Goal: Task Accomplishment & Management: Manage account settings

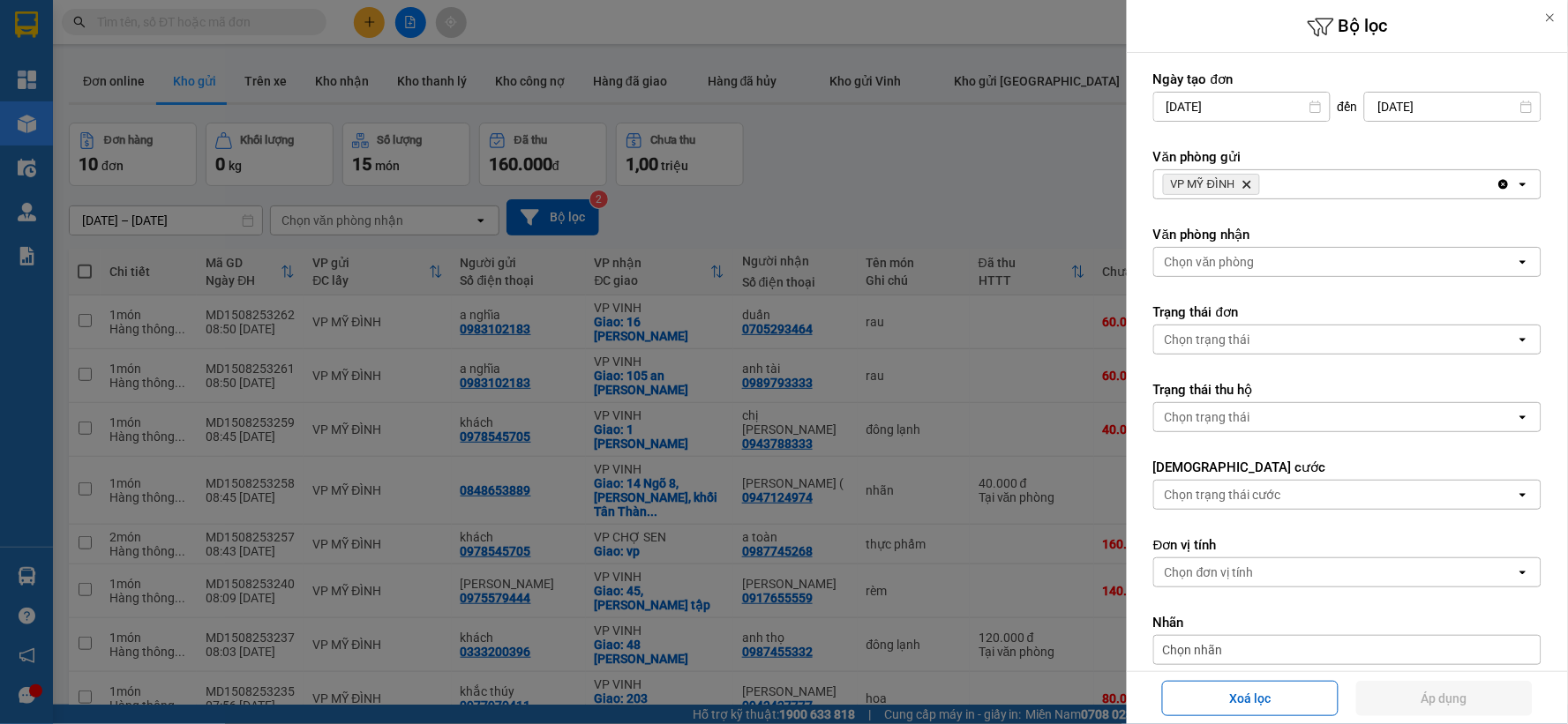
scroll to position [102, 0]
click at [1249, 183] on icon "VP MỸ ĐÌNH, close by backspace" at bounding box center [1247, 185] width 8 height 8
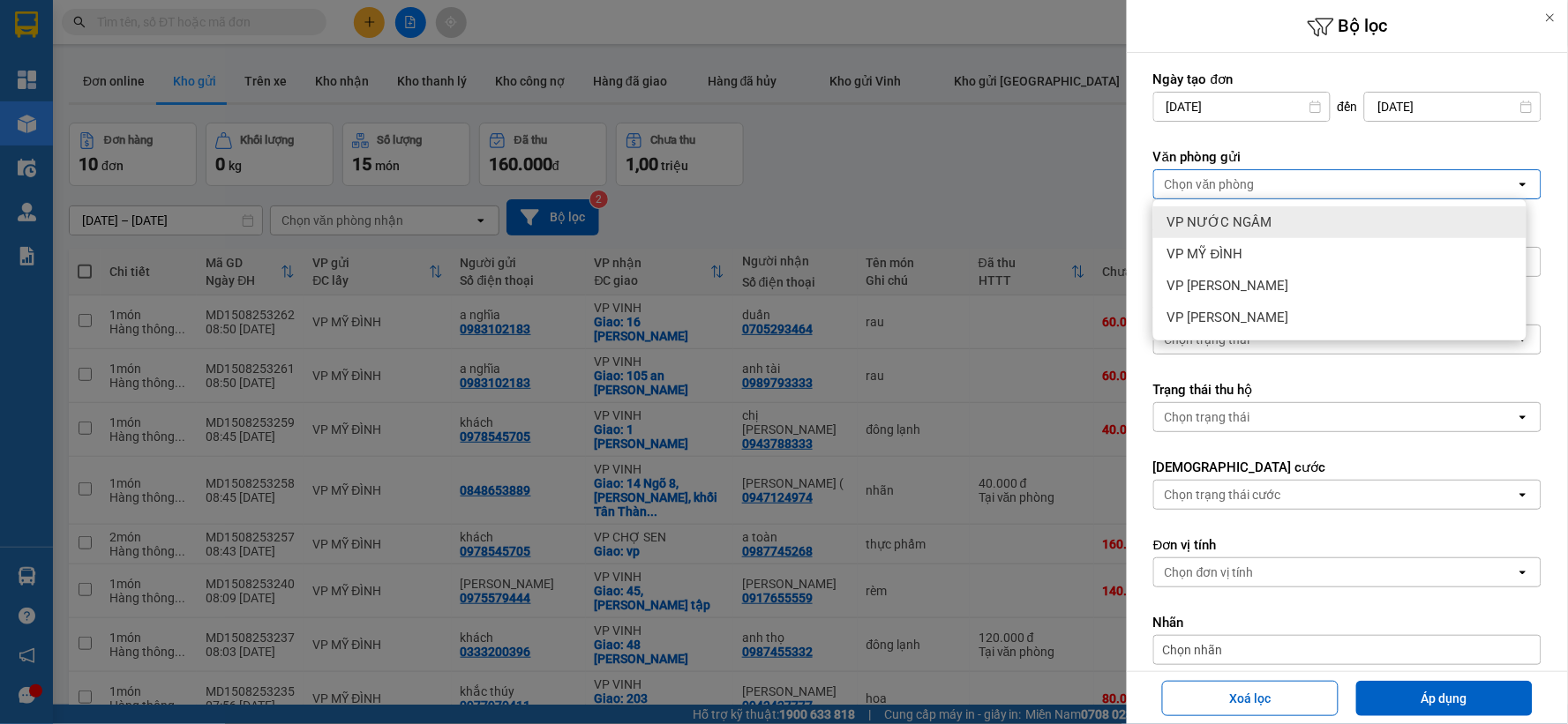
drag, startPoint x: 1236, startPoint y: 219, endPoint x: 1236, endPoint y: 247, distance: 28.0
click at [1234, 221] on span "VP NƯỚC NGẦM" at bounding box center [1220, 222] width 105 height 18
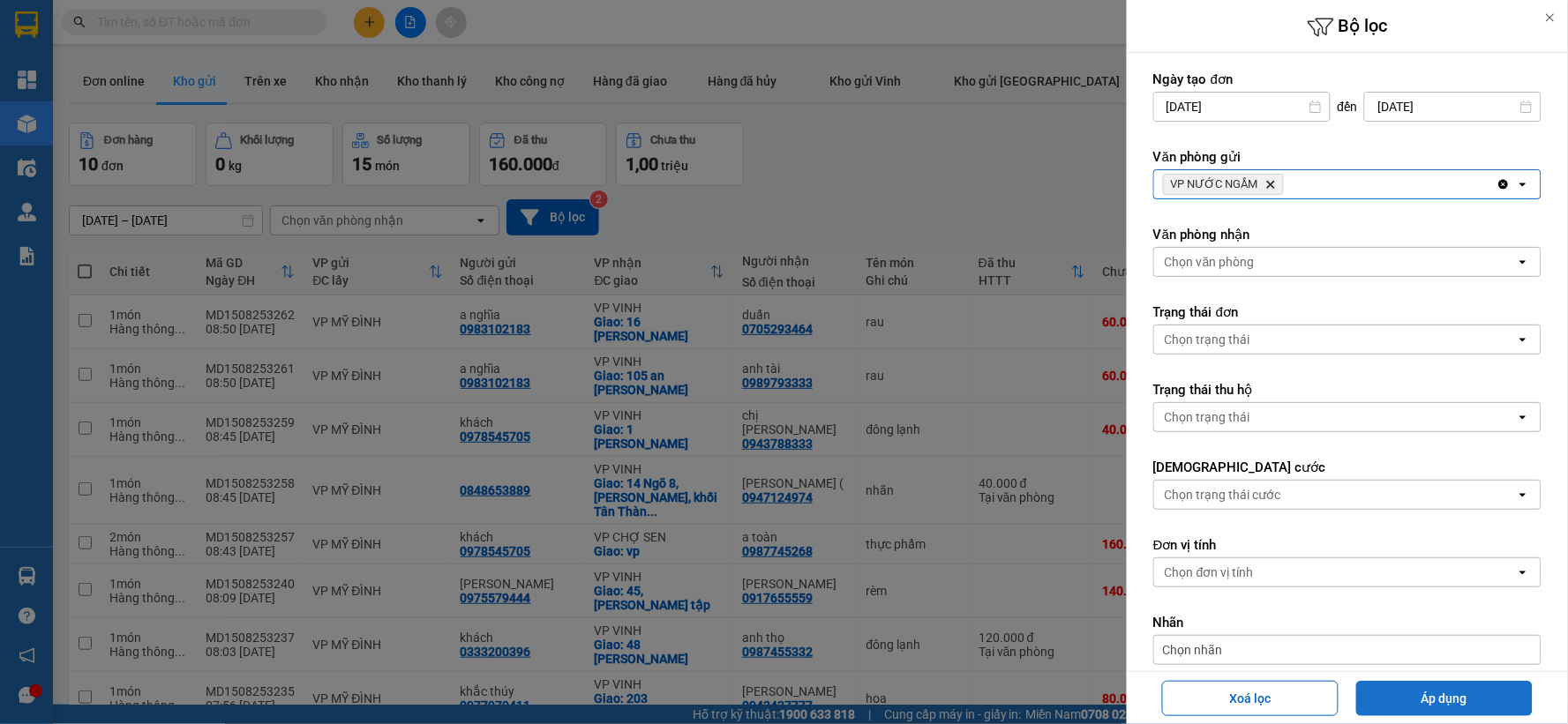
click at [1385, 688] on button "Áp dụng" at bounding box center [1444, 699] width 177 height 35
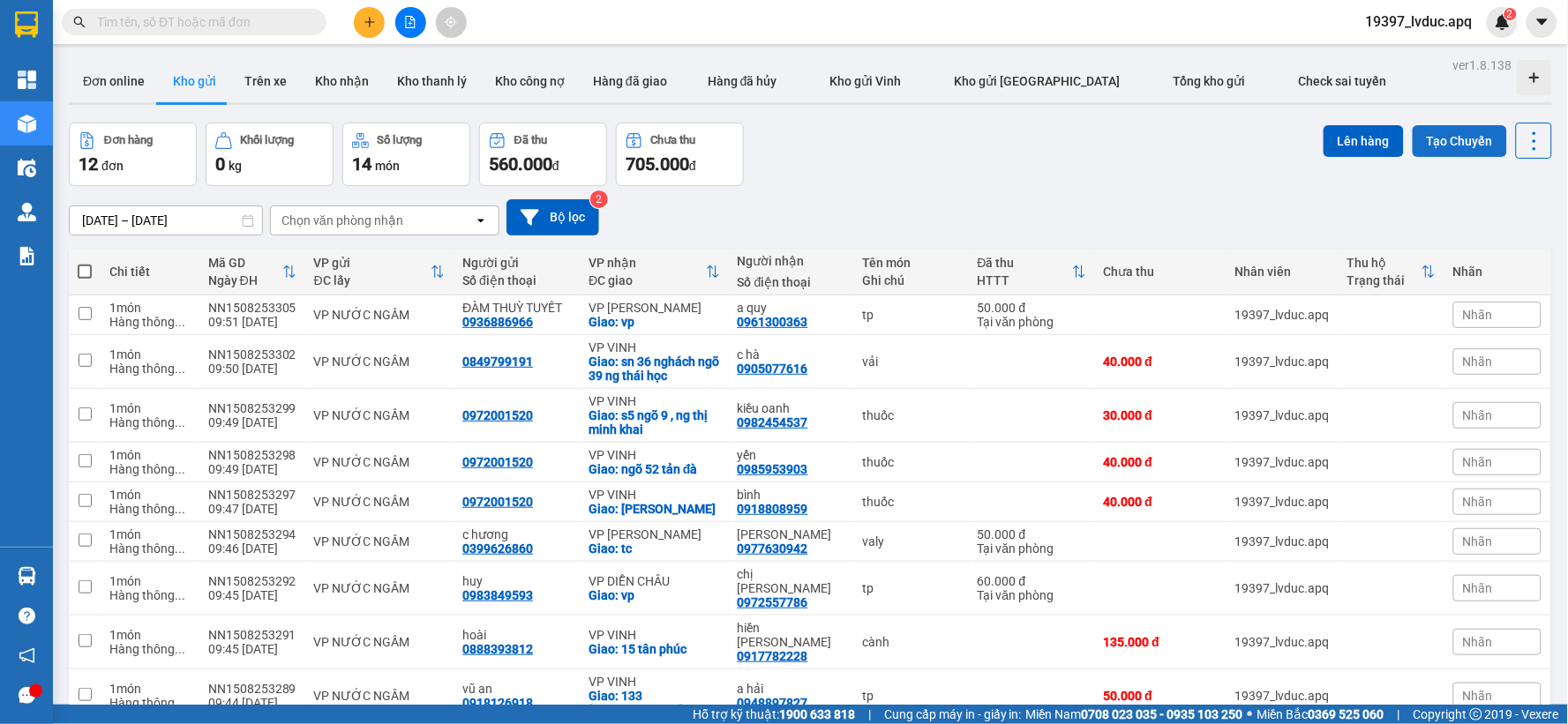
click at [1456, 140] on button "Tạo Chuyến" at bounding box center [1459, 142] width 94 height 32
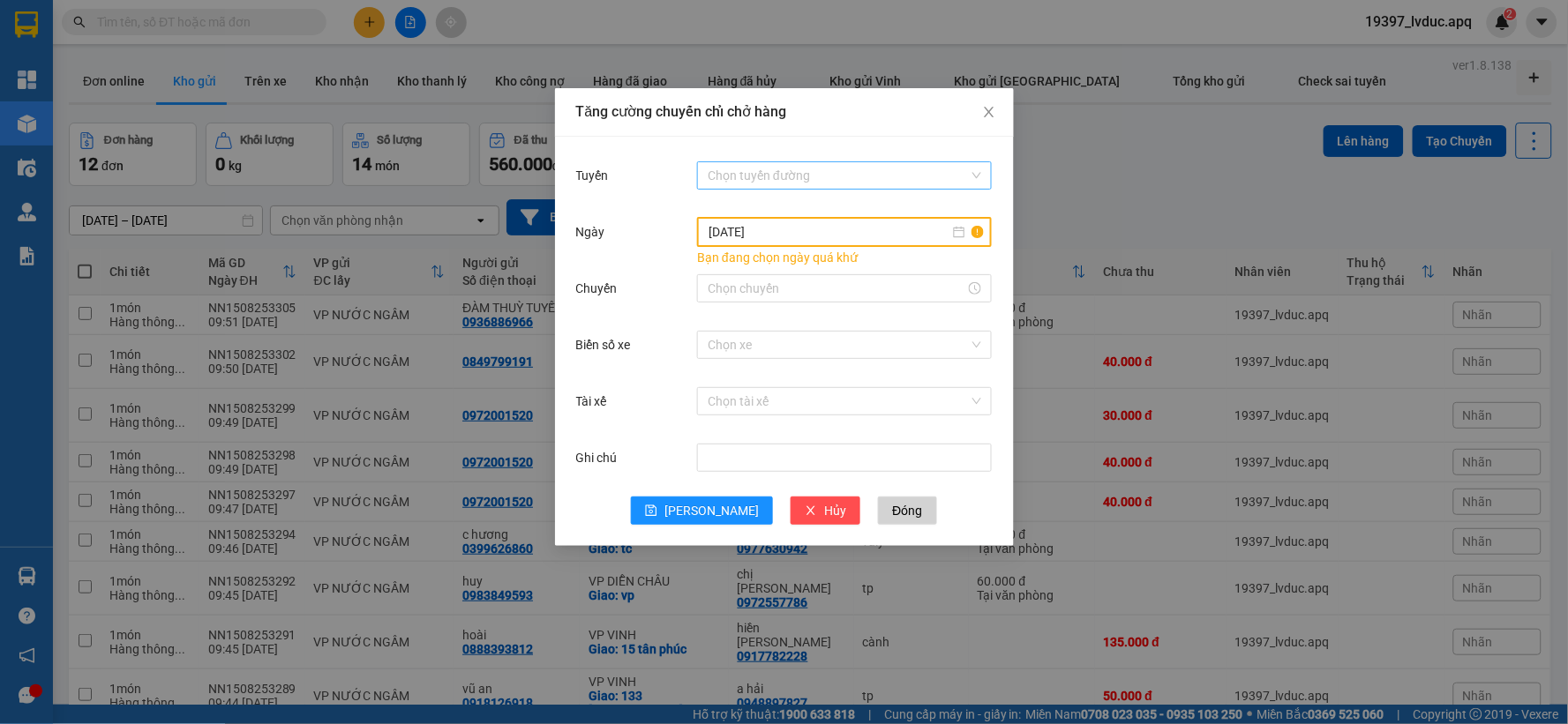
click at [784, 169] on input "Tuyến" at bounding box center [838, 176] width 261 height 26
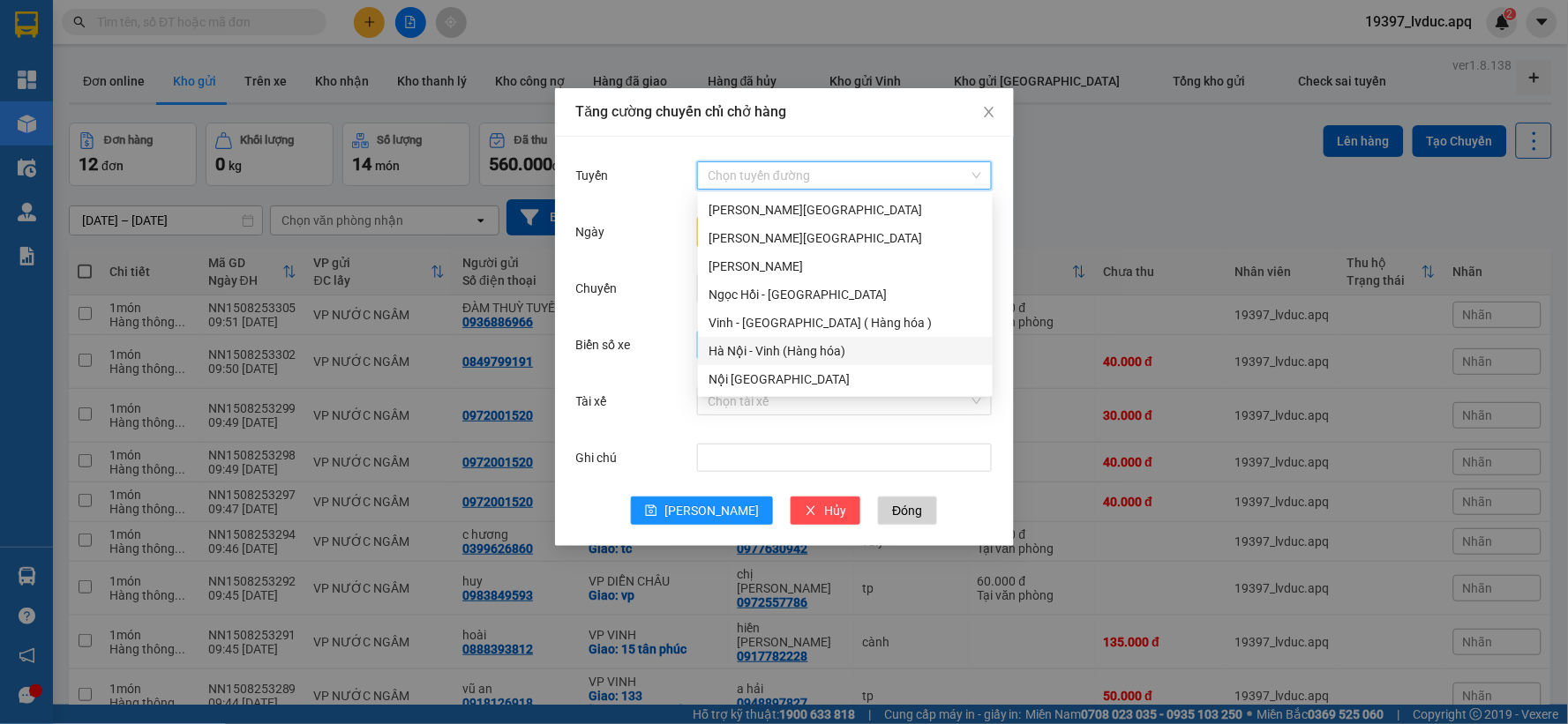
click at [773, 347] on div "Hà Nội - Vinh (Hàng hóa)" at bounding box center [846, 351] width 274 height 20
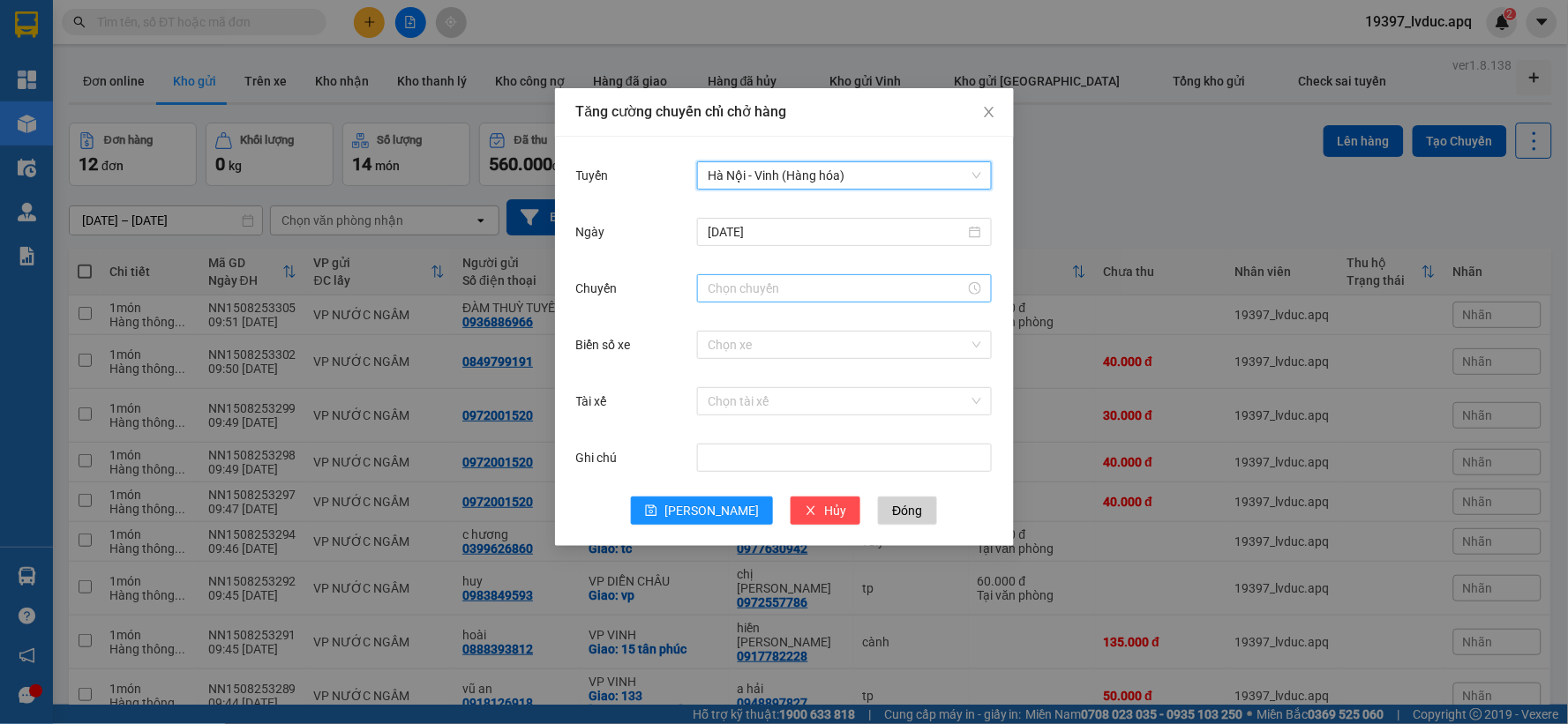
click at [764, 292] on input "Chuyến" at bounding box center [836, 288] width 258 height 20
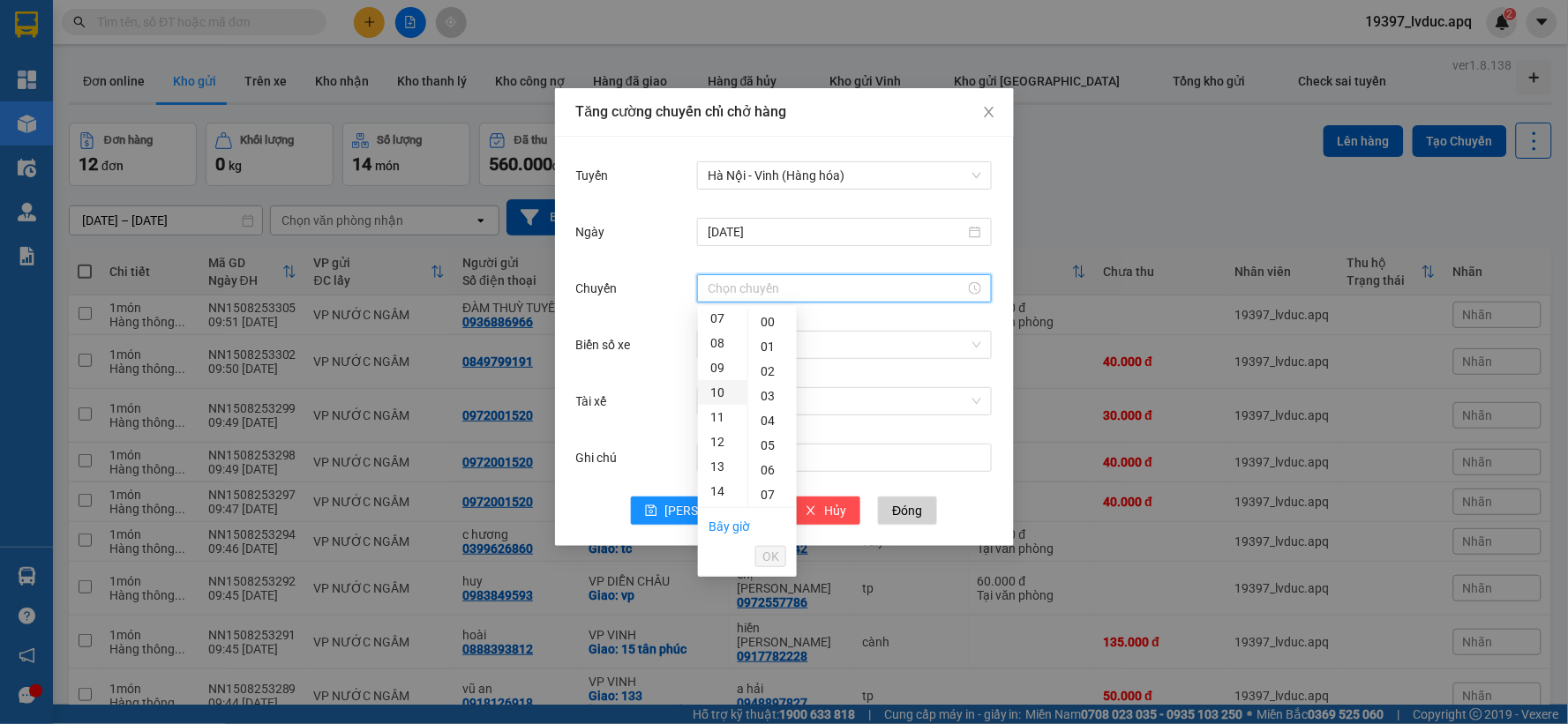
click at [717, 396] on div "10" at bounding box center [722, 393] width 49 height 25
click at [770, 426] on div "40" at bounding box center [772, 428] width 48 height 25
type input "10:40"
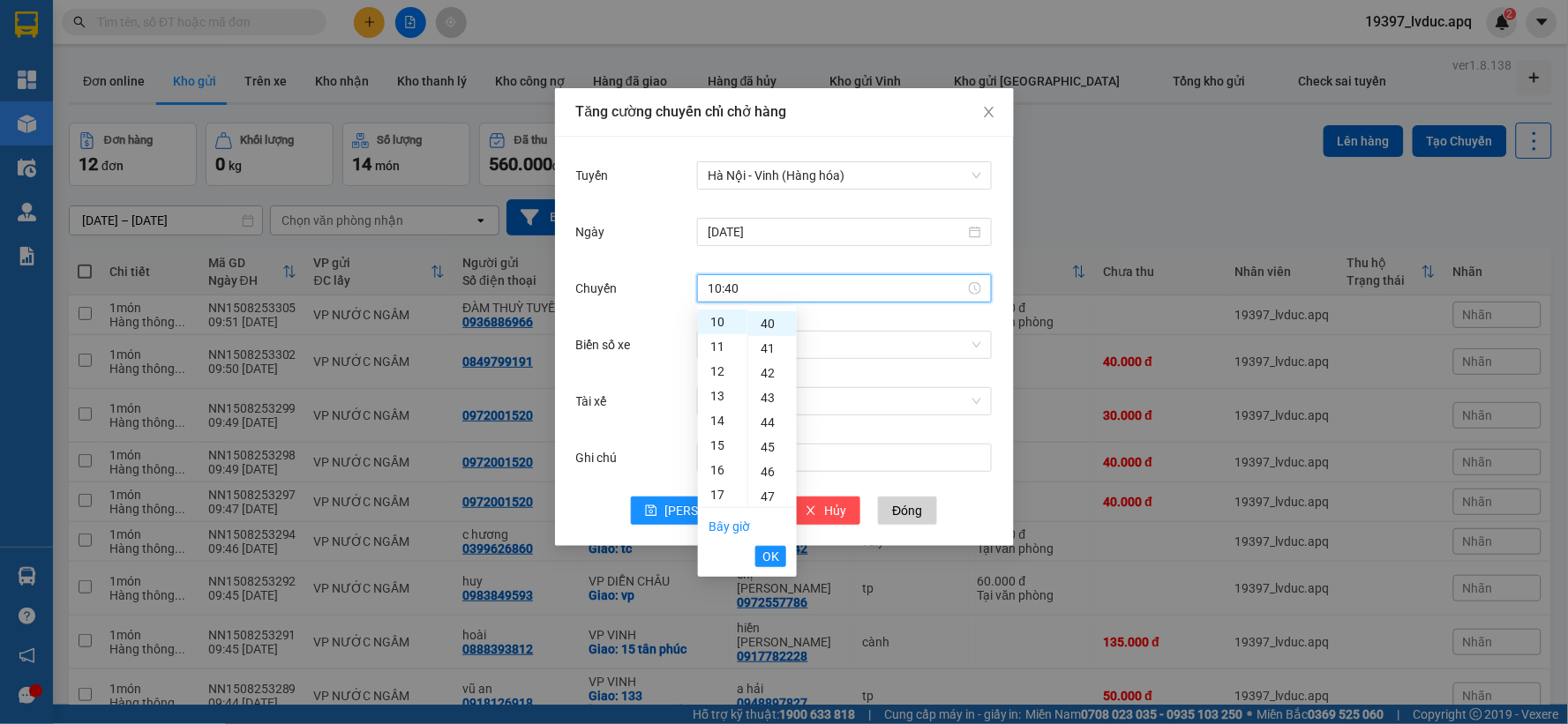
click at [768, 557] on span "OK" at bounding box center [771, 557] width 17 height 20
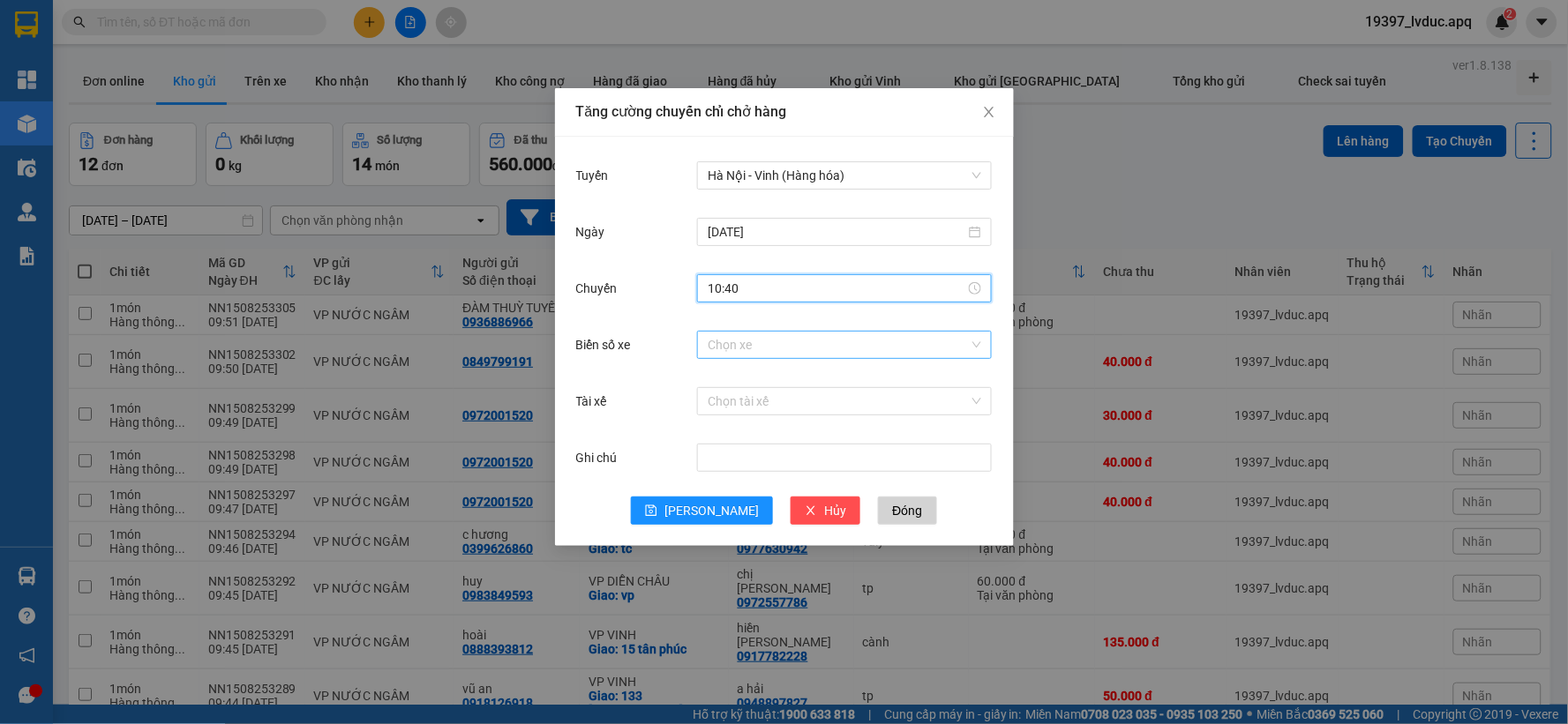
click at [764, 345] on input "Biển số xe" at bounding box center [838, 345] width 261 height 26
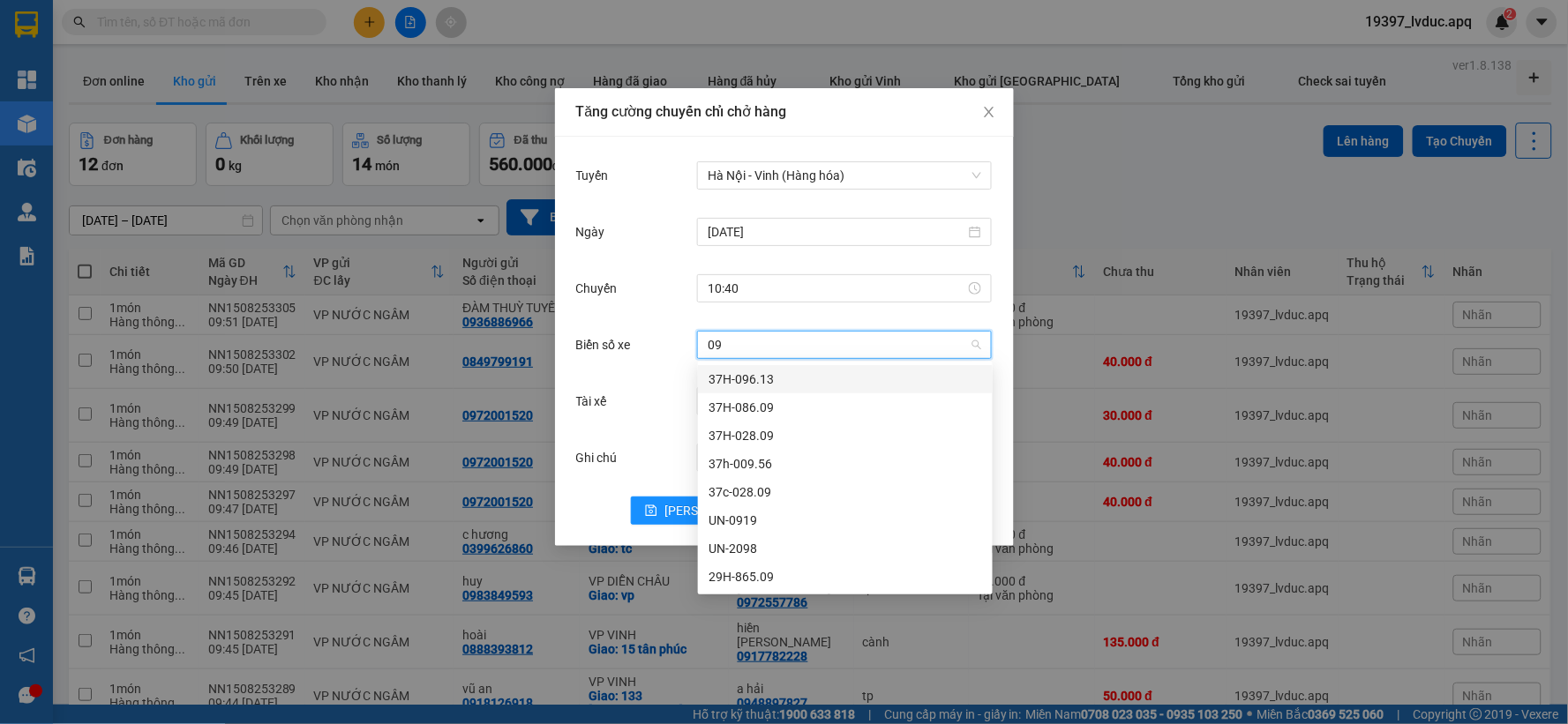
type input "0"
type input "41"
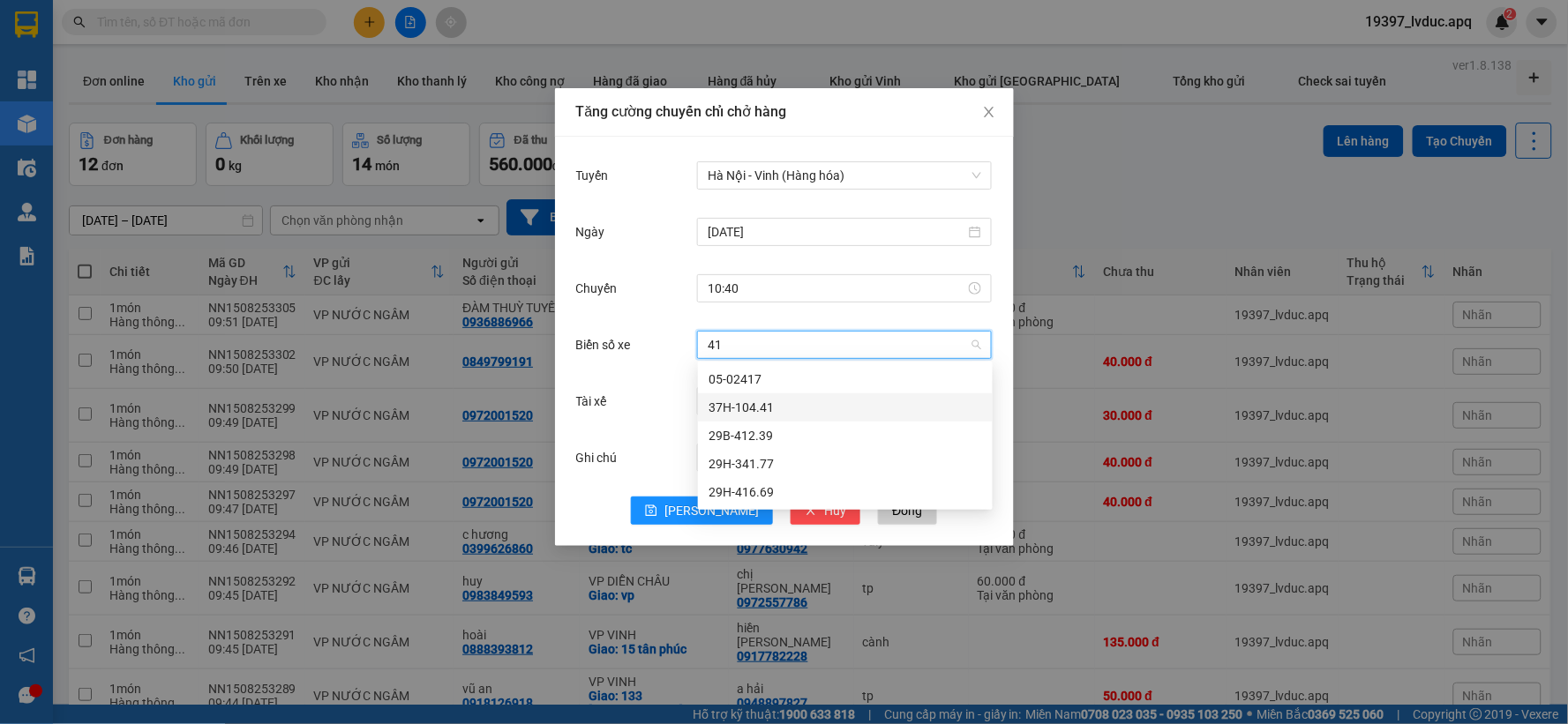
click at [763, 410] on div "37H-104.41" at bounding box center [846, 408] width 274 height 20
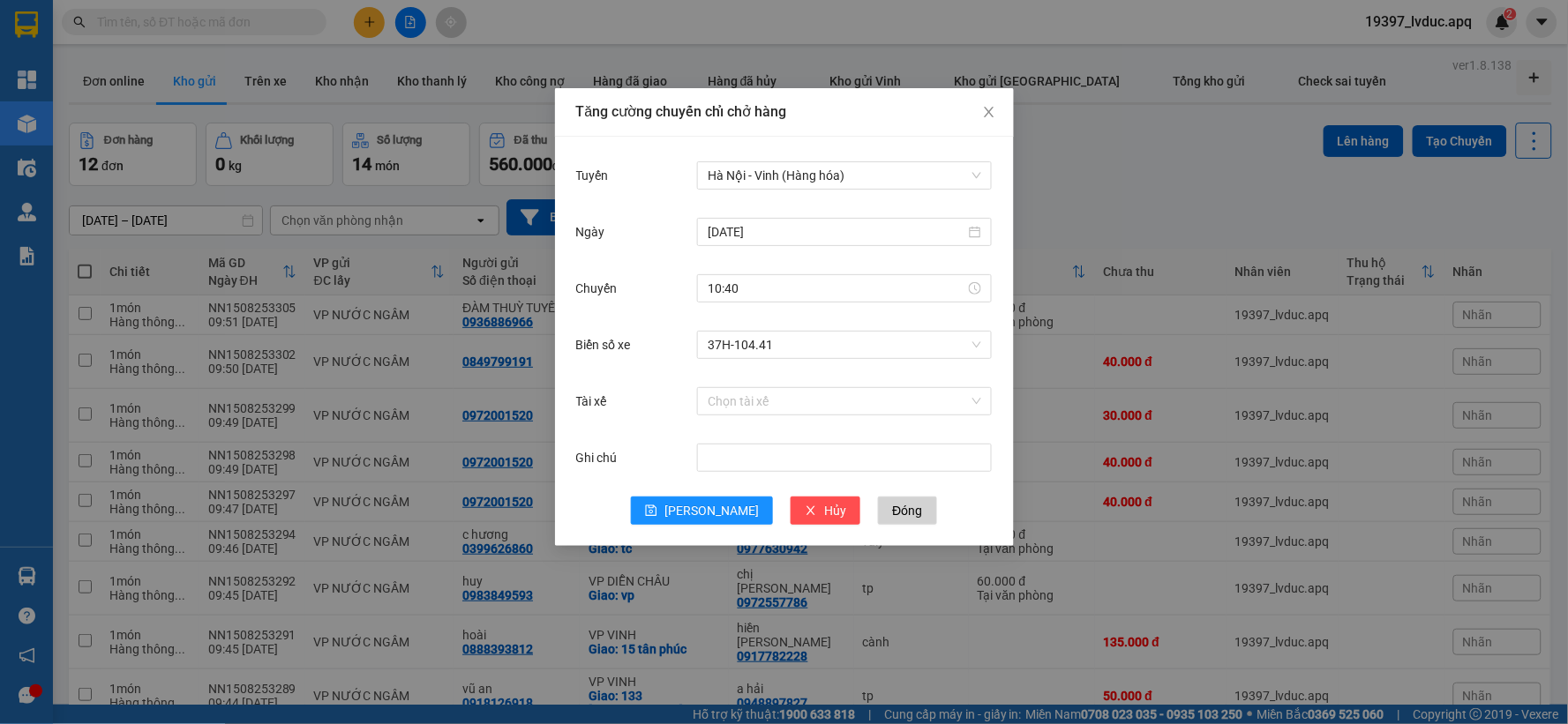
click at [708, 525] on div "Tuyến Hà Nội - Vinh (Hàng hóa) Ngày 15/08/2025 Chuyến 10:40 Biển số xe 37H-104.…" at bounding box center [784, 342] width 459 height 410
click at [717, 497] on button "[PERSON_NAME]" at bounding box center [701, 511] width 142 height 28
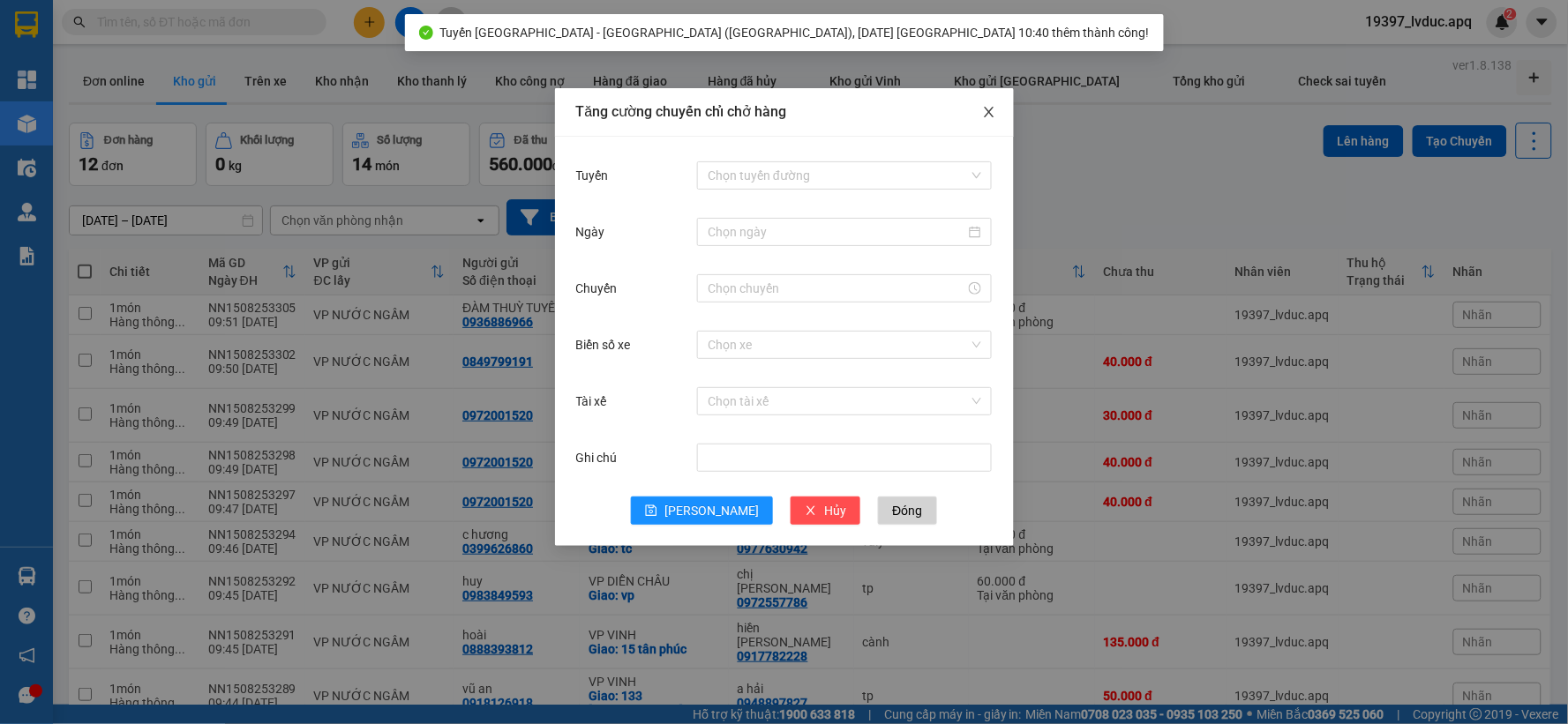
click at [981, 120] on span "Close" at bounding box center [989, 112] width 49 height 49
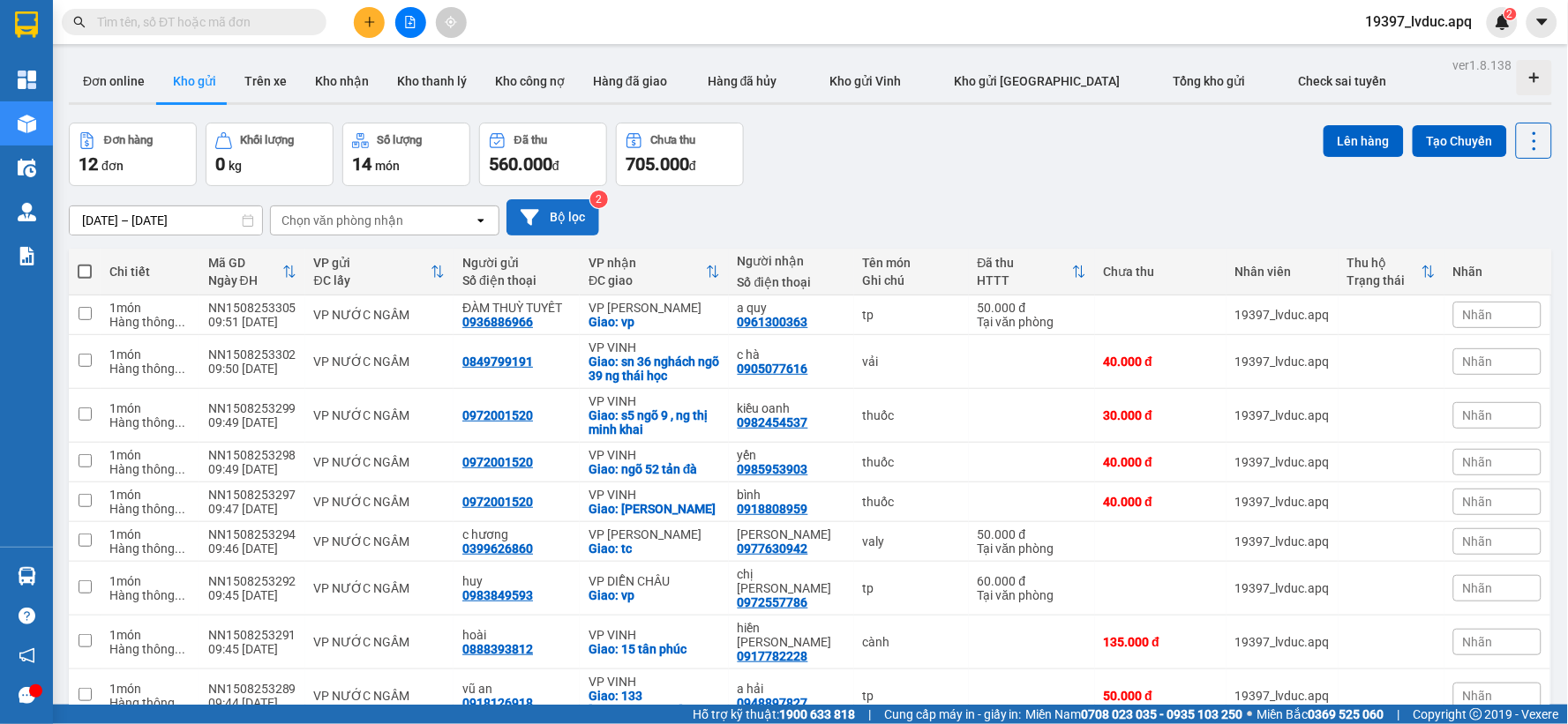
click at [551, 224] on button "Bộ lọc" at bounding box center [553, 217] width 93 height 36
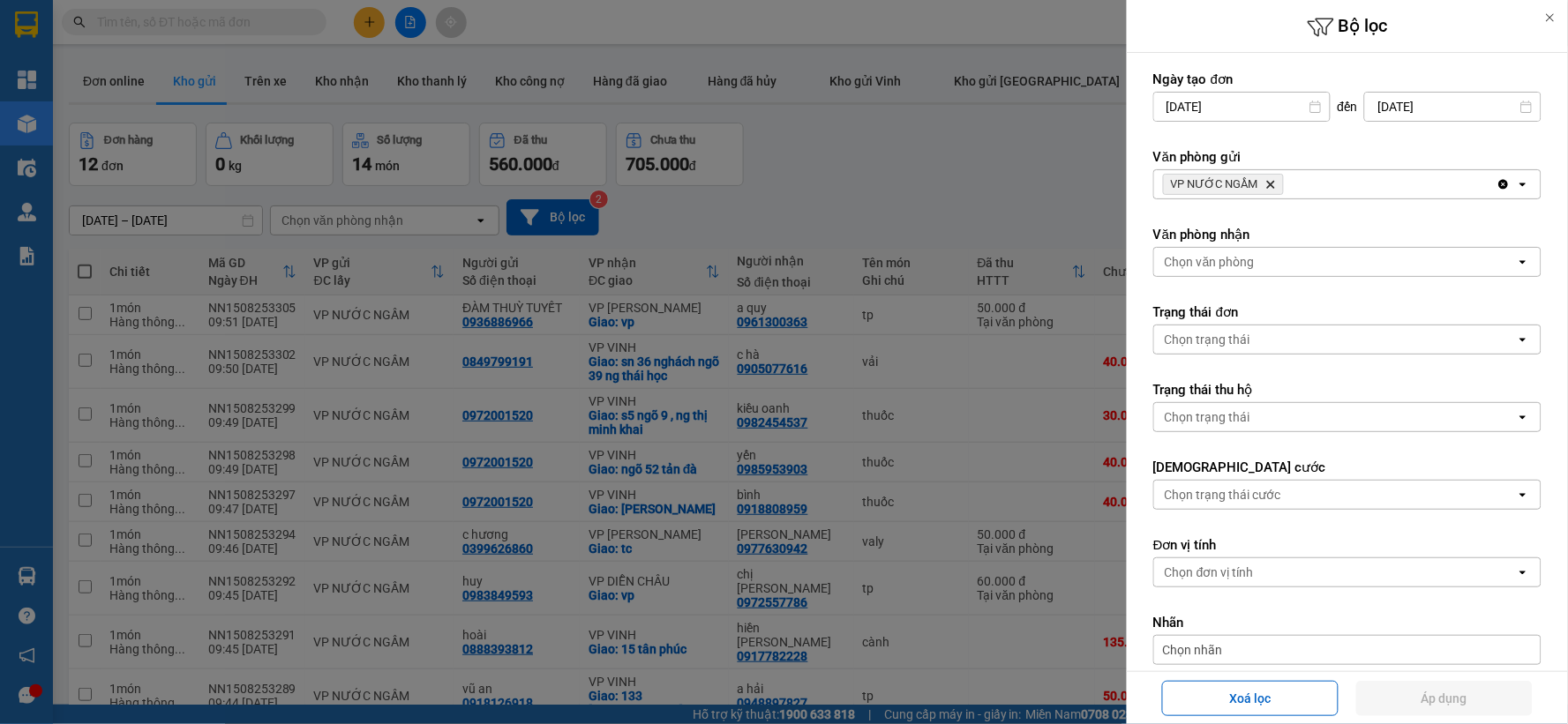
click at [1265, 180] on icon "Delete" at bounding box center [1270, 184] width 10 height 10
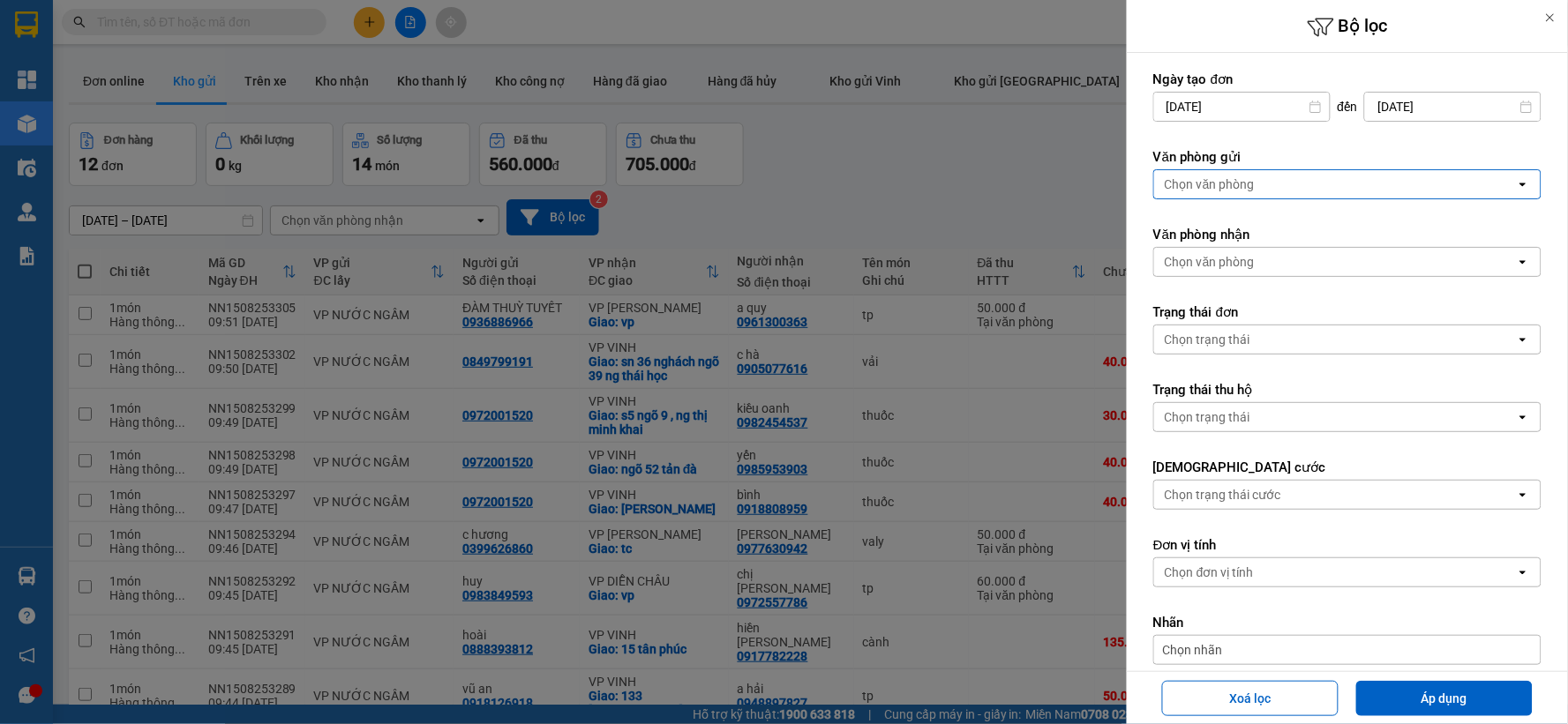
click at [1265, 180] on div "Chọn văn phòng" at bounding box center [1335, 184] width 362 height 28
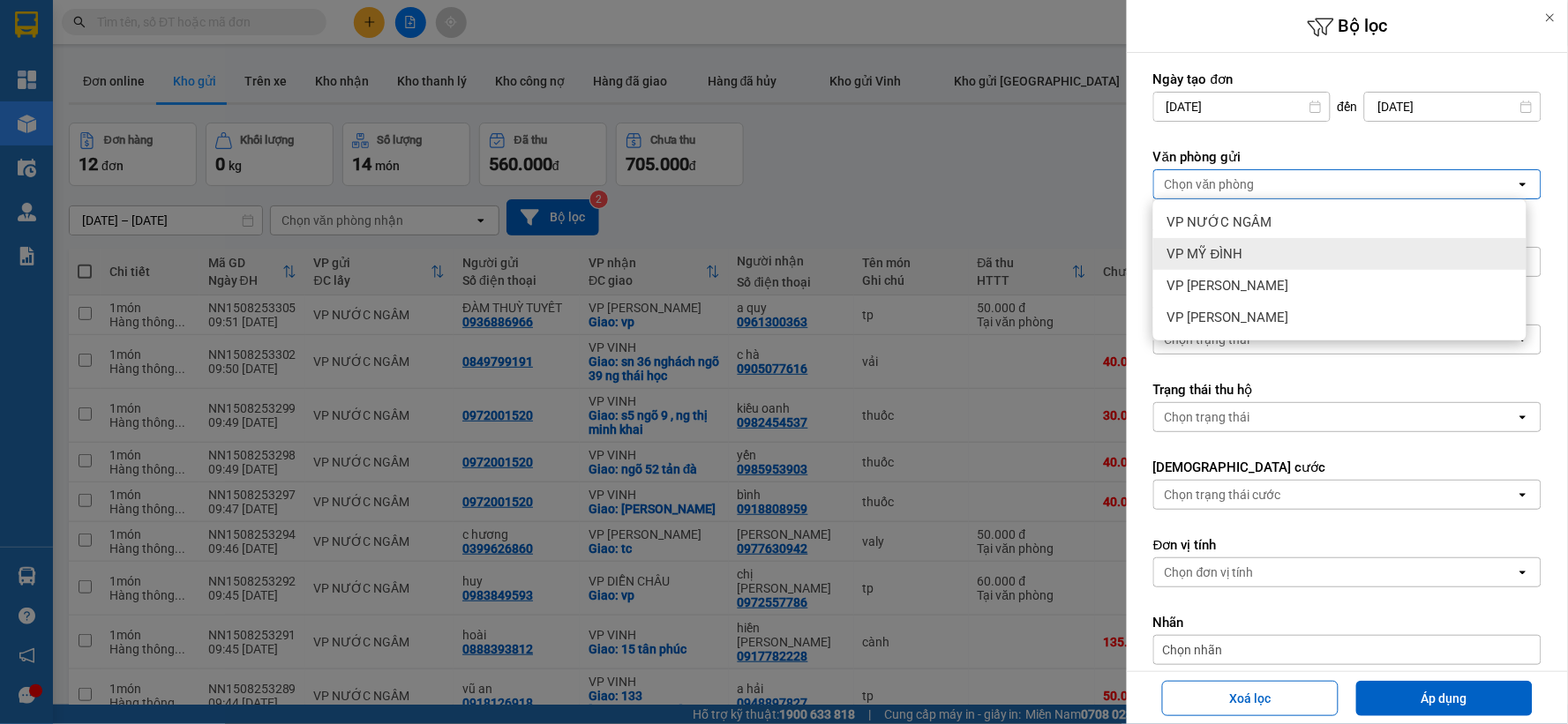
drag, startPoint x: 1246, startPoint y: 254, endPoint x: 1273, endPoint y: 380, distance: 128.9
click at [1246, 257] on div "VP MỸ ĐÌNH" at bounding box center [1340, 254] width 373 height 32
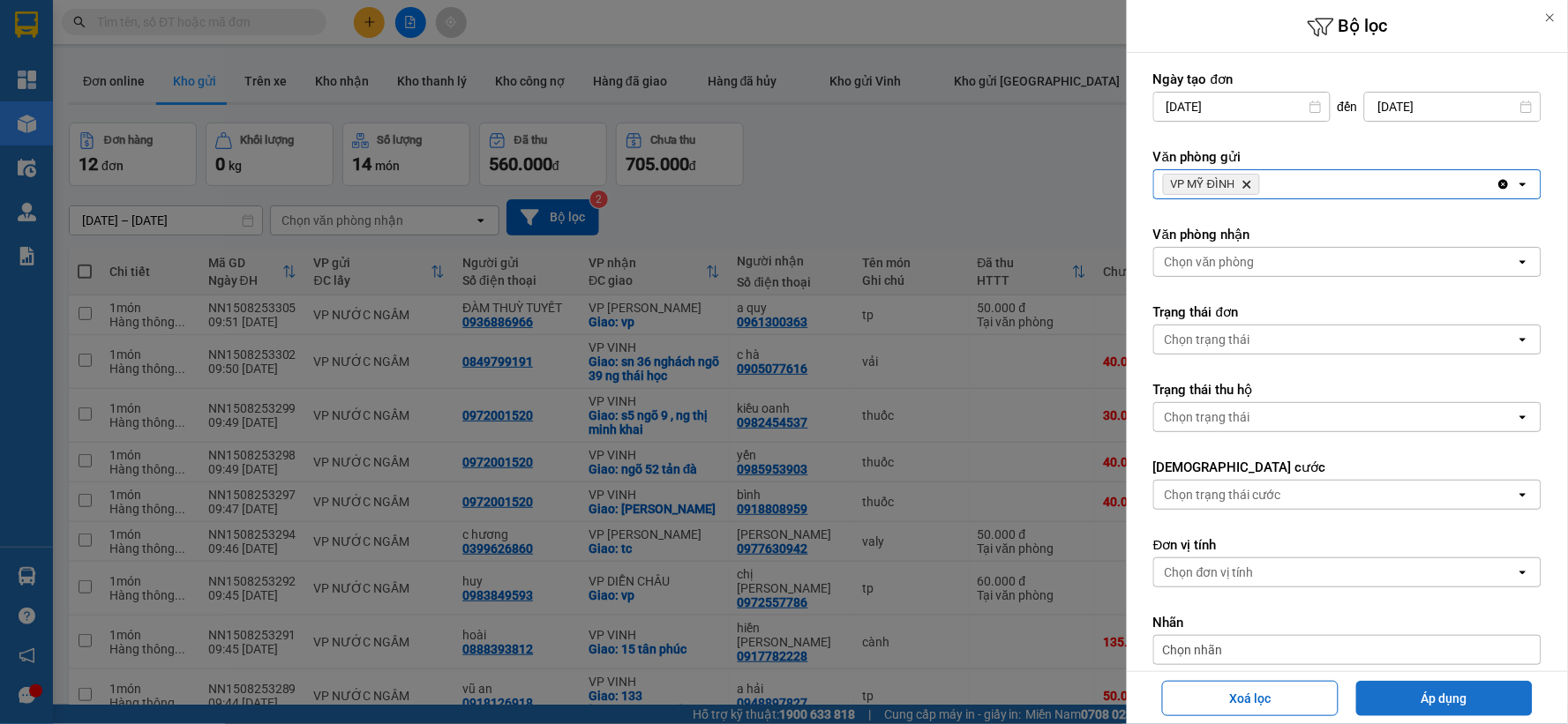
click at [1414, 700] on button "Áp dụng" at bounding box center [1444, 699] width 177 height 35
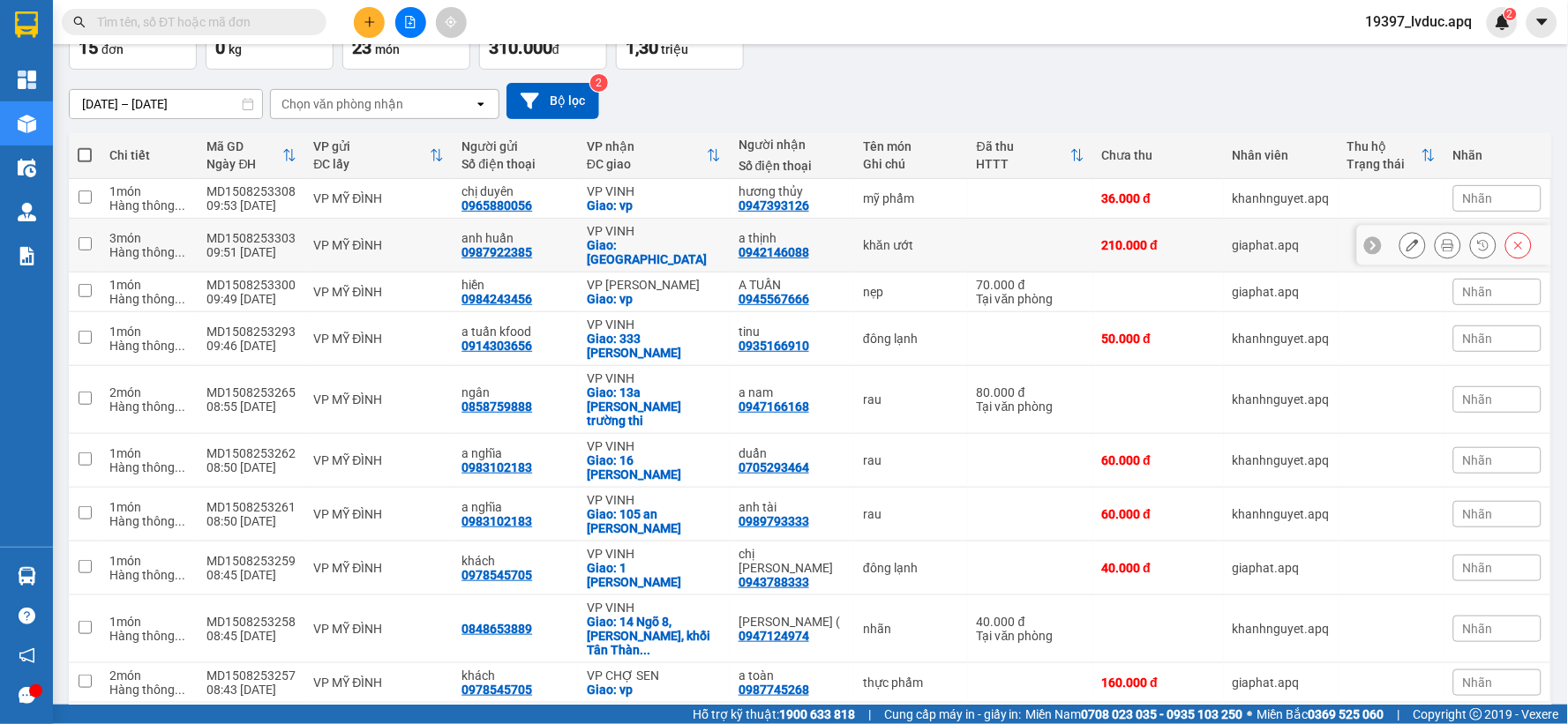
scroll to position [118, 0]
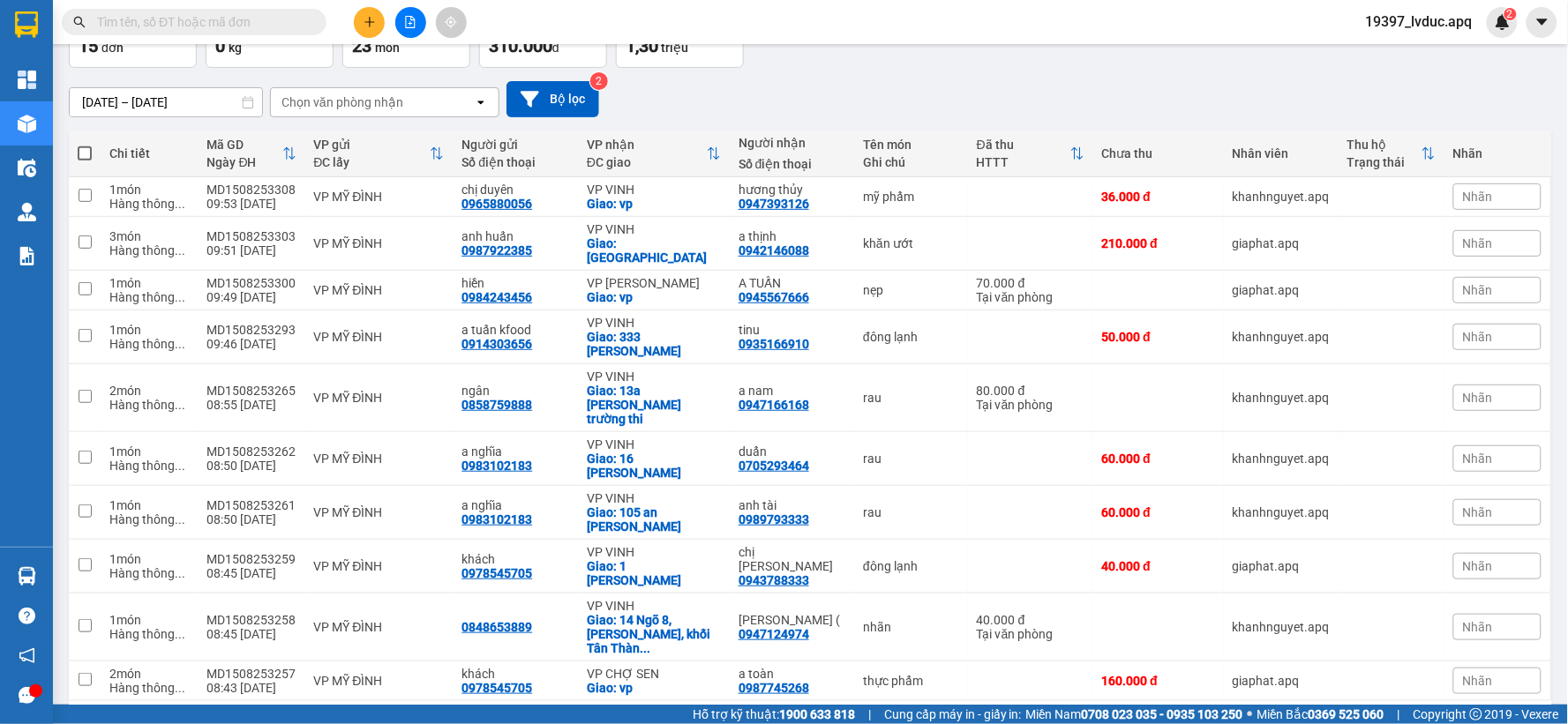
drag, startPoint x: 1450, startPoint y: 655, endPoint x: 1452, endPoint y: 645, distance: 10.2
click at [1451, 721] on div "10 / trang" at bounding box center [1478, 730] width 55 height 18
click at [1459, 625] on span "100 / trang" at bounding box center [1470, 622] width 63 height 18
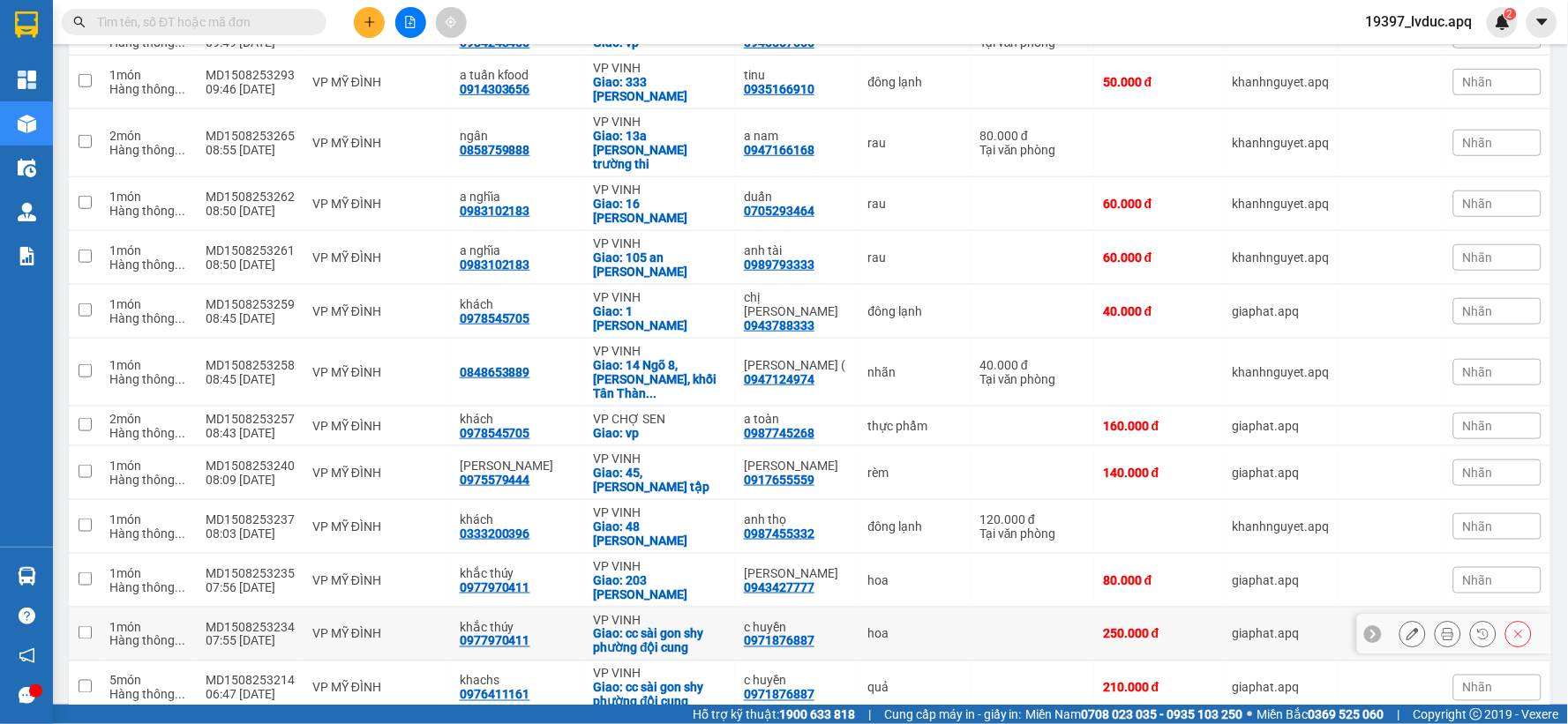
scroll to position [0, 0]
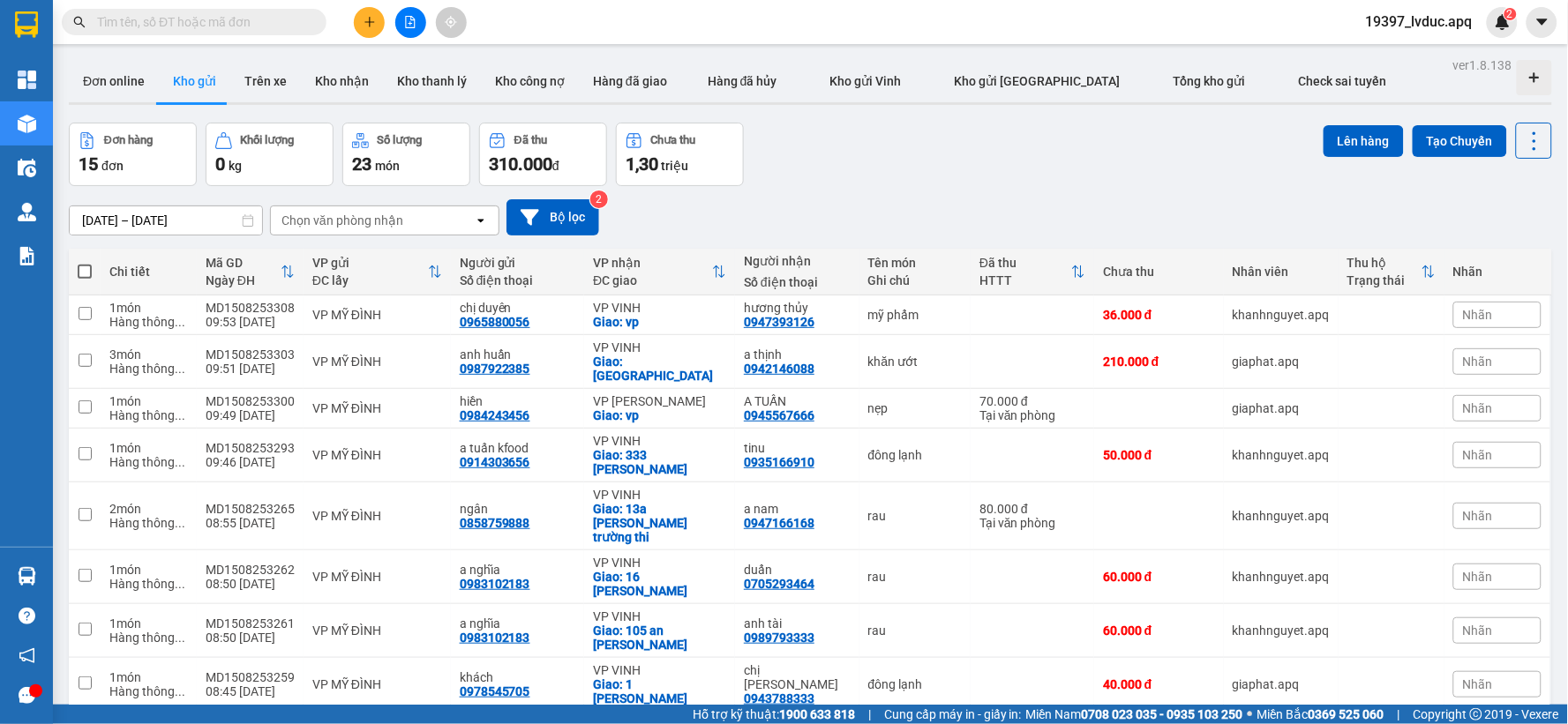
click at [550, 197] on div "[DATE] – [DATE] Press the down arrow key to interact with the calendar and sele…" at bounding box center [810, 217] width 1483 height 62
click at [551, 211] on button "Bộ lọc" at bounding box center [553, 217] width 93 height 36
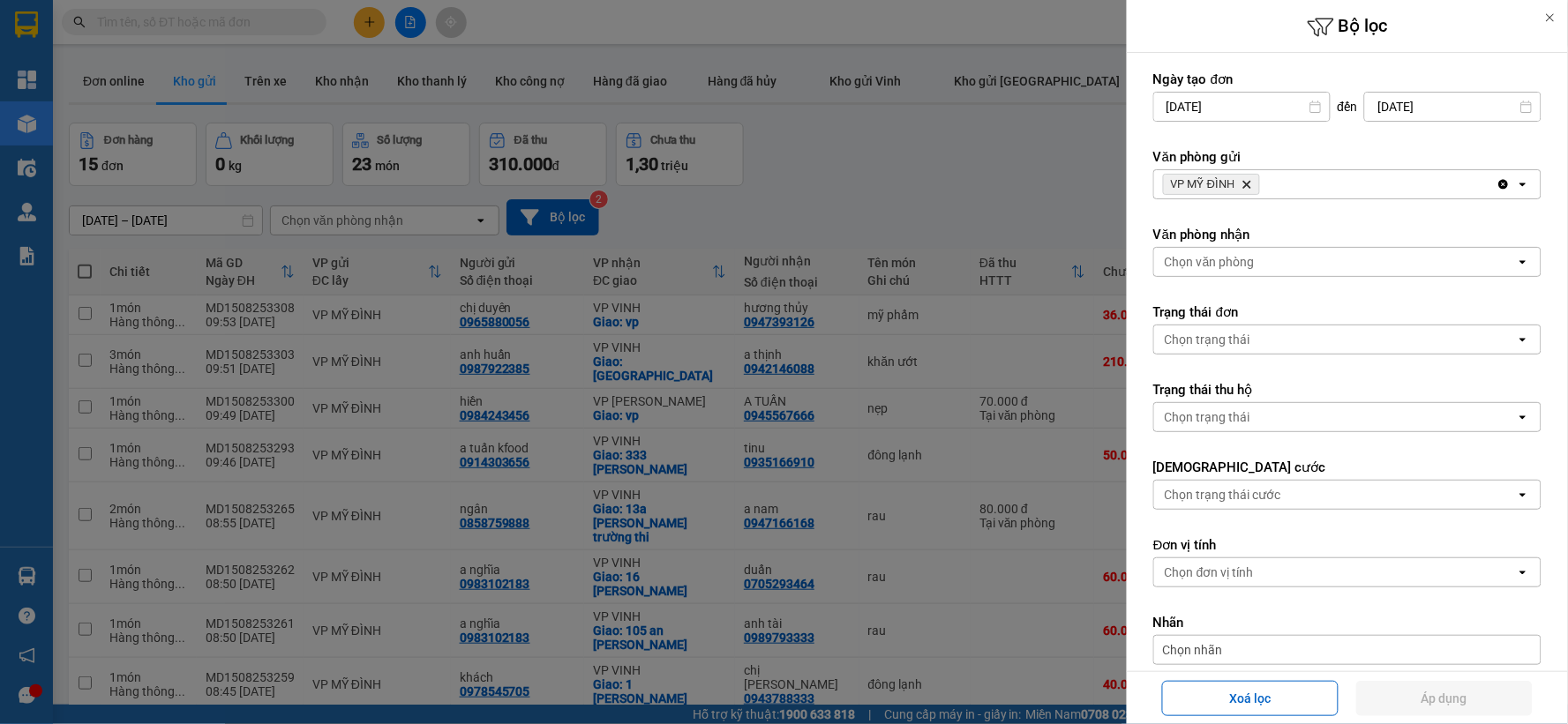
click at [1249, 183] on icon "VP MỸ ĐÌNH, close by backspace" at bounding box center [1247, 185] width 8 height 8
click at [1249, 183] on div "Chọn văn phòng" at bounding box center [1209, 184] width 90 height 18
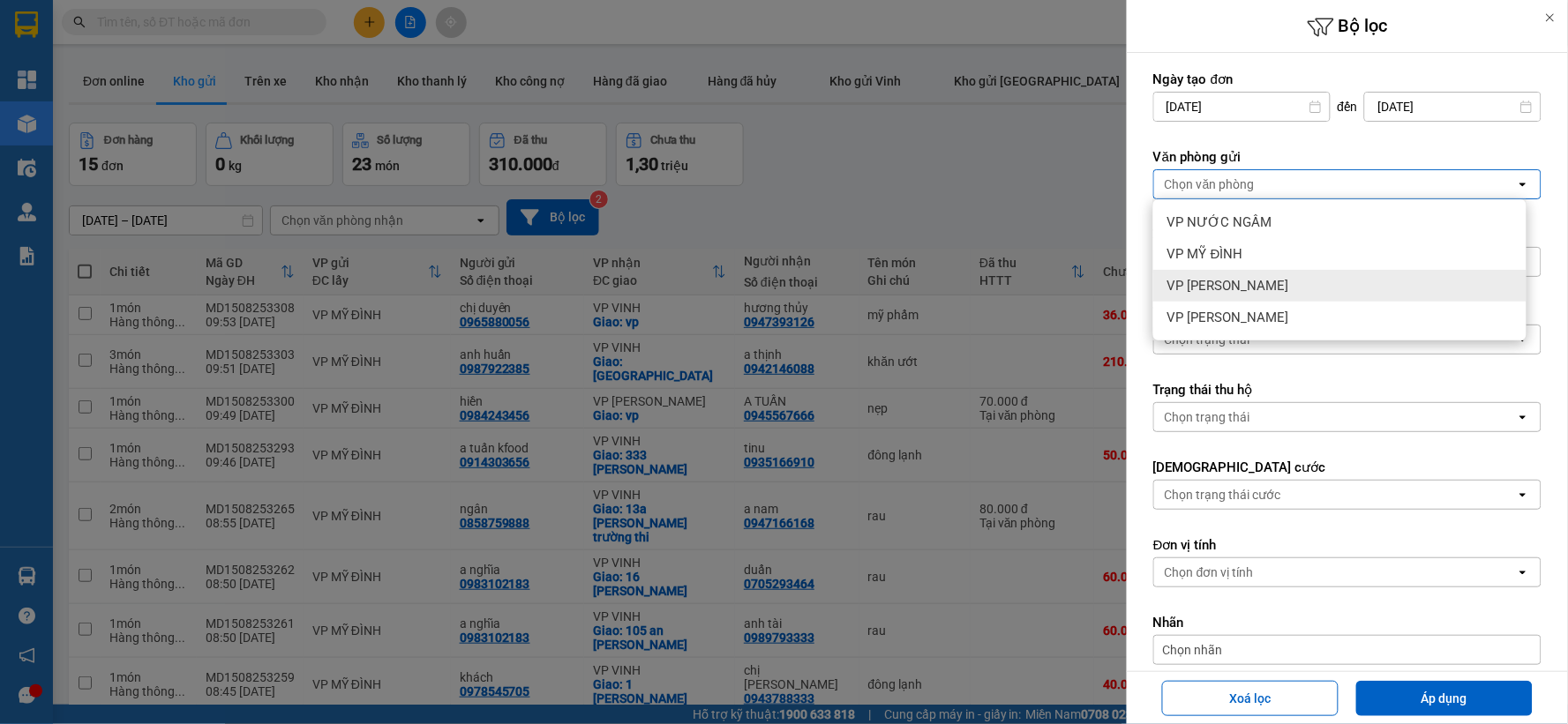
click at [1257, 290] on div "VP [PERSON_NAME]" at bounding box center [1340, 286] width 373 height 32
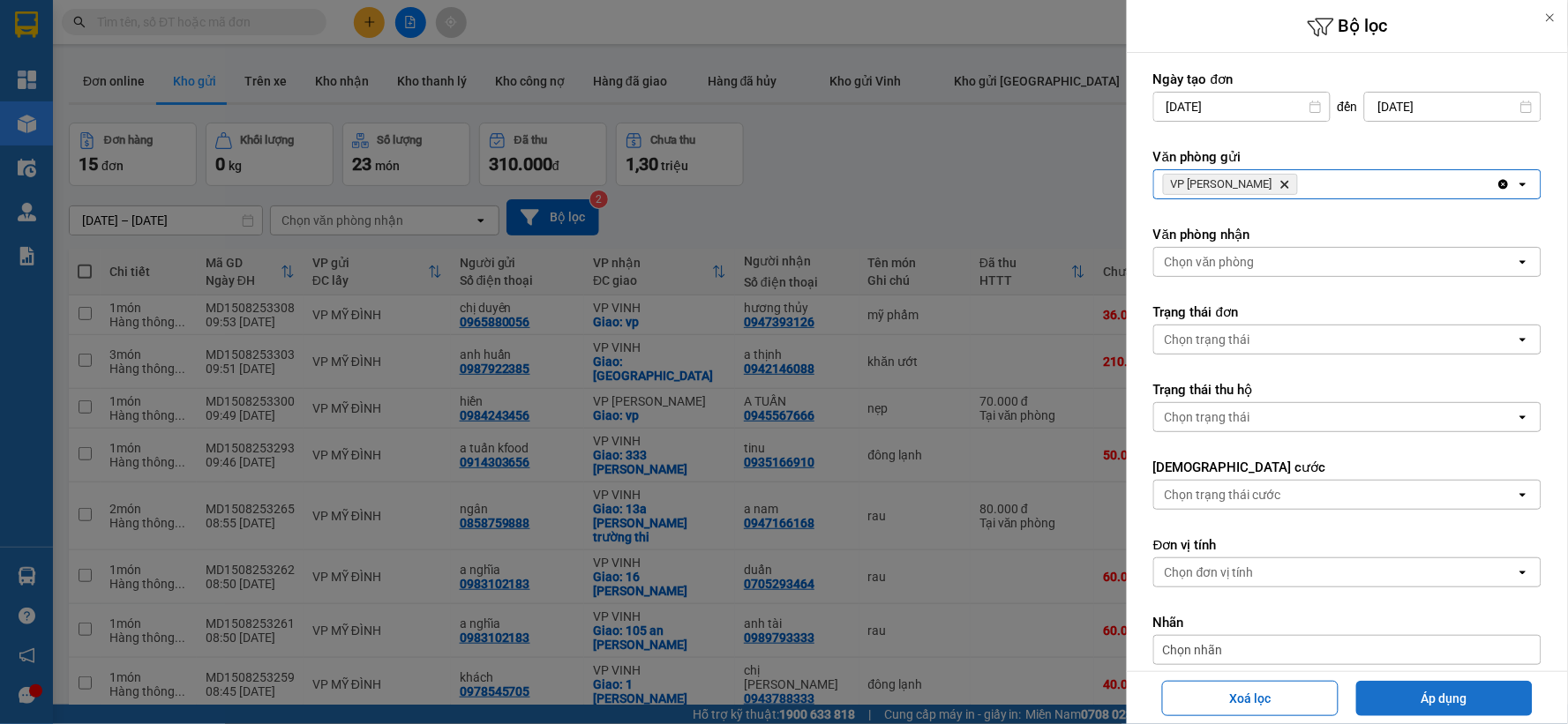
click at [1399, 689] on button "Áp dụng" at bounding box center [1444, 699] width 177 height 35
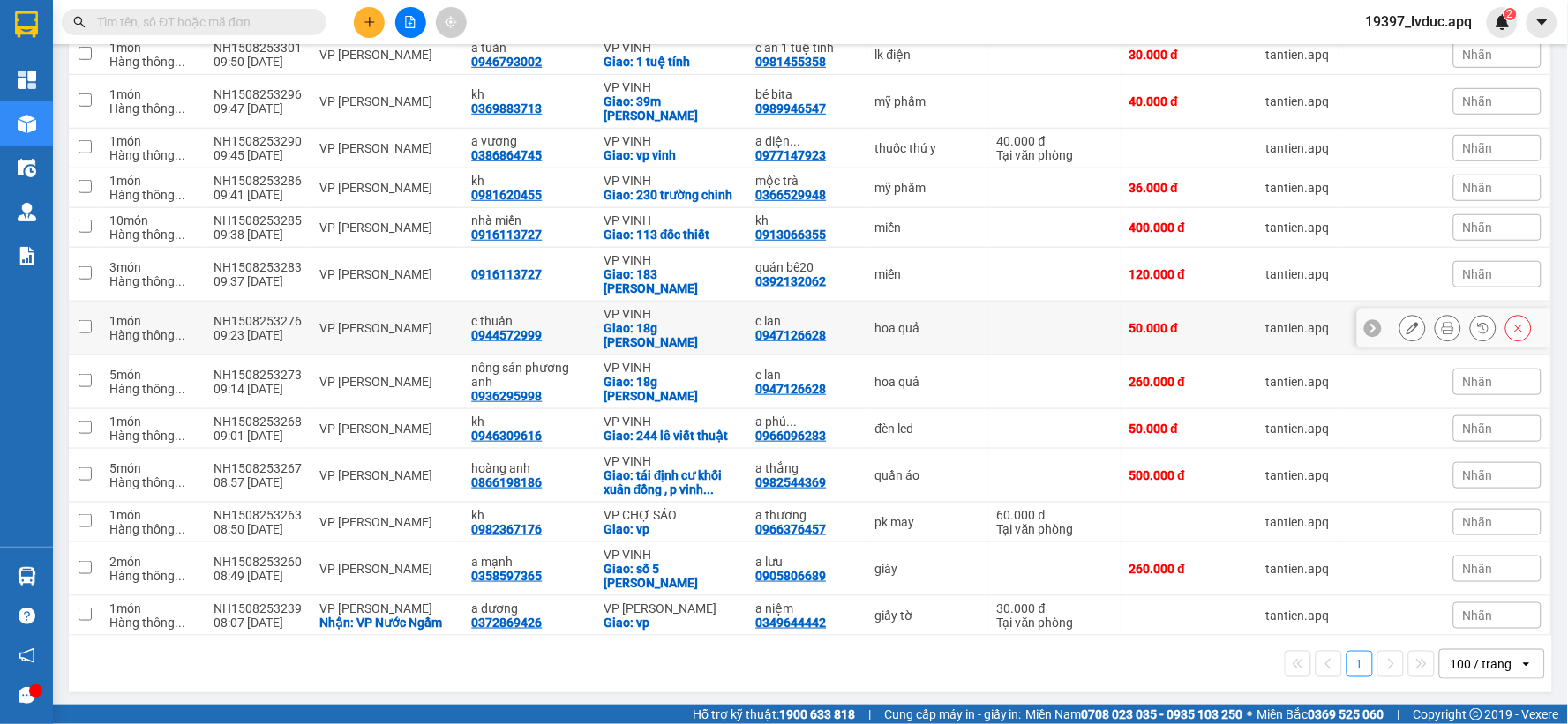
scroll to position [333, 0]
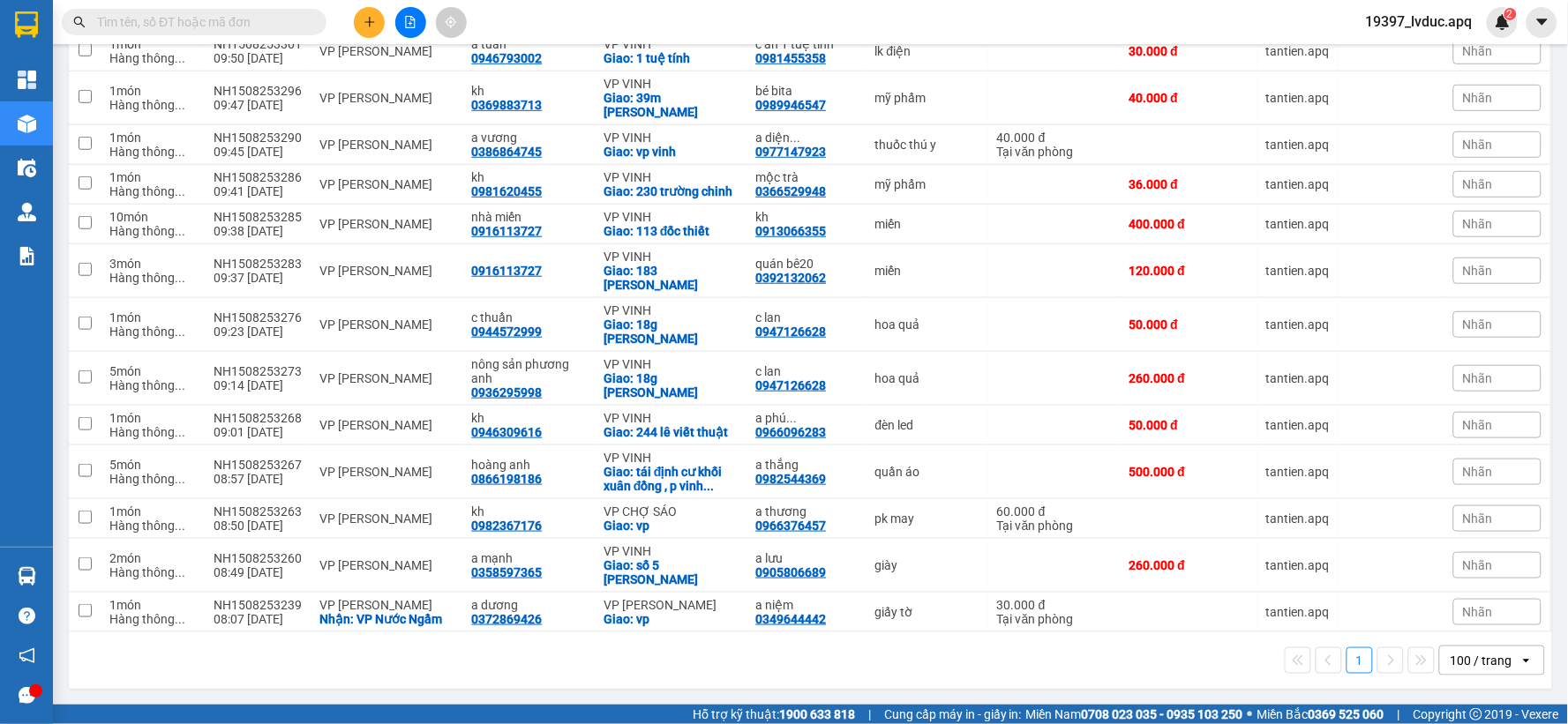
click at [283, 25] on input "text" at bounding box center [201, 22] width 209 height 20
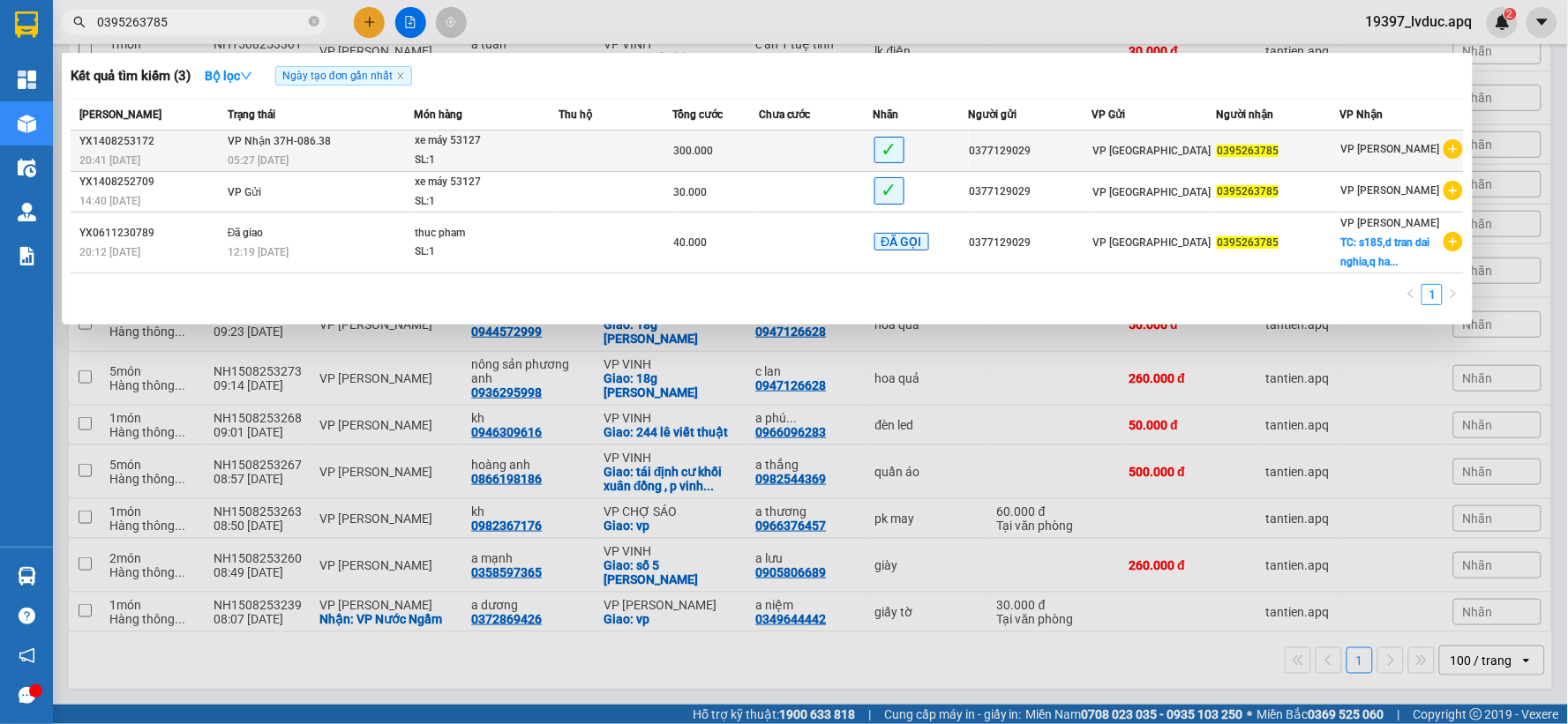
type input "0395263785"
click at [381, 150] on td "VP Nhận 37H-086.38 05:27 - 15/08" at bounding box center [318, 151] width 191 height 42
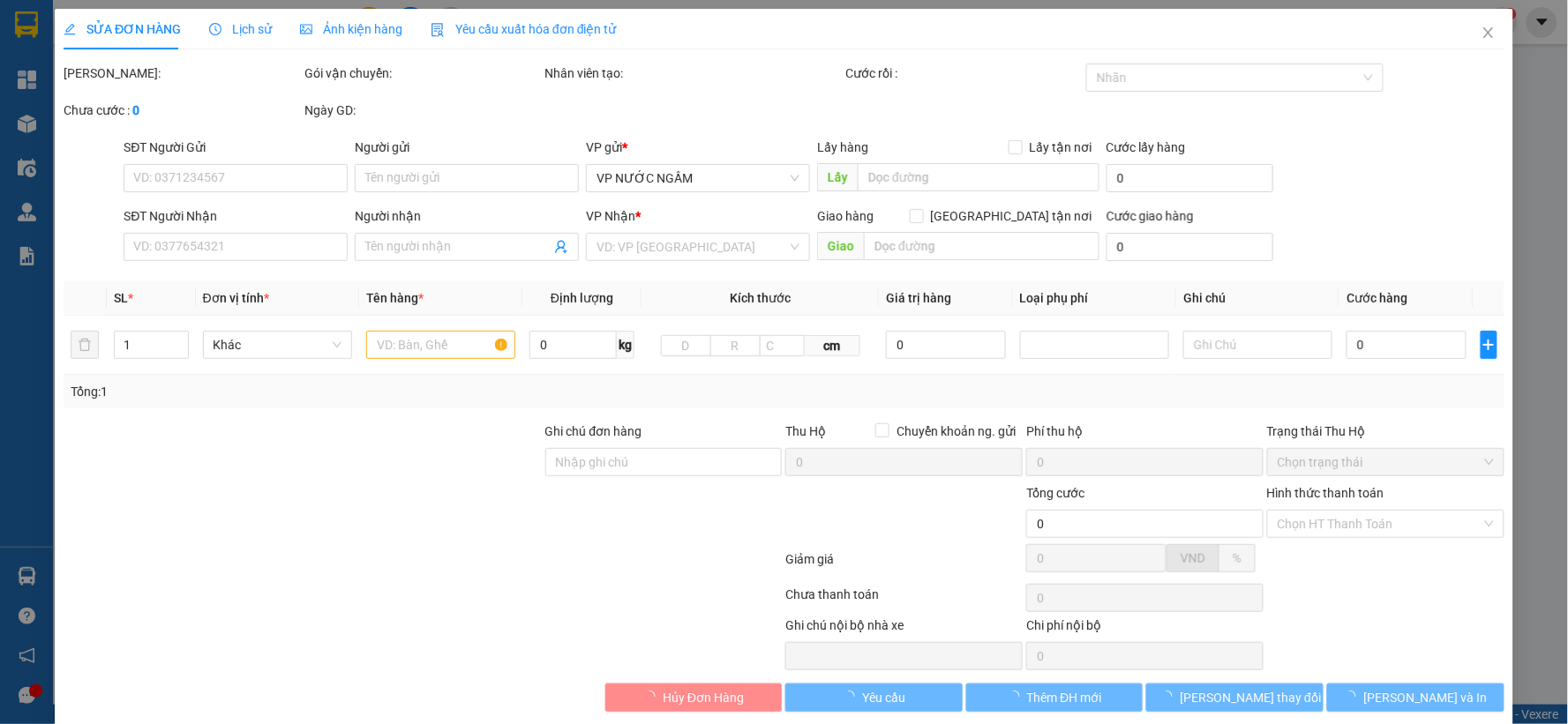
type input "0377129029"
type input "0395263785"
type input "300.000"
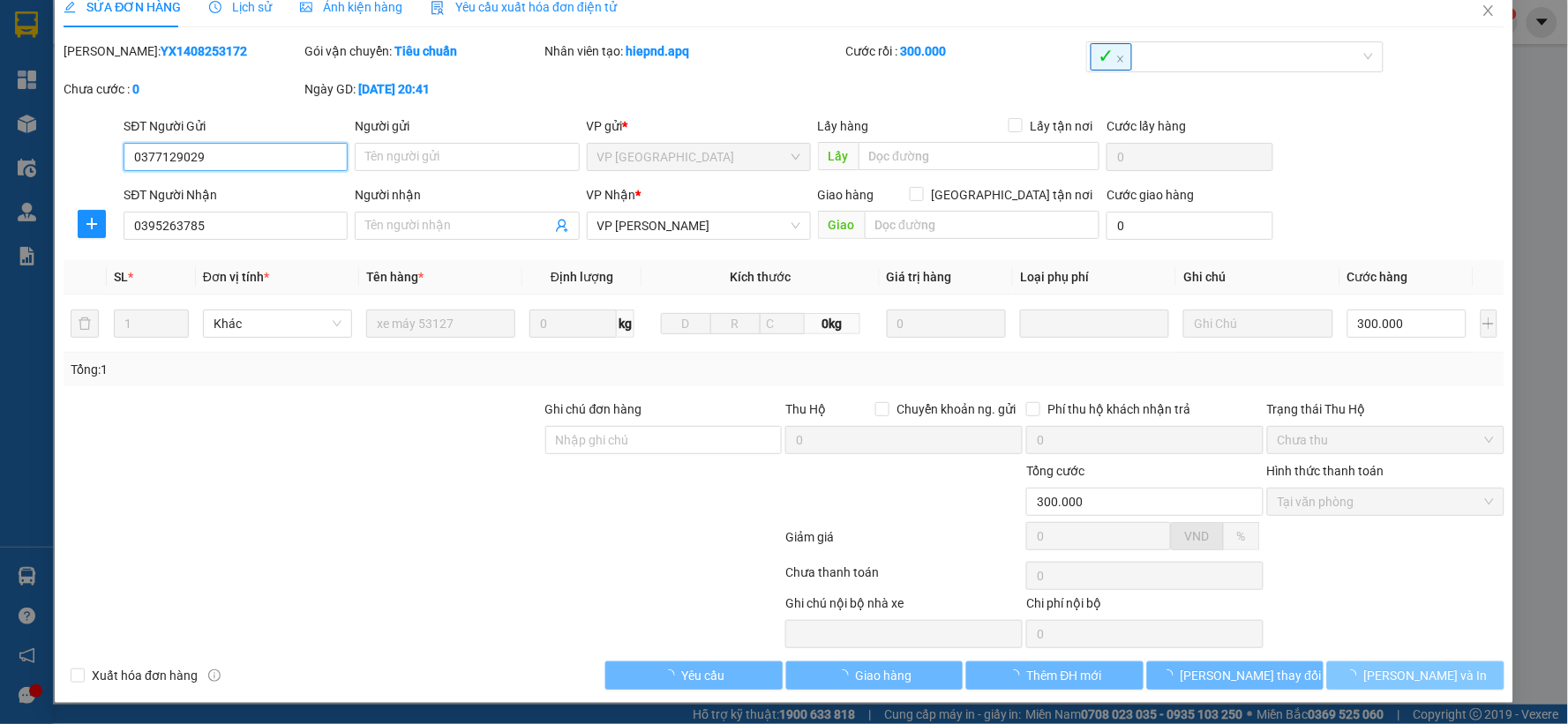
scroll to position [23, 0]
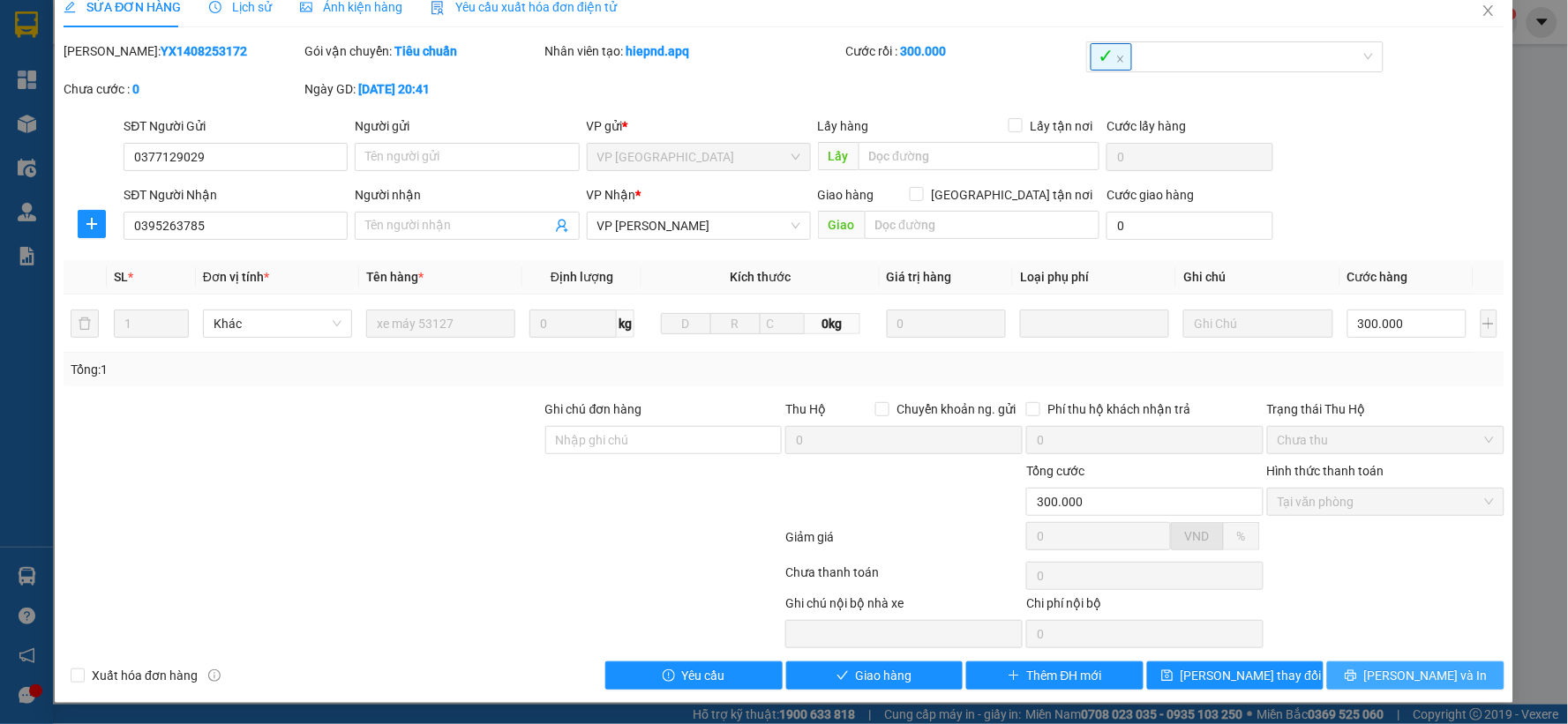
click at [1404, 678] on span "[PERSON_NAME] và In" at bounding box center [1425, 676] width 124 height 20
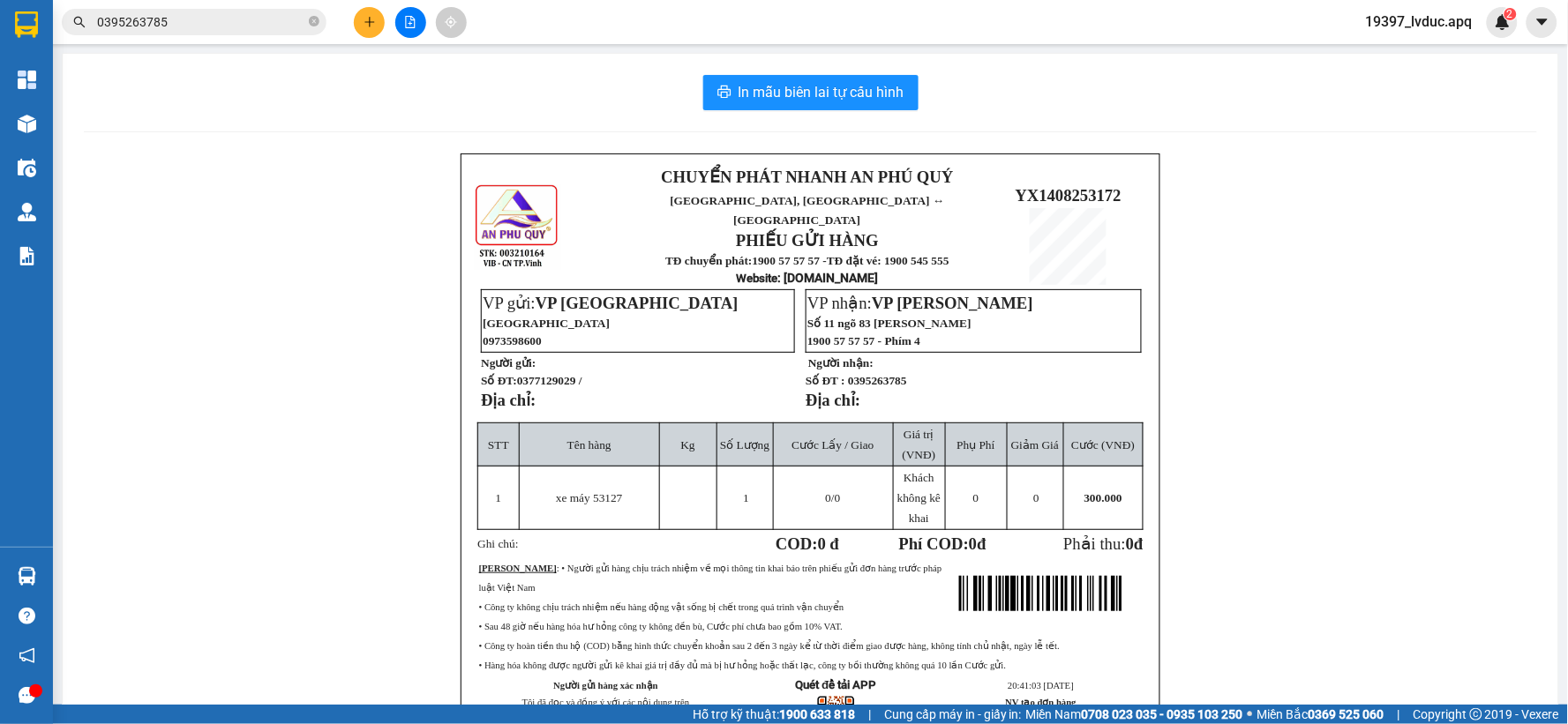
click at [205, 22] on input "0395263785" at bounding box center [201, 22] width 209 height 20
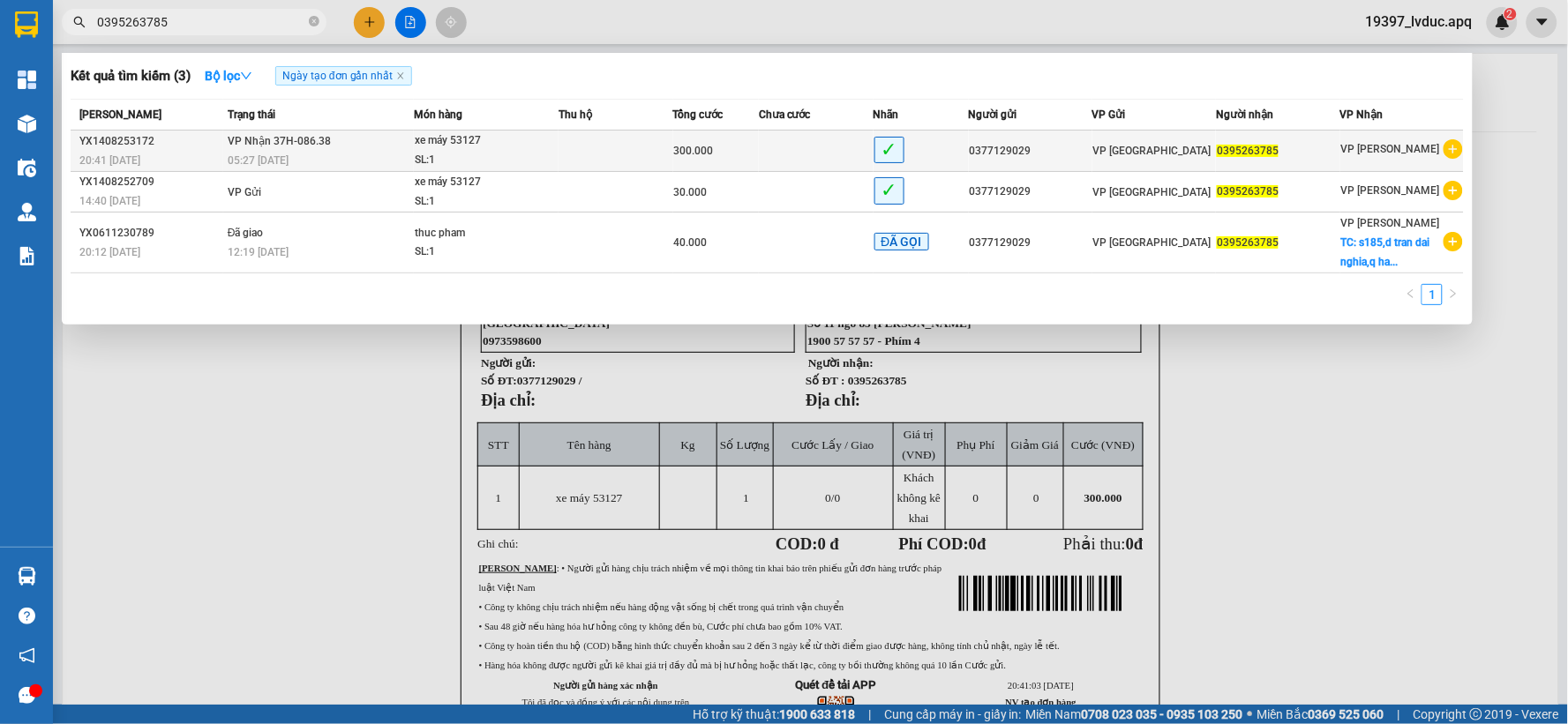
click at [490, 147] on div "xe máy 53127" at bounding box center [481, 141] width 132 height 20
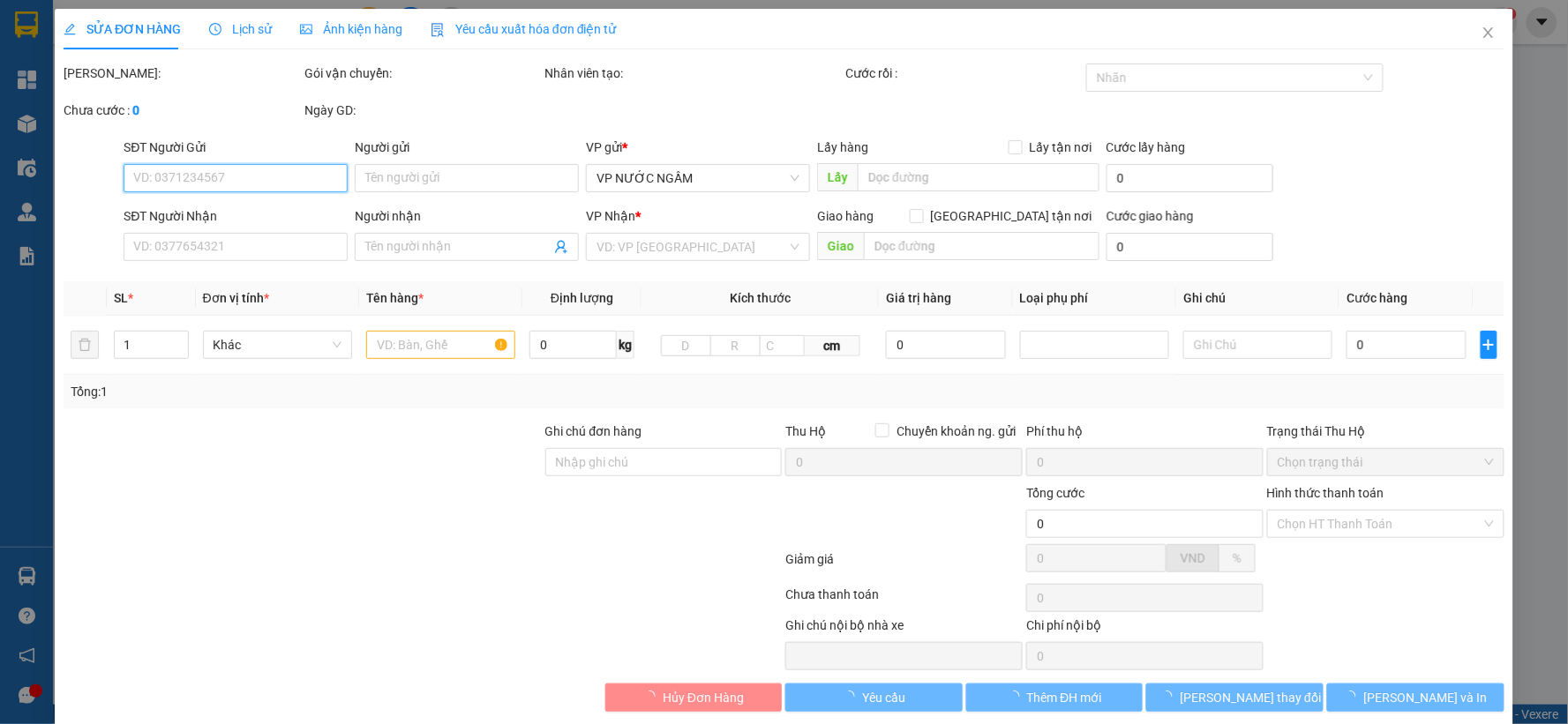
type input "0377129029"
type input "0395263785"
type input "300.000"
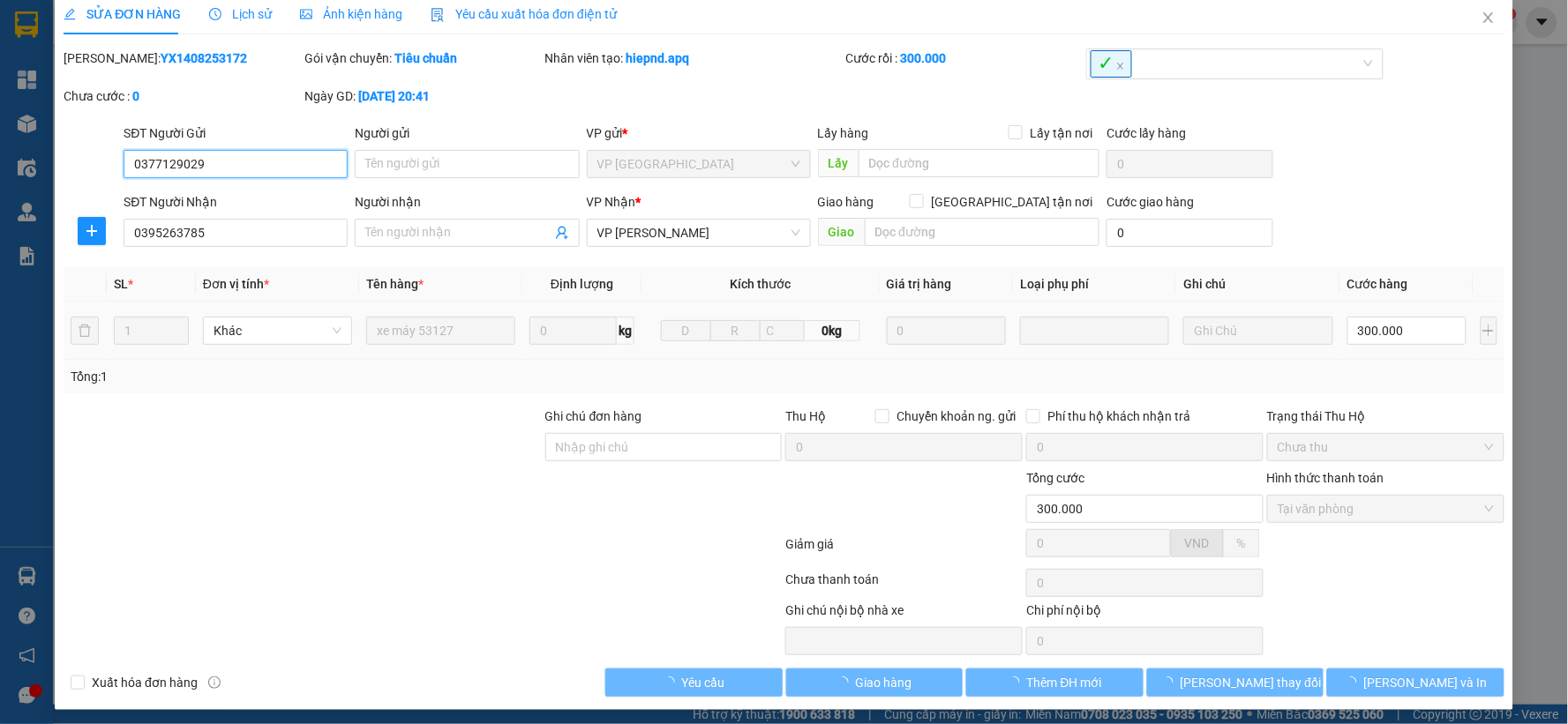
scroll to position [23, 0]
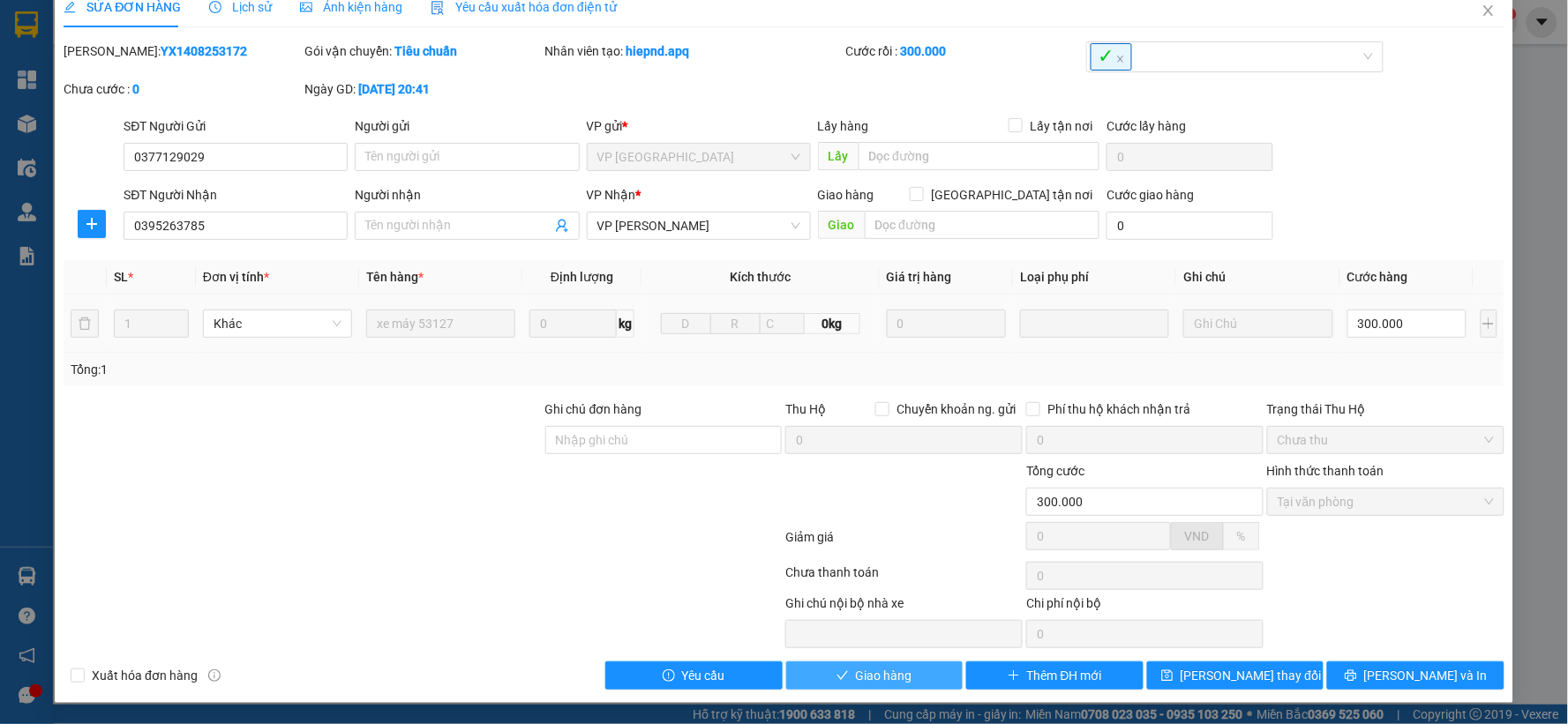
click at [896, 677] on span "Giao hàng" at bounding box center [885, 676] width 57 height 20
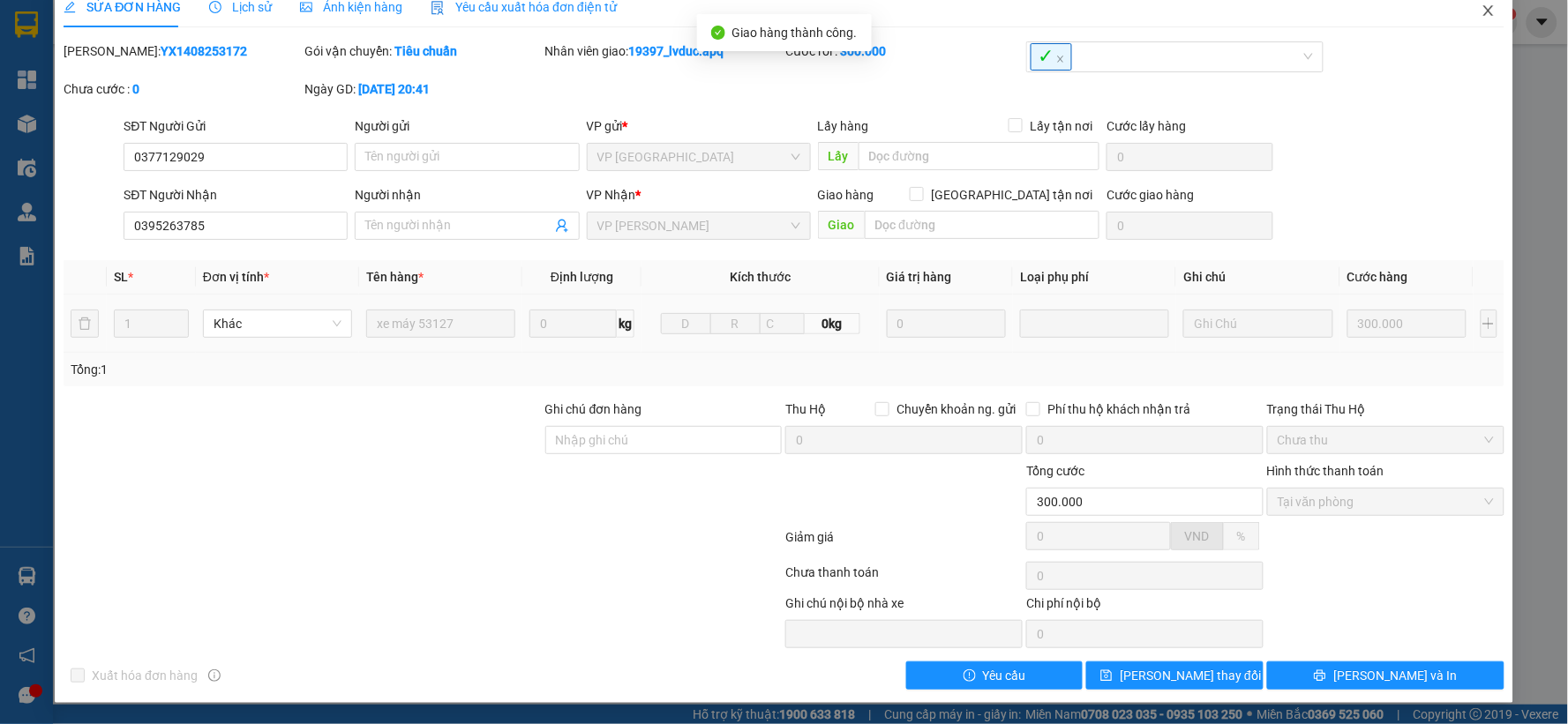
click at [1481, 15] on icon "close" at bounding box center [1488, 10] width 14 height 14
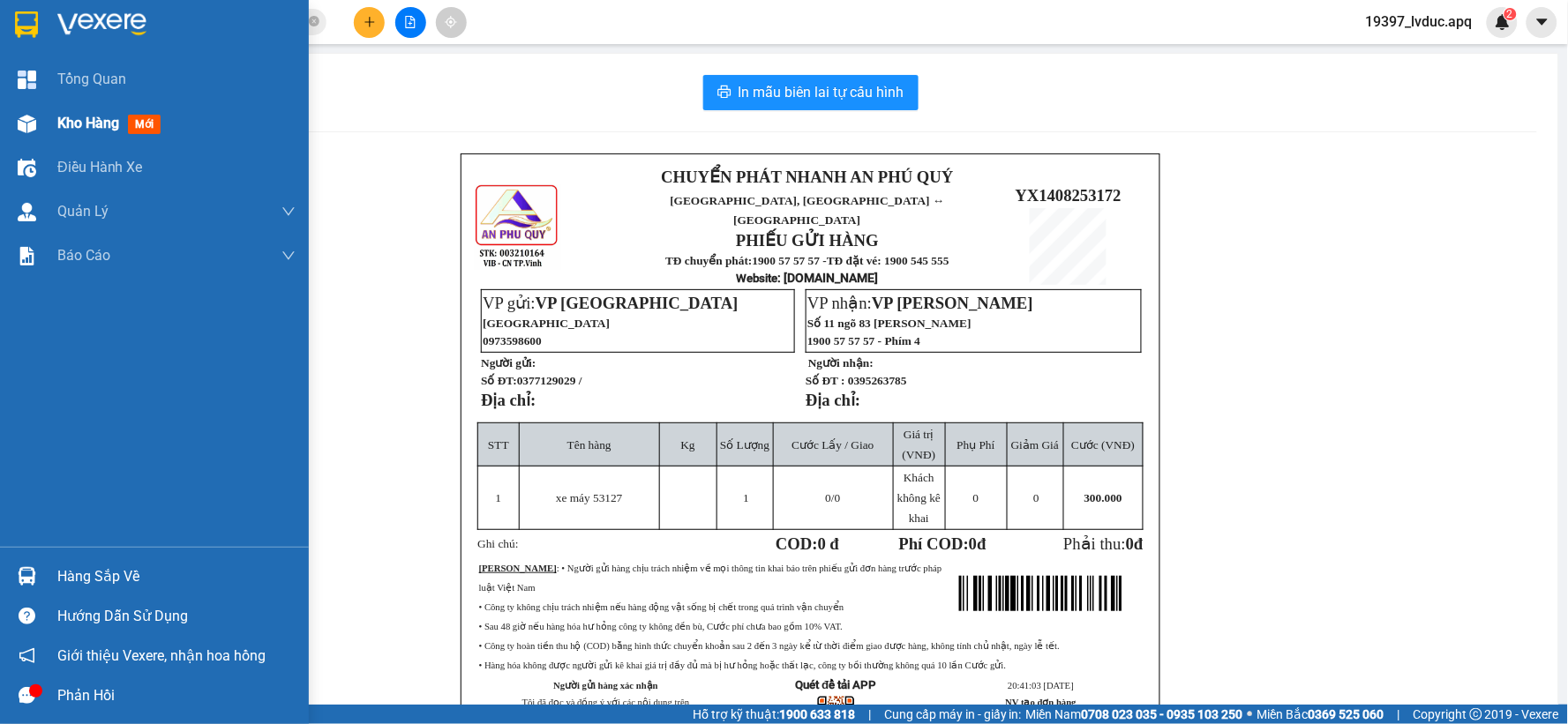
click at [49, 110] on div "Kho hàng mới" at bounding box center [154, 123] width 309 height 44
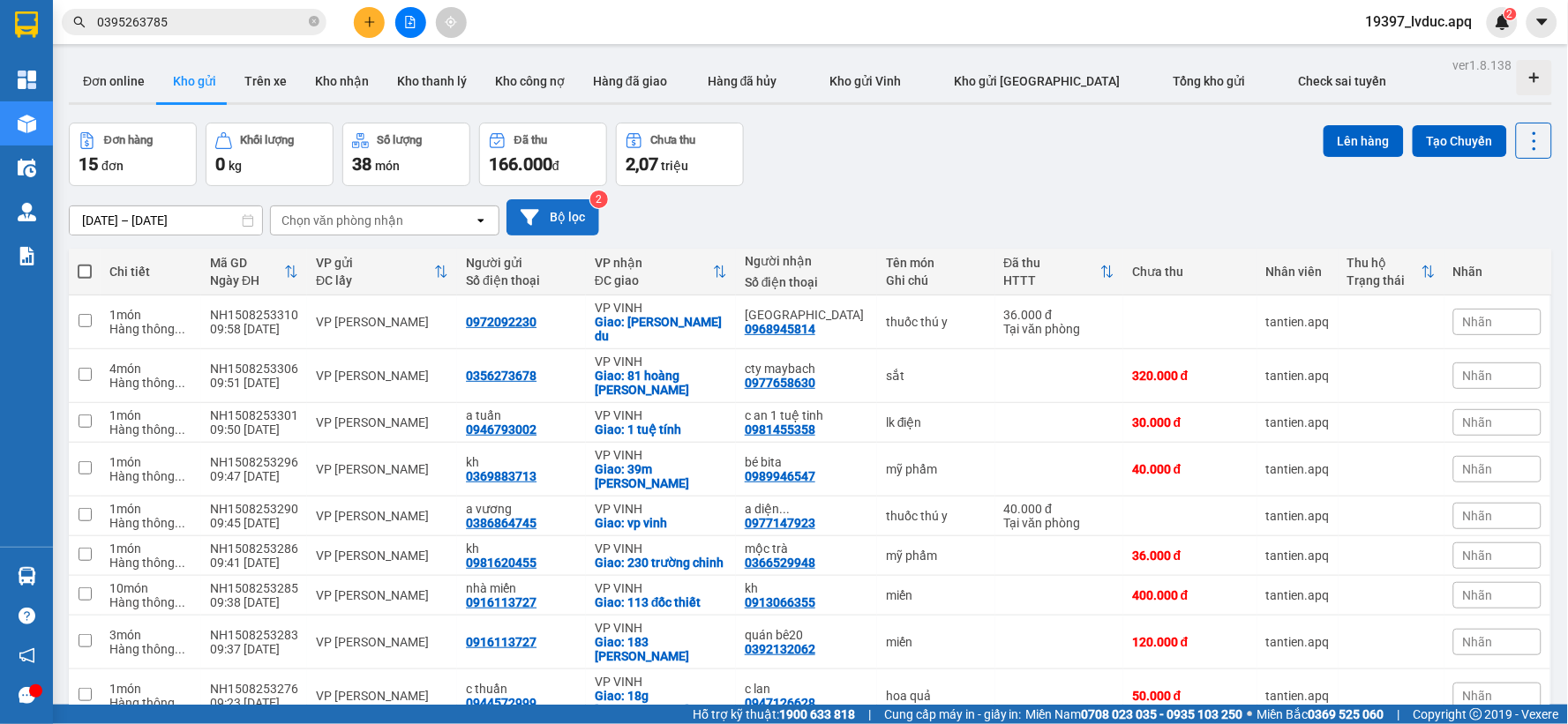
click at [579, 218] on button "Bộ lọc" at bounding box center [553, 217] width 93 height 36
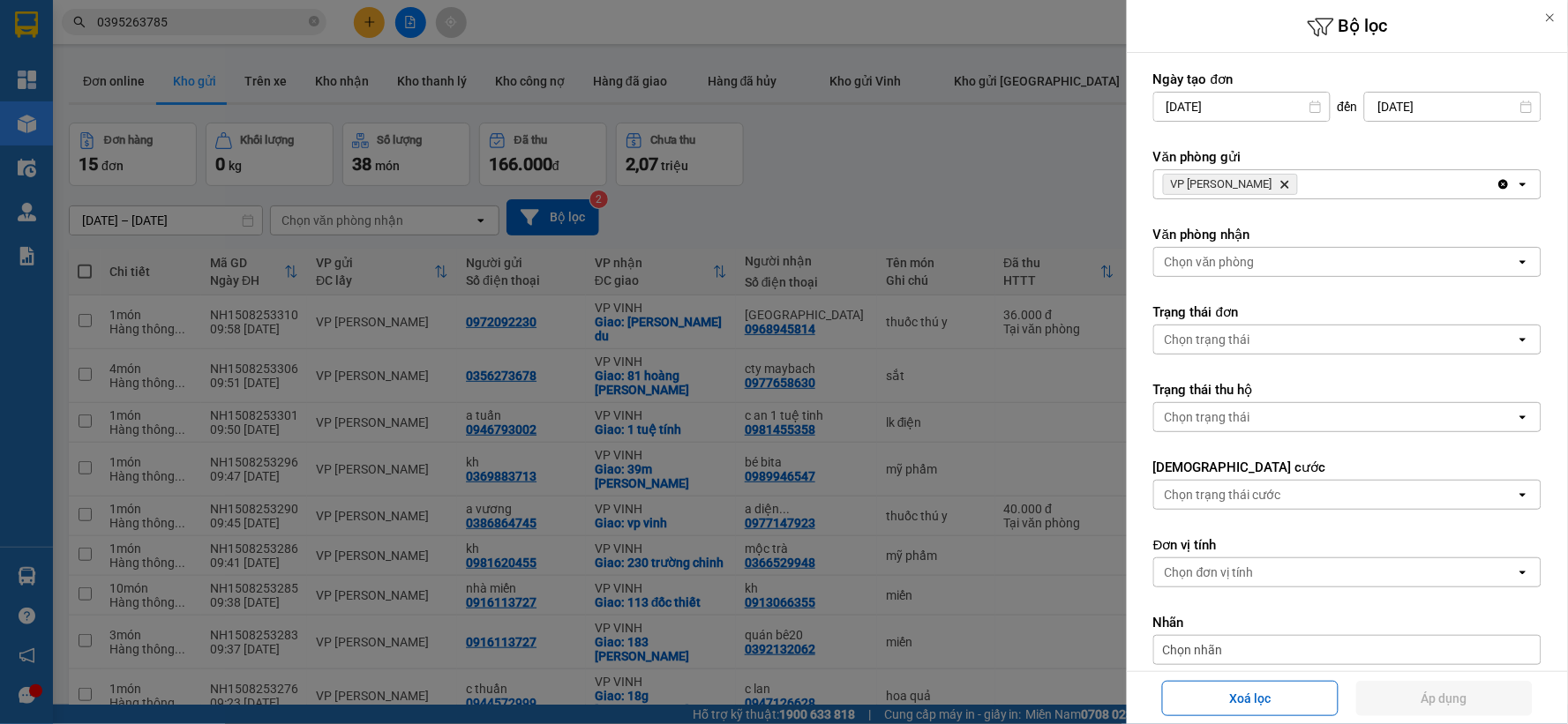
click at [1281, 182] on icon "VP NGỌC HỒI, close by backspace" at bounding box center [1285, 185] width 8 height 8
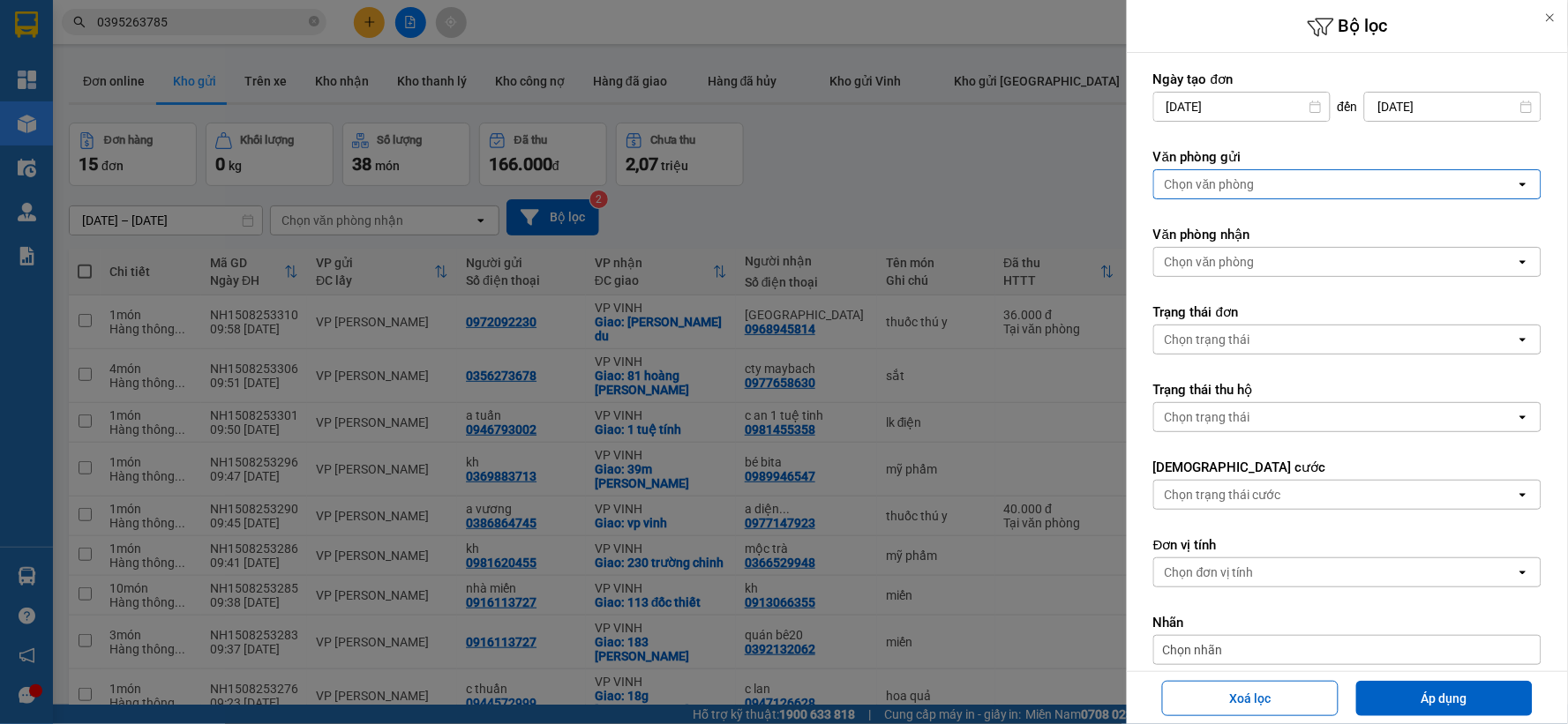
click at [1253, 182] on div "Chọn văn phòng" at bounding box center [1209, 184] width 90 height 18
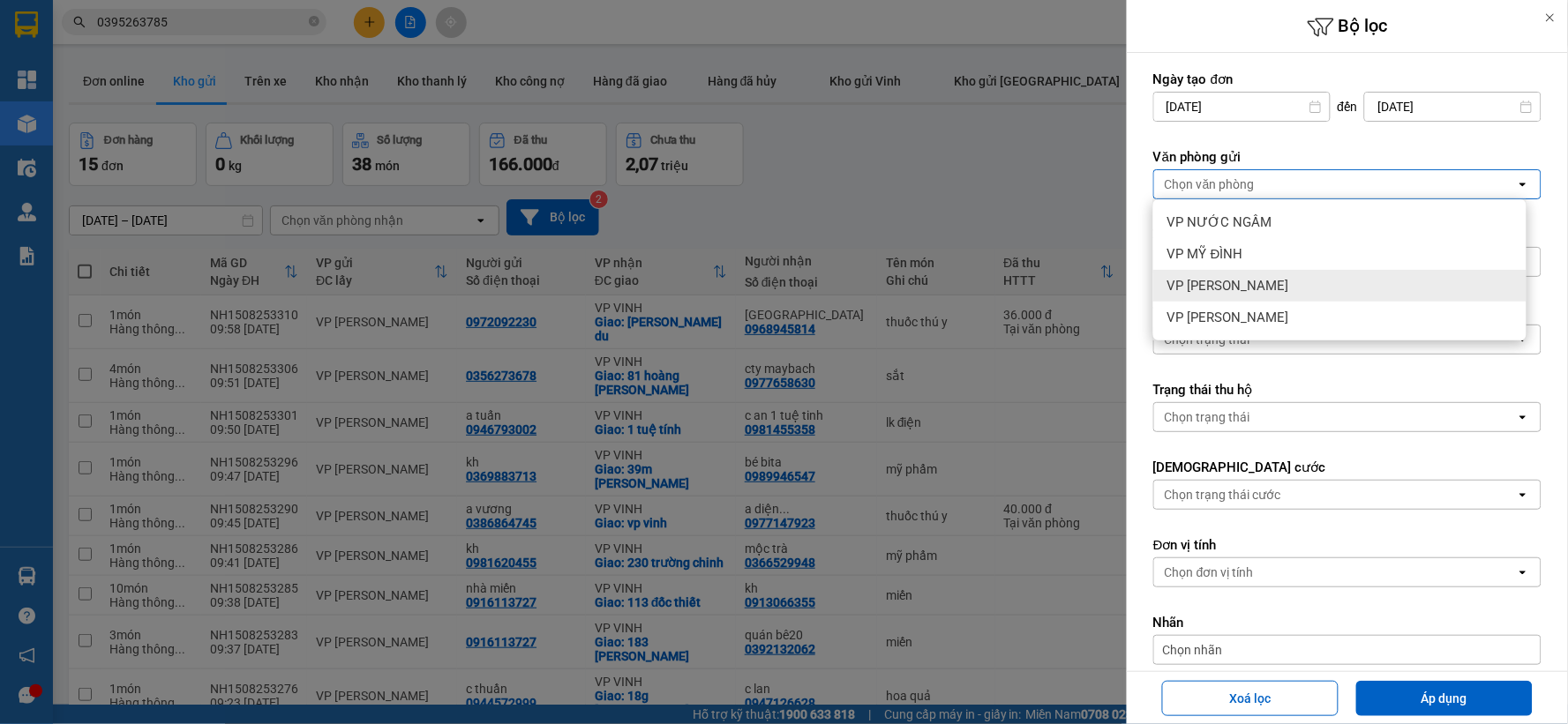
click at [1237, 277] on span "VP [PERSON_NAME]" at bounding box center [1228, 285] width 122 height 18
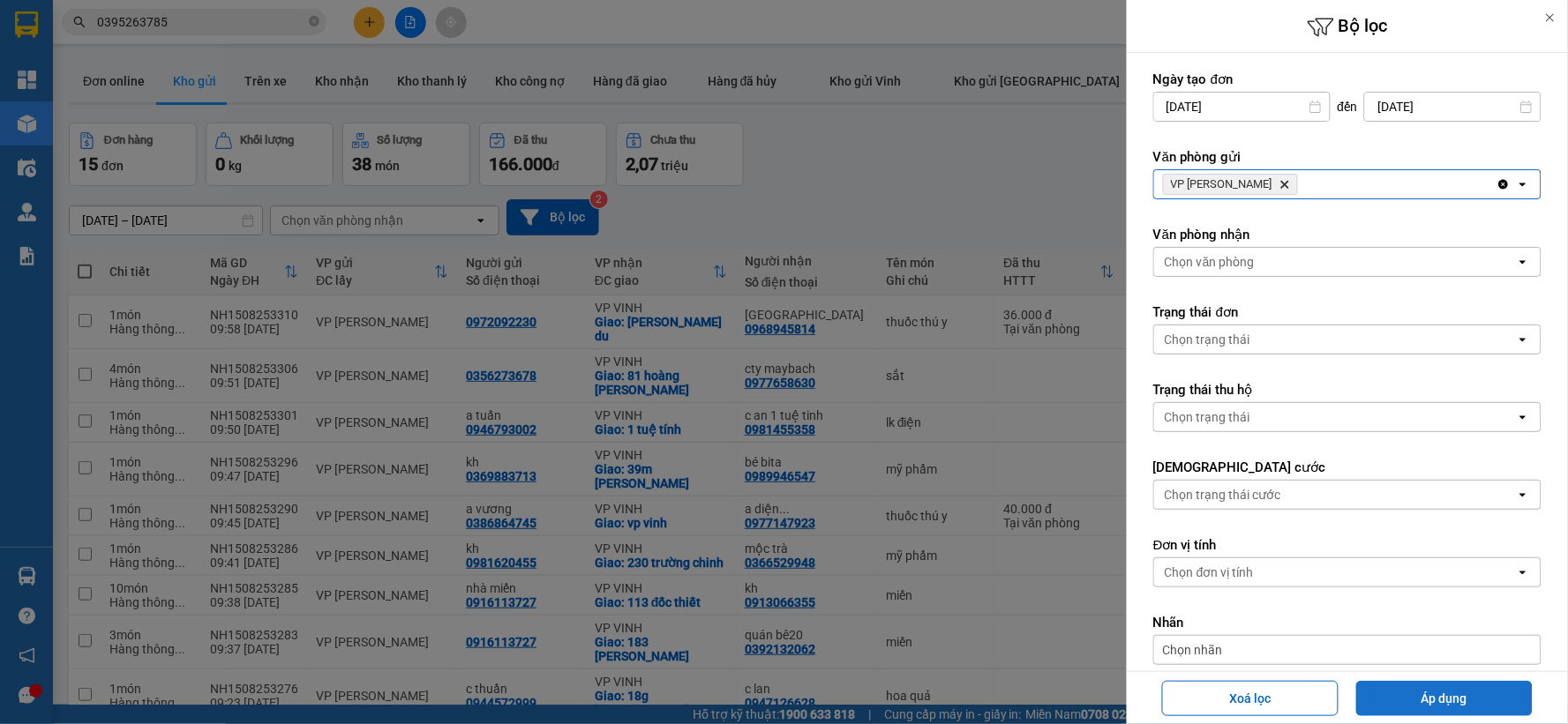
click at [1439, 699] on button "Áp dụng" at bounding box center [1444, 699] width 177 height 35
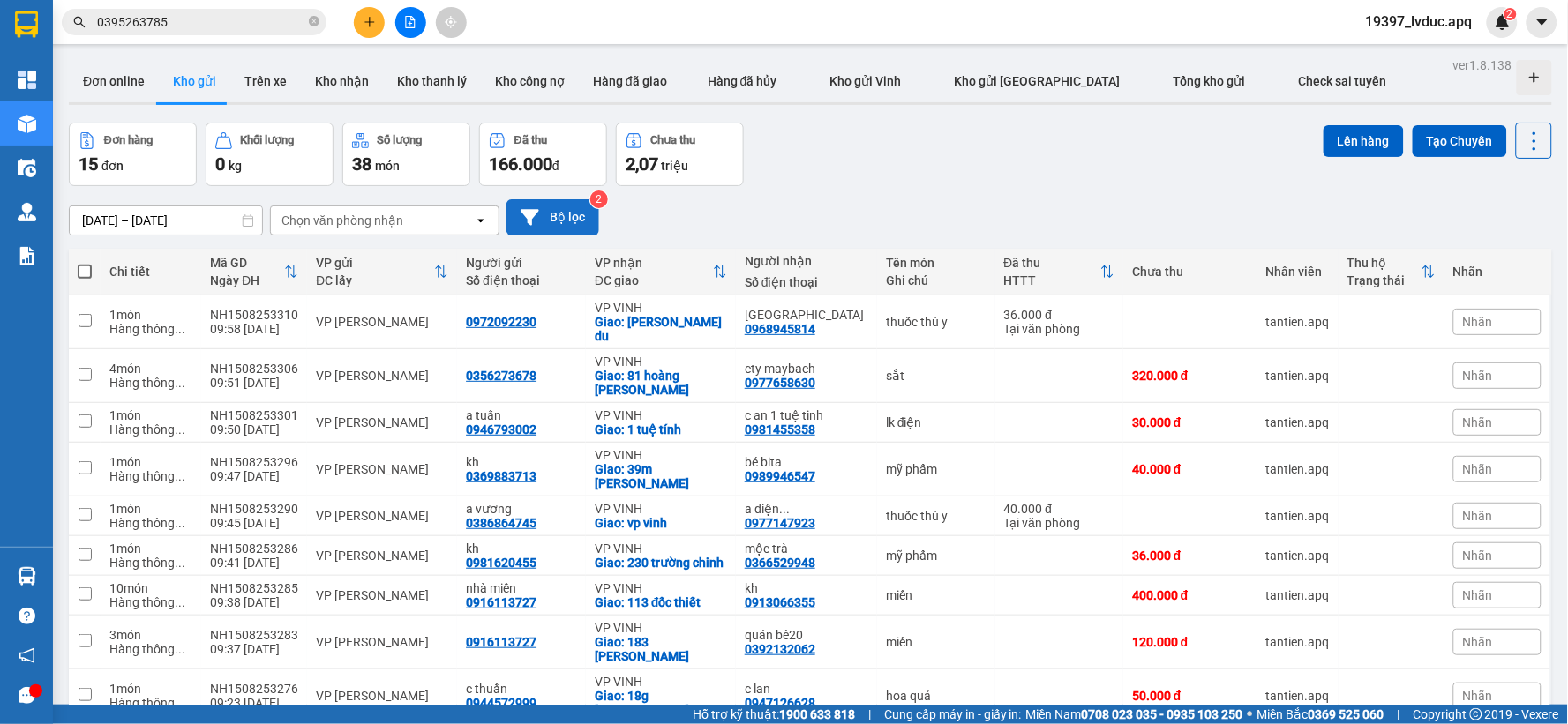
click at [593, 224] on button "Bộ lọc" at bounding box center [553, 217] width 93 height 36
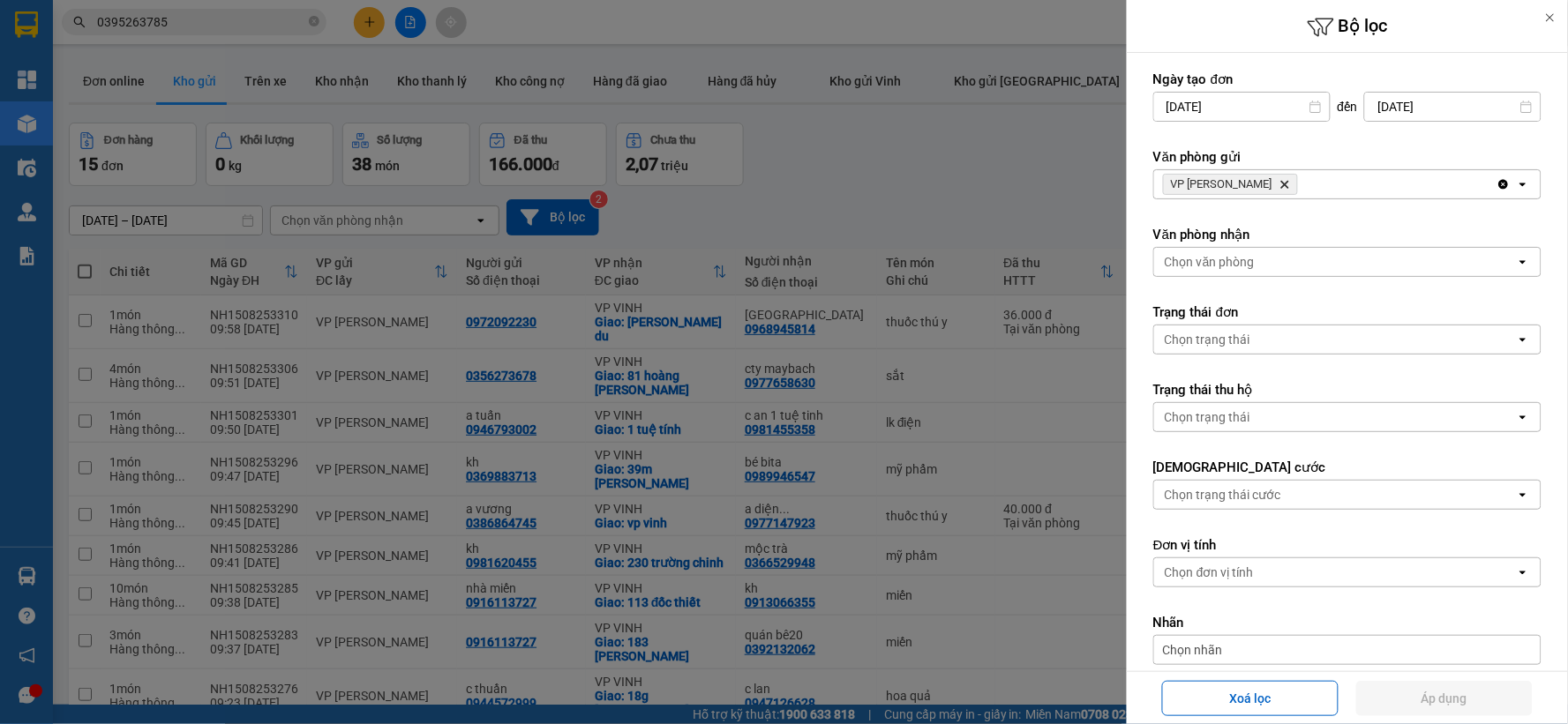
click at [1279, 179] on icon "Delete" at bounding box center [1284, 184] width 10 height 10
click at [1259, 178] on div "VP NGỌC HỒI Delete" at bounding box center [1325, 184] width 343 height 28
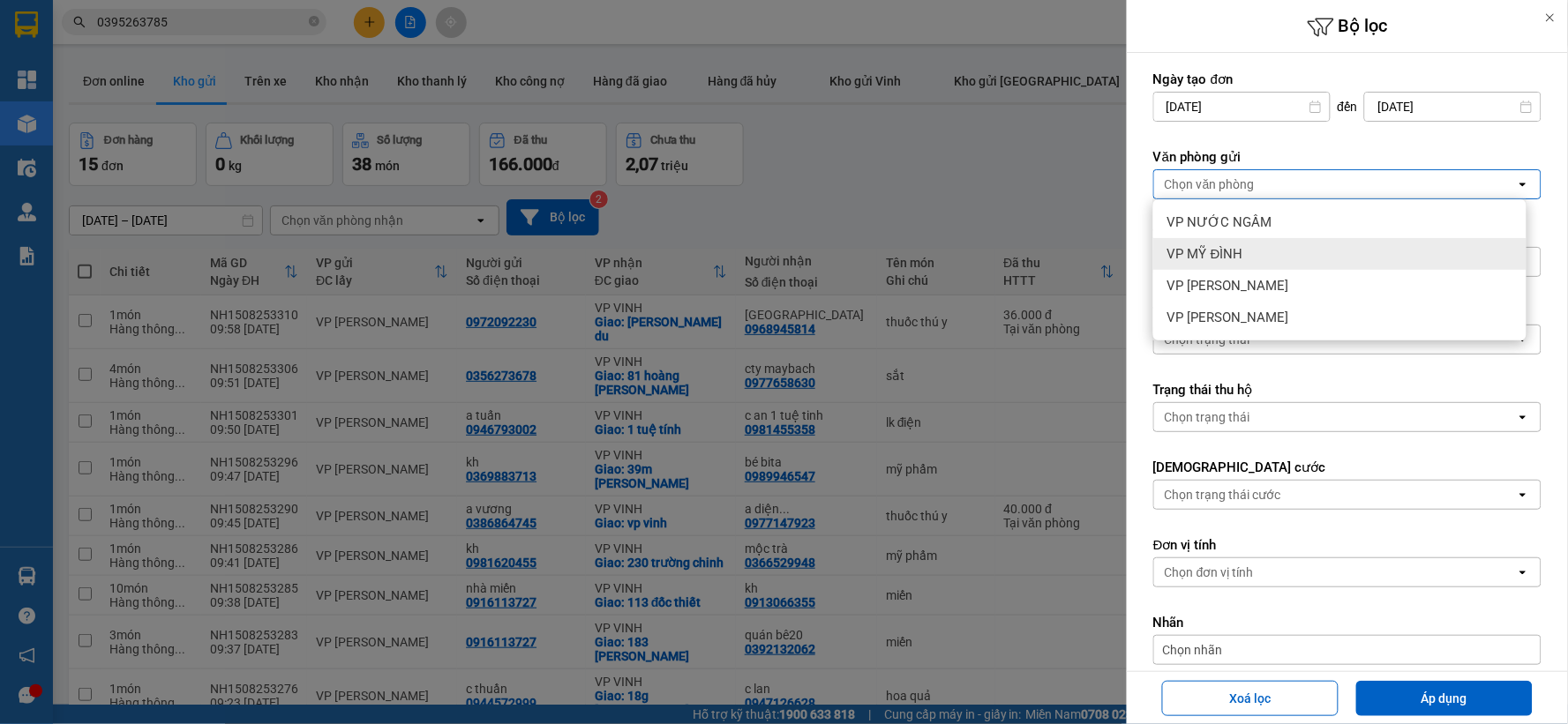
click at [1232, 268] on div "VP MỸ ĐÌNH" at bounding box center [1340, 254] width 373 height 32
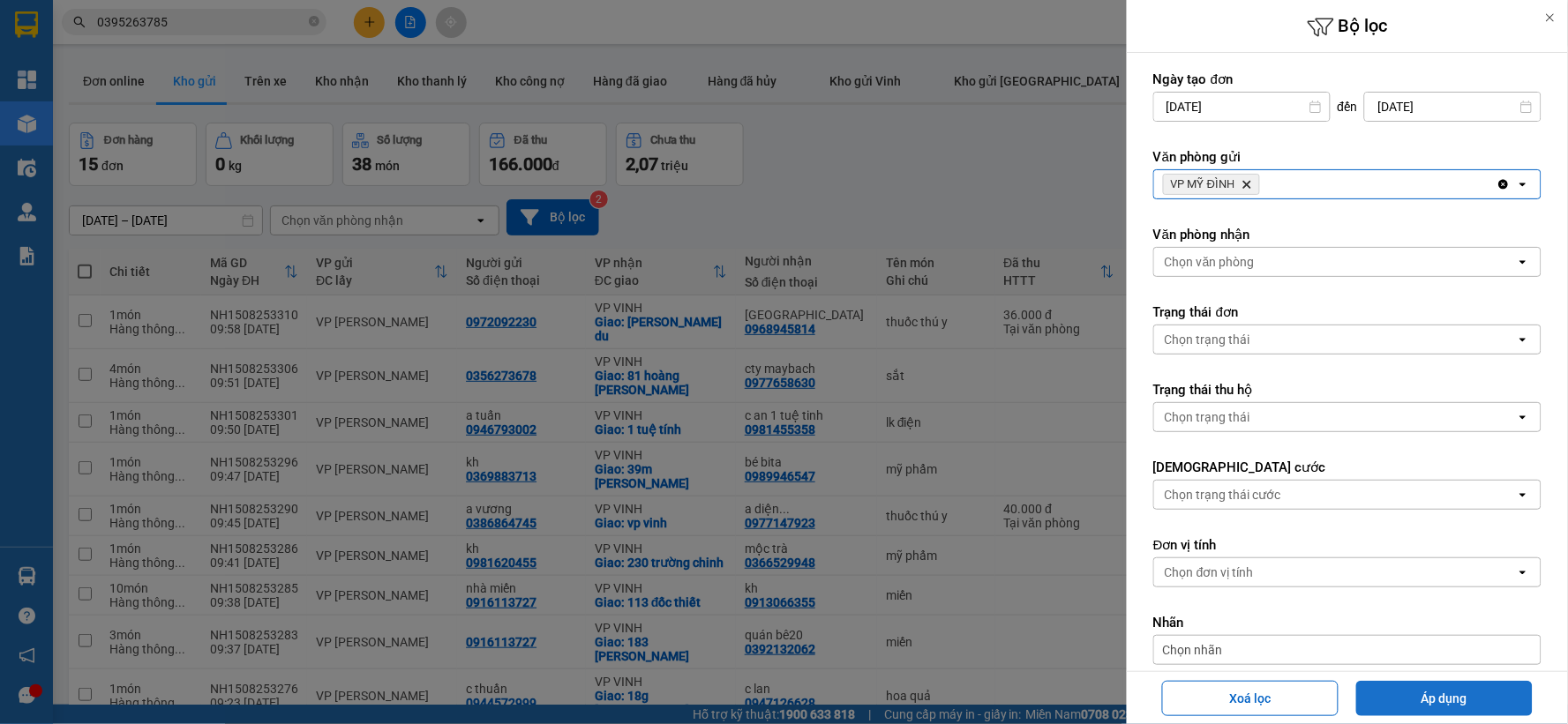
click at [1381, 694] on button "Áp dụng" at bounding box center [1444, 699] width 177 height 35
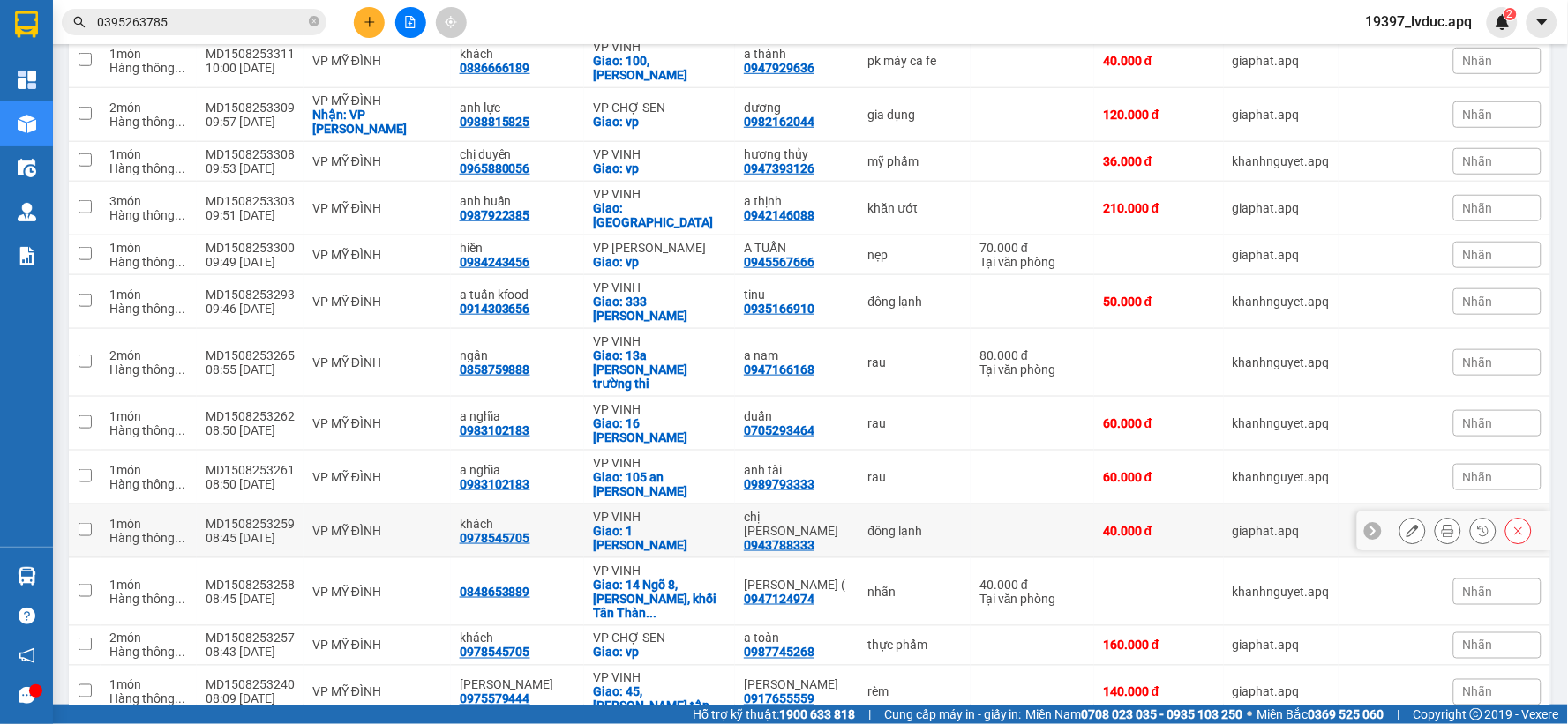
scroll to position [575, 0]
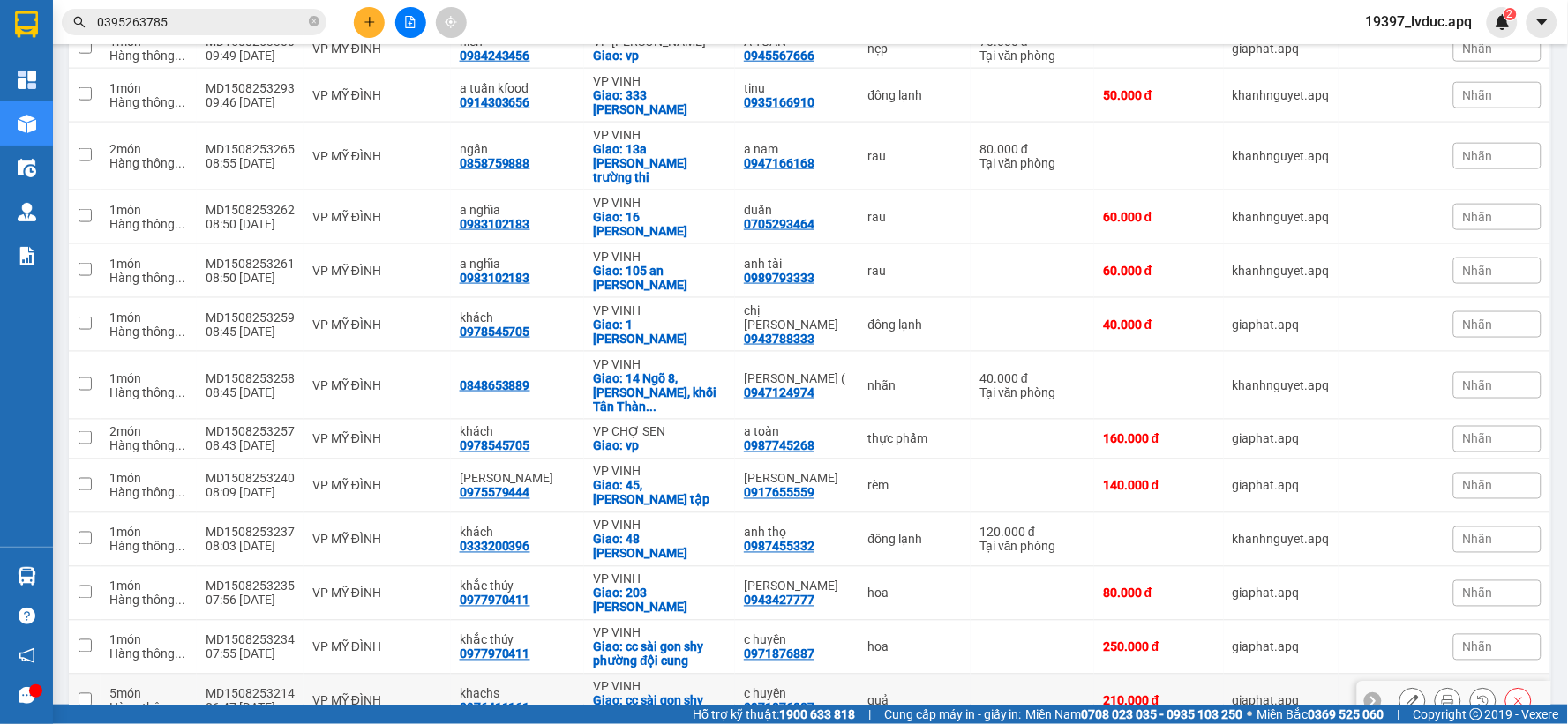
click at [716, 695] on div "Giao: cc sài gon shy phường đội cung" at bounding box center [659, 709] width 133 height 28
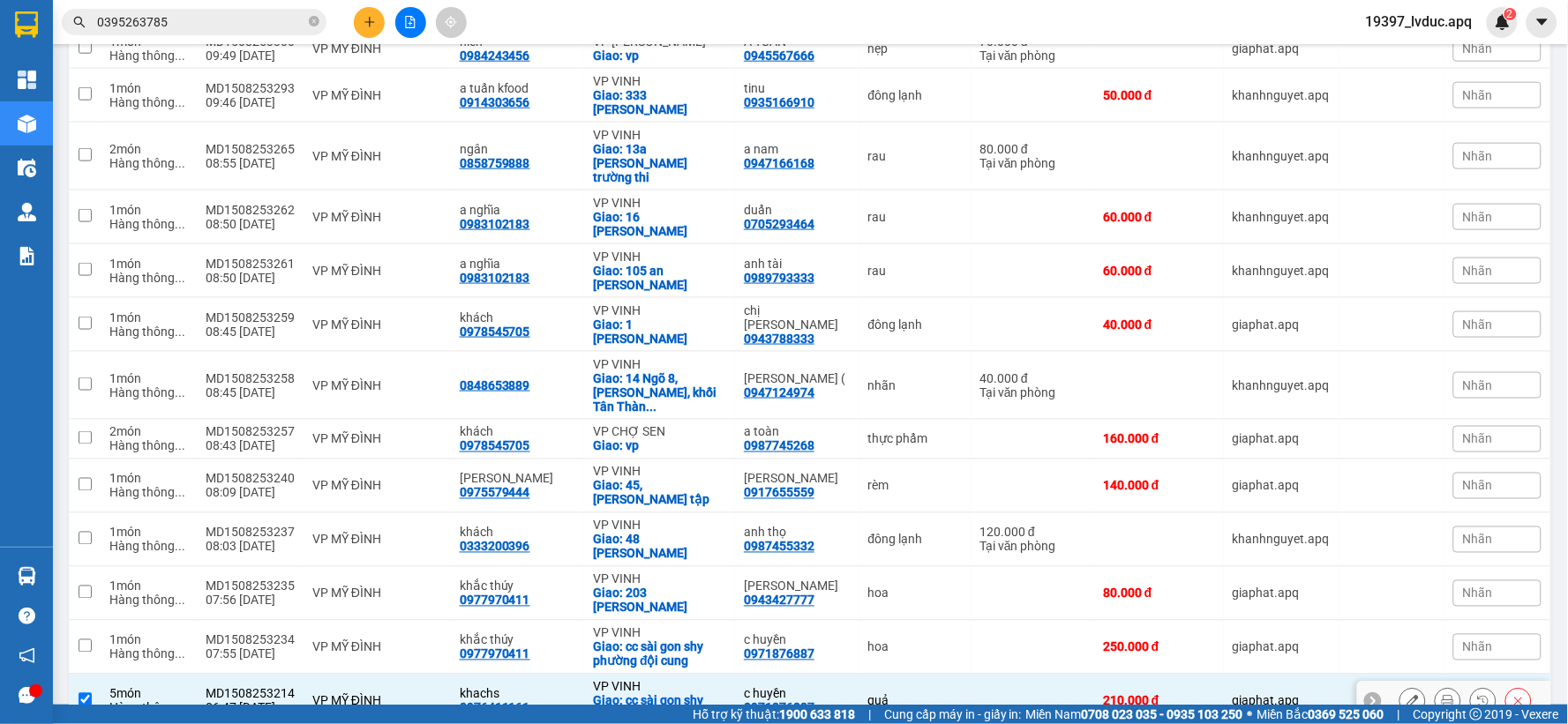
click at [418, 675] on td "VP MỸ ĐÌNH" at bounding box center [378, 701] width 147 height 54
checkbox input "false"
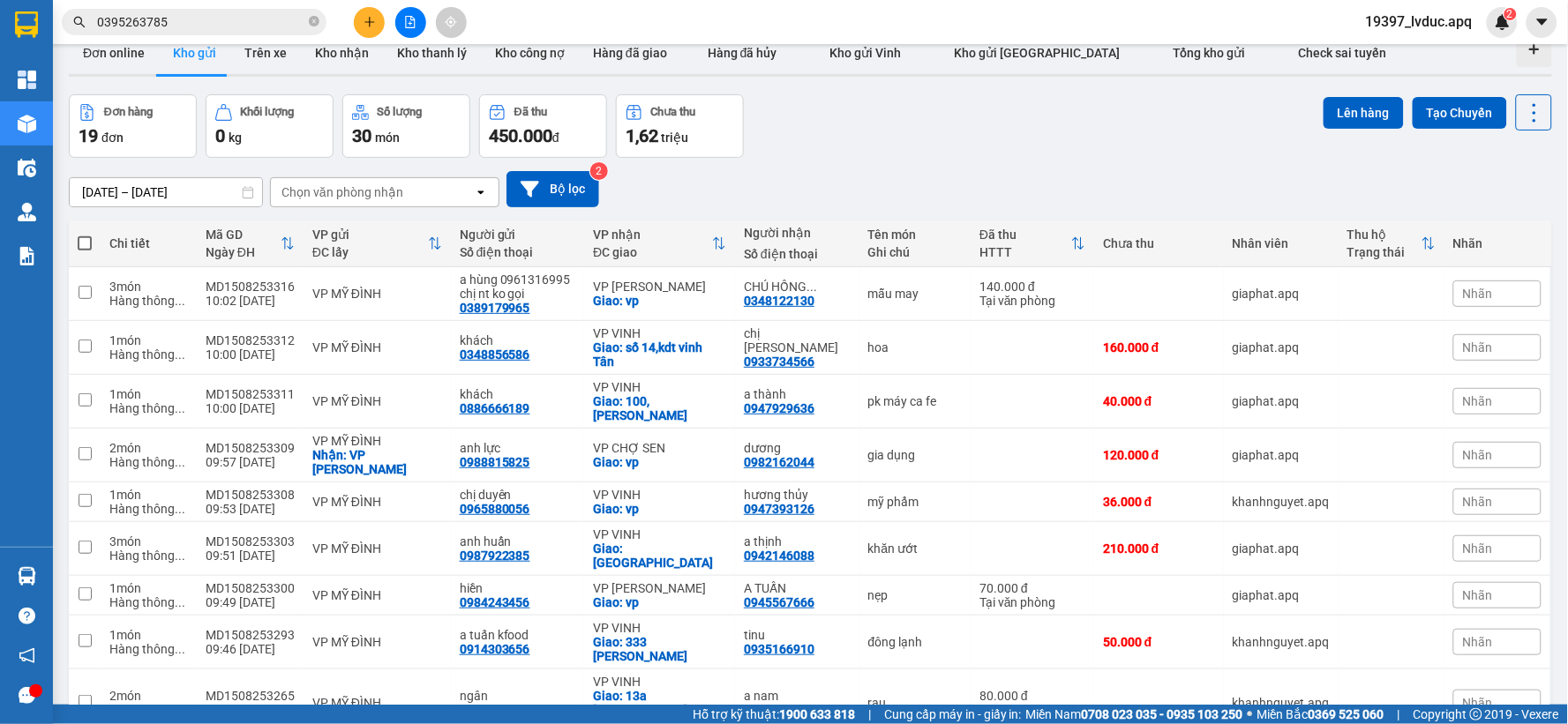
scroll to position [0, 0]
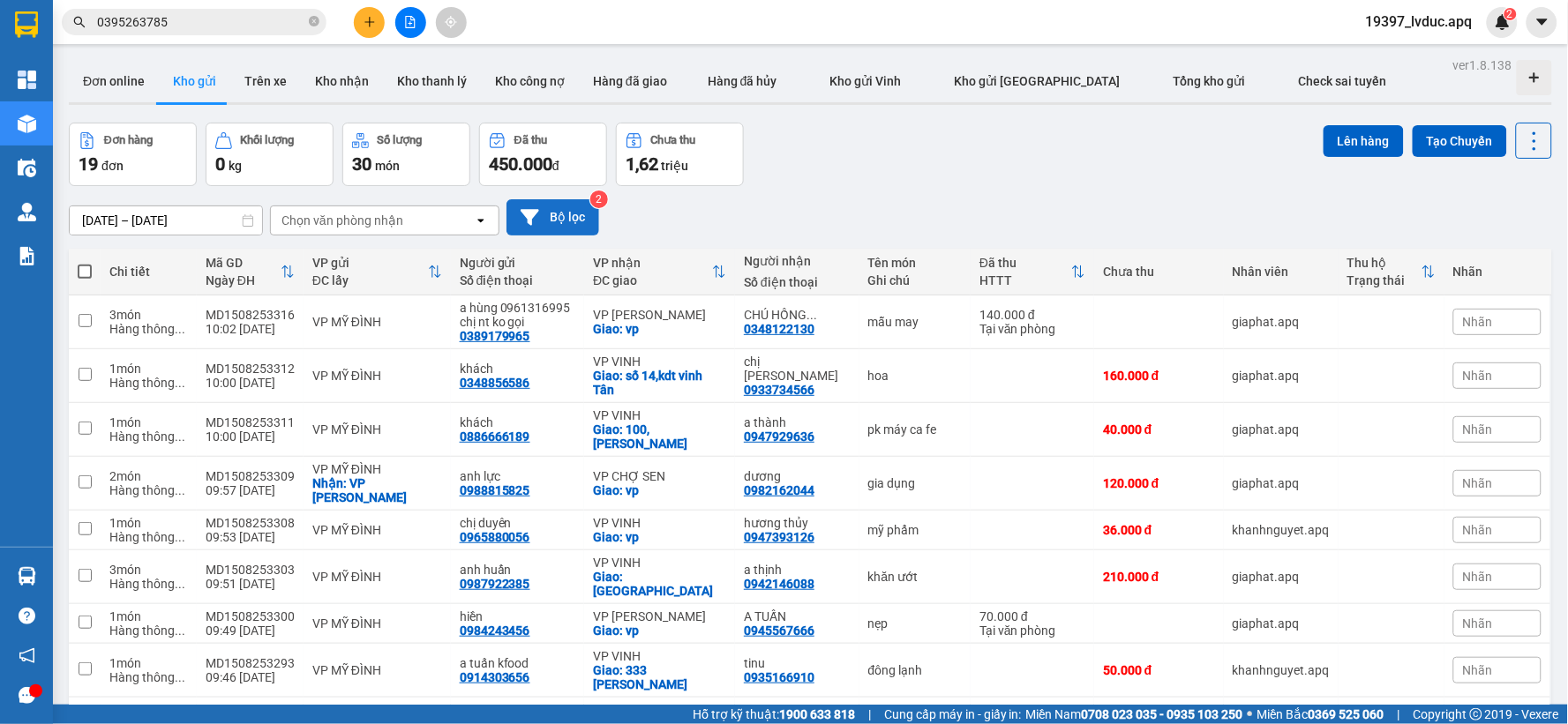
click at [570, 212] on button "Bộ lọc" at bounding box center [553, 217] width 93 height 36
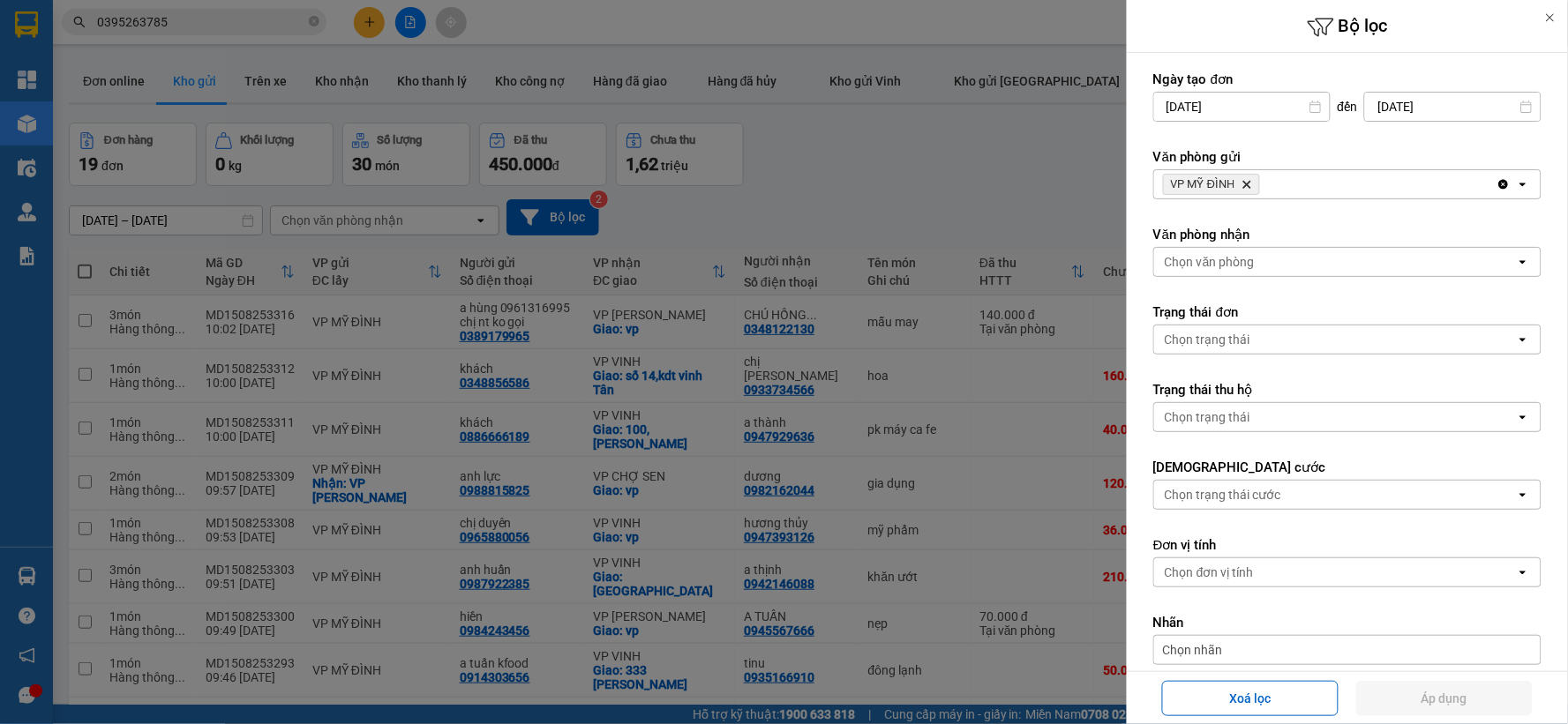
click at [1250, 179] on icon "Delete" at bounding box center [1246, 184] width 10 height 10
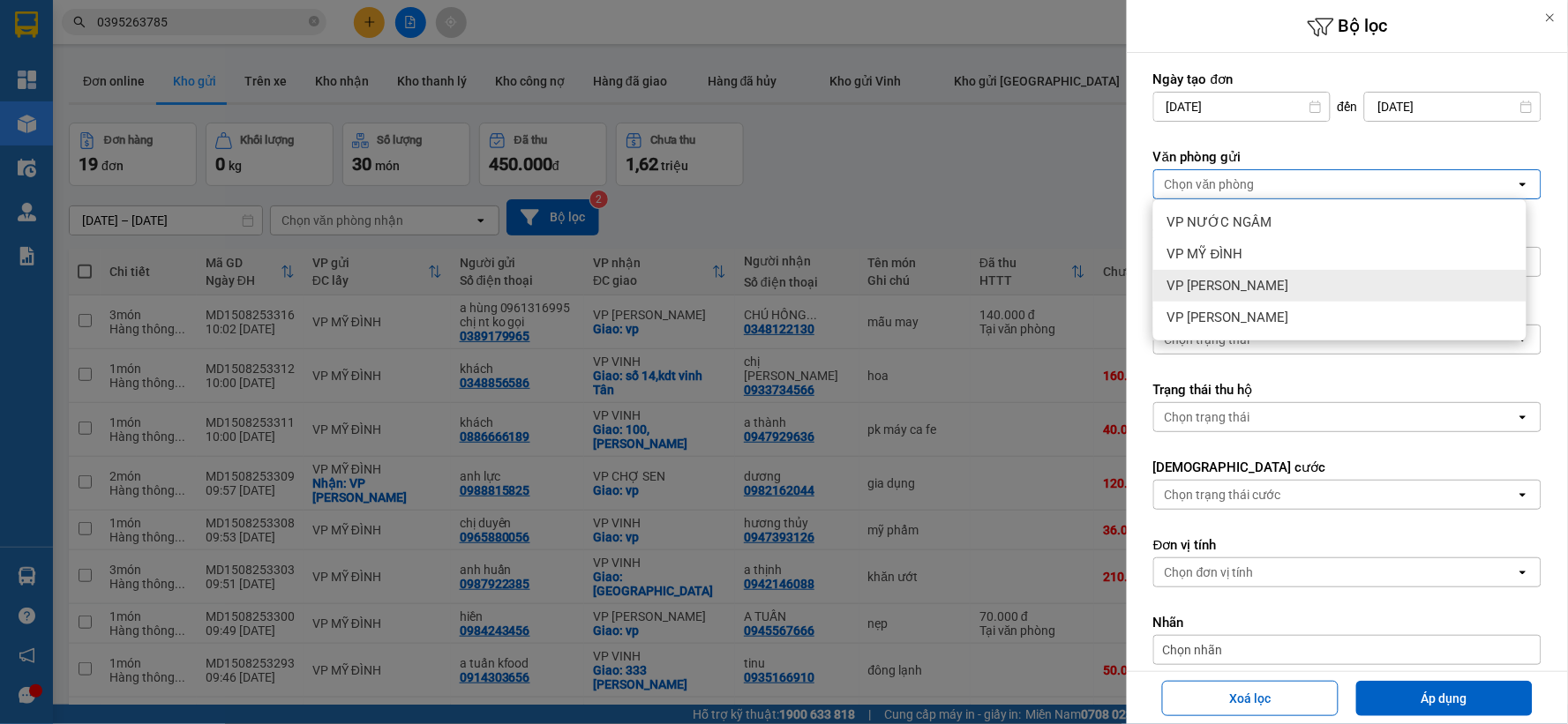
click at [1241, 282] on span "VP [PERSON_NAME]" at bounding box center [1228, 285] width 122 height 18
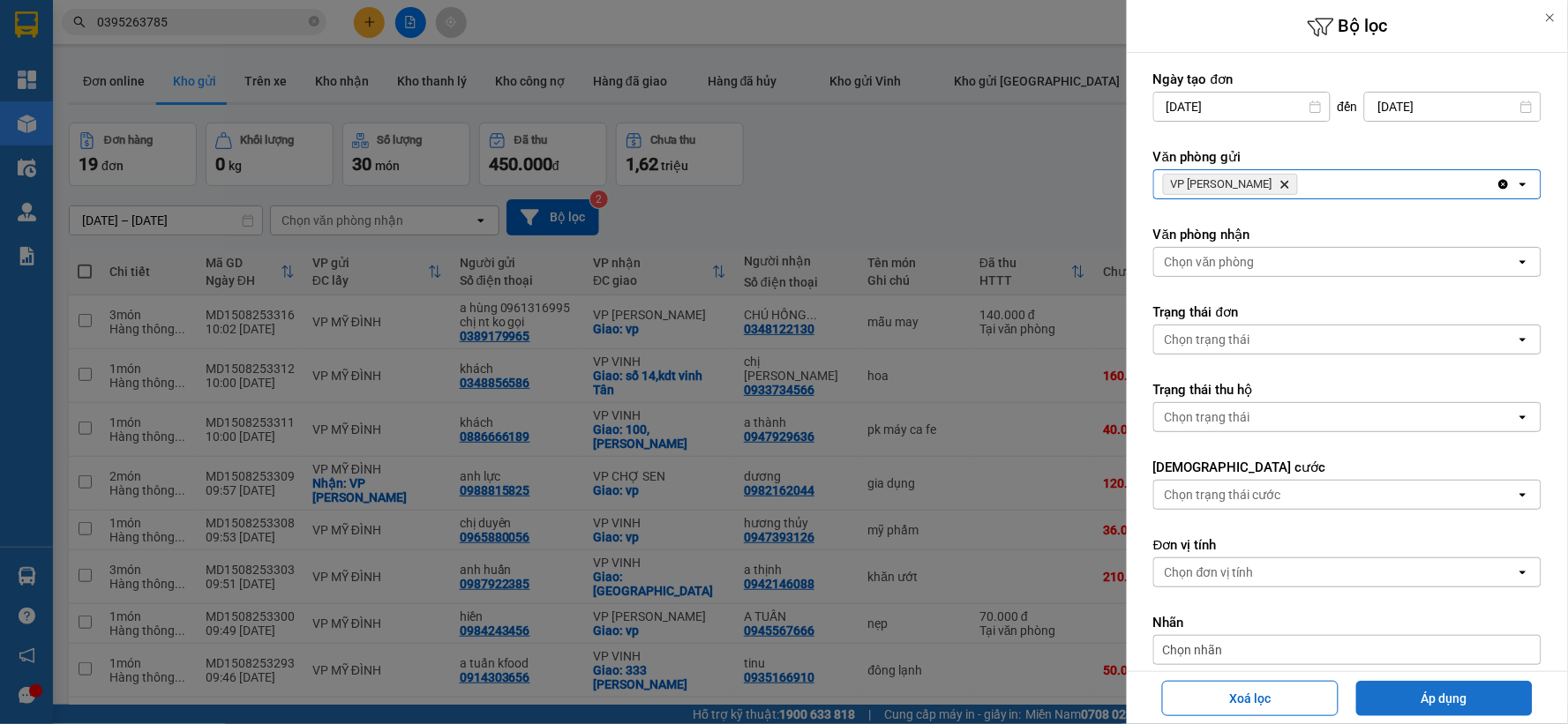
click at [1392, 677] on div "Xoá lọc Áp dụng" at bounding box center [1347, 699] width 432 height 43
drag, startPoint x: 1396, startPoint y: 689, endPoint x: 1385, endPoint y: 691, distance: 11.2
click at [1391, 692] on button "Áp dụng" at bounding box center [1444, 699] width 177 height 35
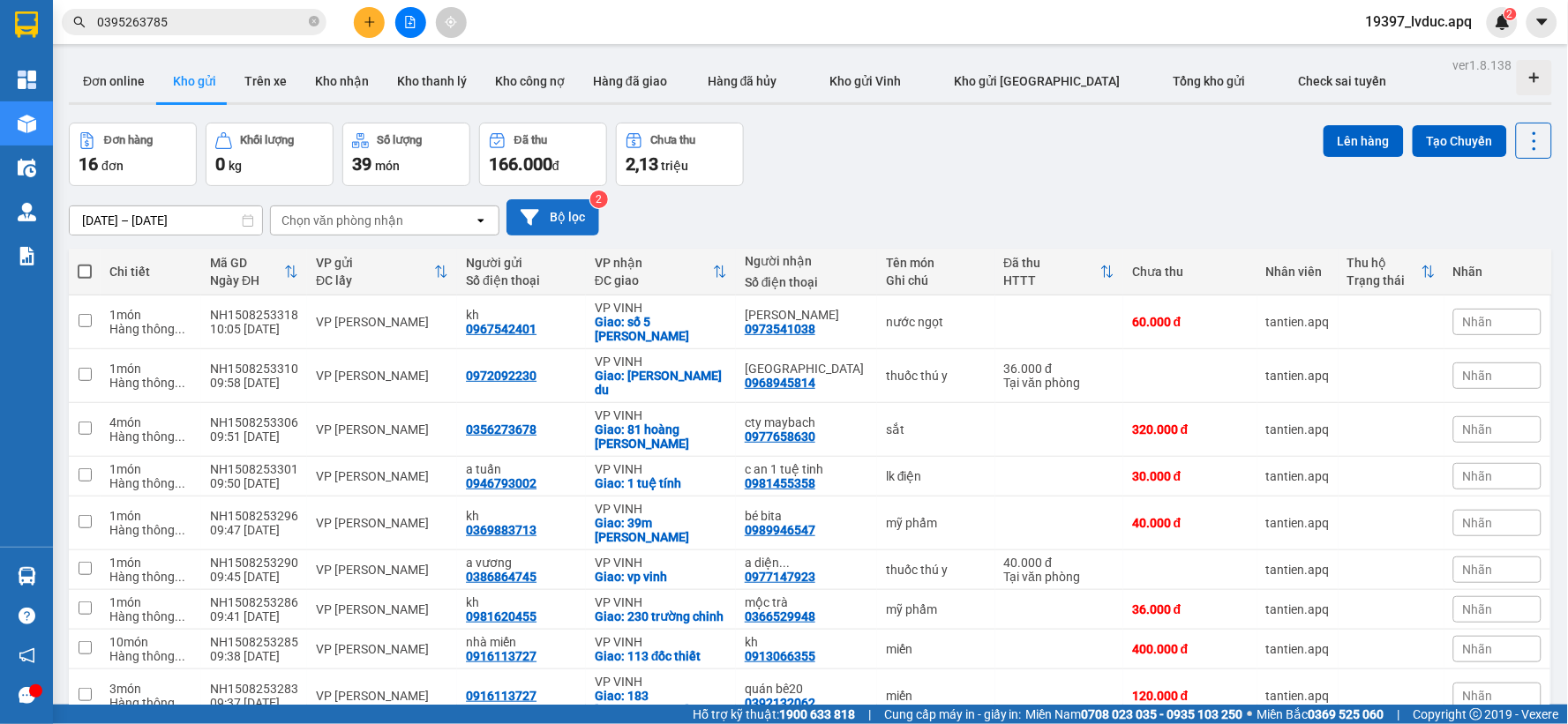
click at [544, 215] on button "Bộ lọc" at bounding box center [553, 217] width 93 height 36
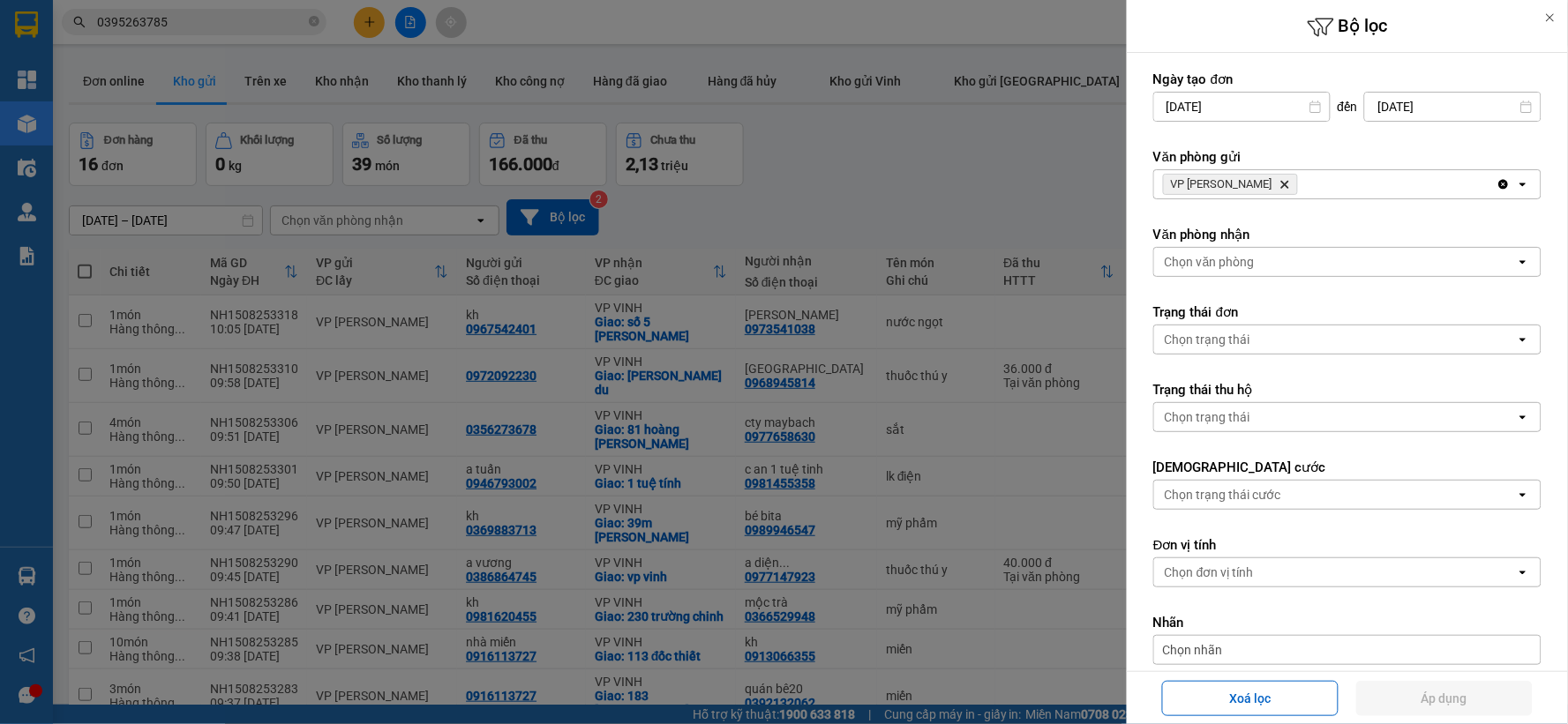
drag, startPoint x: 1130, startPoint y: 182, endPoint x: 1084, endPoint y: 182, distance: 46.0
click at [1101, 182] on div "Bộ lọc Ngày tạo đơn 13/08/2025 Press the down arrow key to interact with the ca…" at bounding box center [784, 362] width 1568 height 724
click at [953, 177] on div at bounding box center [784, 362] width 1568 height 724
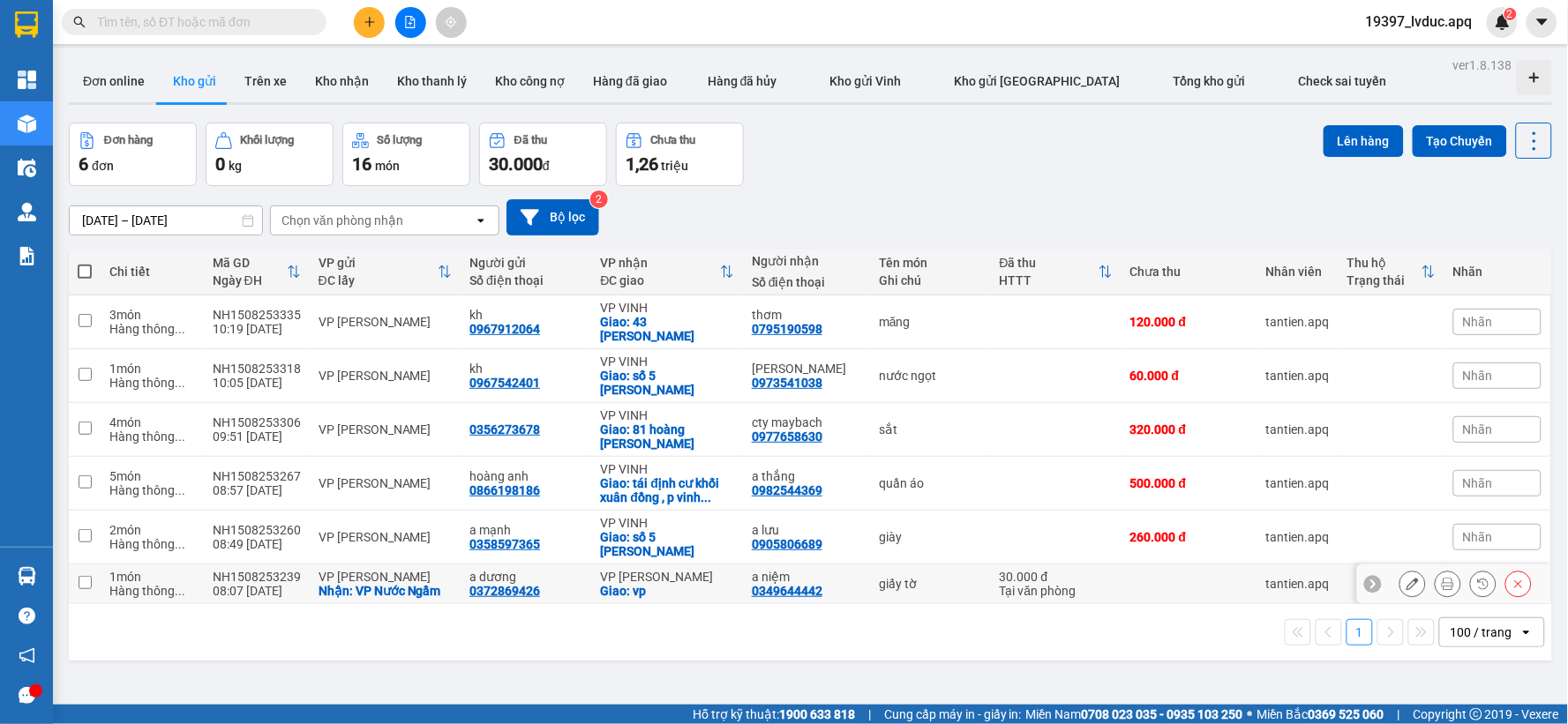
click at [673, 570] on div "VP [PERSON_NAME]" at bounding box center [667, 577] width 134 height 14
checkbox input "true"
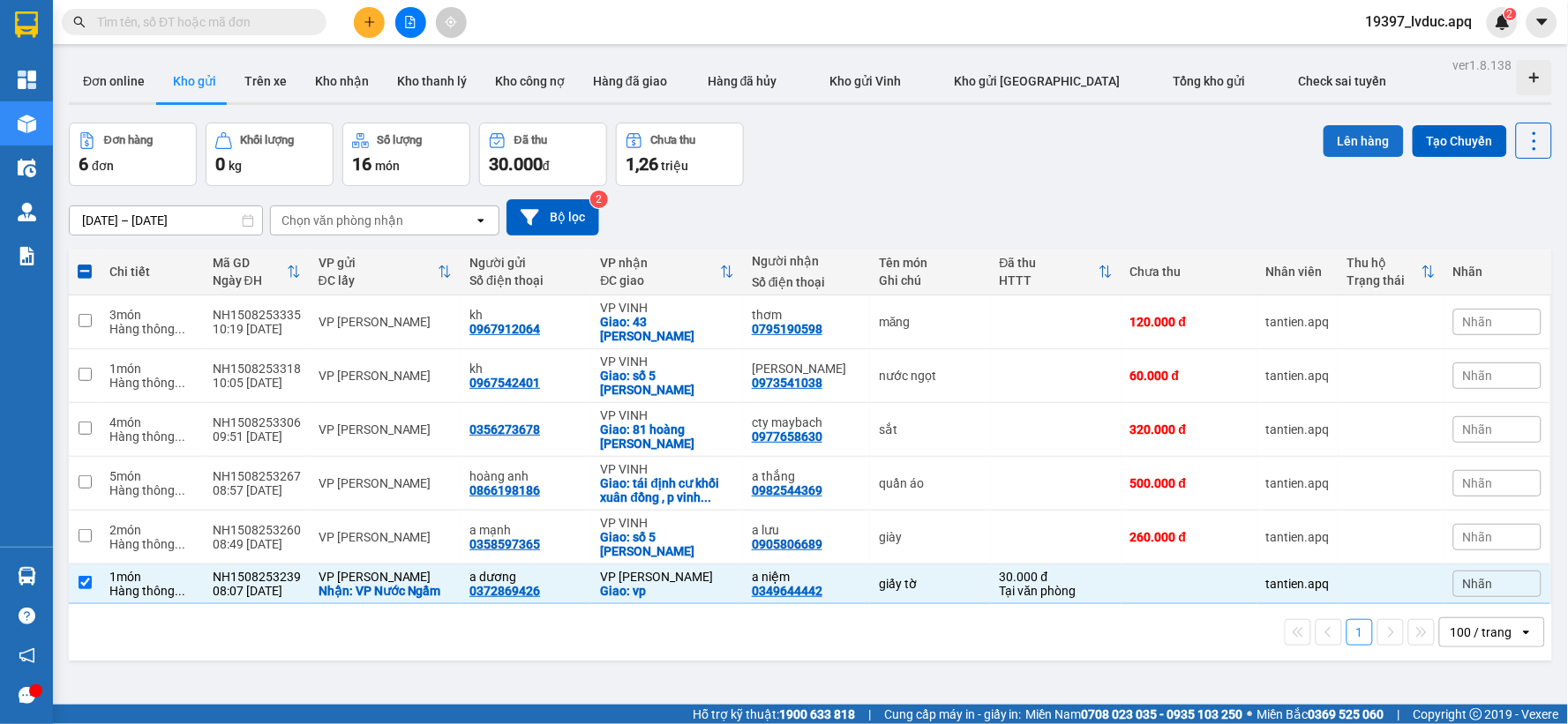
click at [1363, 129] on button "Lên hàng" at bounding box center [1363, 142] width 80 height 32
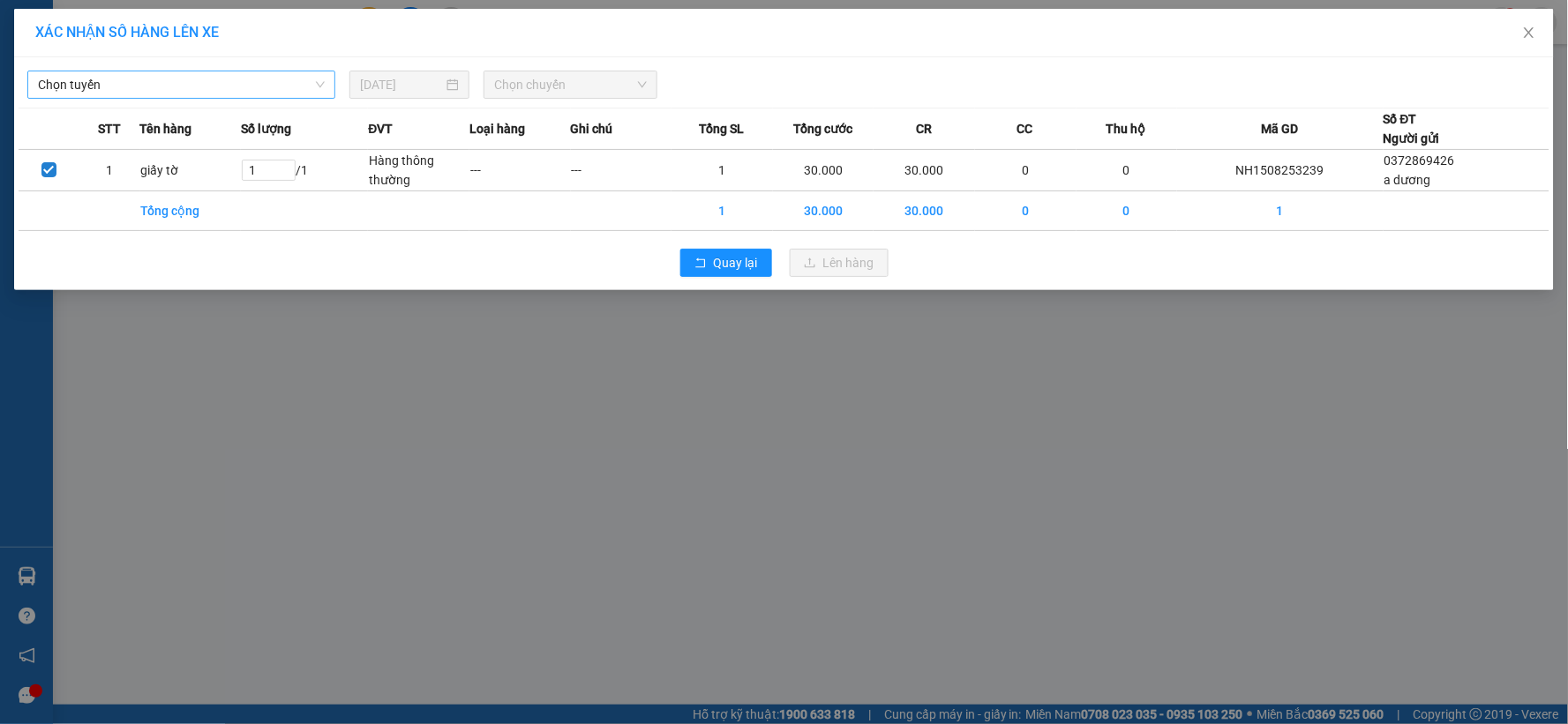
click at [198, 90] on span "Chọn tuyến" at bounding box center [181, 85] width 287 height 26
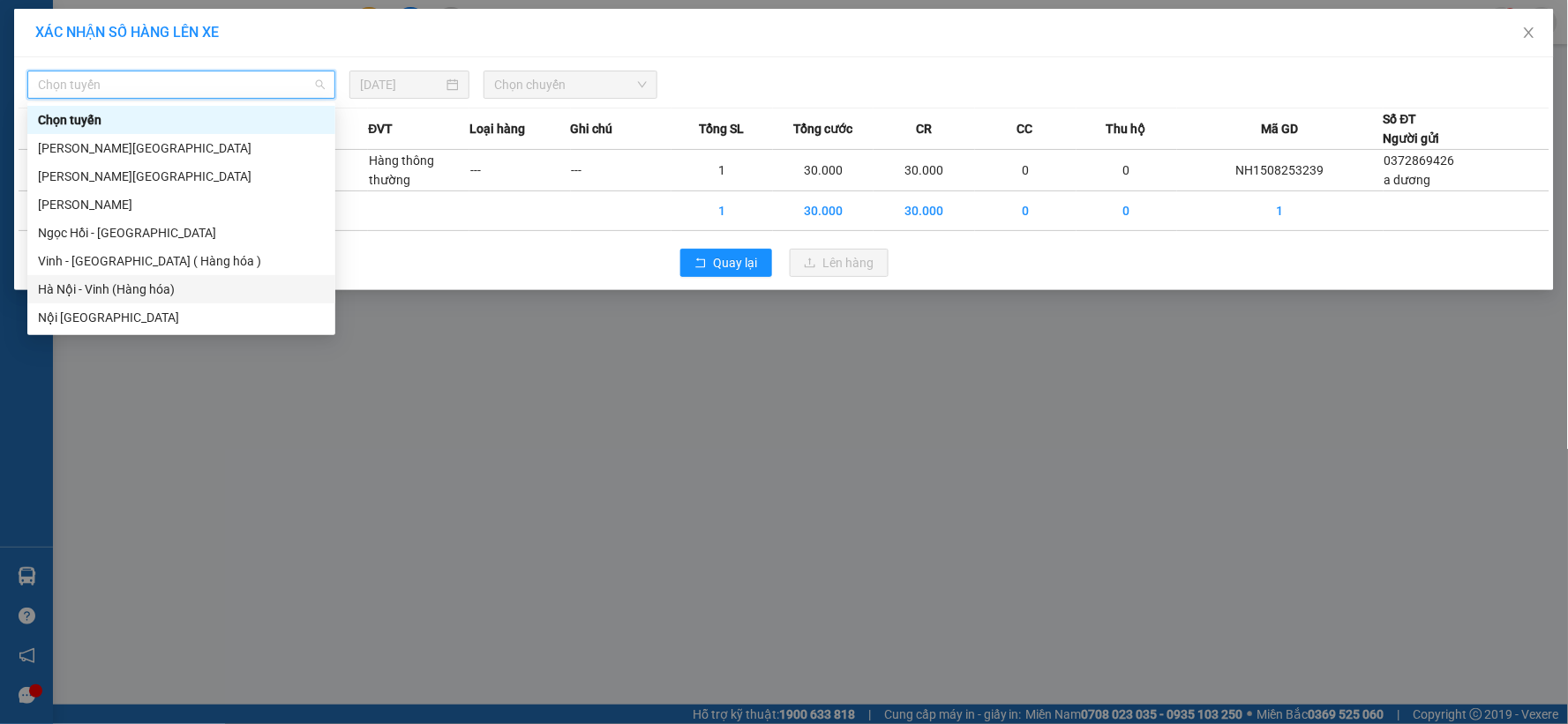
click at [146, 279] on div "Hà Nội - Vinh (Hàng hóa)" at bounding box center [181, 289] width 287 height 20
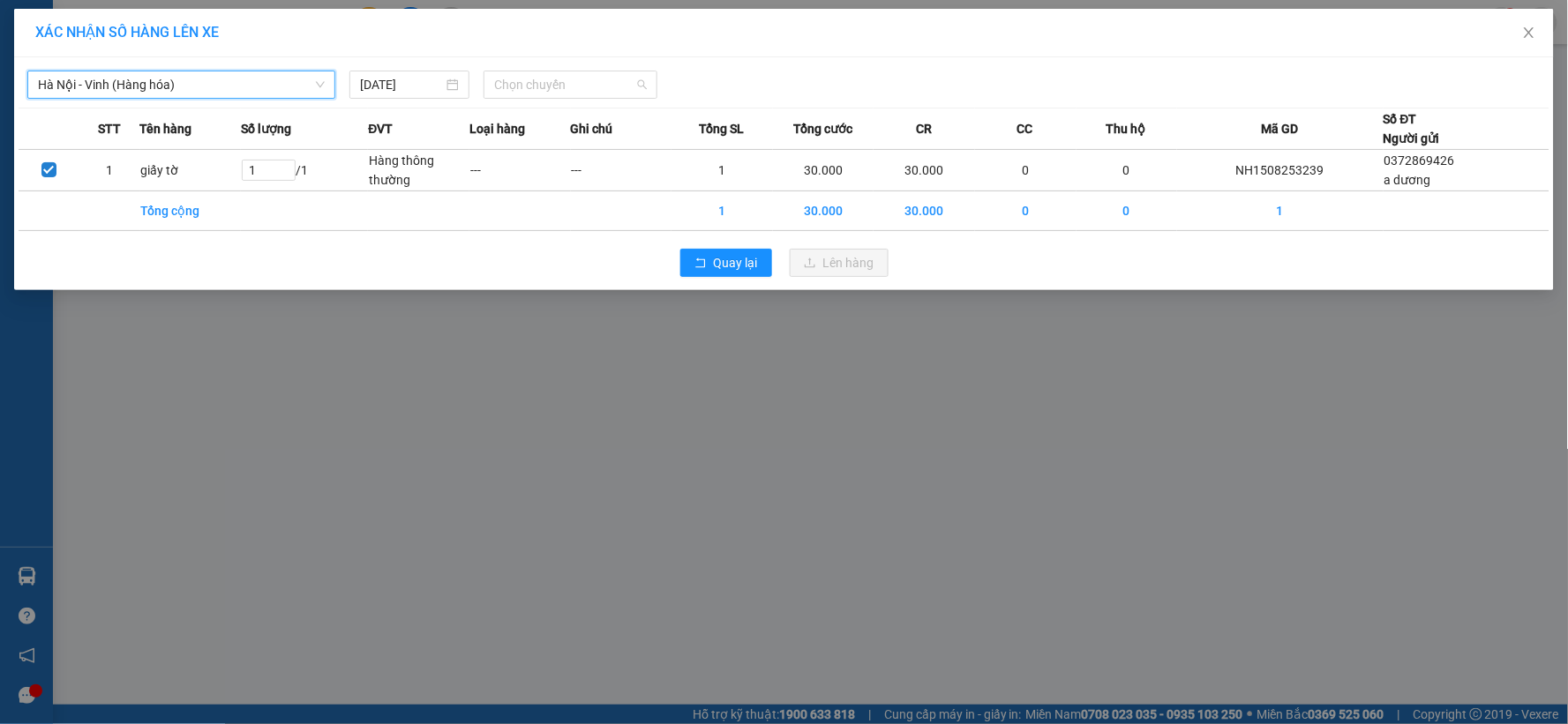
drag, startPoint x: 591, startPoint y: 81, endPoint x: 567, endPoint y: 169, distance: 91.2
click at [591, 84] on span "Chọn chuyến" at bounding box center [570, 85] width 153 height 26
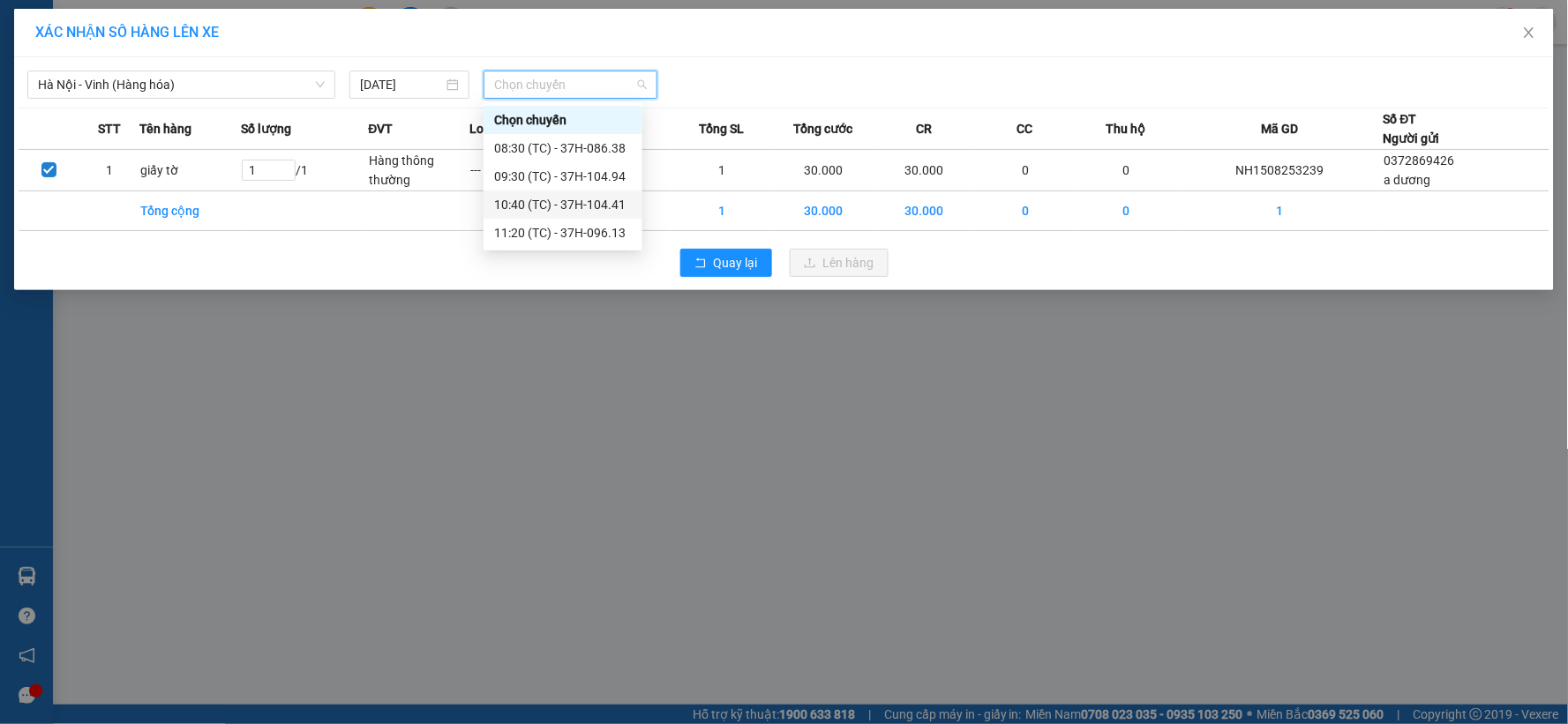
click at [572, 212] on div "10:40 (TC) - 37H-104.41" at bounding box center [563, 205] width 138 height 20
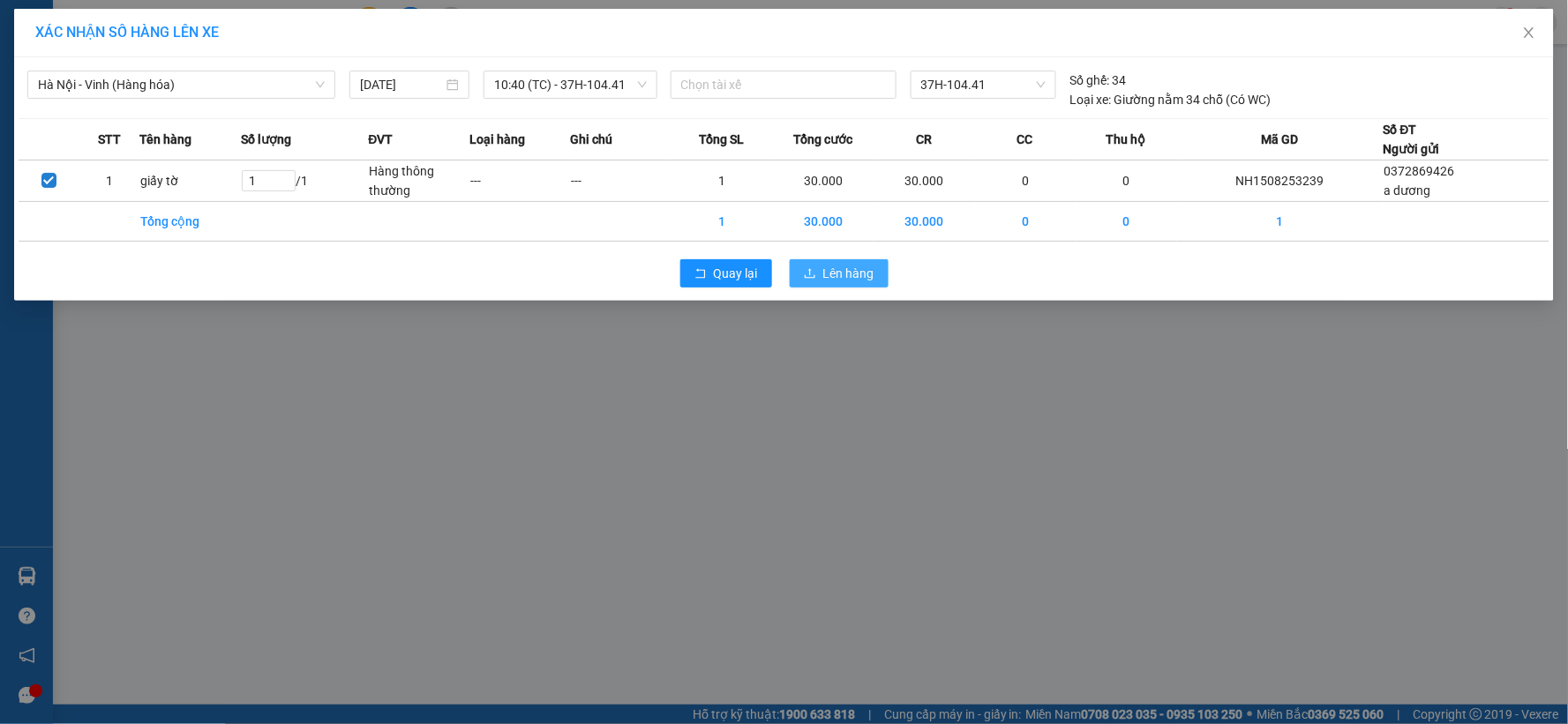
click at [816, 270] on icon "upload" at bounding box center [810, 273] width 12 height 12
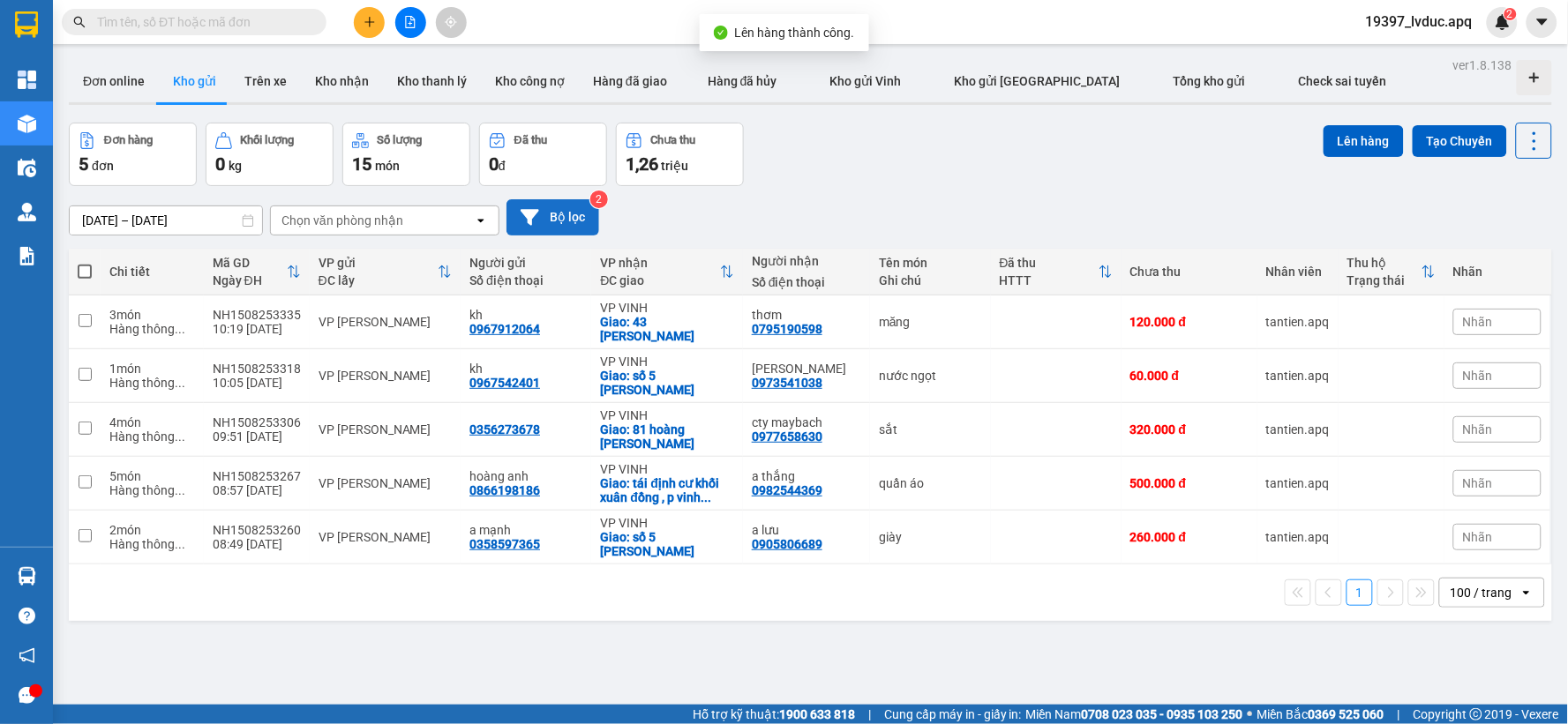
click at [552, 215] on button "Bộ lọc" at bounding box center [553, 217] width 93 height 36
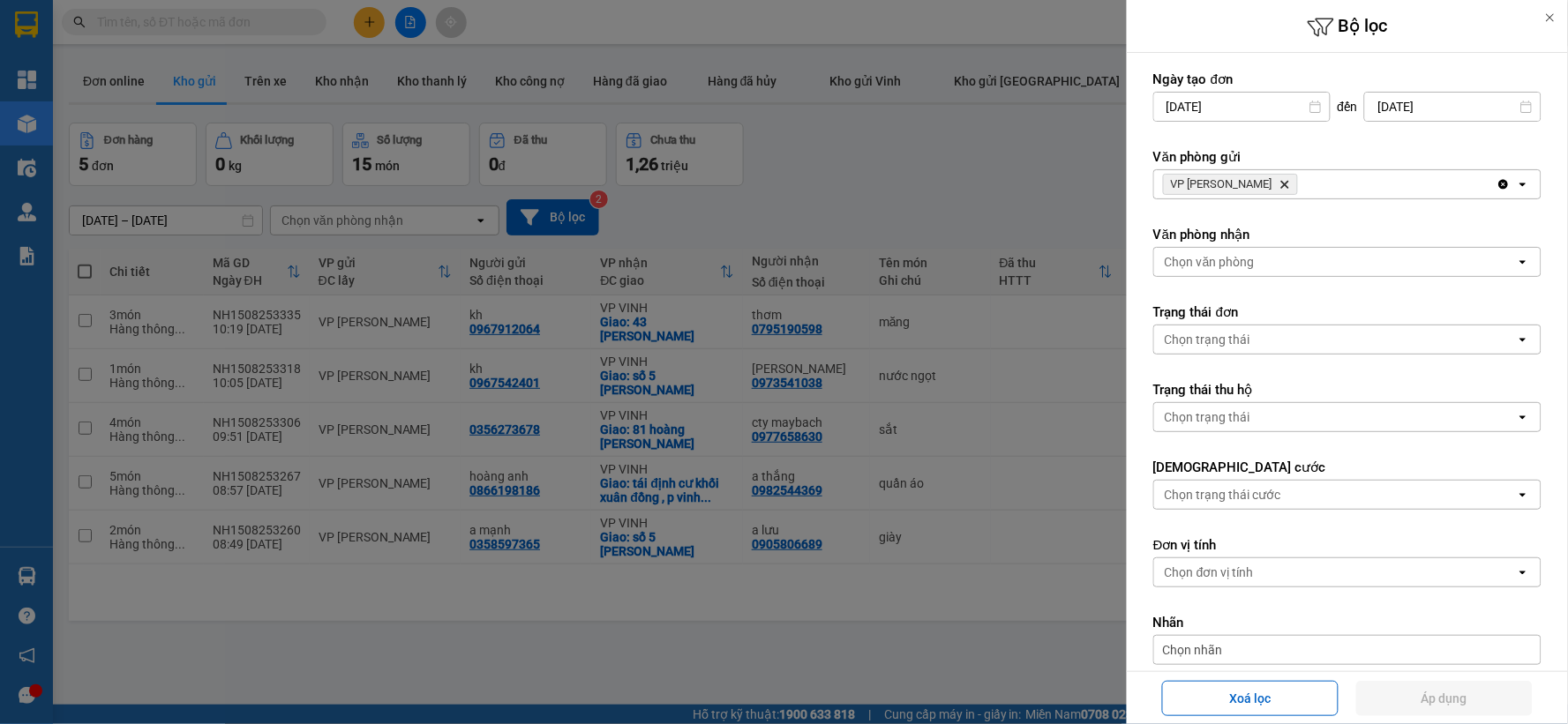
click at [1279, 181] on icon "Delete" at bounding box center [1284, 184] width 10 height 10
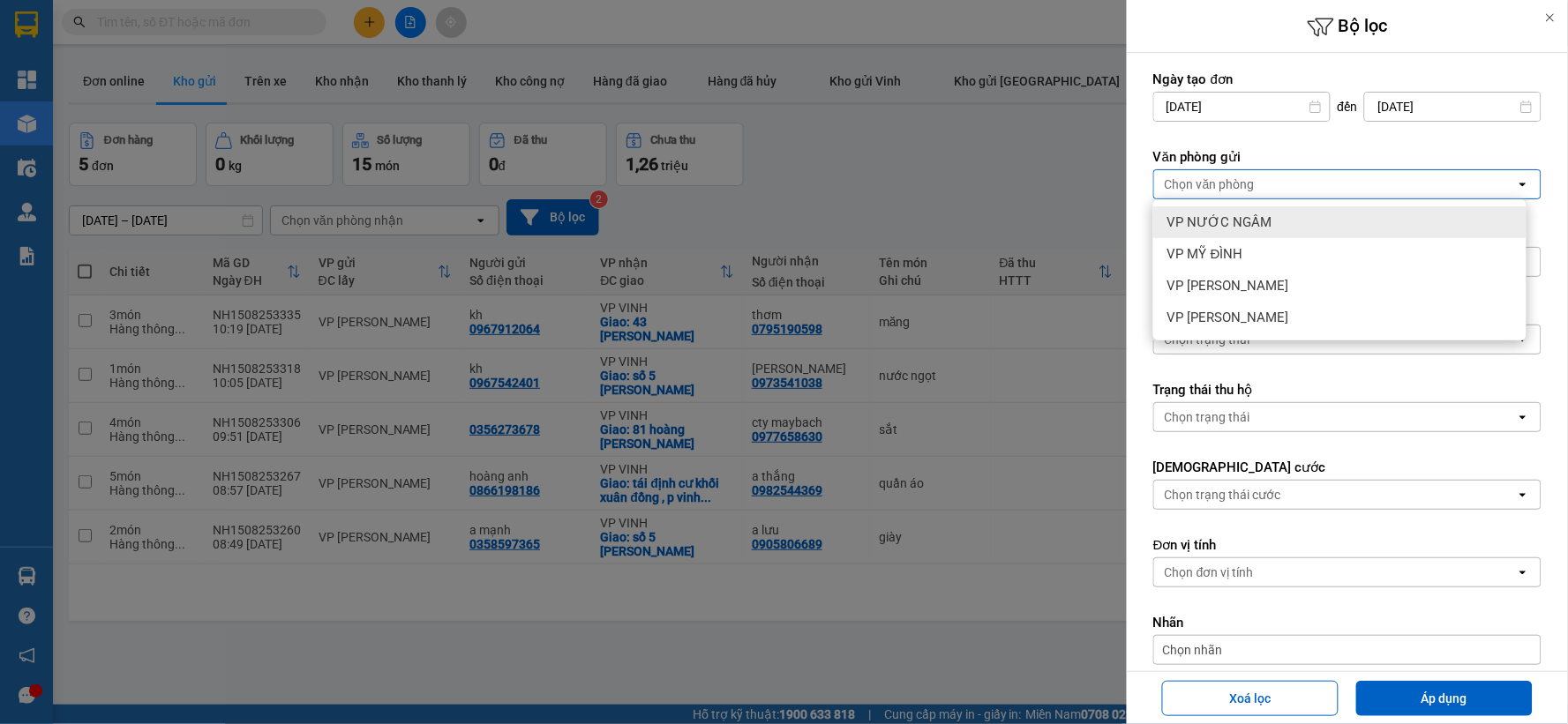
drag, startPoint x: 1233, startPoint y: 225, endPoint x: 1307, endPoint y: 272, distance: 87.7
click at [1234, 227] on span "VP NƯỚC NGẦM" at bounding box center [1220, 222] width 105 height 18
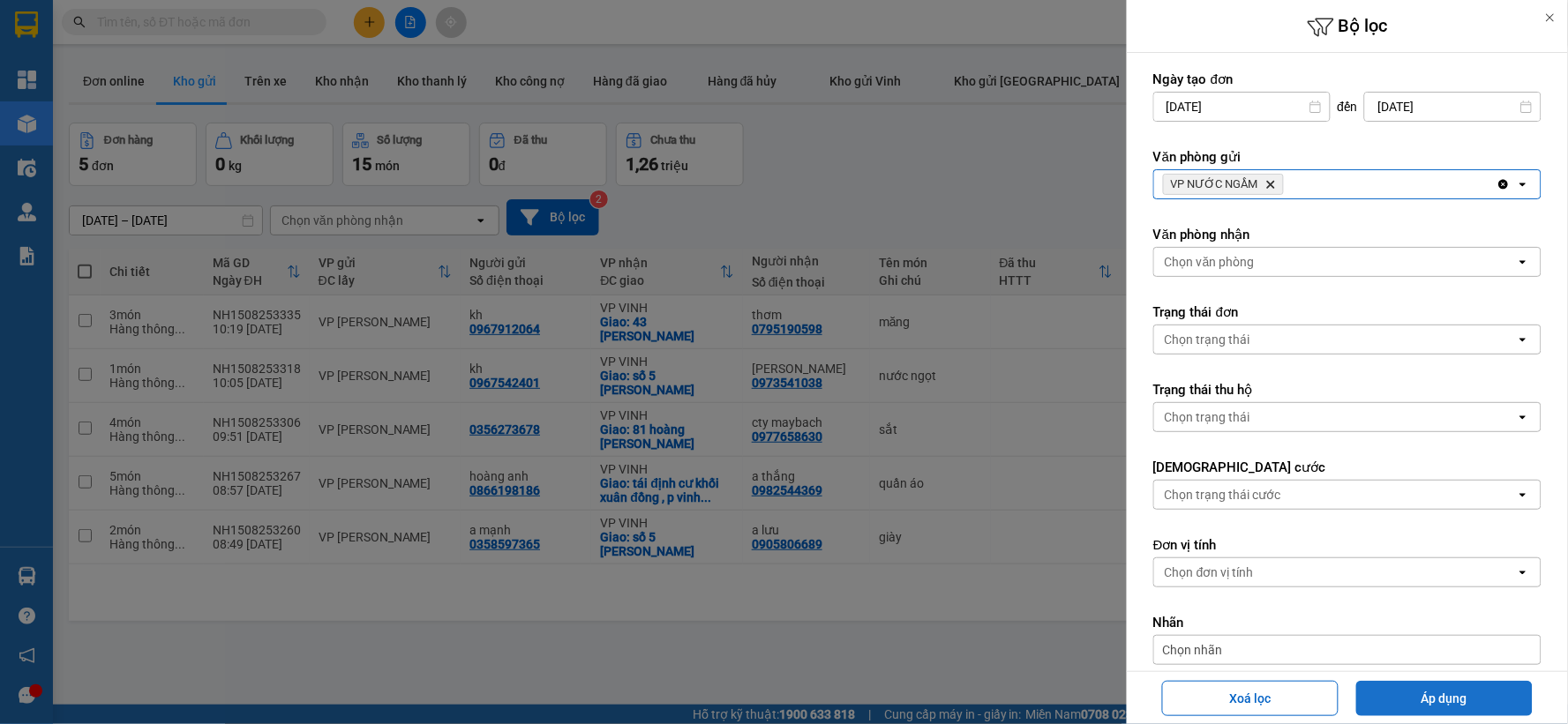
click at [1415, 697] on button "Áp dụng" at bounding box center [1444, 699] width 177 height 35
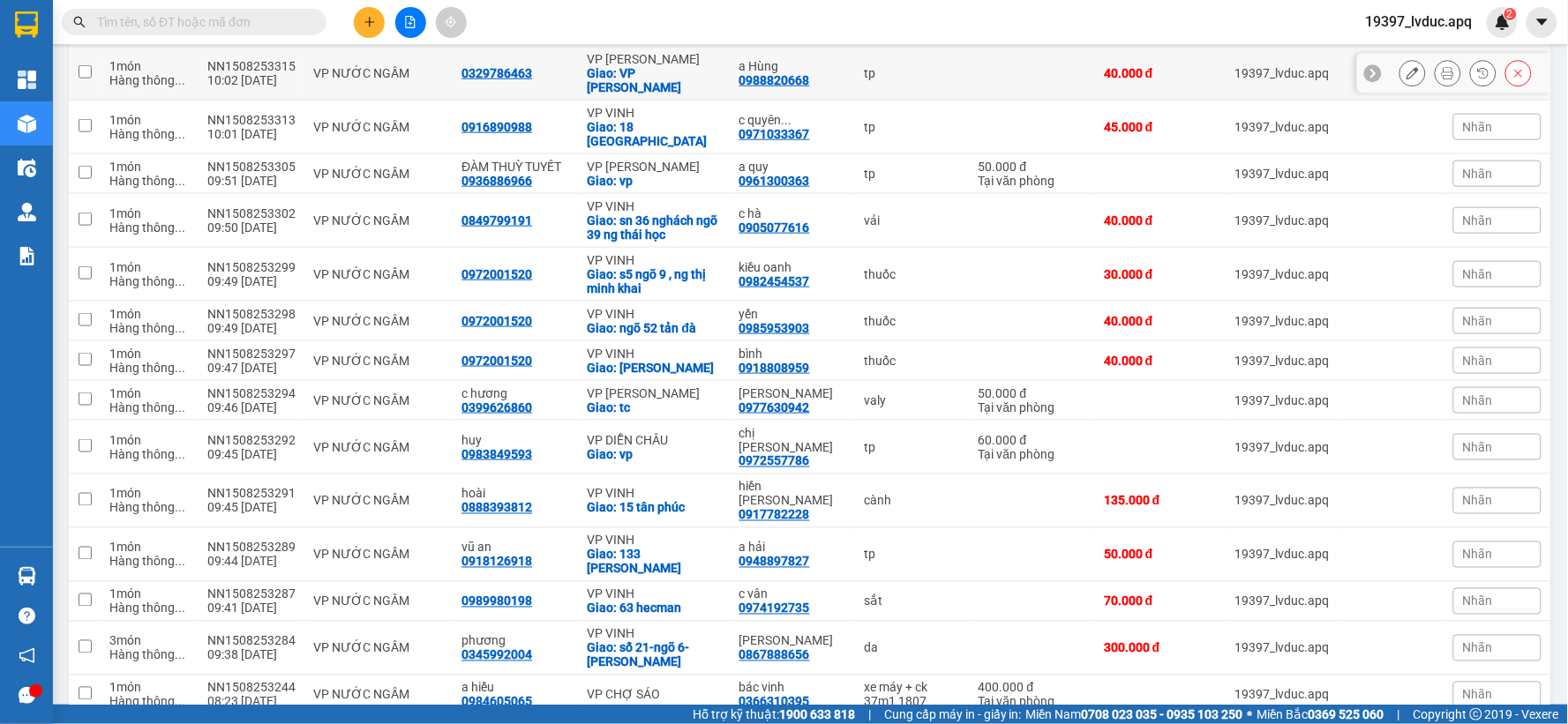
scroll to position [152, 0]
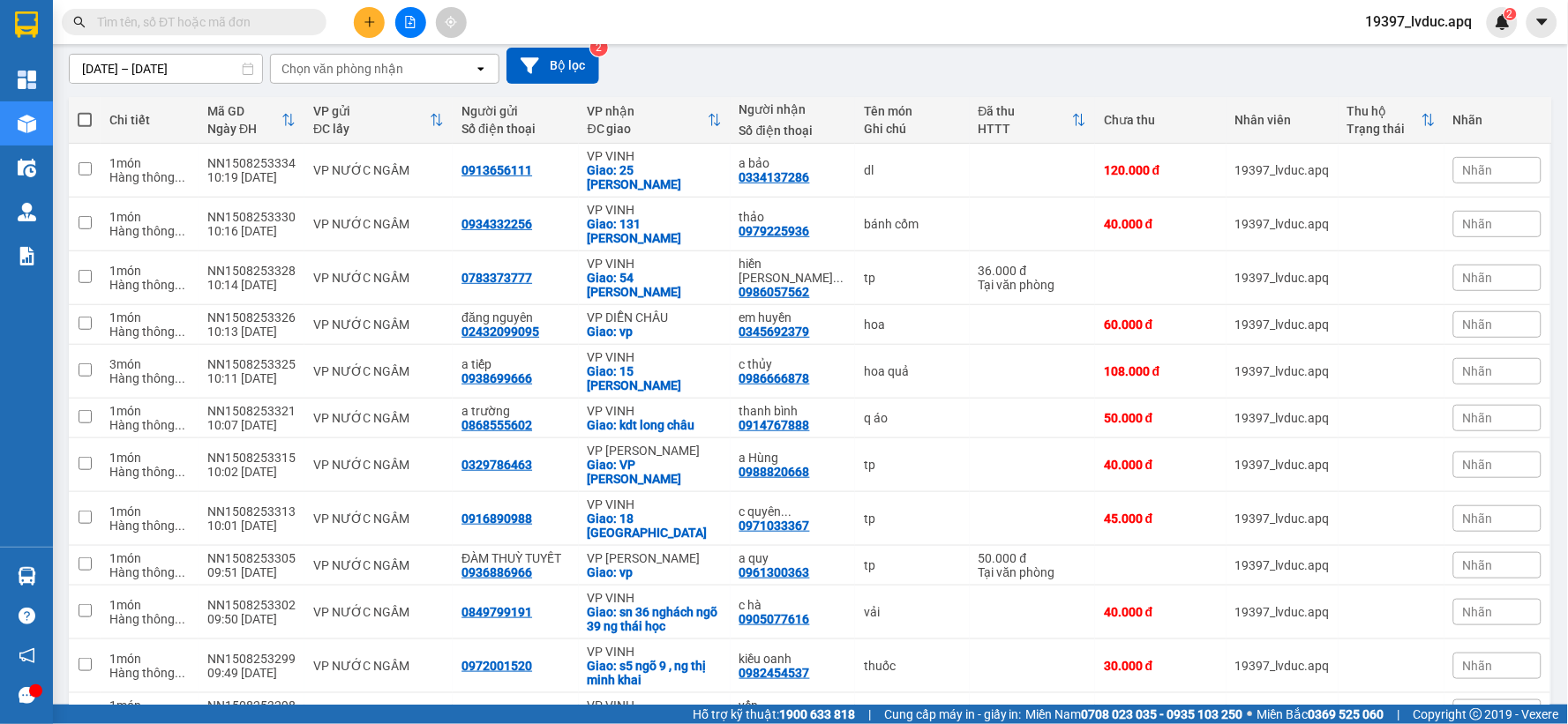
click at [85, 118] on span at bounding box center [84, 120] width 14 height 14
click at [85, 111] on input "checkbox" at bounding box center [85, 111] width 0 height 0
checkbox input "true"
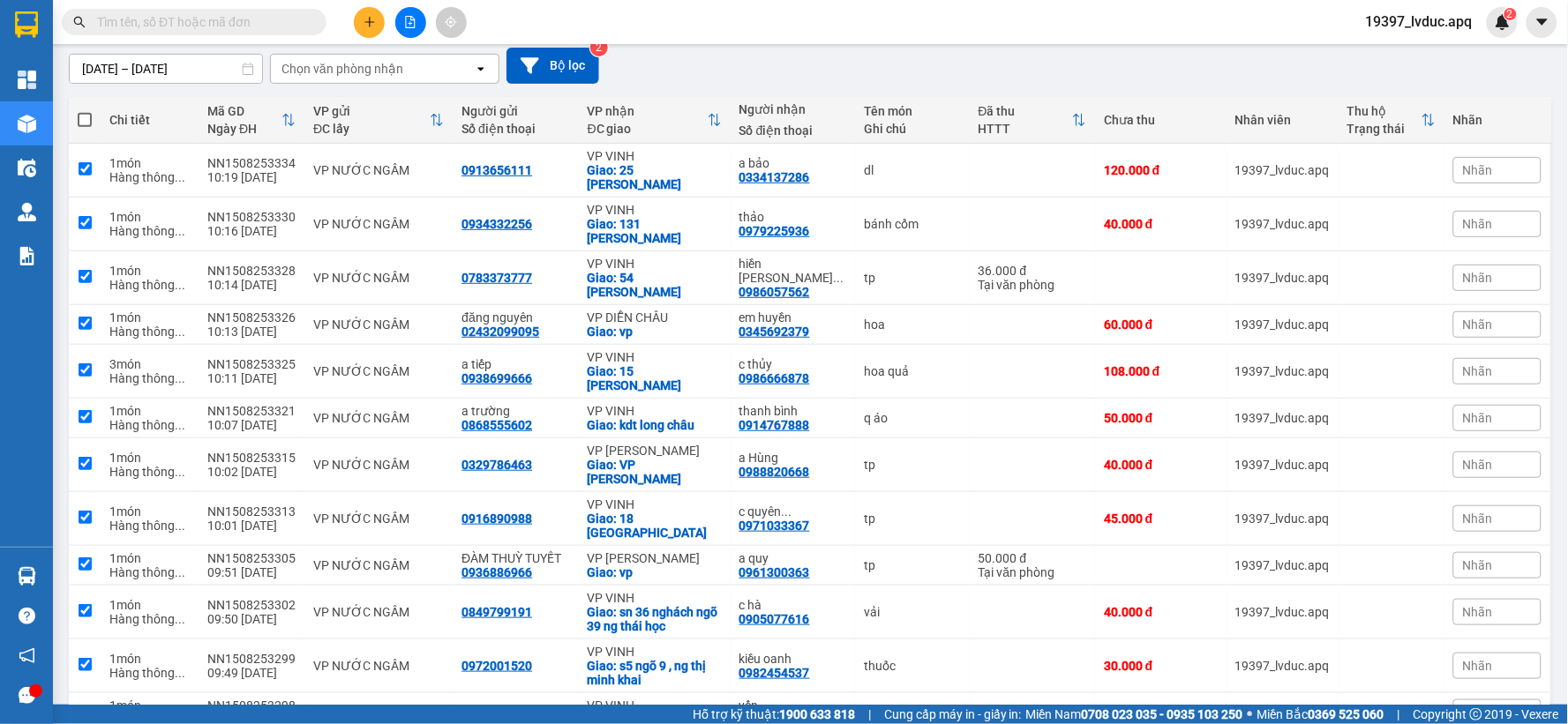
checkbox input "true"
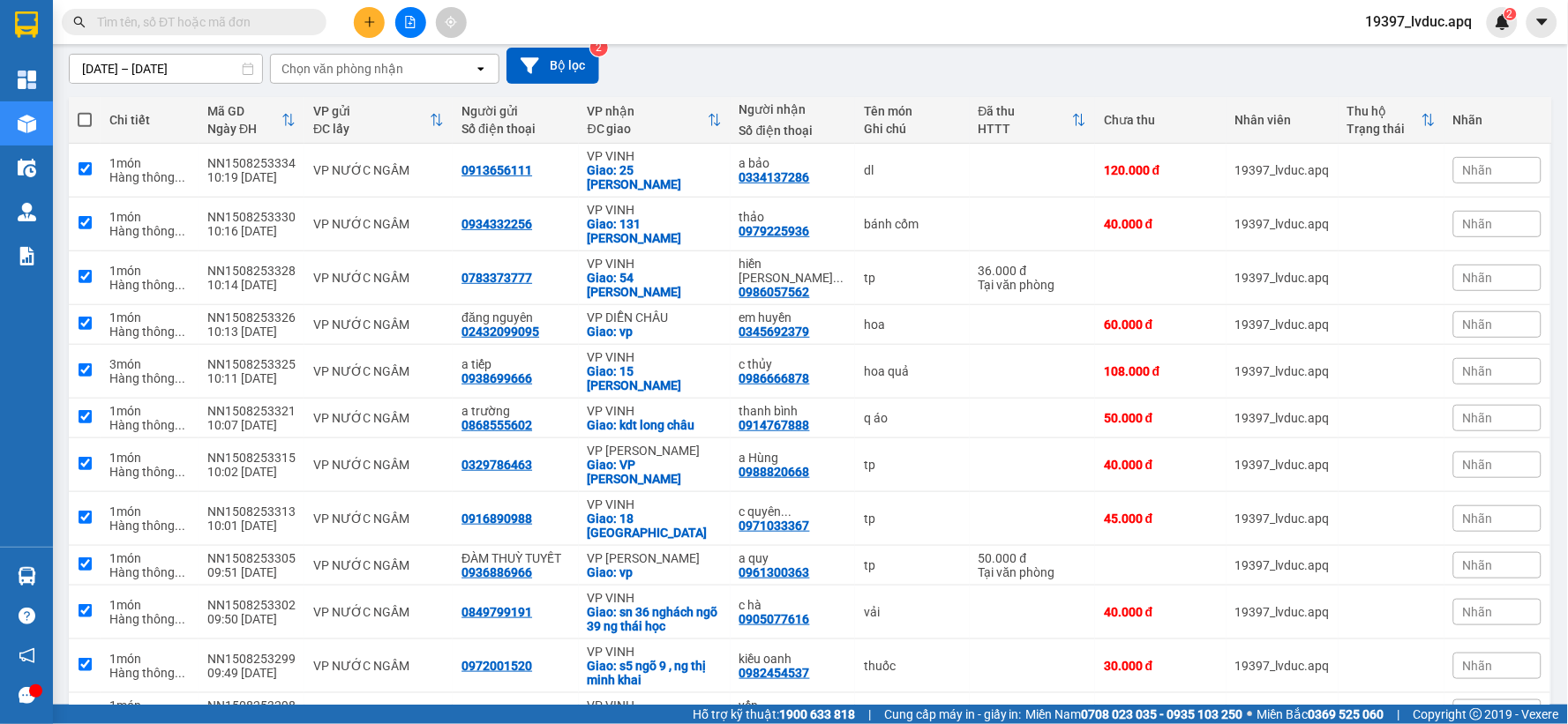
checkbox input "true"
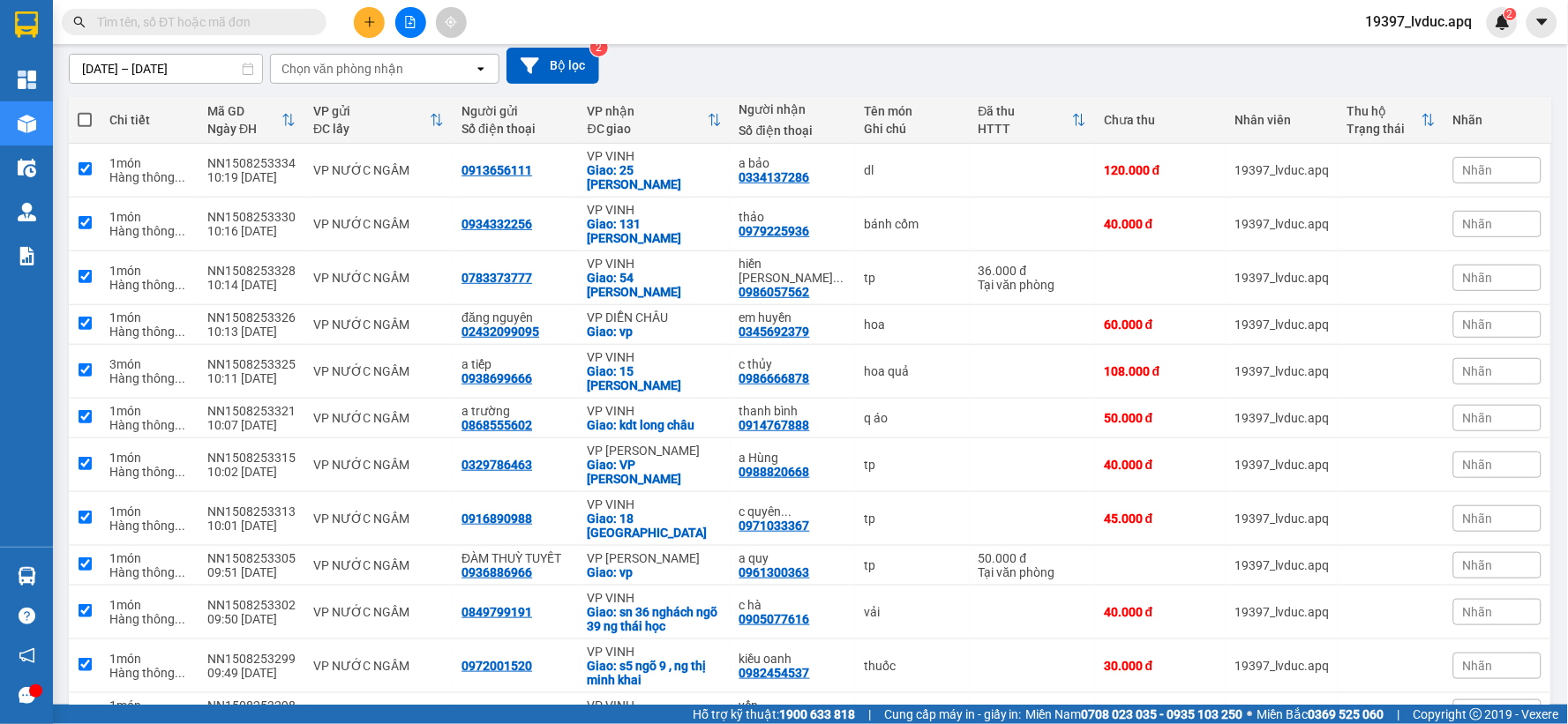
checkbox input "true"
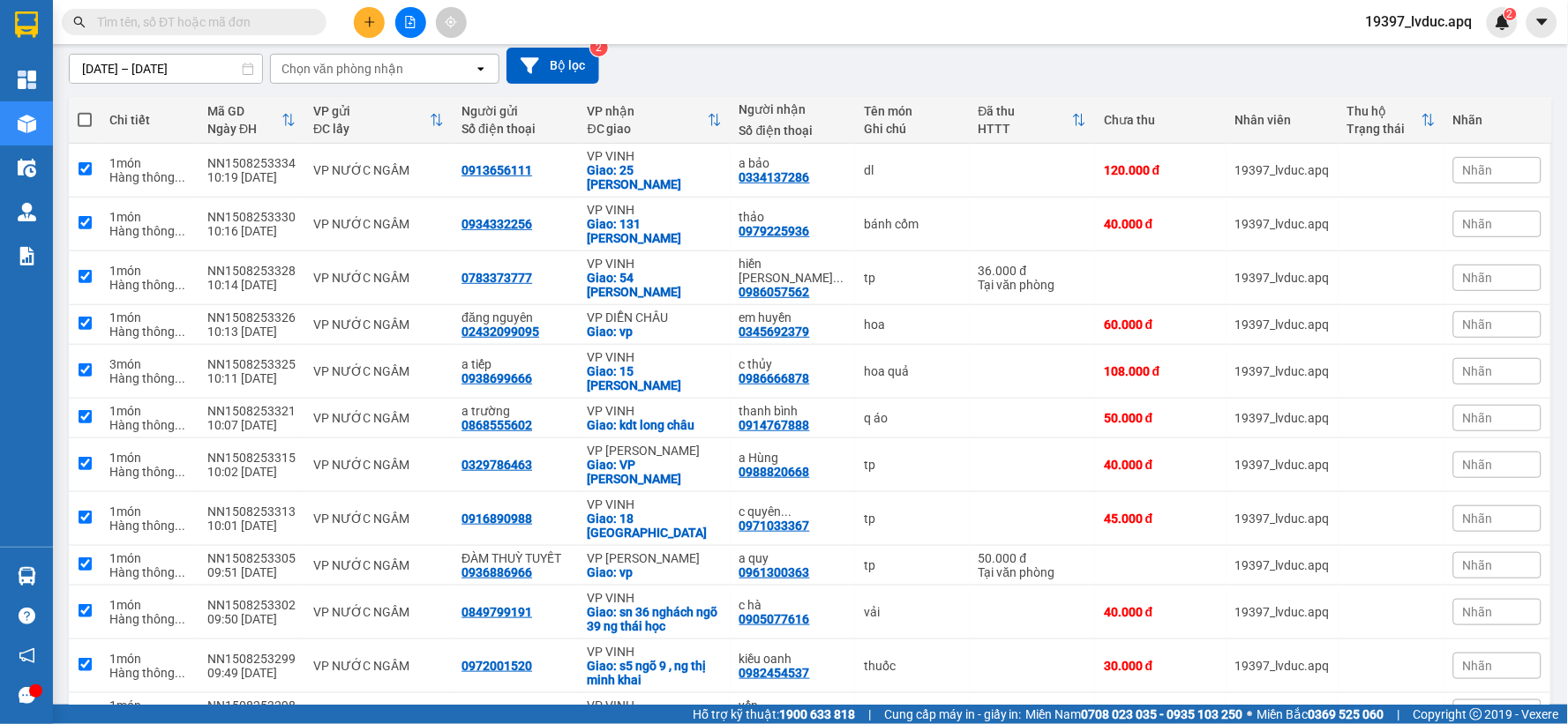
checkbox input "true"
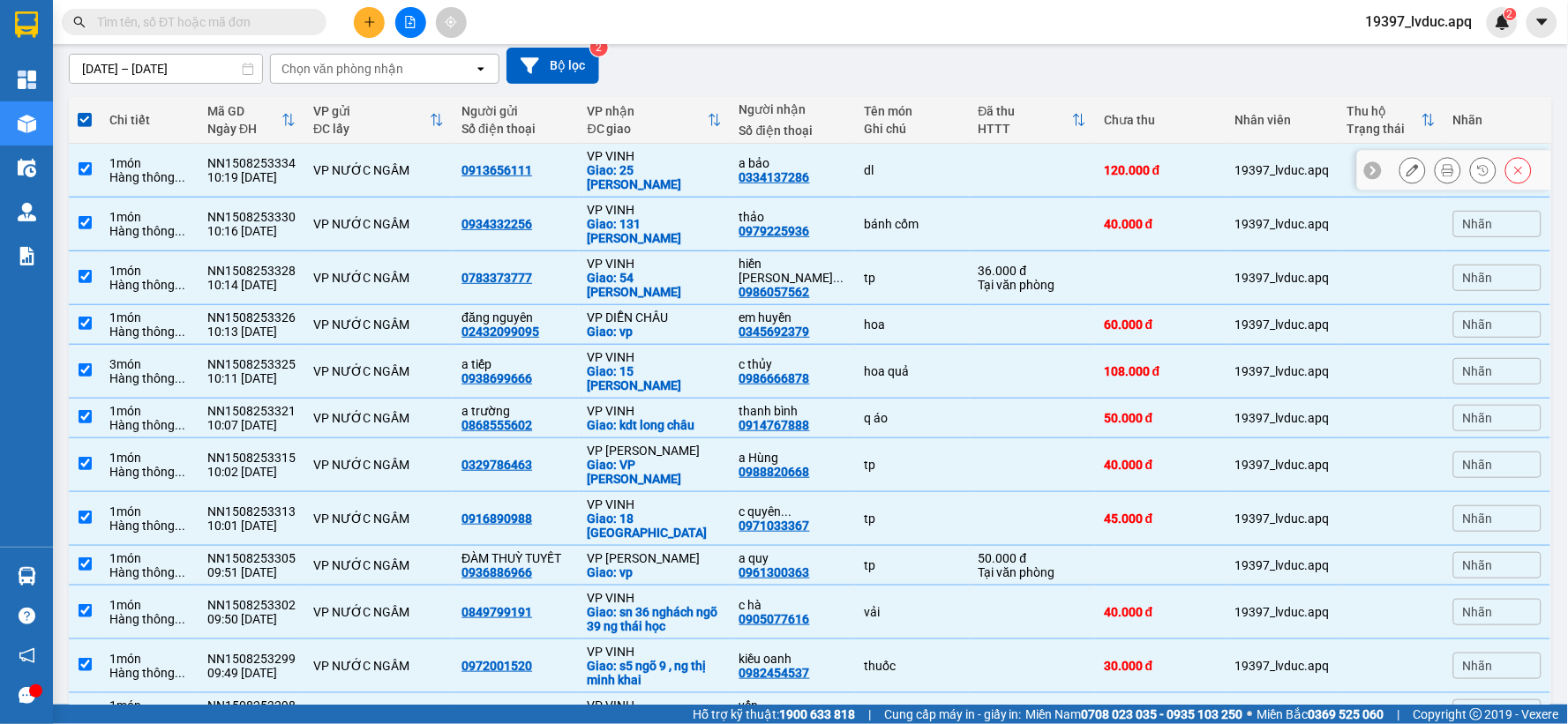
click at [164, 170] on div "Hàng thông ..." at bounding box center [149, 177] width 80 height 14
checkbox input "false"
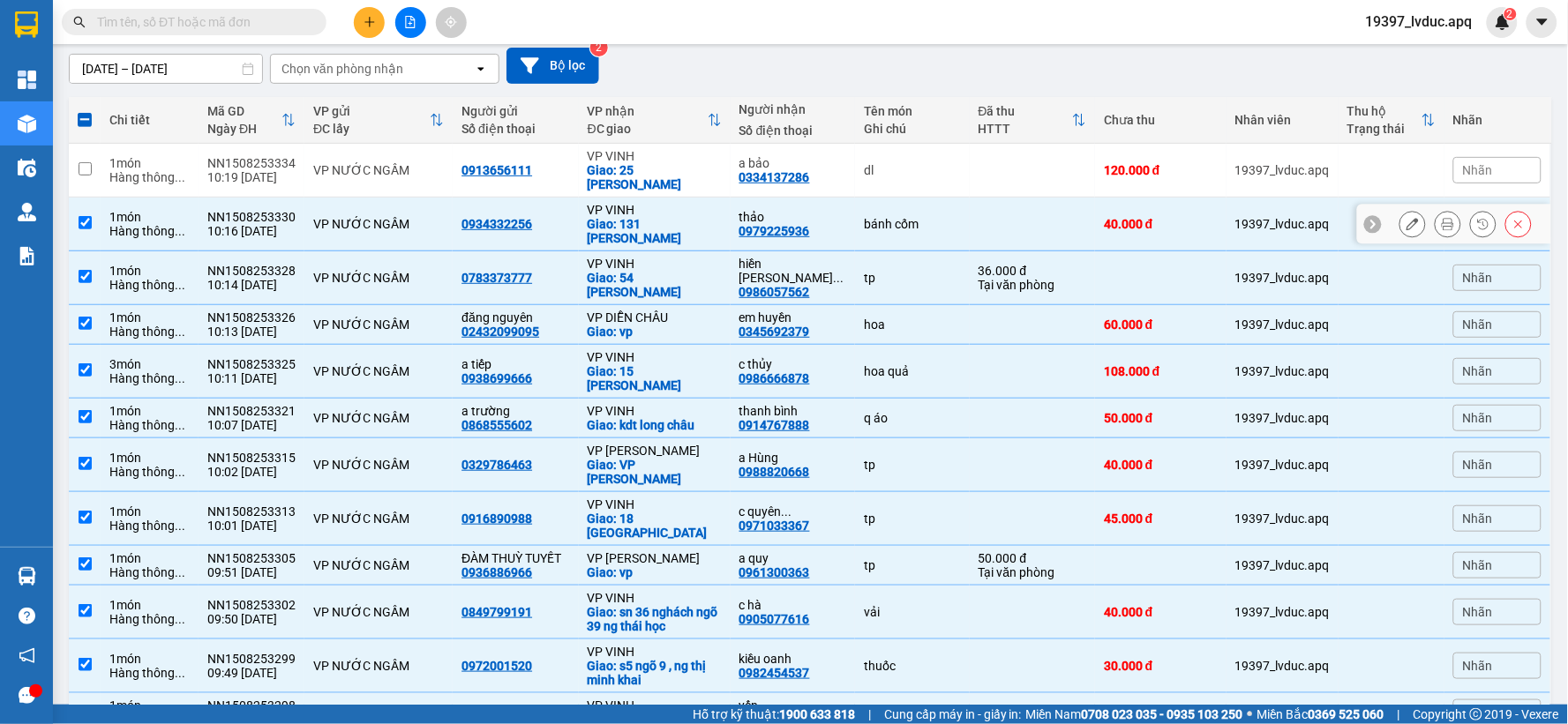
click at [297, 214] on td "NN1508253330 10:16 [DATE]" at bounding box center [251, 224] width 106 height 54
checkbox input "false"
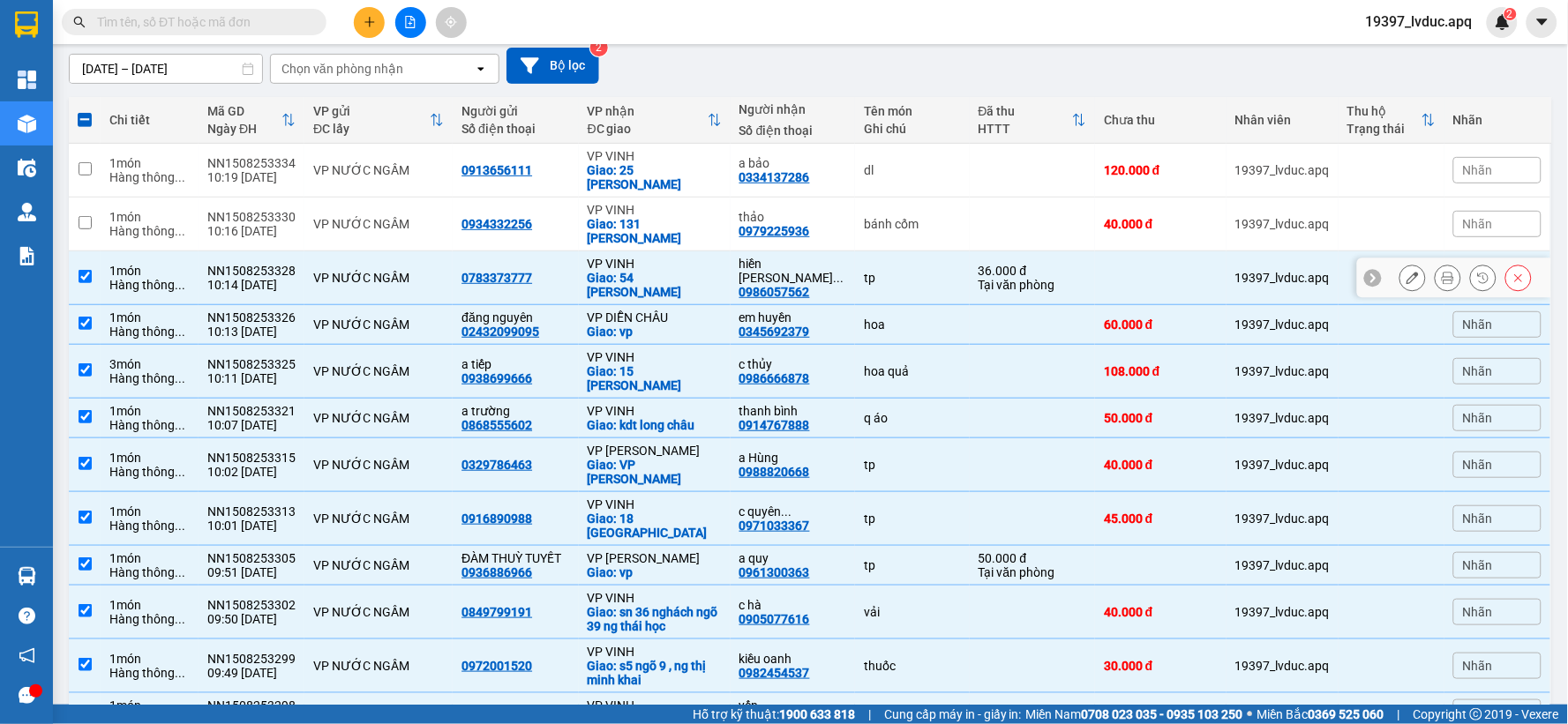
click at [709, 271] on div "Giao: 54 [PERSON_NAME]" at bounding box center [655, 285] width 134 height 28
checkbox input "false"
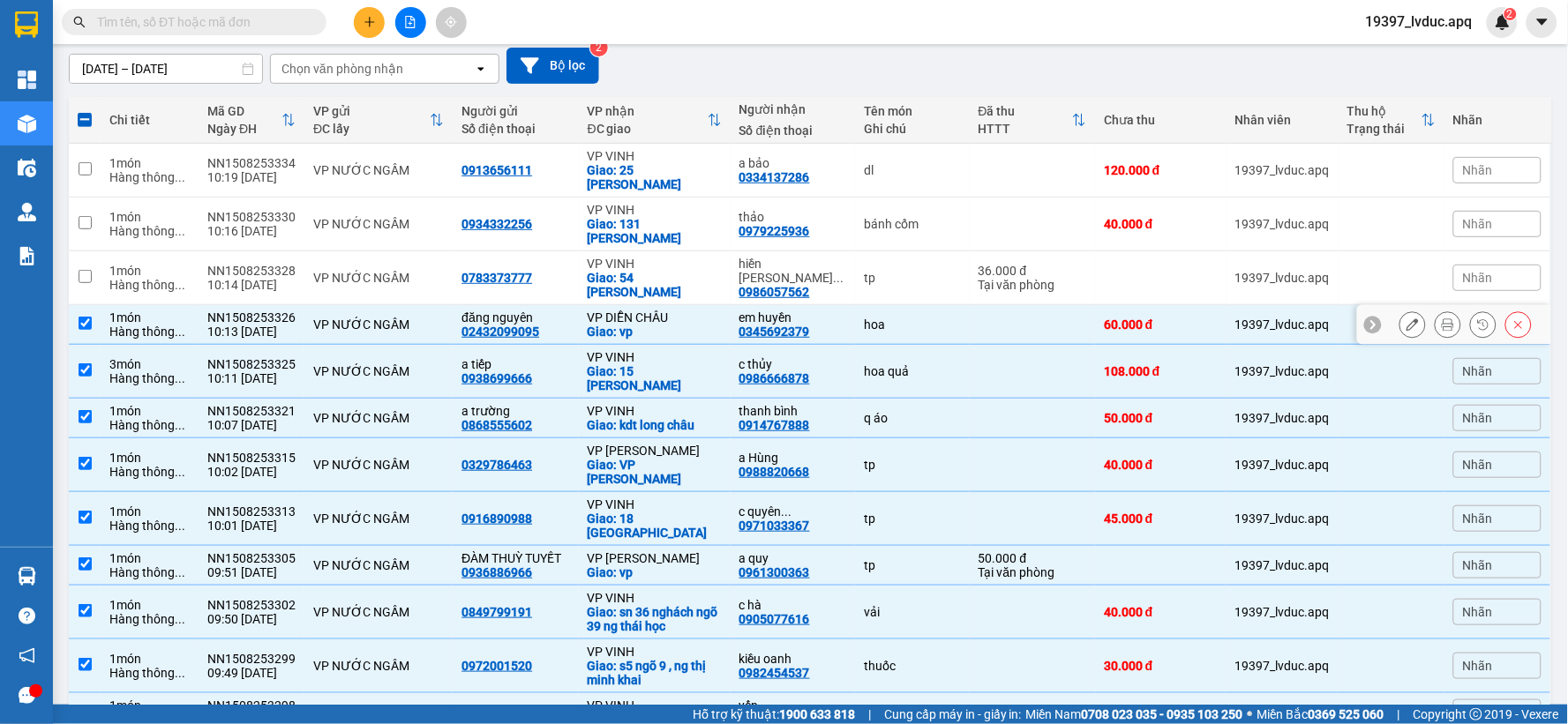
click at [711, 325] on div "Giao: vp" at bounding box center [655, 331] width 134 height 14
checkbox input "false"
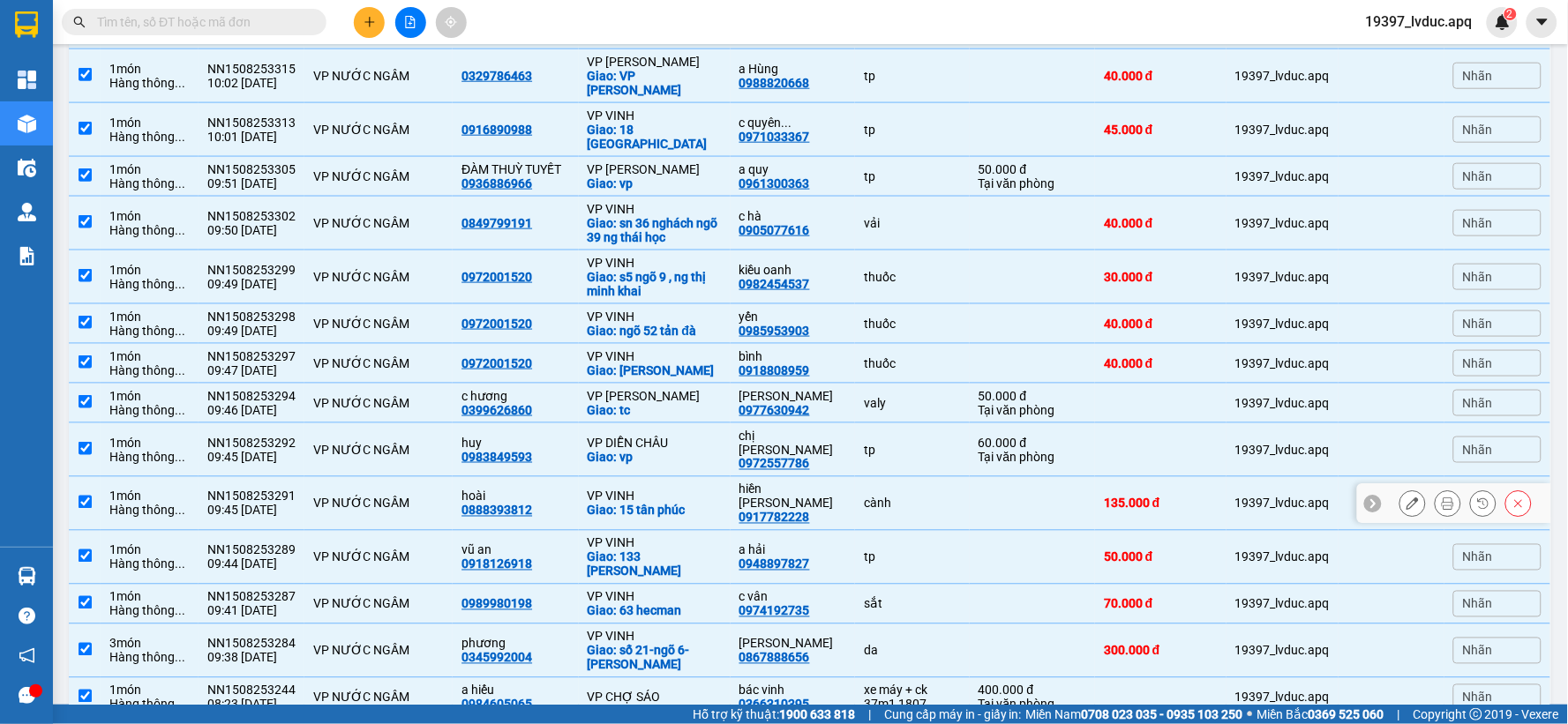
scroll to position [544, 0]
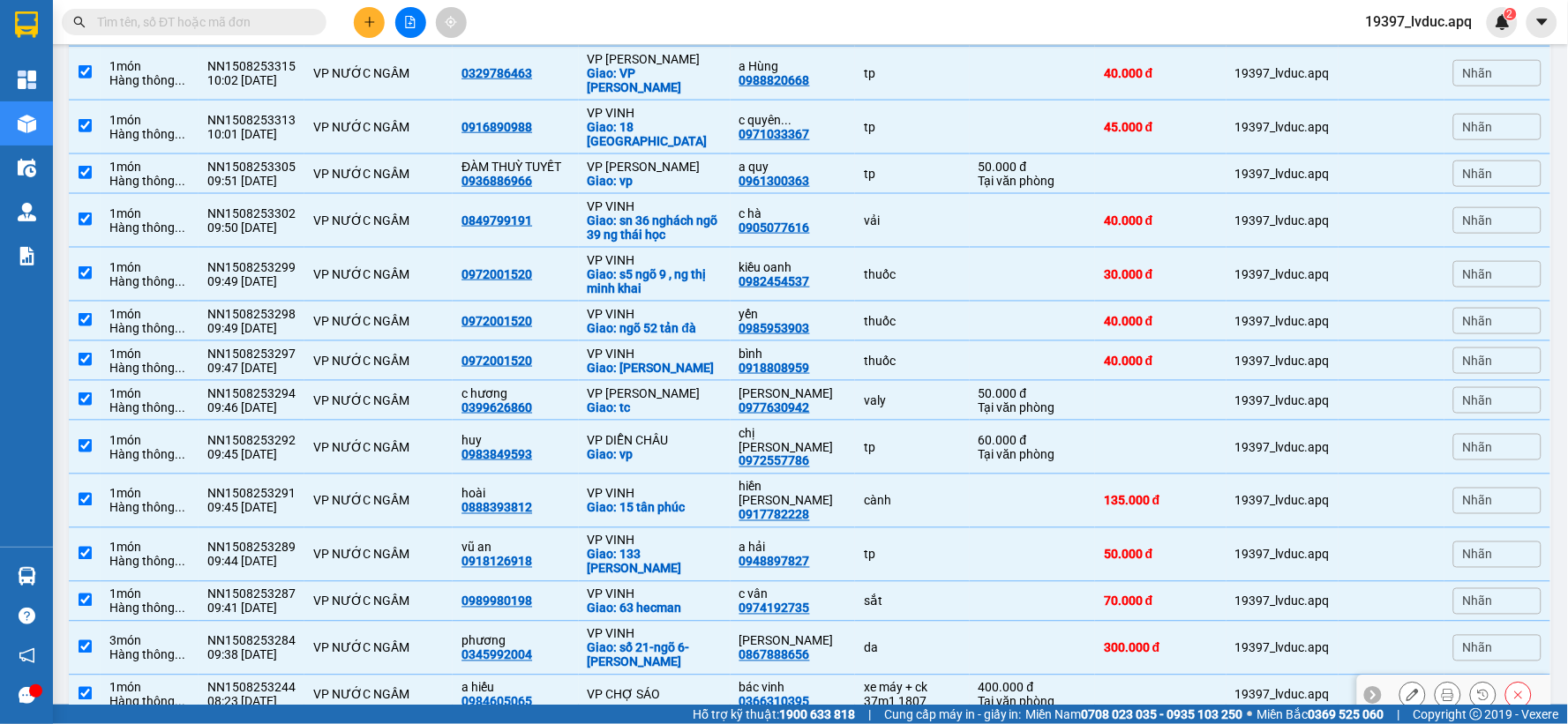
click at [864, 682] on div "xe máy + ck 37m1 1807" at bounding box center [912, 696] width 96 height 28
checkbox input "false"
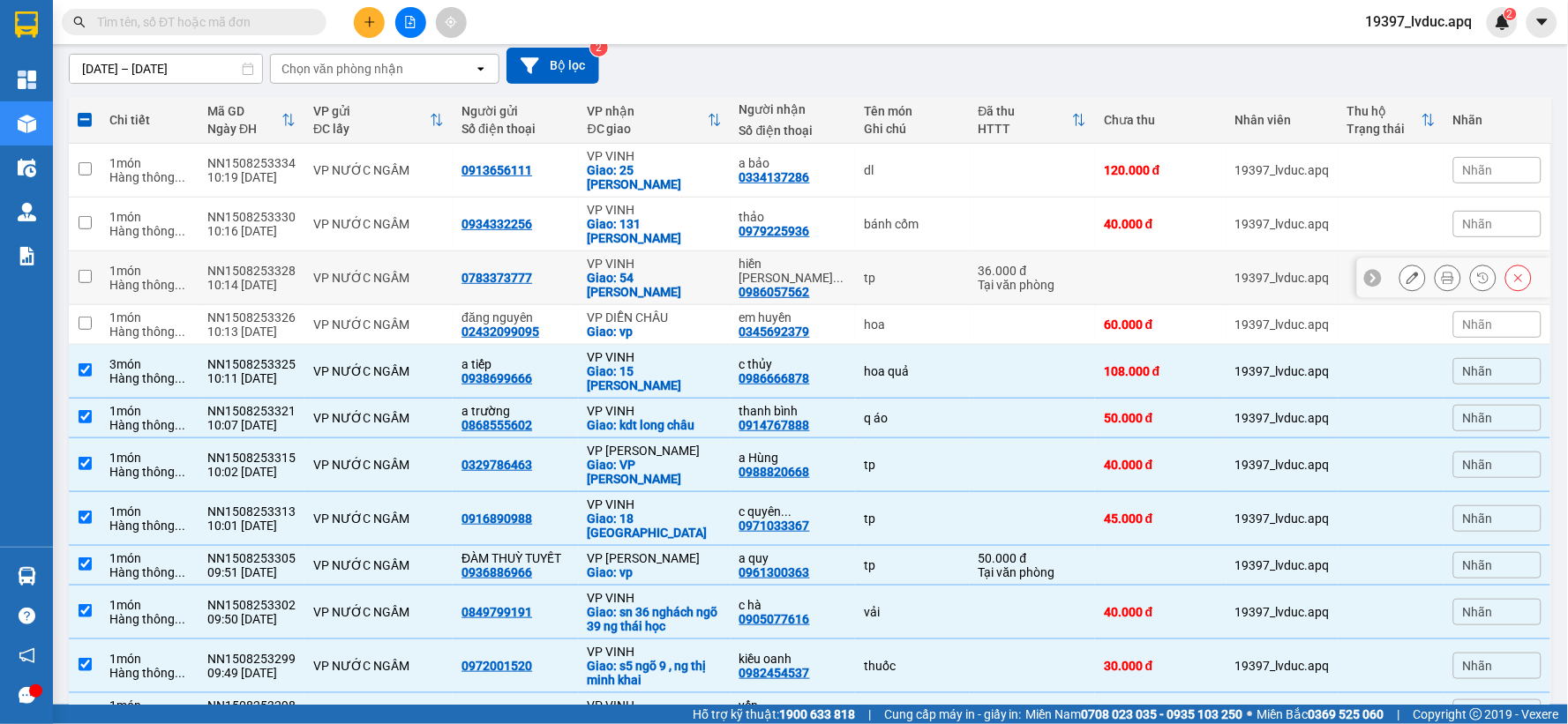
scroll to position [0, 0]
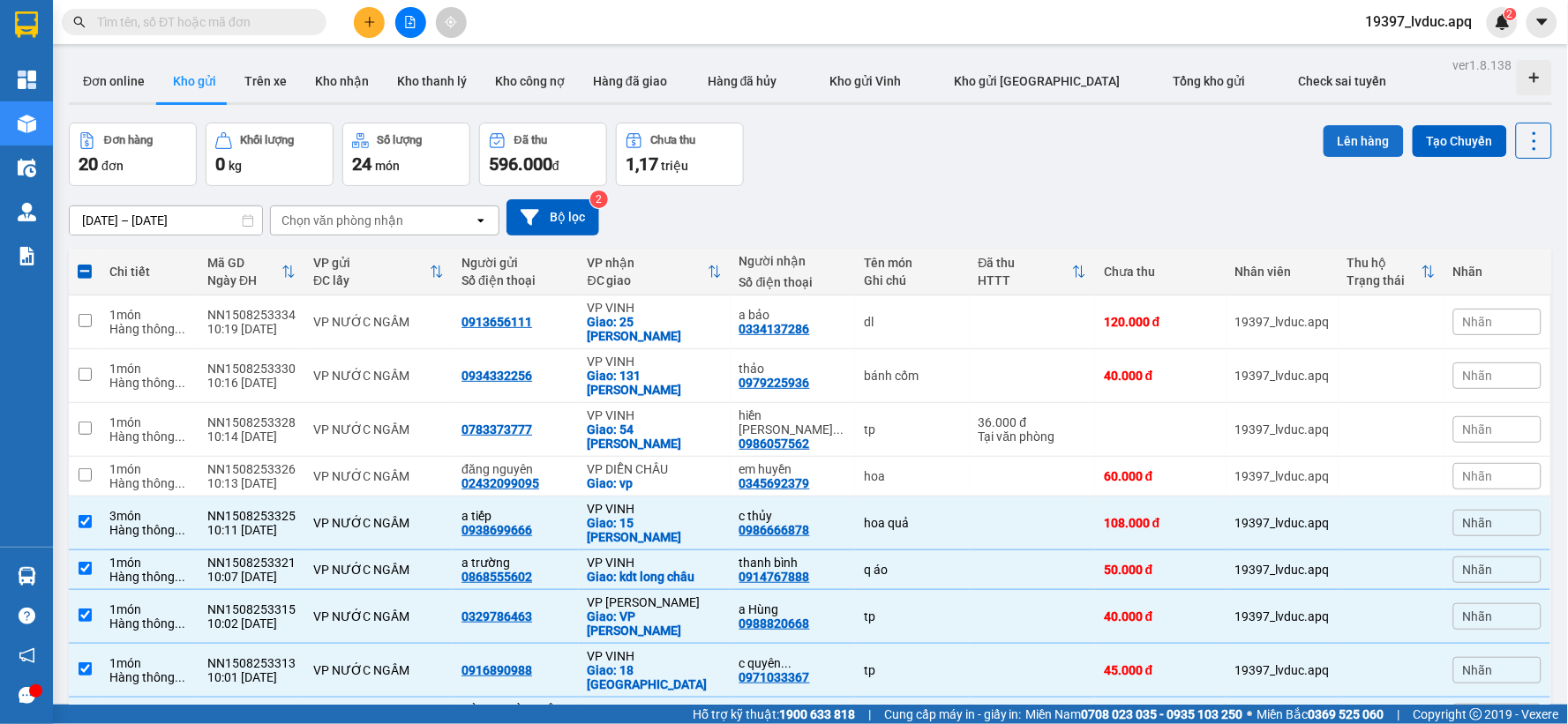
click at [1354, 129] on button "Lên hàng" at bounding box center [1363, 142] width 80 height 32
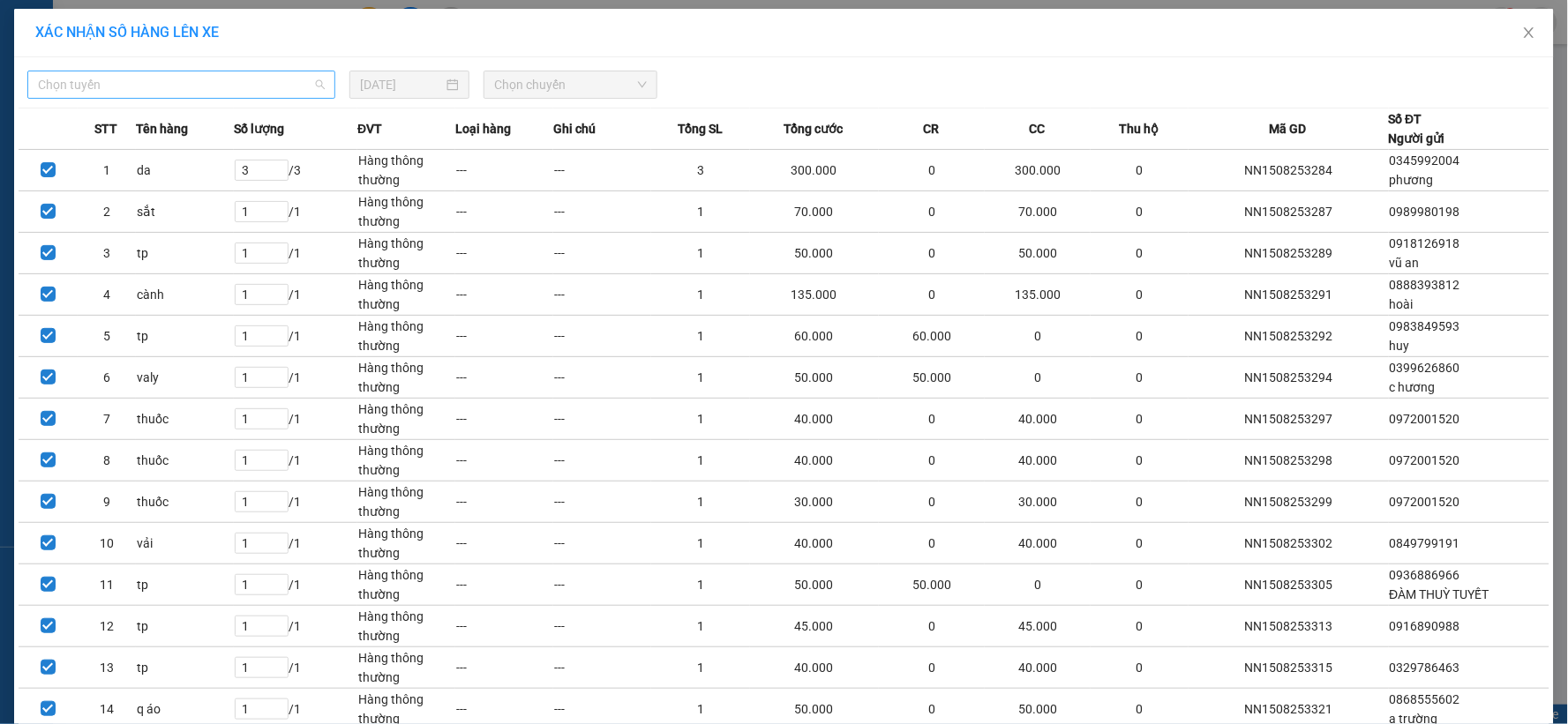
click at [235, 87] on span "Chọn tuyến" at bounding box center [181, 85] width 287 height 26
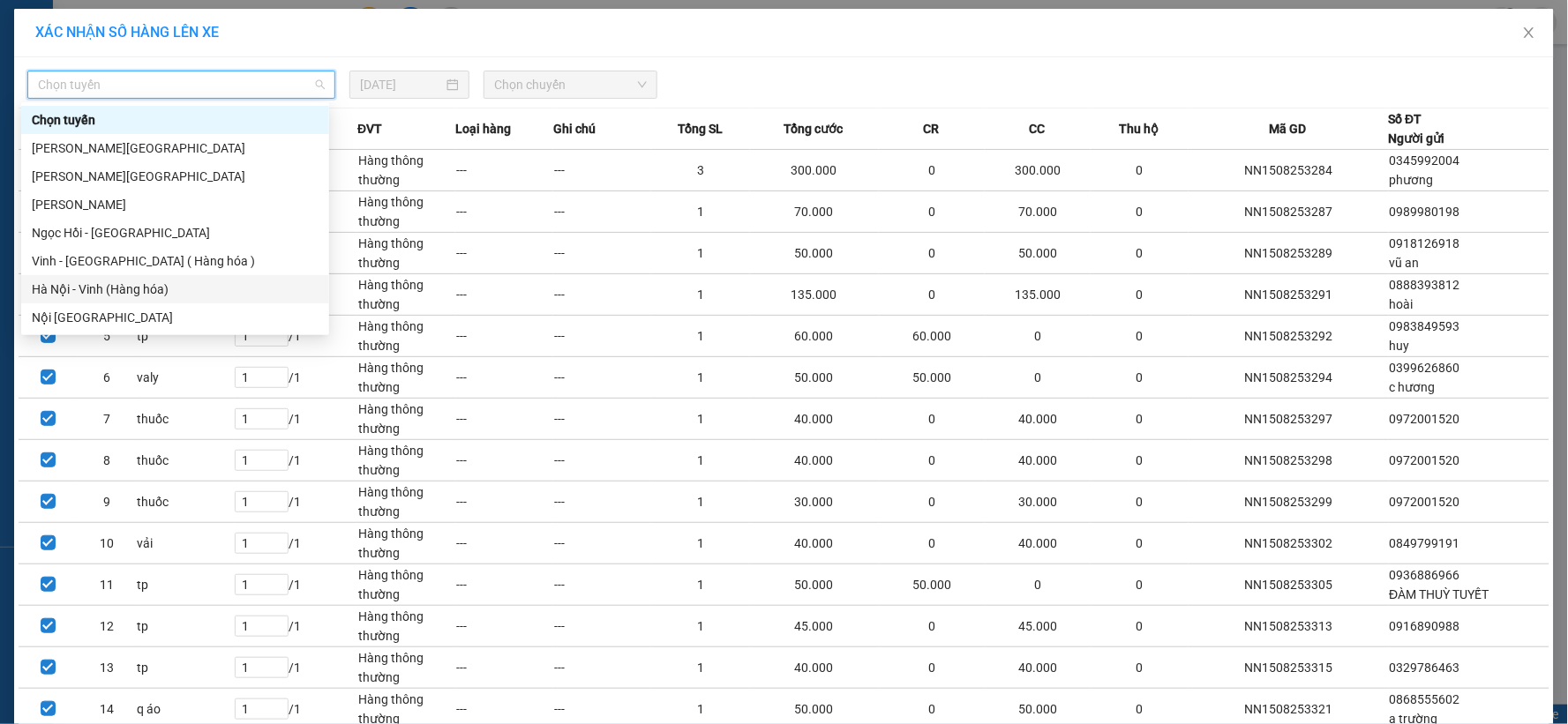
click at [127, 296] on div "Hà Nội - Vinh (Hàng hóa)" at bounding box center [176, 289] width 287 height 20
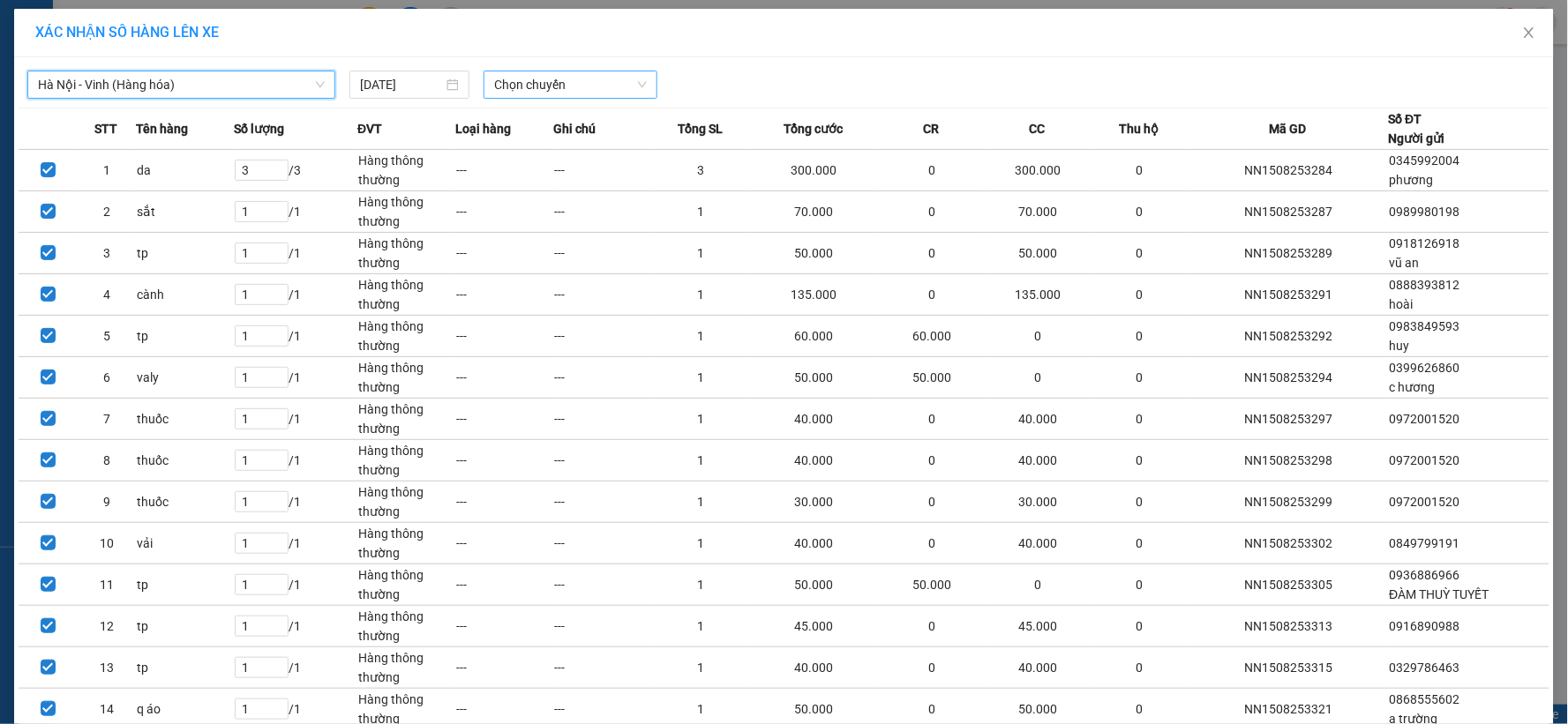
drag, startPoint x: 515, startPoint y: 80, endPoint x: 531, endPoint y: 97, distance: 23.3
click at [519, 86] on span "Chọn chuyến" at bounding box center [570, 85] width 153 height 26
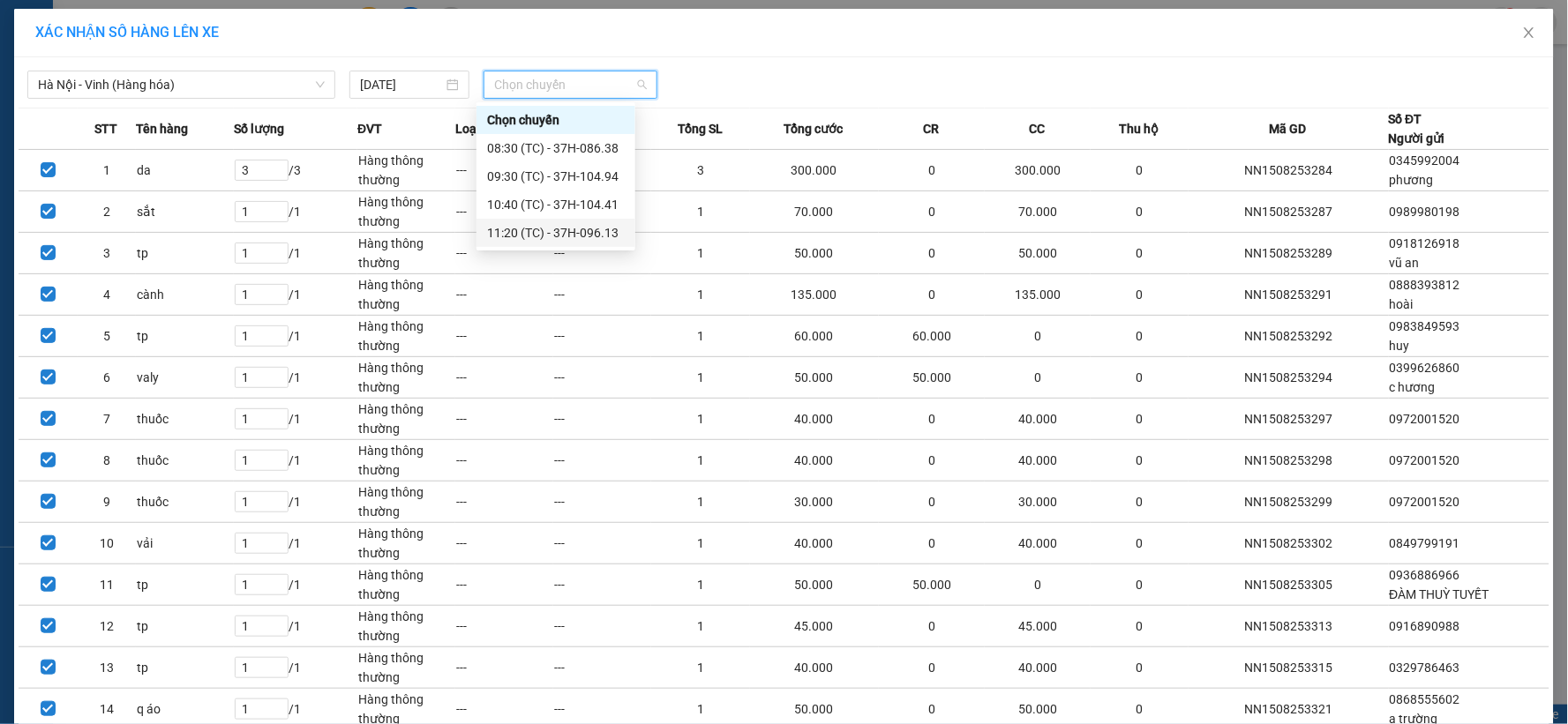
scroll to position [169, 0]
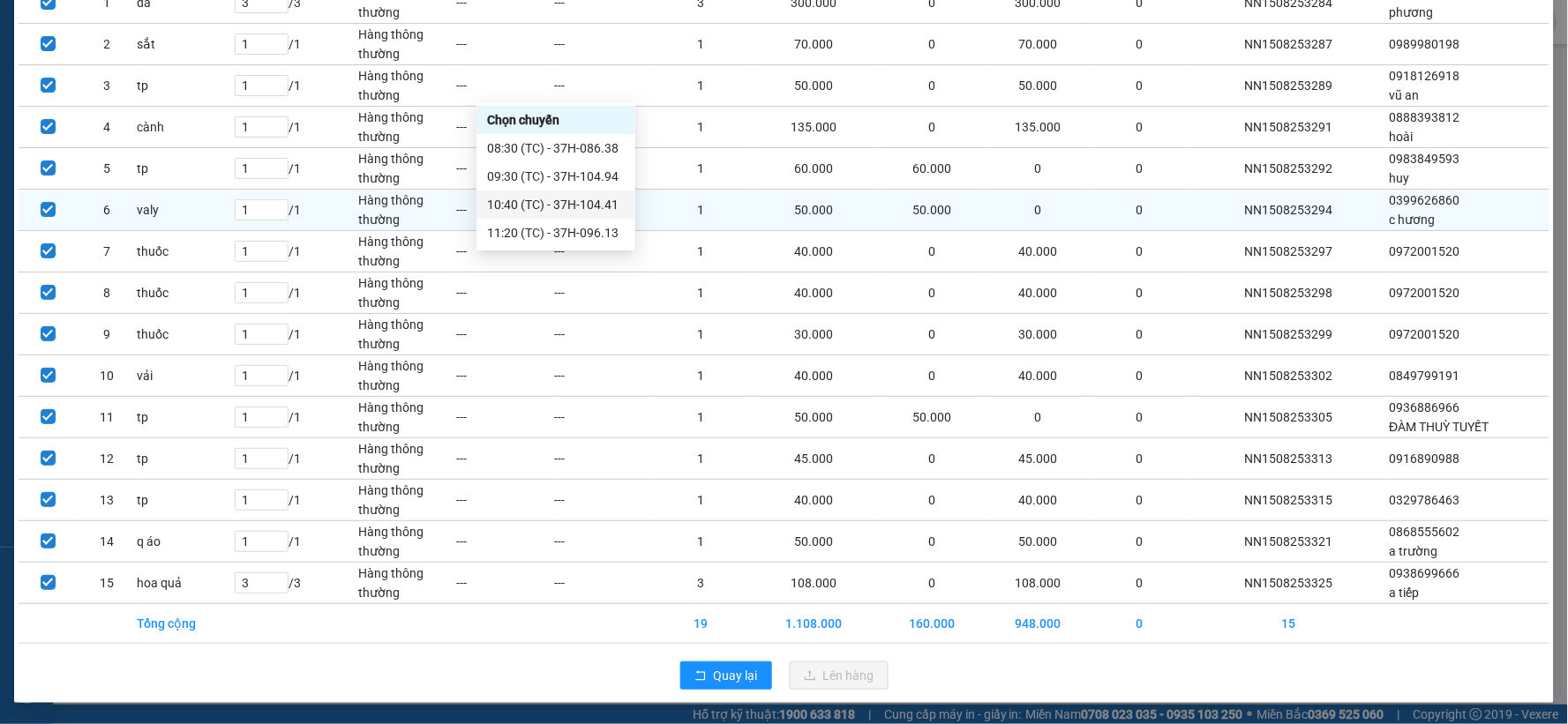
click at [581, 200] on div "10:40 (TC) - 37H-104.41" at bounding box center [556, 205] width 138 height 20
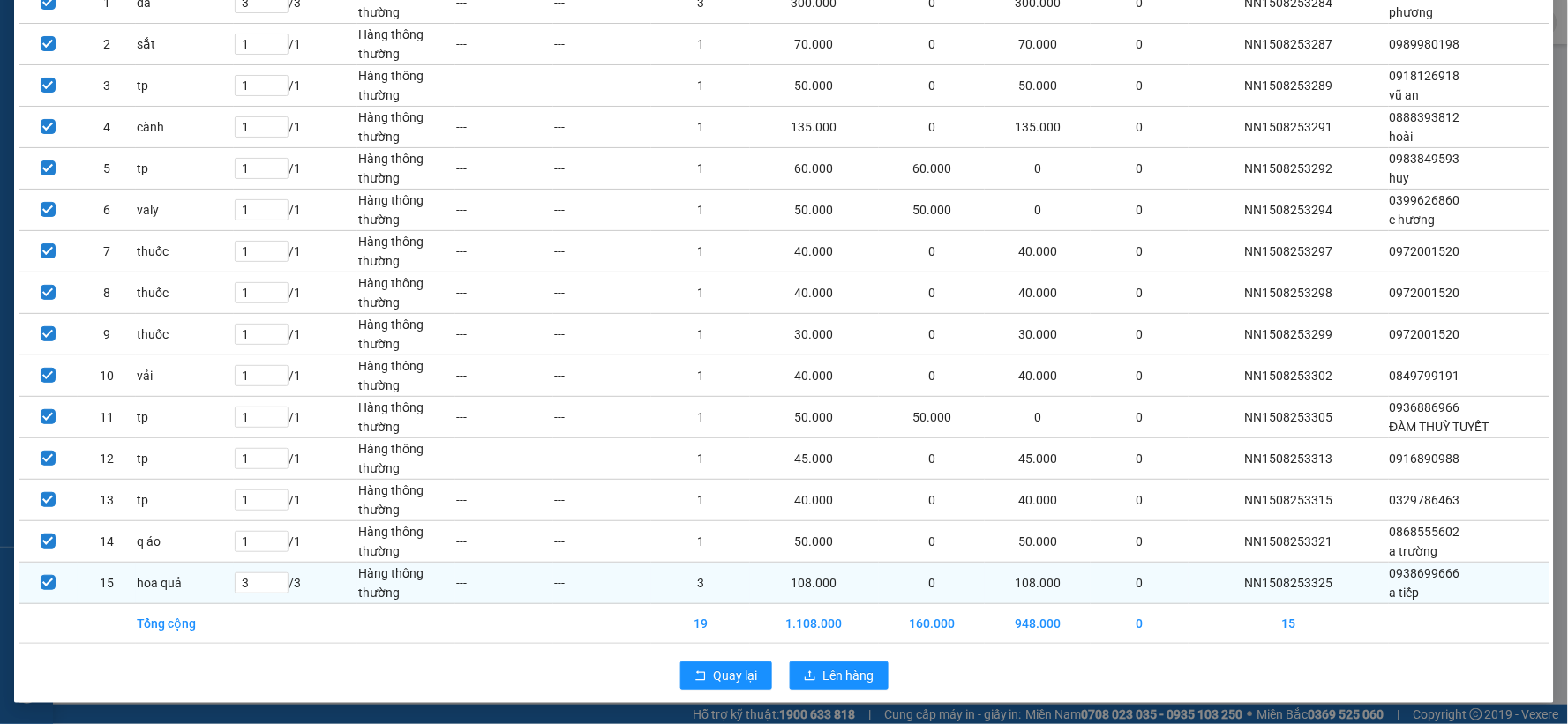
scroll to position [179, 0]
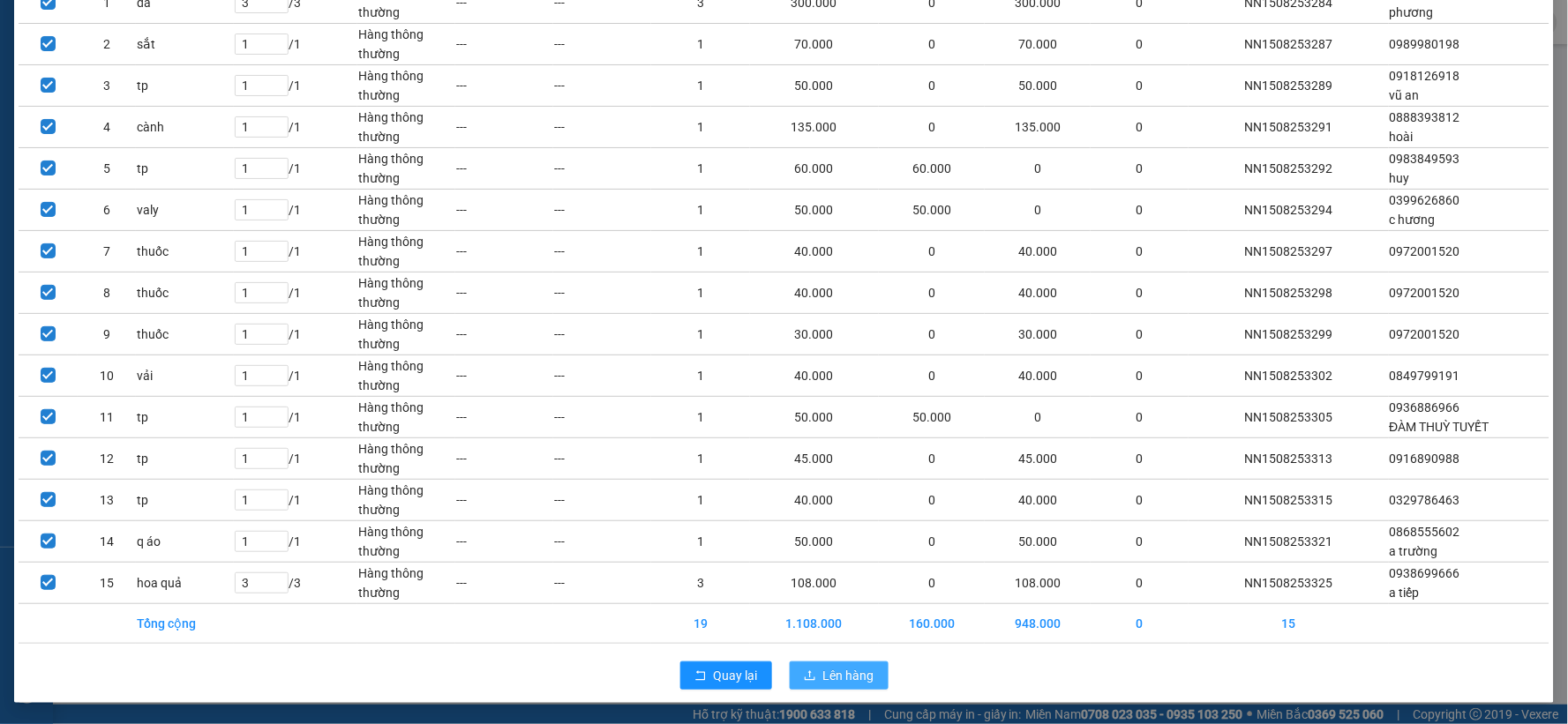
click at [823, 670] on span "Lên hàng" at bounding box center [849, 676] width 51 height 20
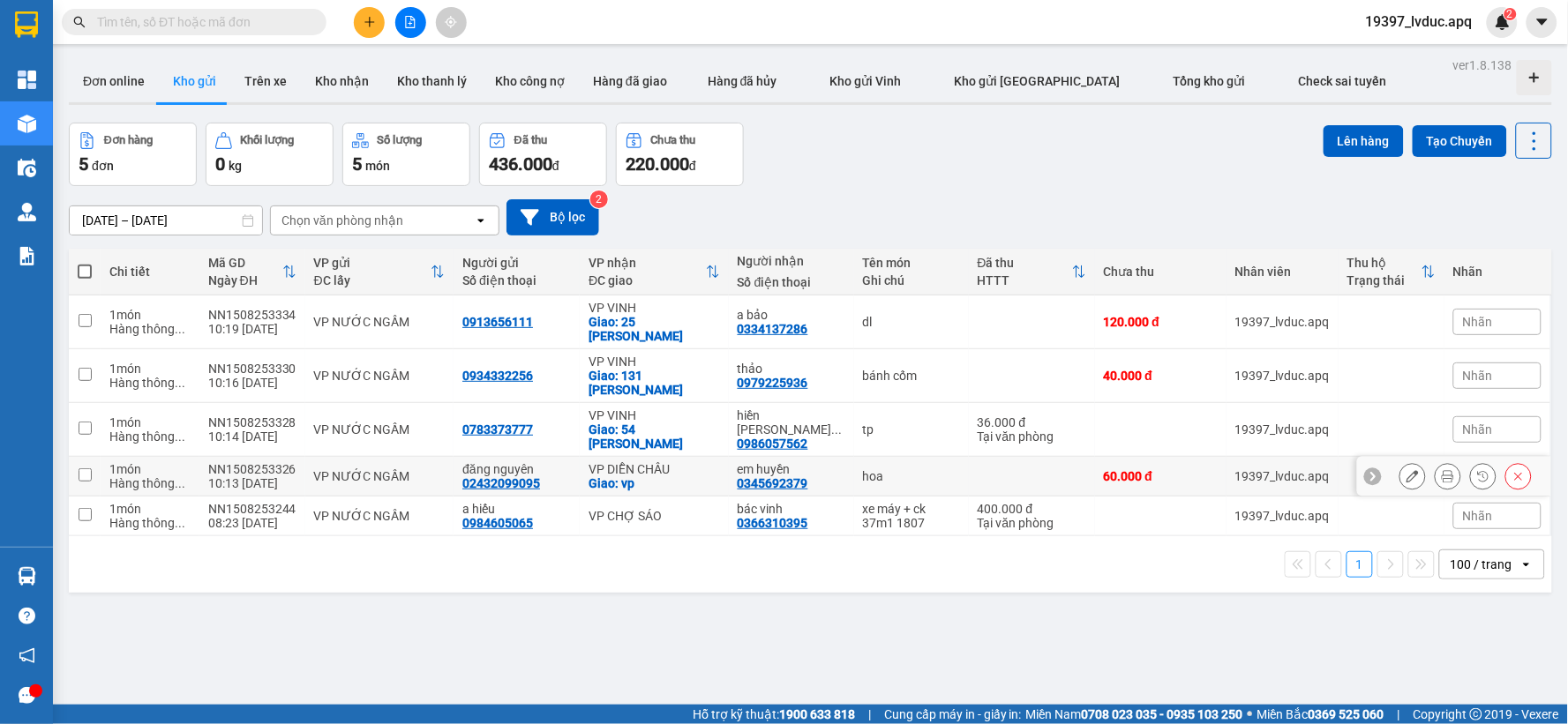
click at [656, 463] on div "VP DIỄN CHÂU" at bounding box center [653, 469] width 131 height 14
checkbox input "true"
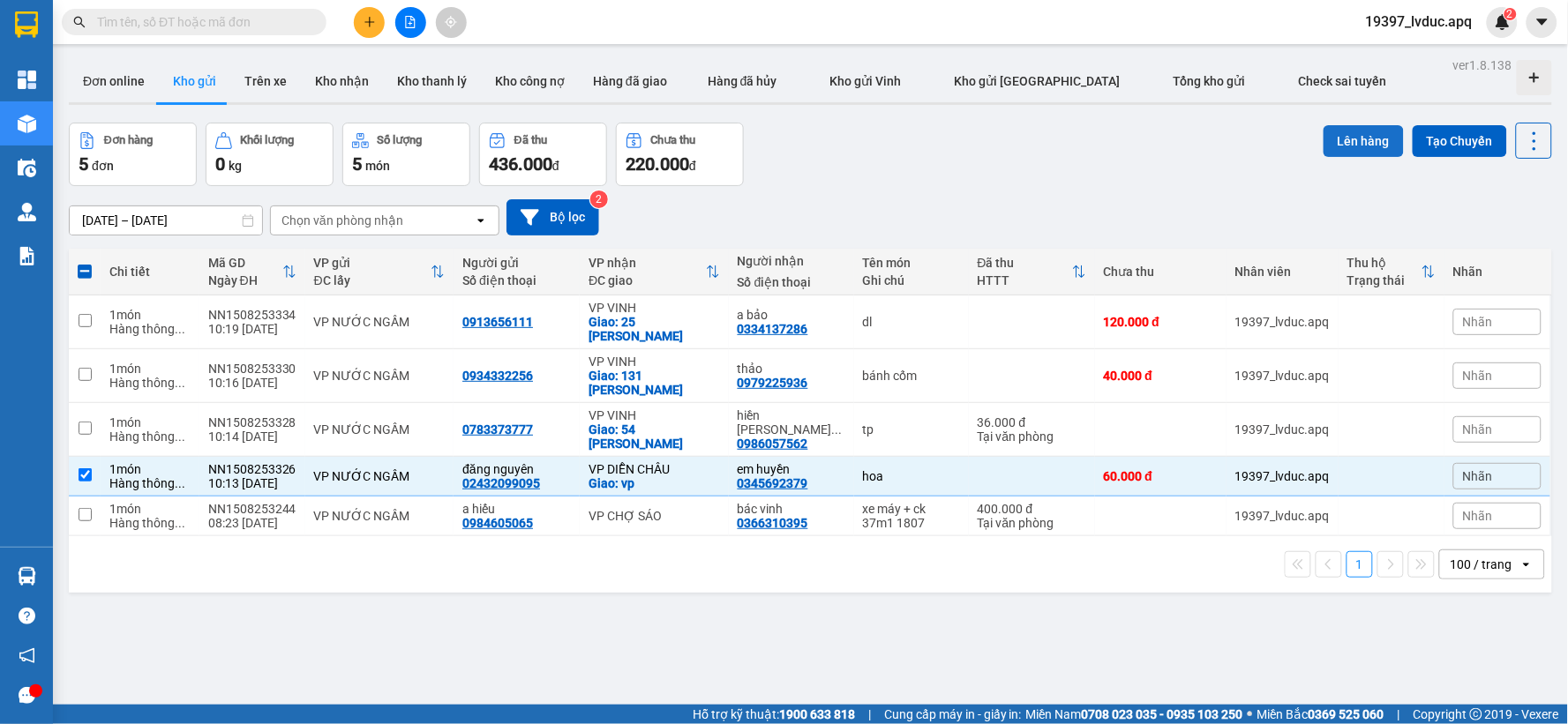
click at [1357, 142] on button "Lên hàng" at bounding box center [1363, 142] width 80 height 32
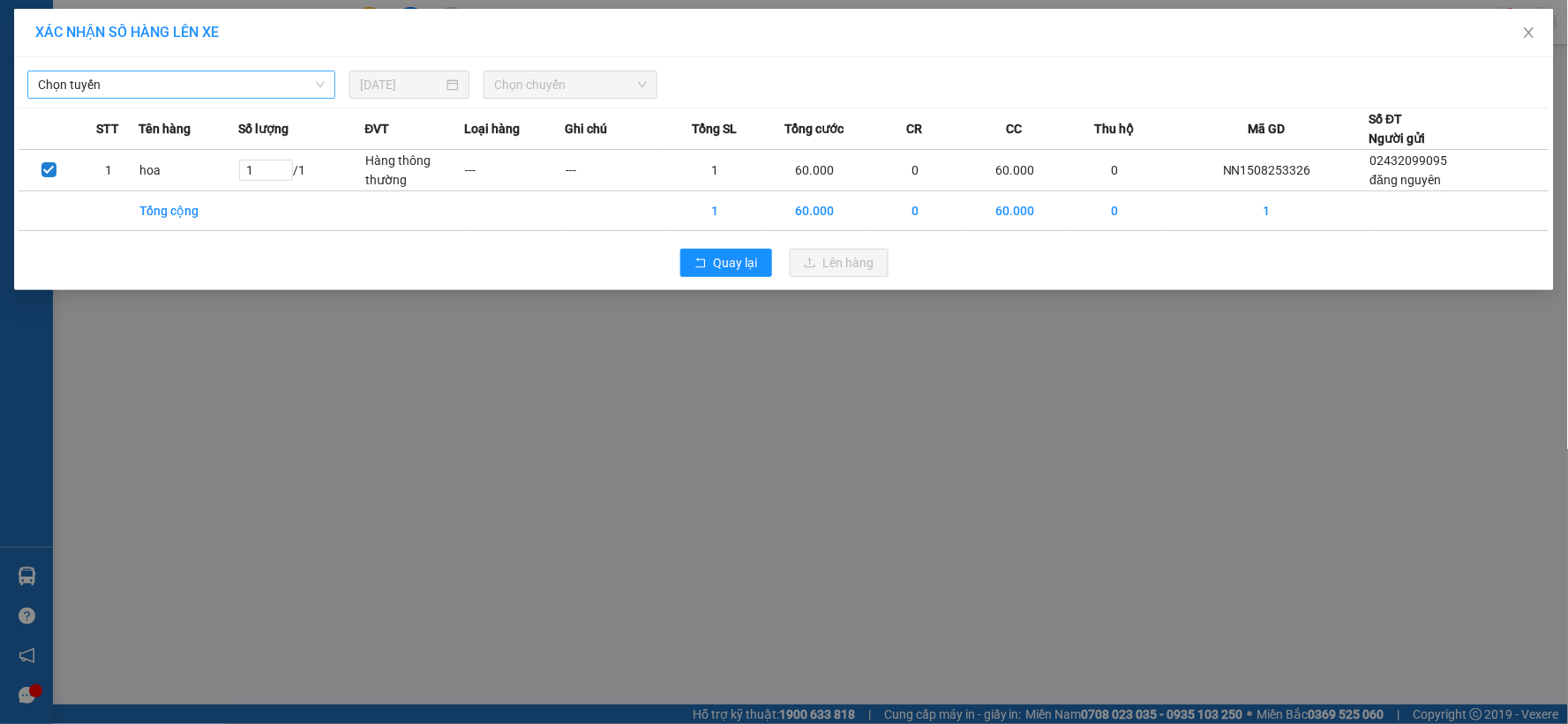
click at [193, 85] on span "Chọn tuyến" at bounding box center [181, 85] width 287 height 26
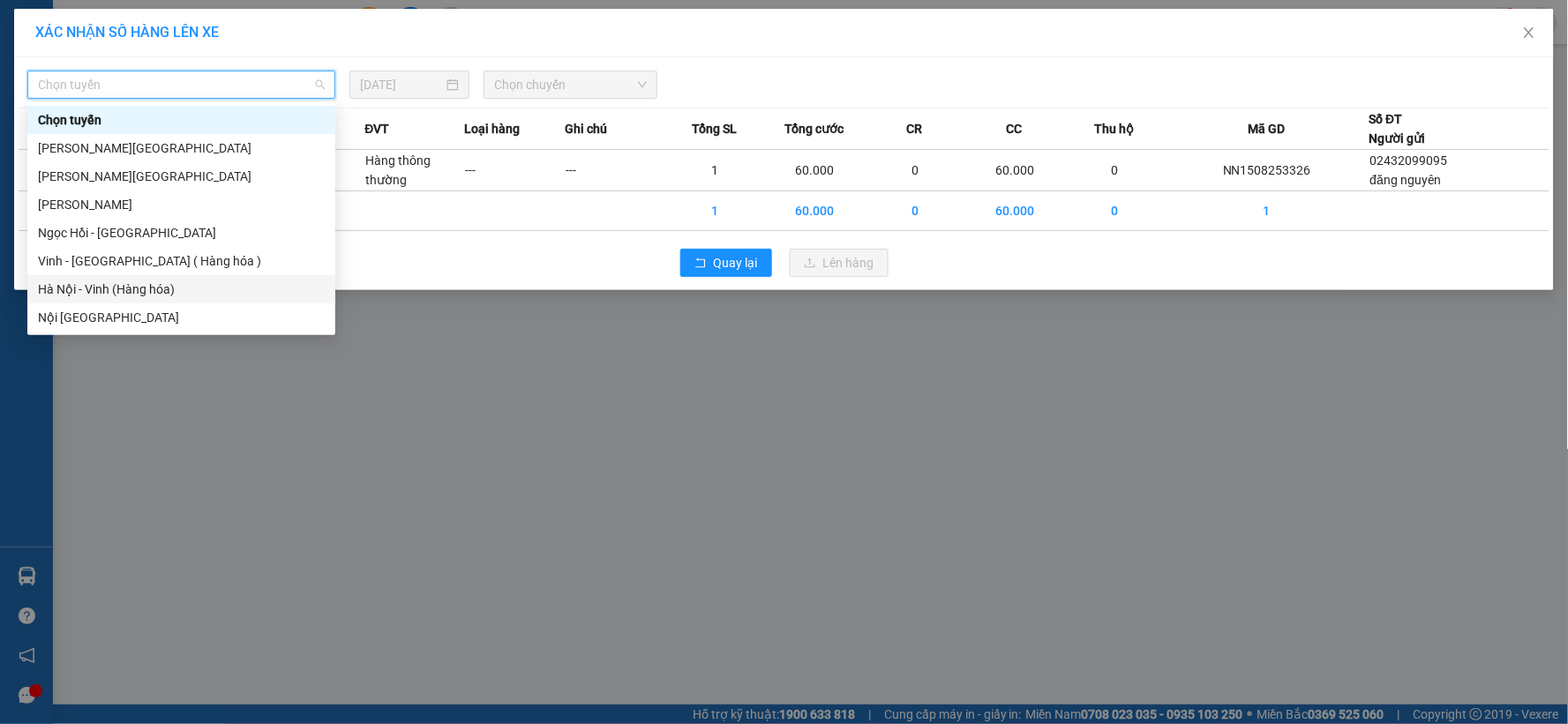
click at [126, 291] on div "Hà Nội - Vinh (Hàng hóa)" at bounding box center [181, 289] width 287 height 20
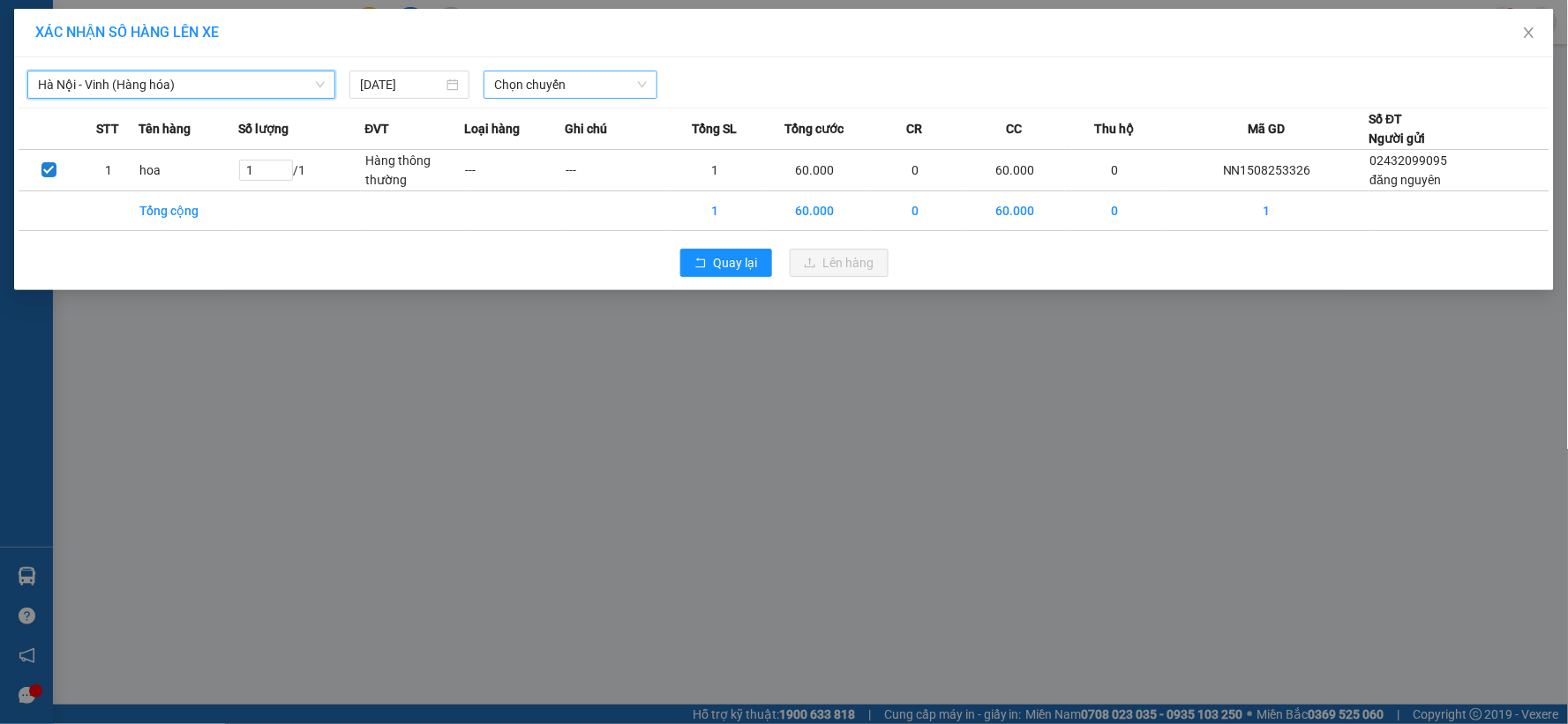
drag, startPoint x: 546, startPoint y: 83, endPoint x: 548, endPoint y: 95, distance: 12.2
click at [548, 88] on span "Chọn chuyến" at bounding box center [570, 85] width 153 height 26
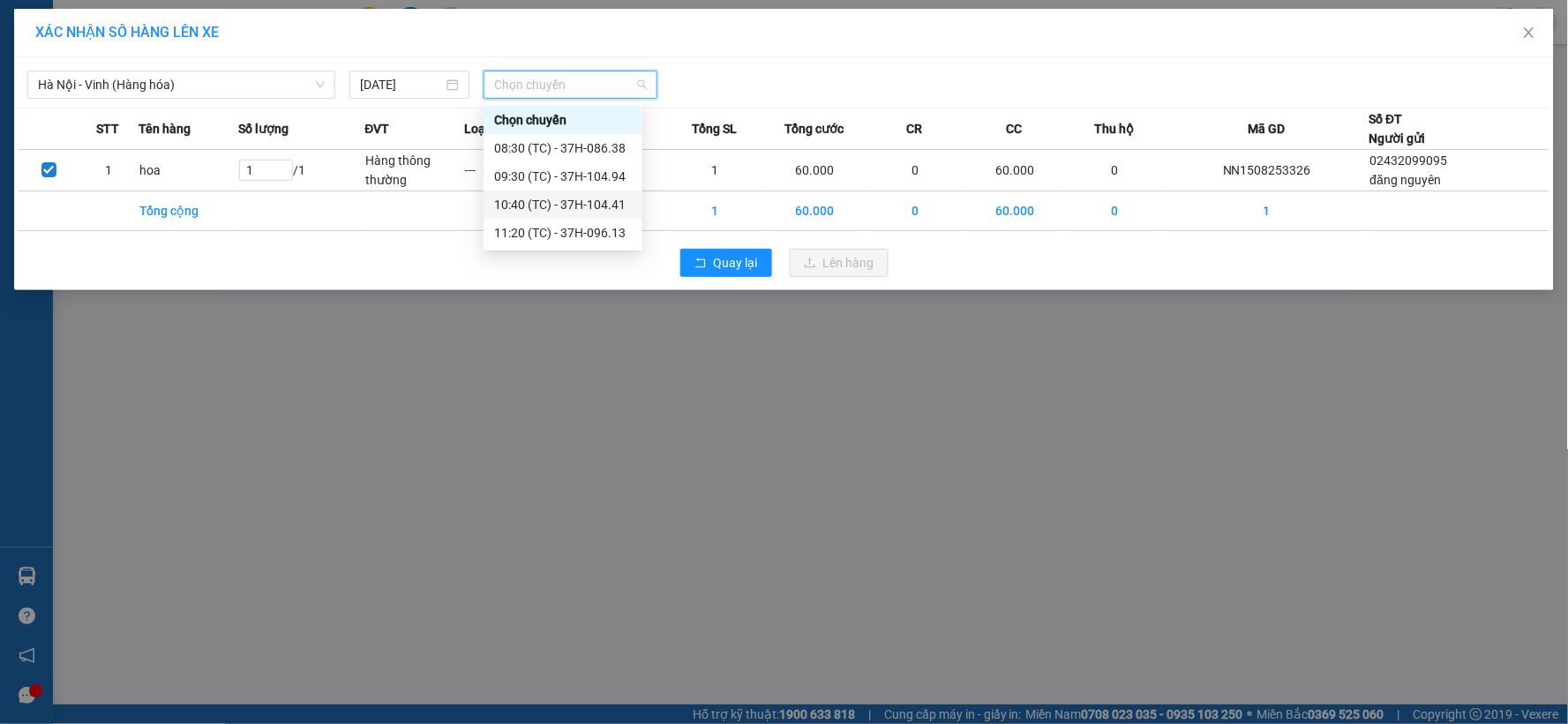
click at [587, 207] on div "10:40 (TC) - 37H-104.41" at bounding box center [563, 205] width 138 height 20
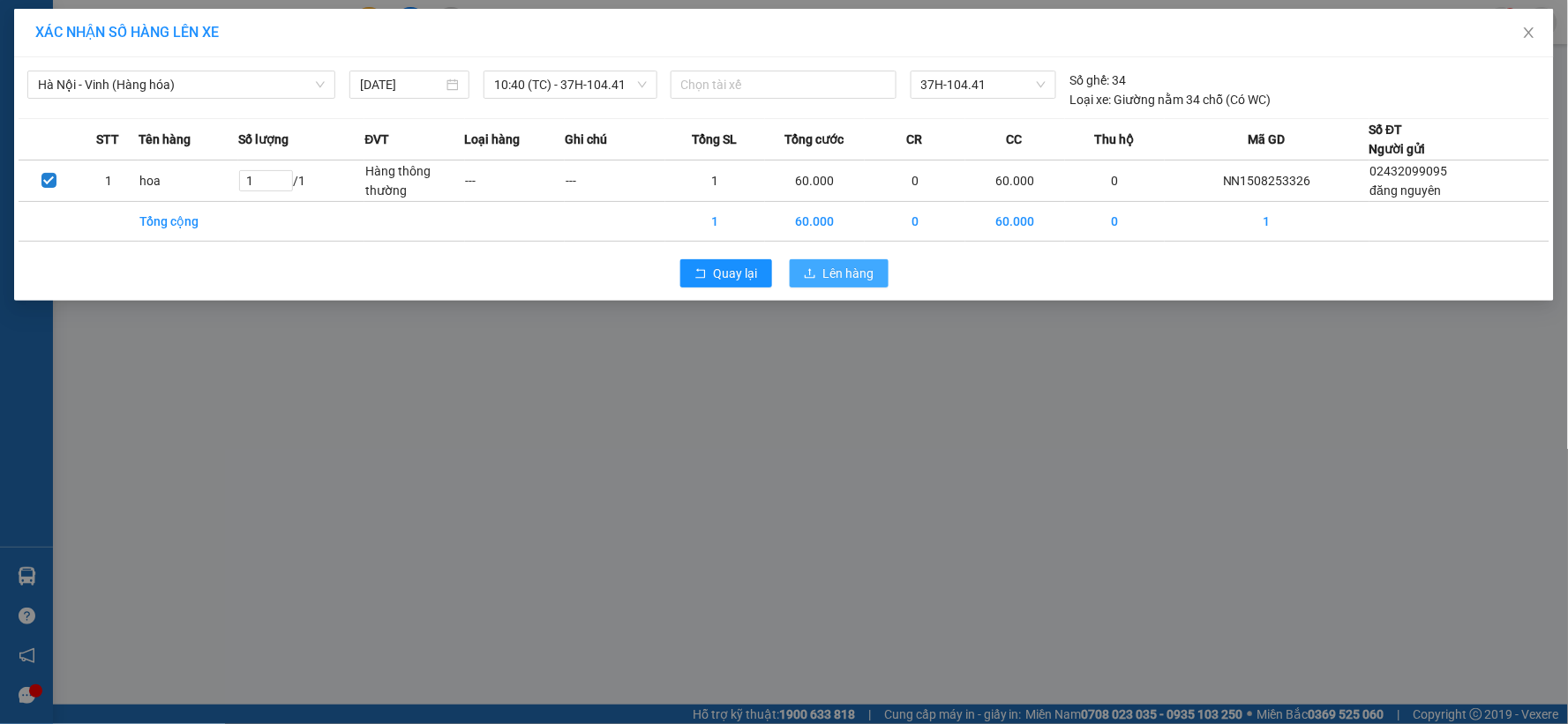
click at [849, 267] on span "Lên hàng" at bounding box center [849, 273] width 51 height 20
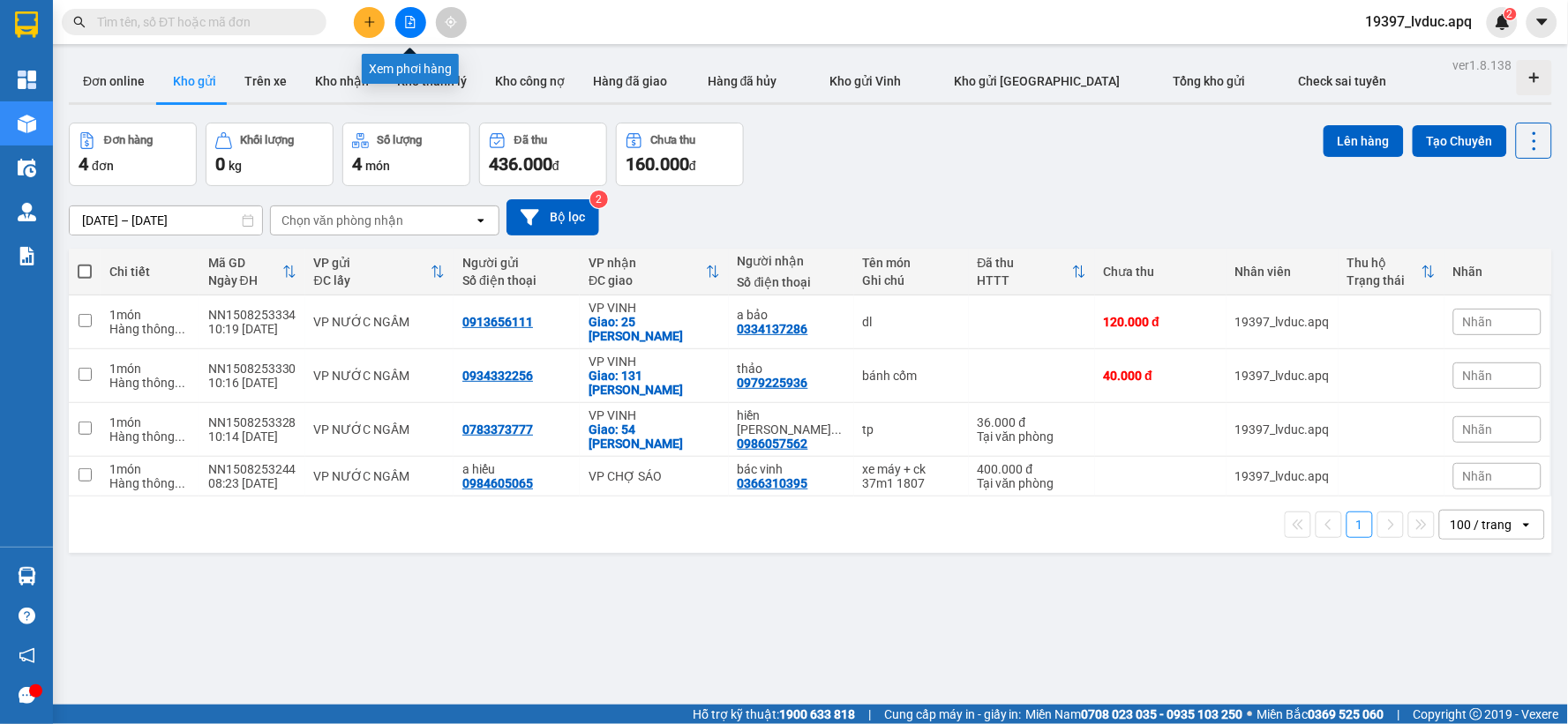
click at [410, 16] on icon "file-add" at bounding box center [410, 22] width 12 height 12
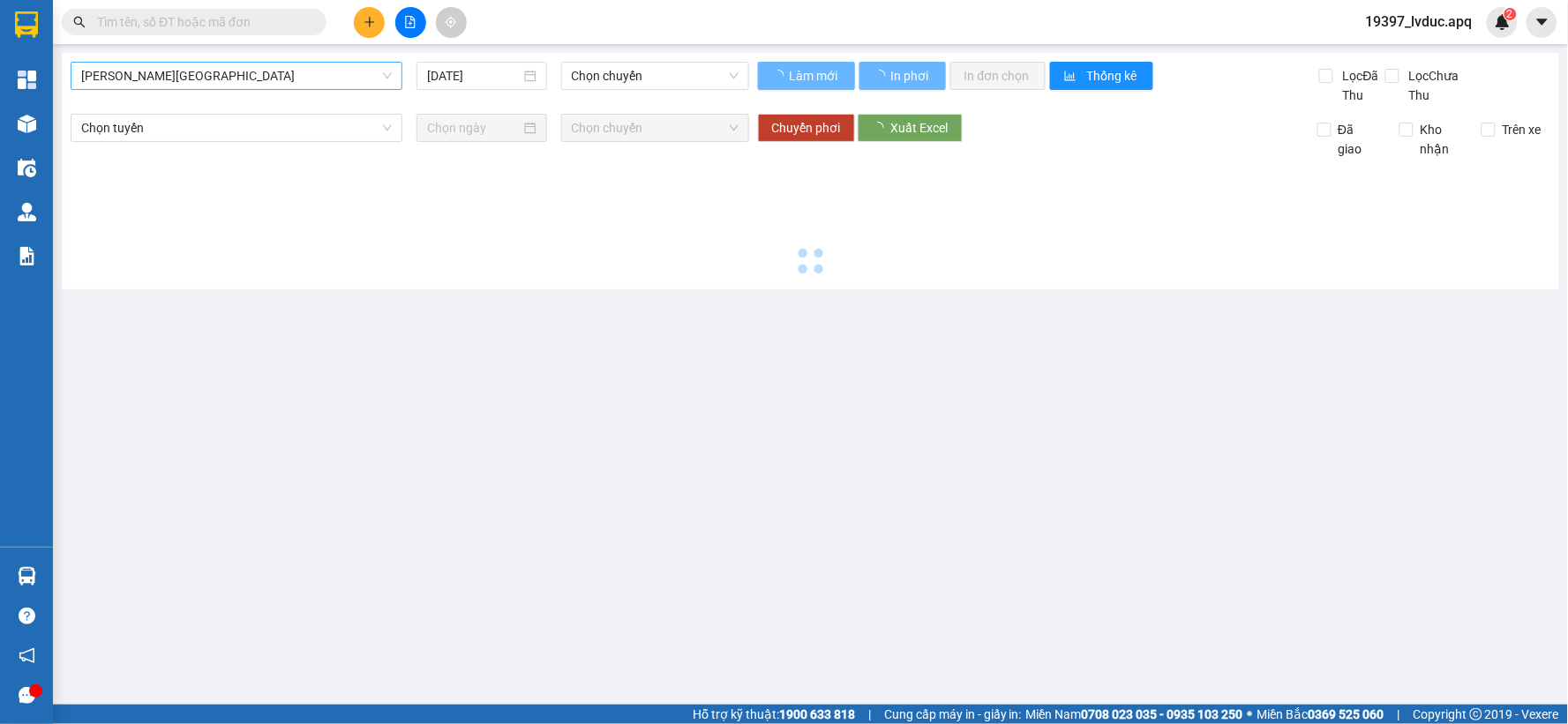
click at [217, 84] on span "[PERSON_NAME][GEOGRAPHIC_DATA]" at bounding box center [236, 76] width 311 height 26
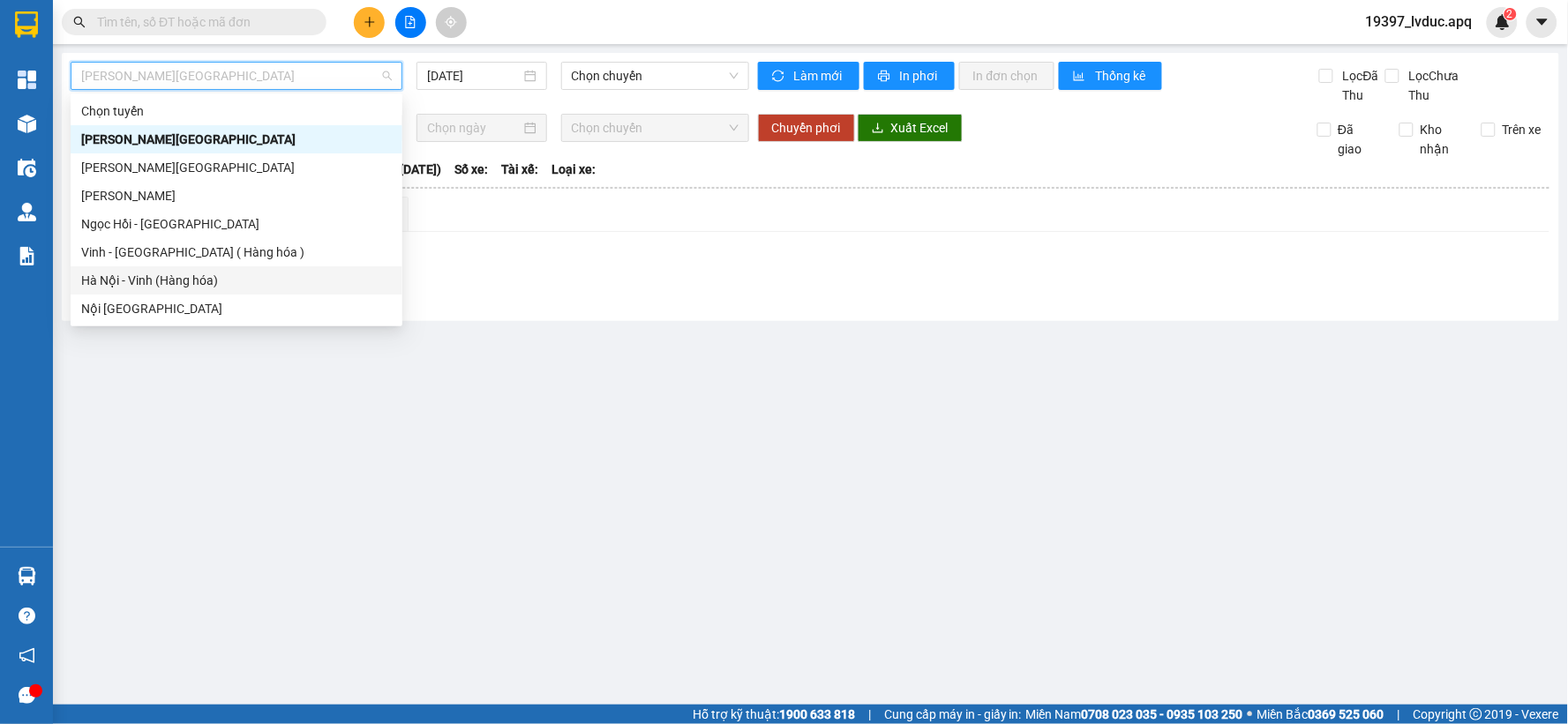
click at [183, 271] on div "Hà Nội - Vinh (Hàng hóa)" at bounding box center [236, 280] width 311 height 20
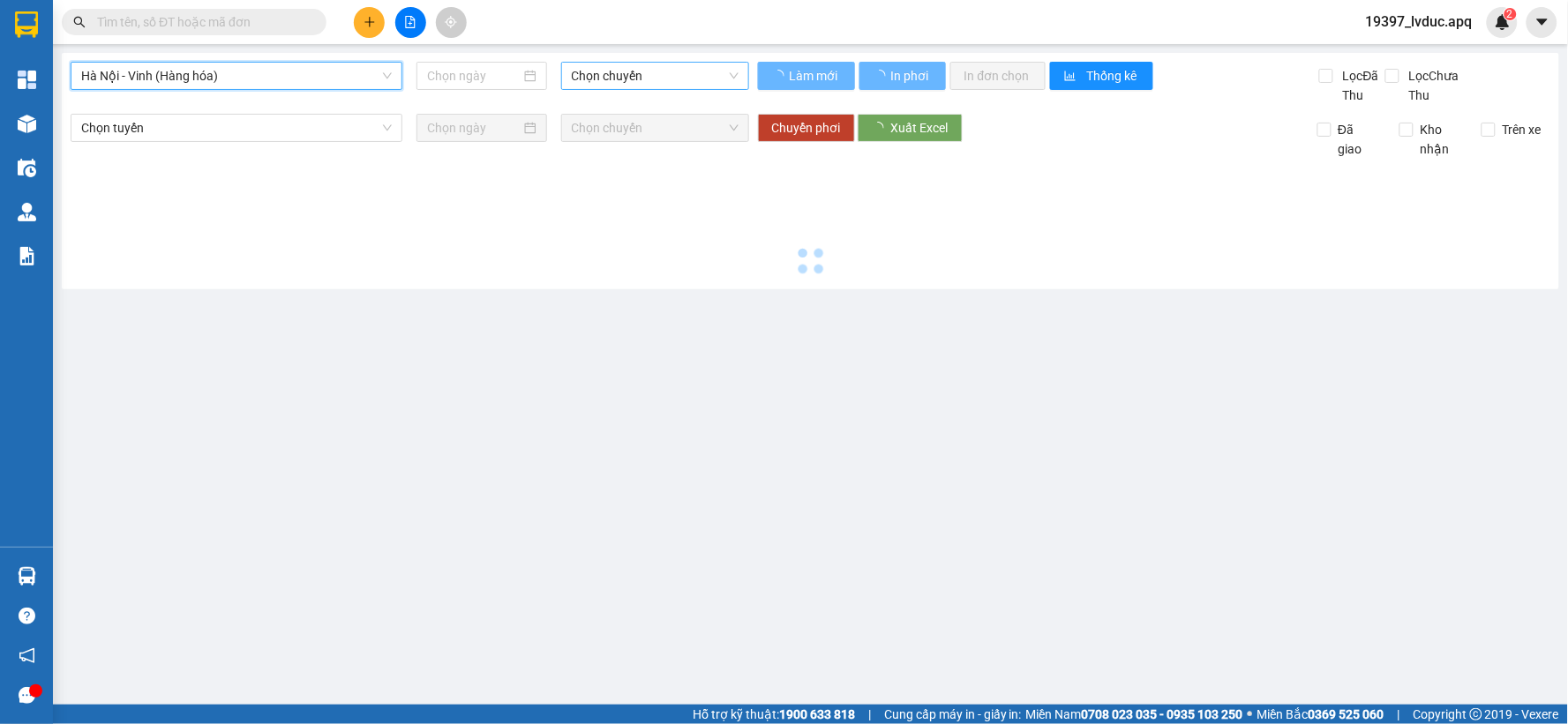
type input "[DATE]"
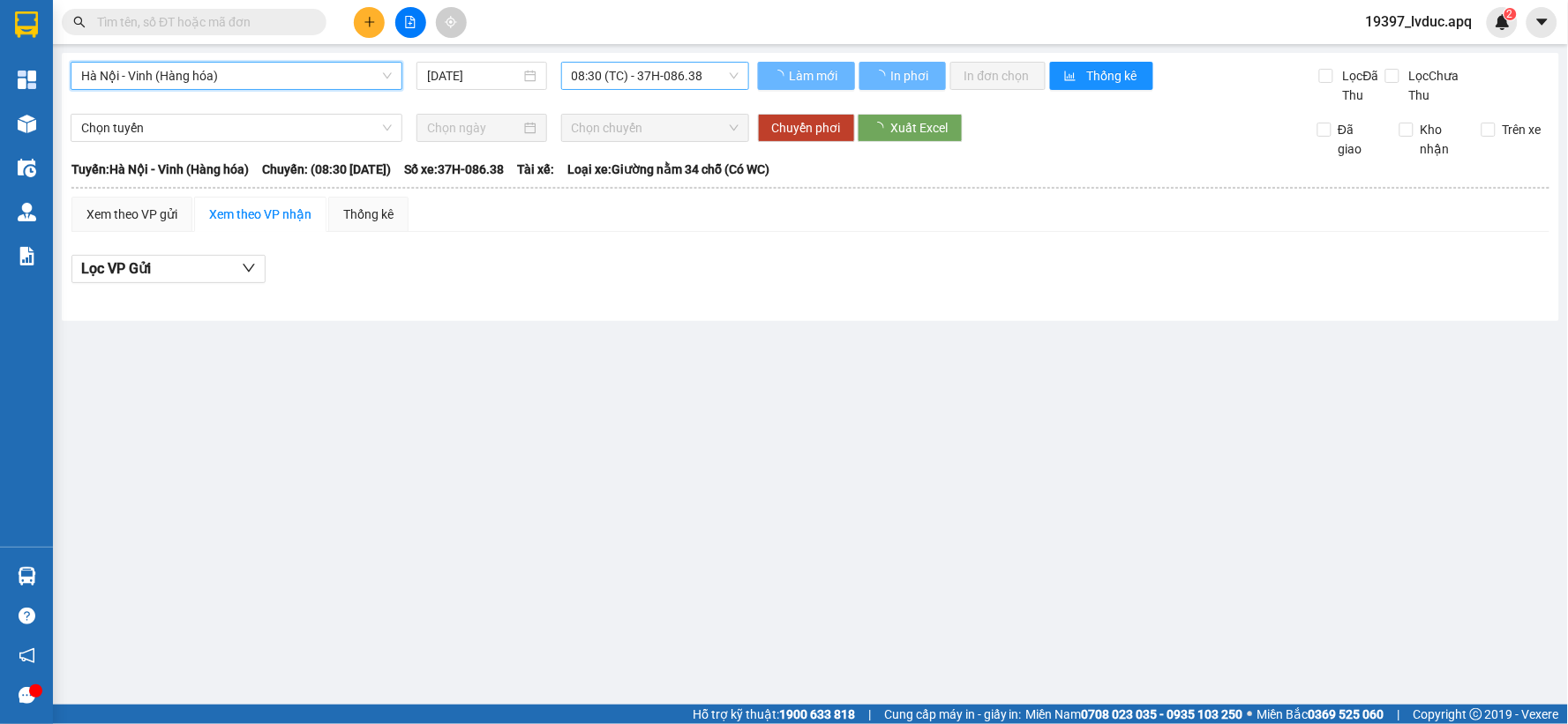
click at [692, 72] on span "08:30 (TC) - 37H-086.38" at bounding box center [655, 76] width 167 height 26
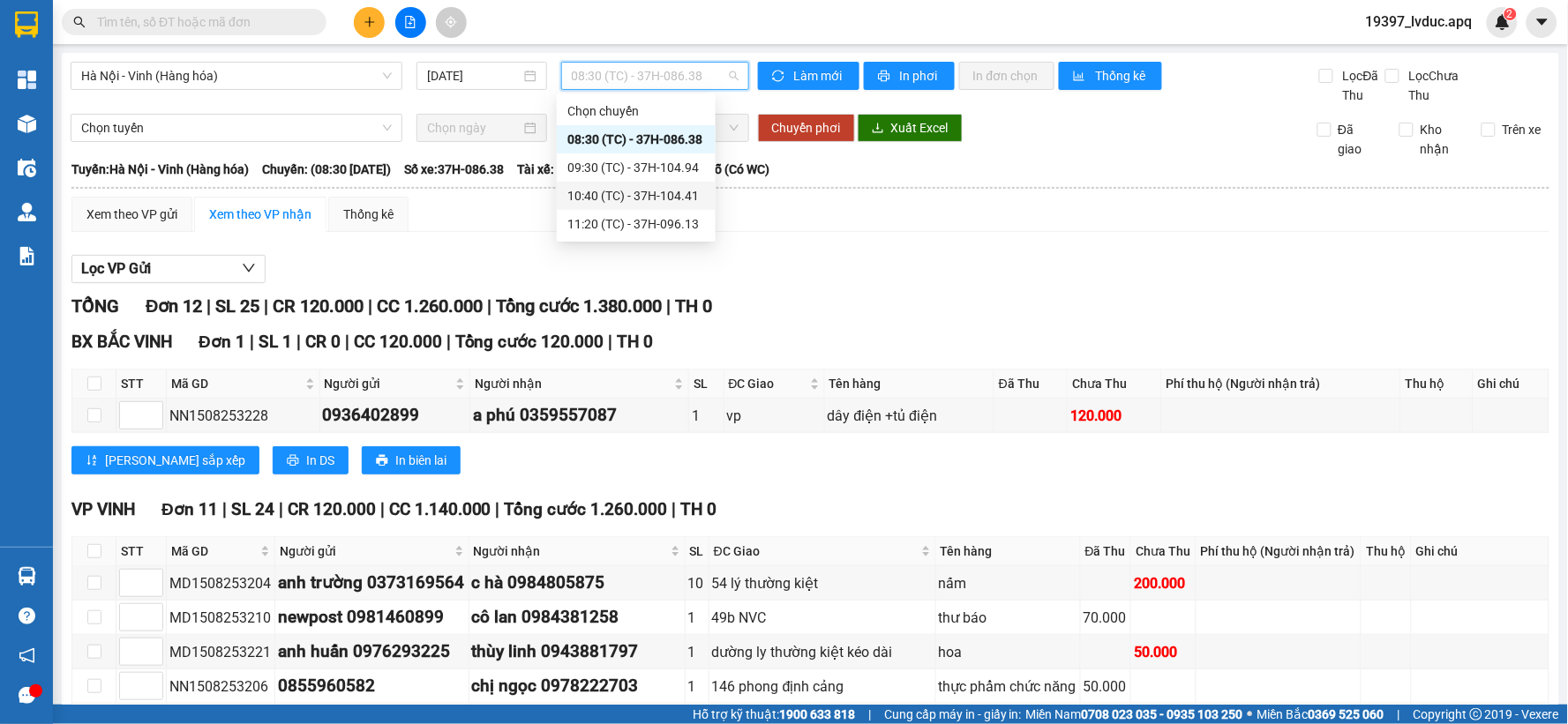
click at [662, 196] on div "10:40 (TC) - 37H-104.41" at bounding box center [636, 195] width 138 height 20
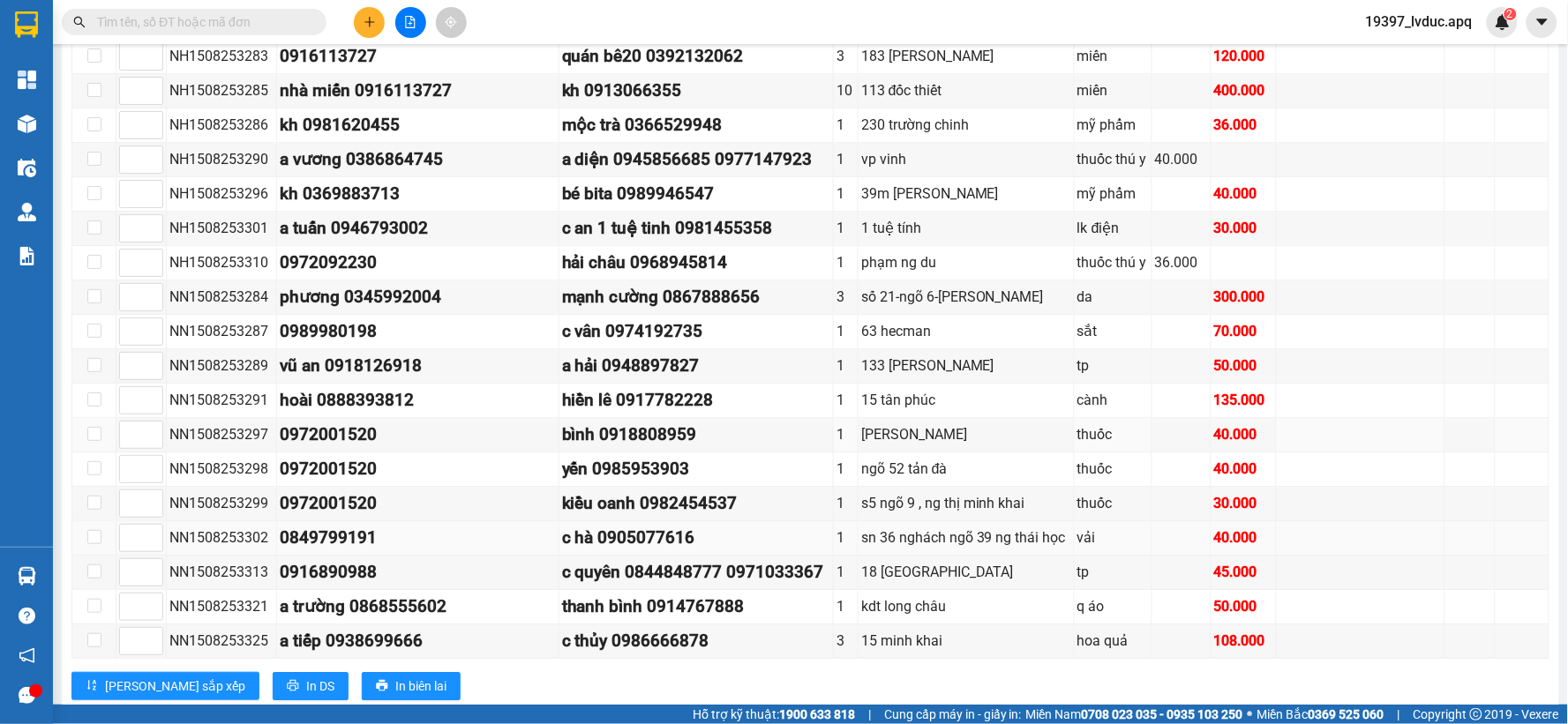
scroll to position [1394, 0]
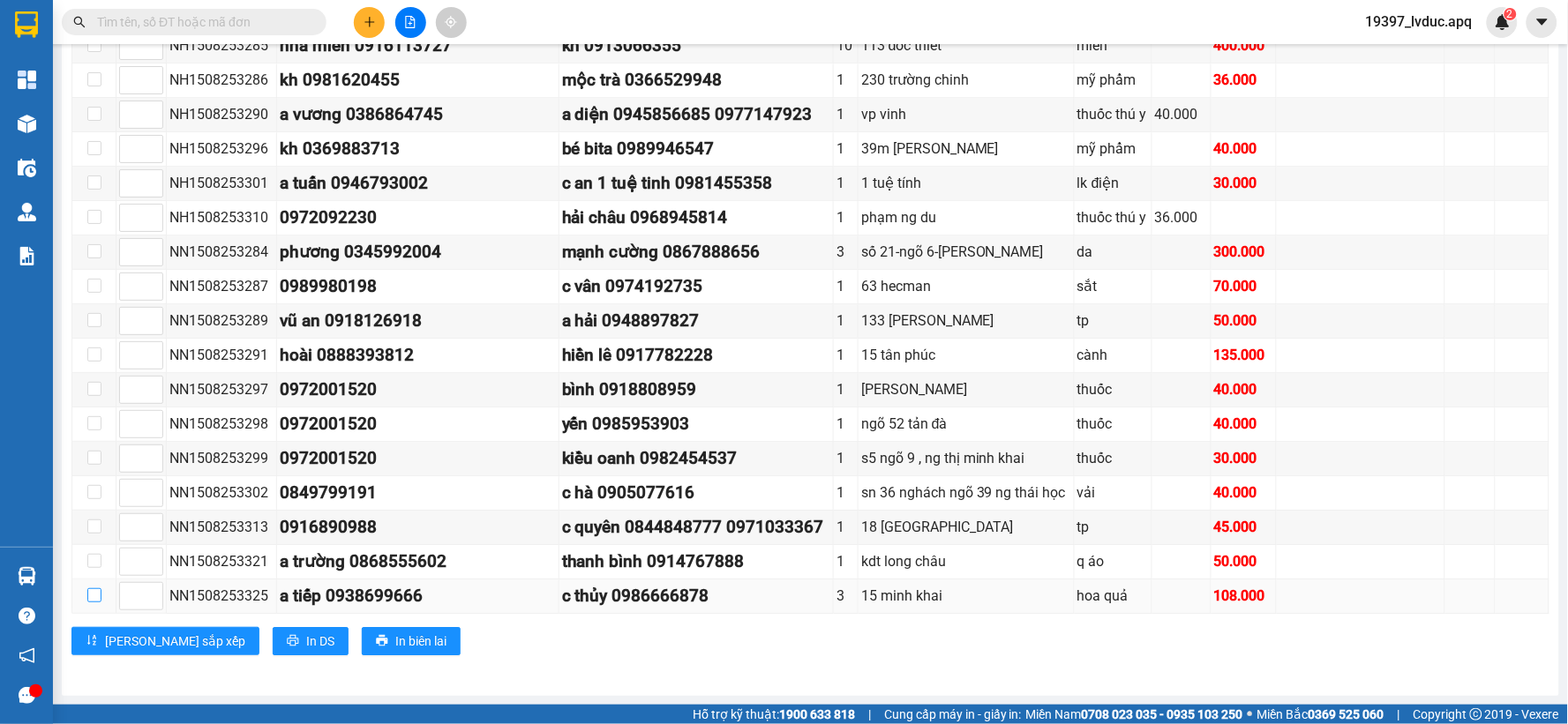
click at [97, 595] on input "checkbox" at bounding box center [94, 595] width 14 height 14
checkbox input "true"
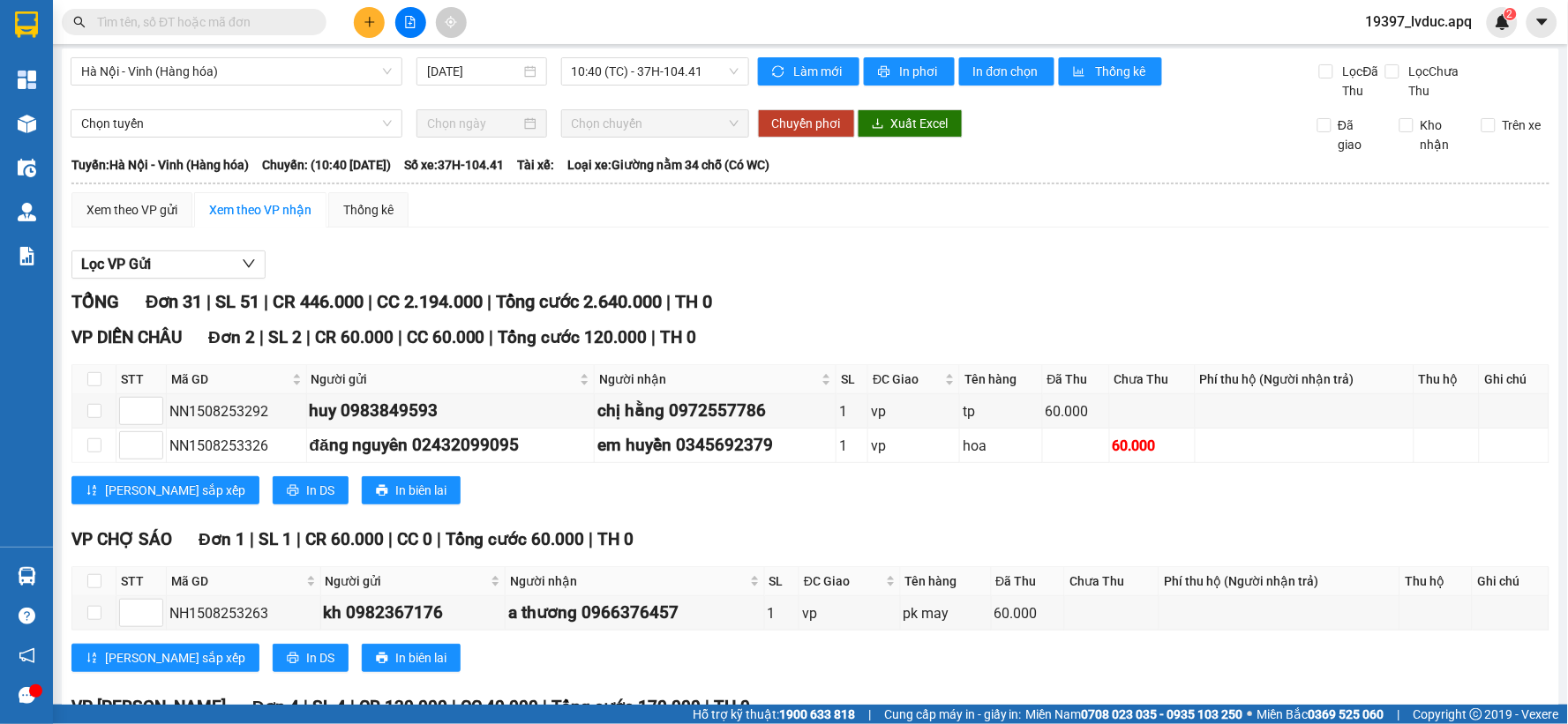
scroll to position [0, 0]
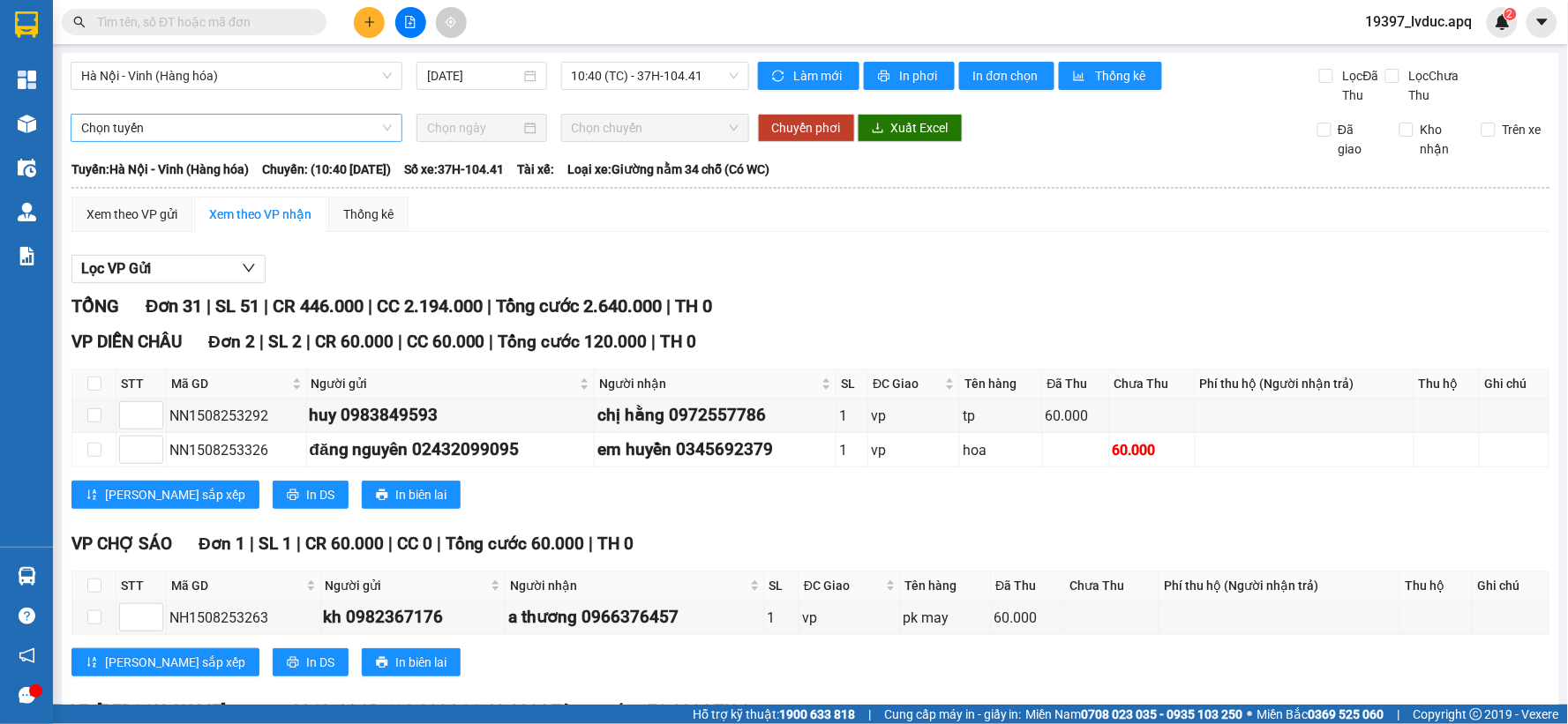
click at [239, 128] on span "Chọn tuyến" at bounding box center [236, 128] width 311 height 26
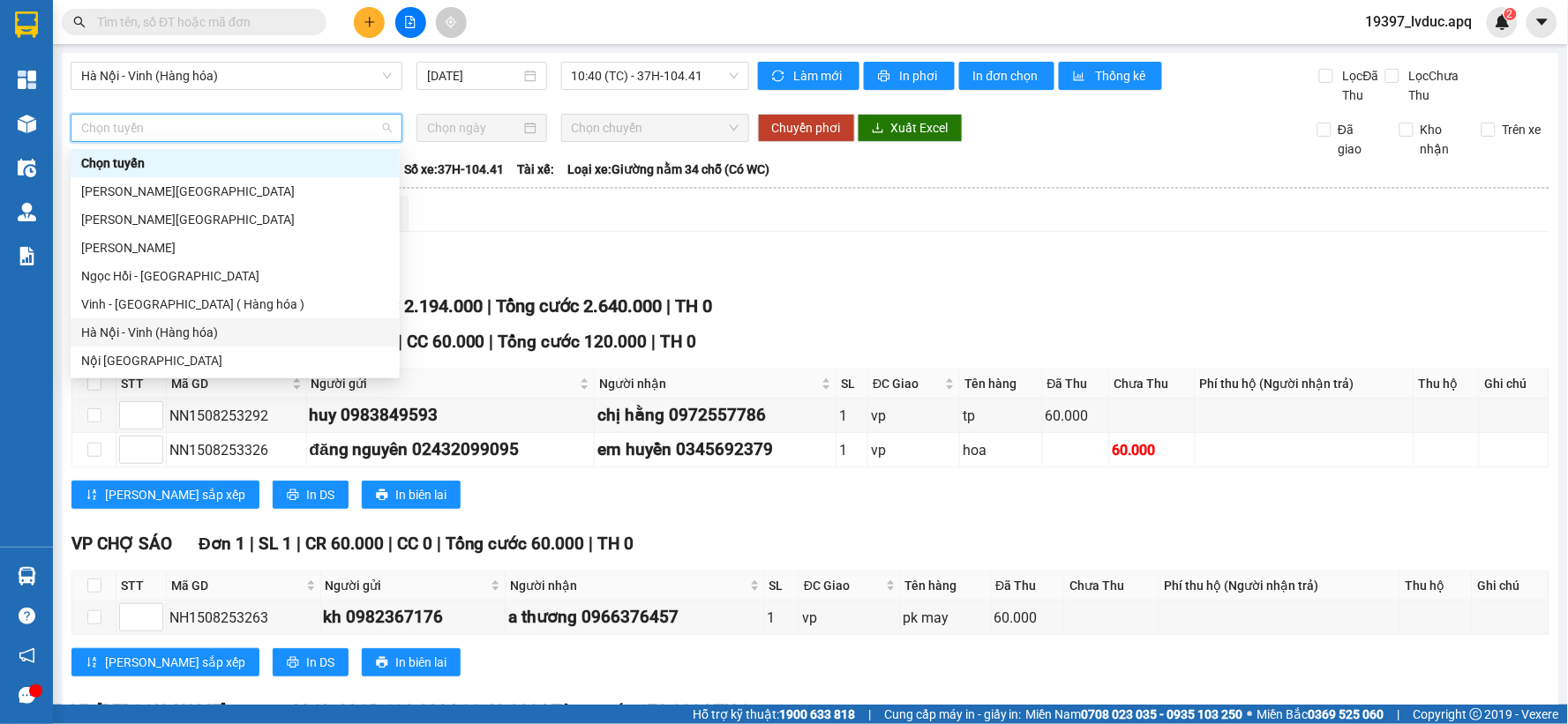
click at [194, 337] on div "Hà Nội - Vinh (Hàng hóa)" at bounding box center [235, 332] width 308 height 20
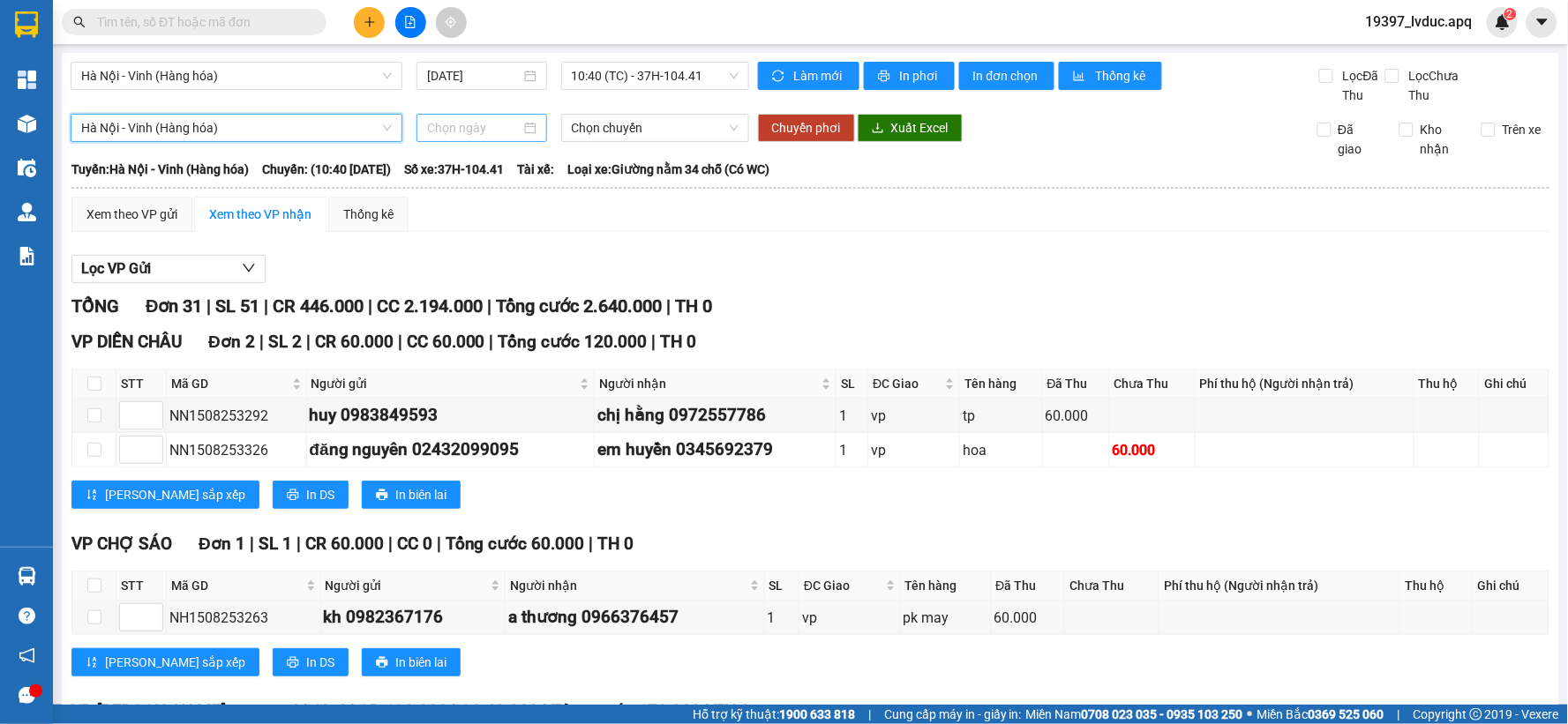
click at [521, 121] on div at bounding box center [481, 127] width 109 height 20
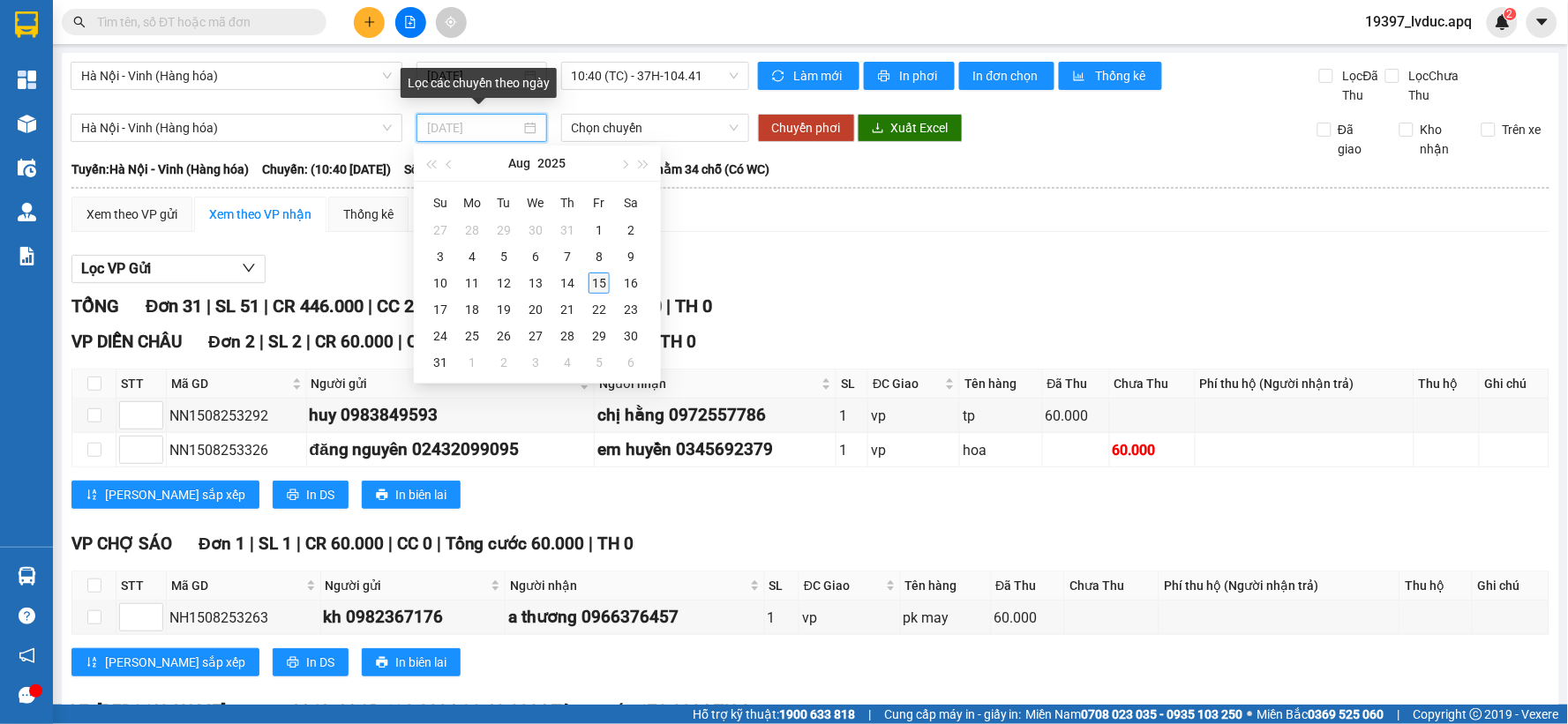
type input "[DATE]"
click at [602, 270] on td "15" at bounding box center [599, 283] width 32 height 26
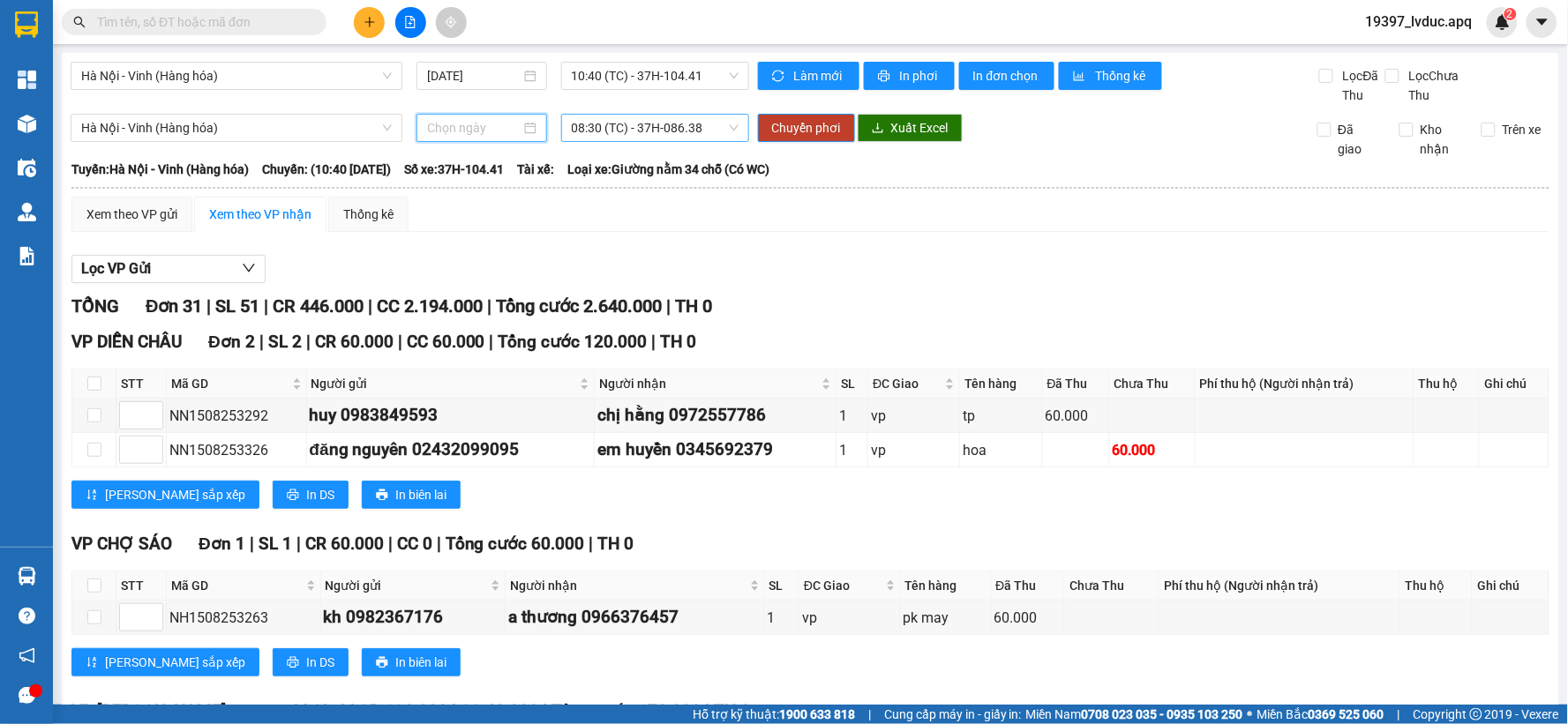
type input "[DATE]"
click at [623, 132] on span "08:30 (TC) - 37H-086.38" at bounding box center [655, 128] width 167 height 26
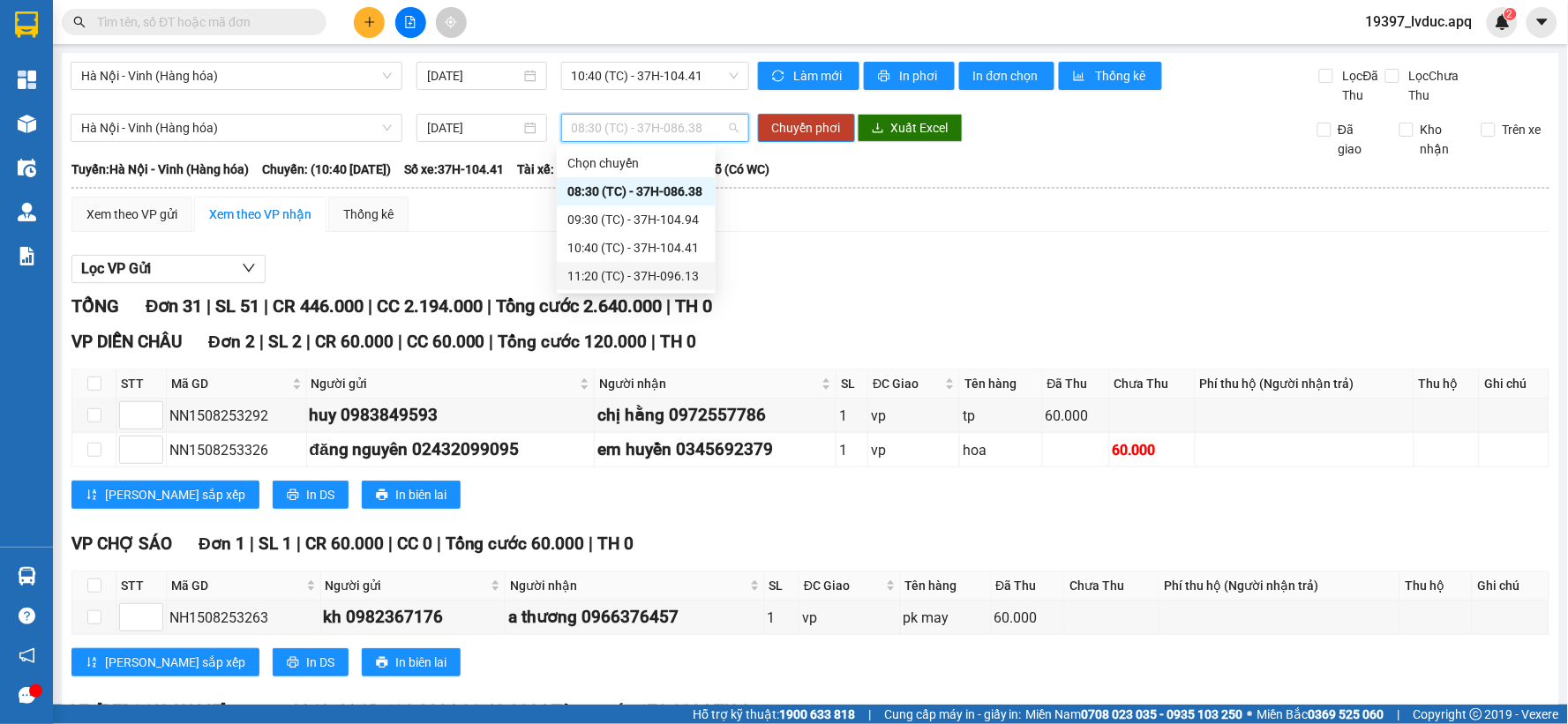
click at [619, 263] on div "11:20 (TC) - 37H-096.13" at bounding box center [636, 277] width 159 height 28
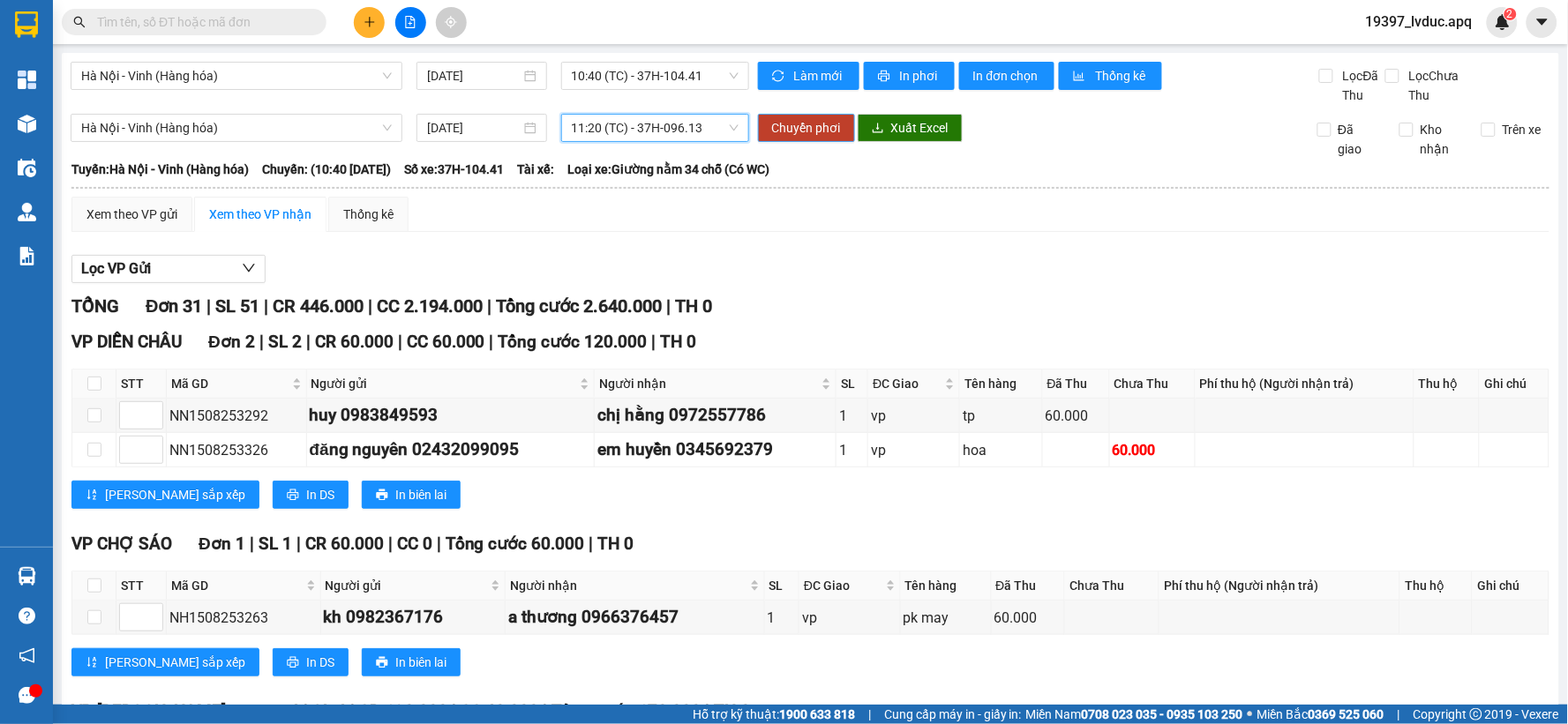
click at [792, 118] on span "Chuyển phơi" at bounding box center [806, 127] width 69 height 20
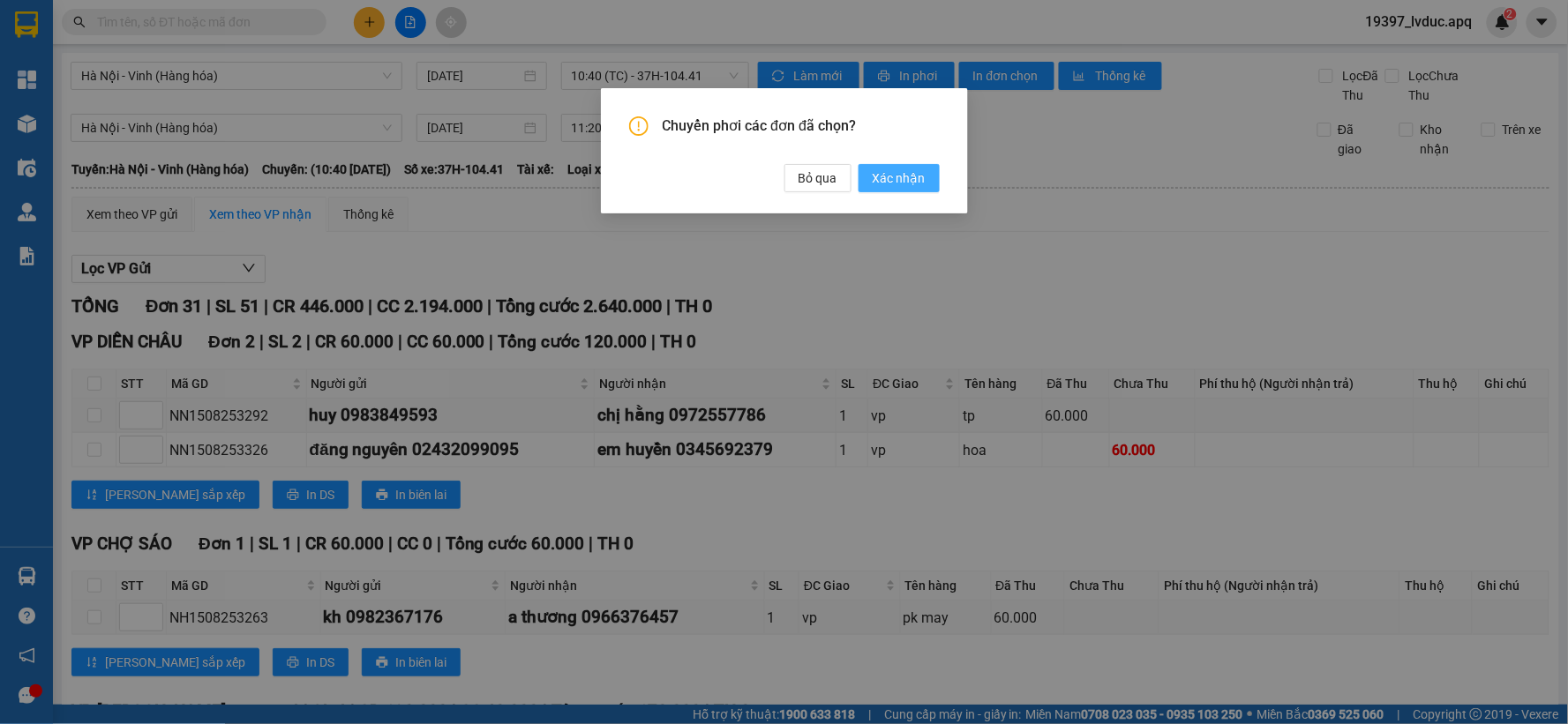
click at [905, 166] on button "Xác nhận" at bounding box center [899, 178] width 81 height 28
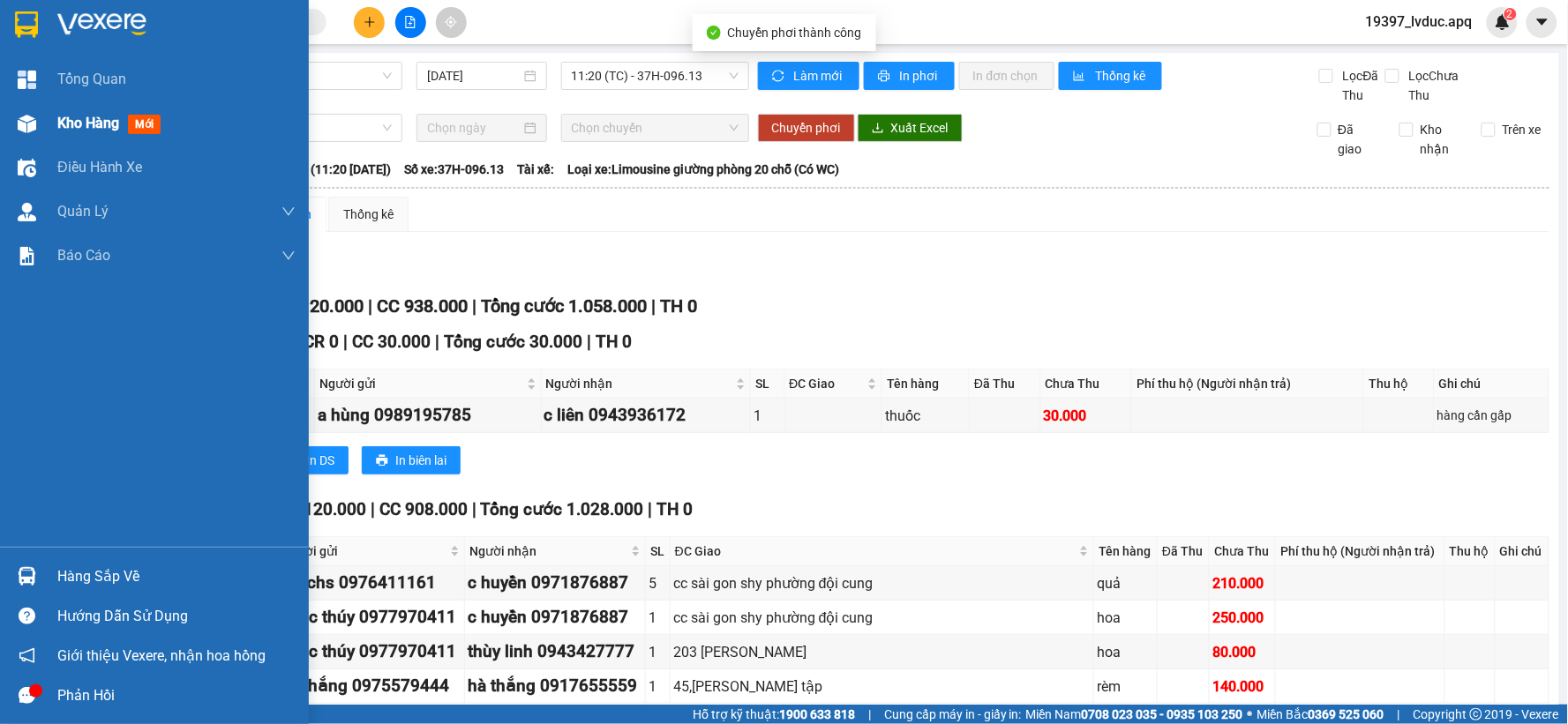
click at [24, 107] on div "Kho hàng mới" at bounding box center [154, 123] width 309 height 44
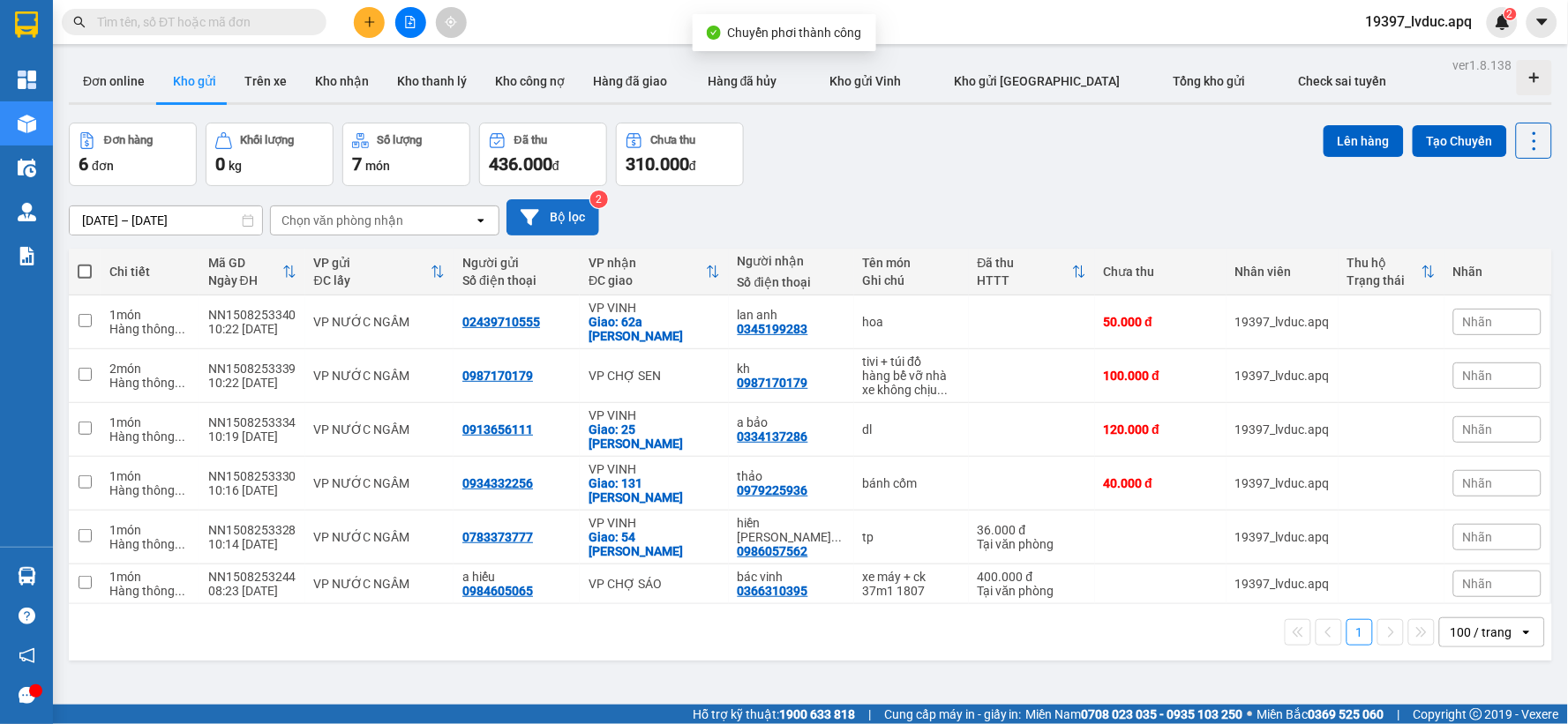
click at [561, 218] on button "Bộ lọc" at bounding box center [553, 217] width 93 height 36
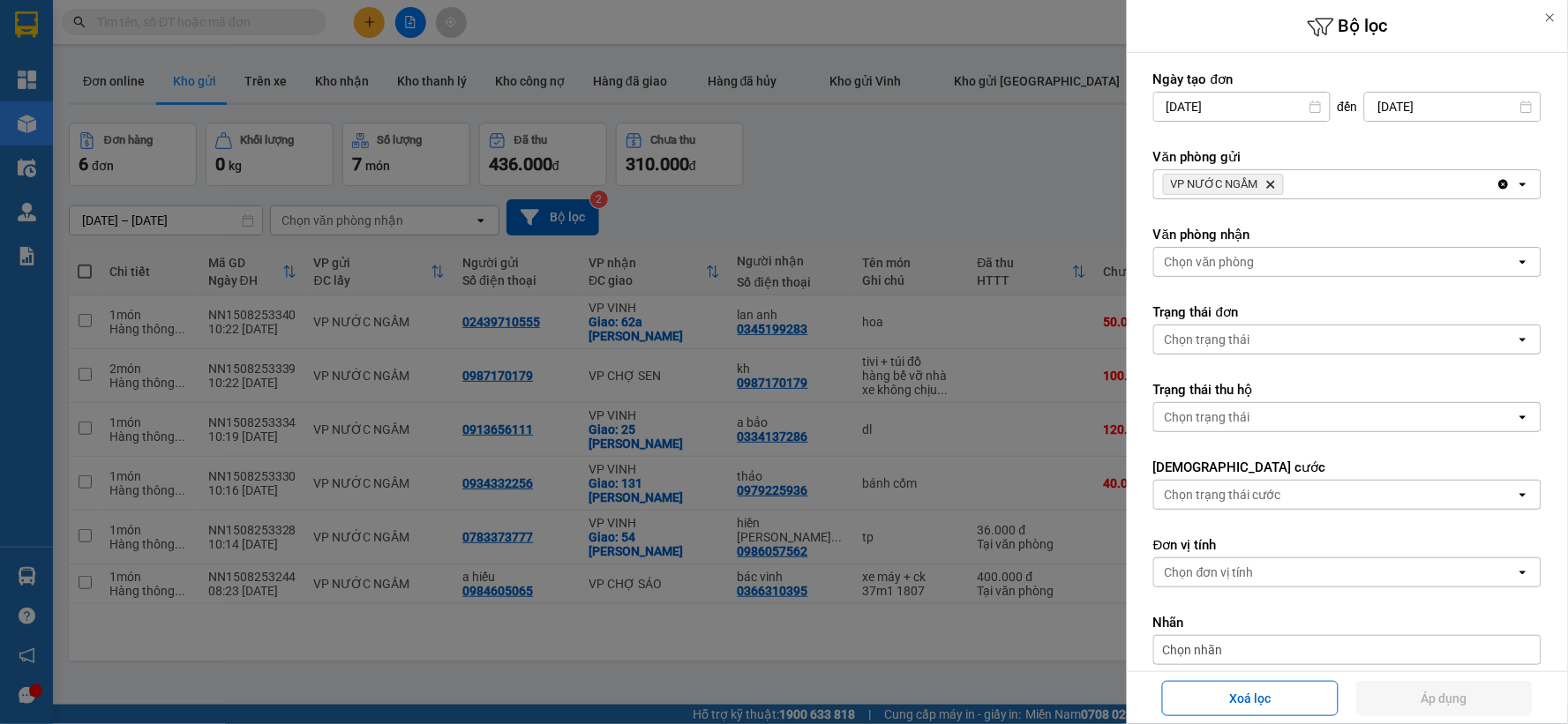
click at [1268, 179] on icon "Delete" at bounding box center [1270, 184] width 10 height 10
drag, startPoint x: 1268, startPoint y: 178, endPoint x: 1268, endPoint y: 188, distance: 10.0
click at [1269, 180] on div "VP NƯỚC NGẦM Delete" at bounding box center [1325, 184] width 343 height 28
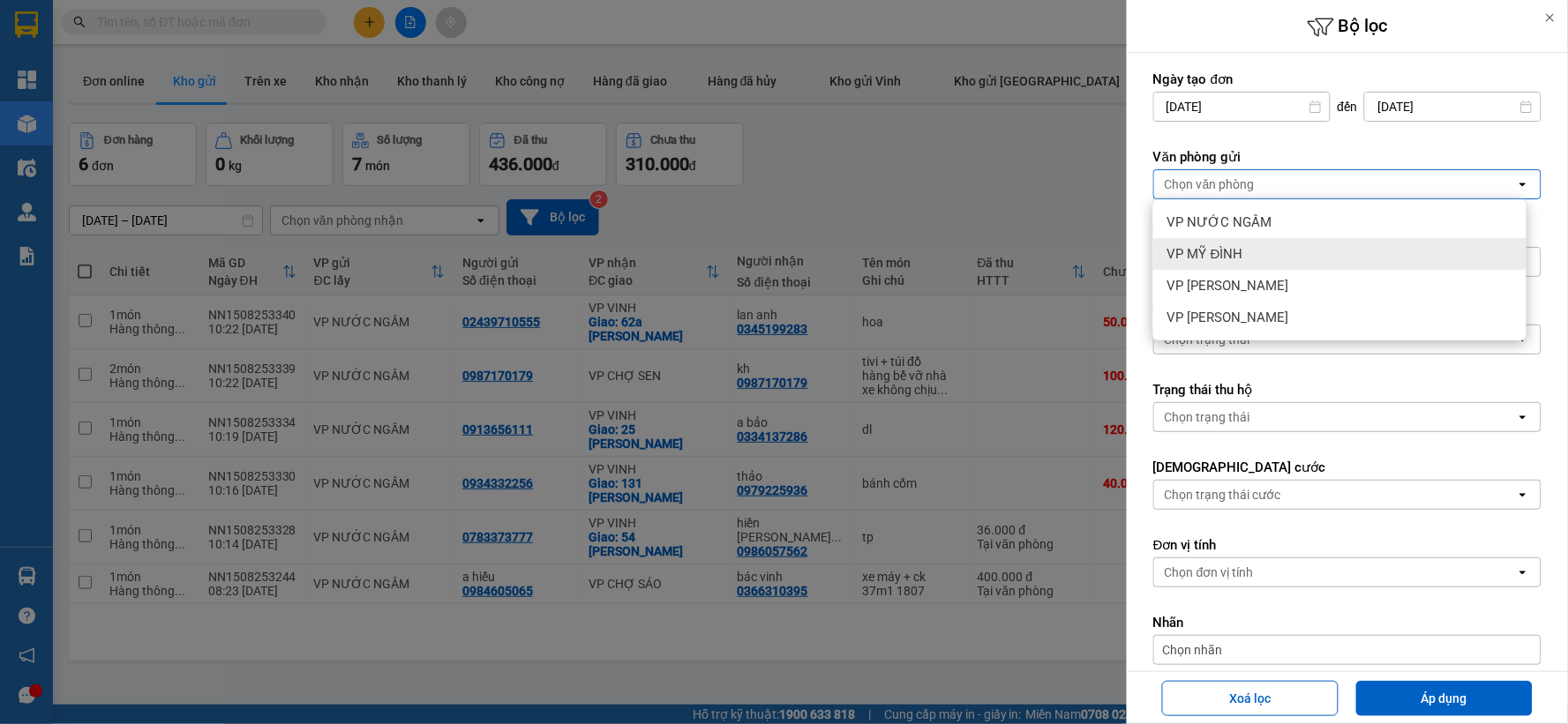
drag, startPoint x: 1254, startPoint y: 250, endPoint x: 1269, endPoint y: 260, distance: 18.0
click at [1255, 250] on div "VP MỸ ĐÌNH" at bounding box center [1340, 254] width 373 height 32
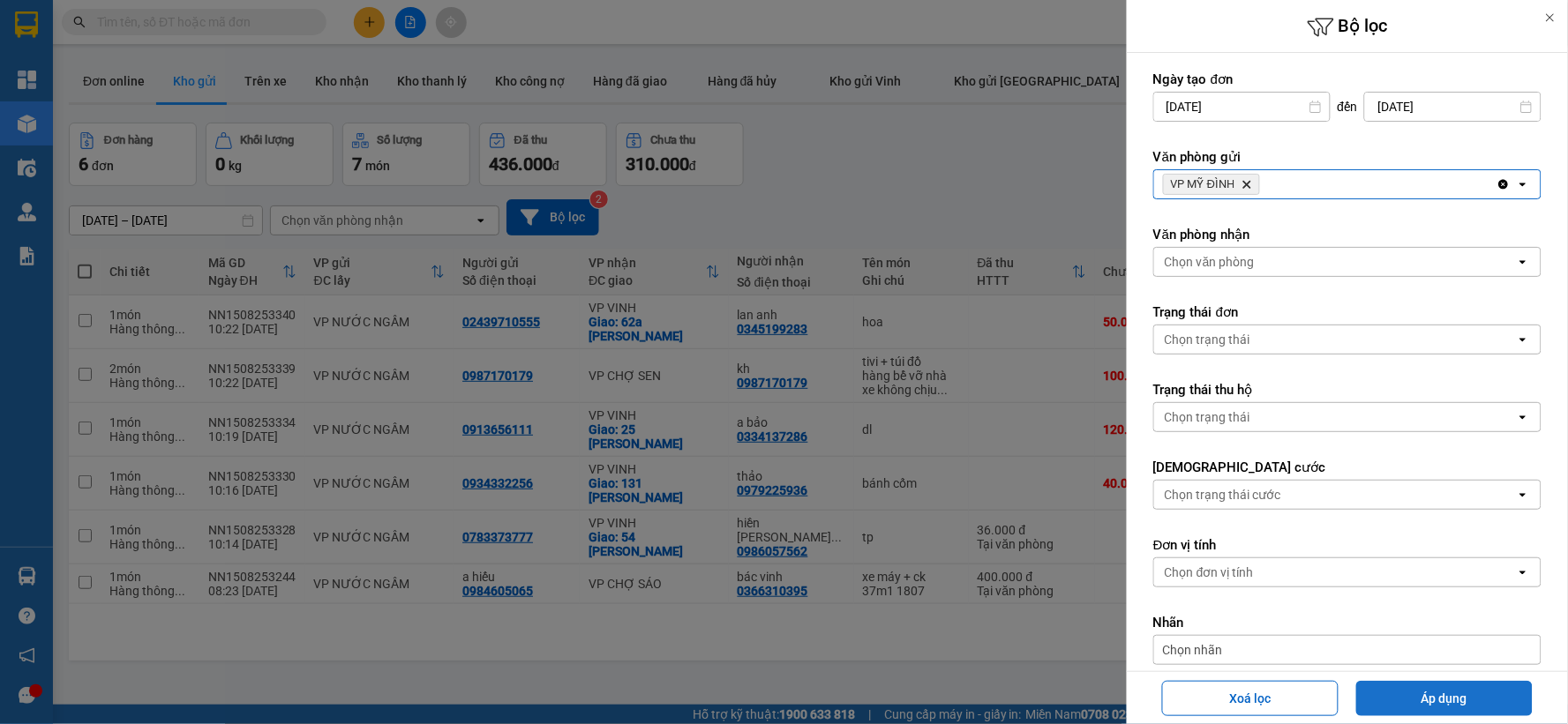
click at [1465, 698] on button "Áp dụng" at bounding box center [1444, 699] width 177 height 35
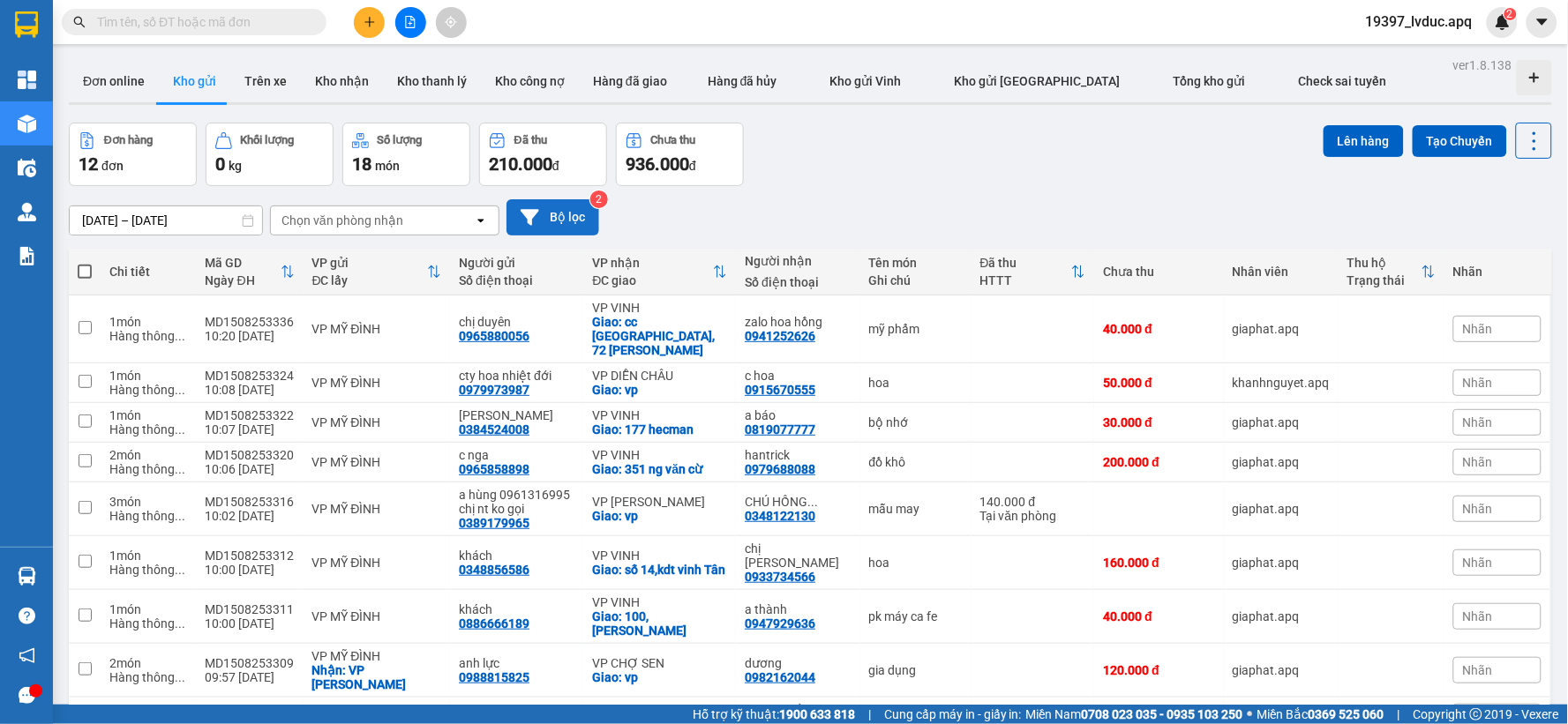
click at [570, 209] on button "Bộ lọc" at bounding box center [553, 217] width 93 height 36
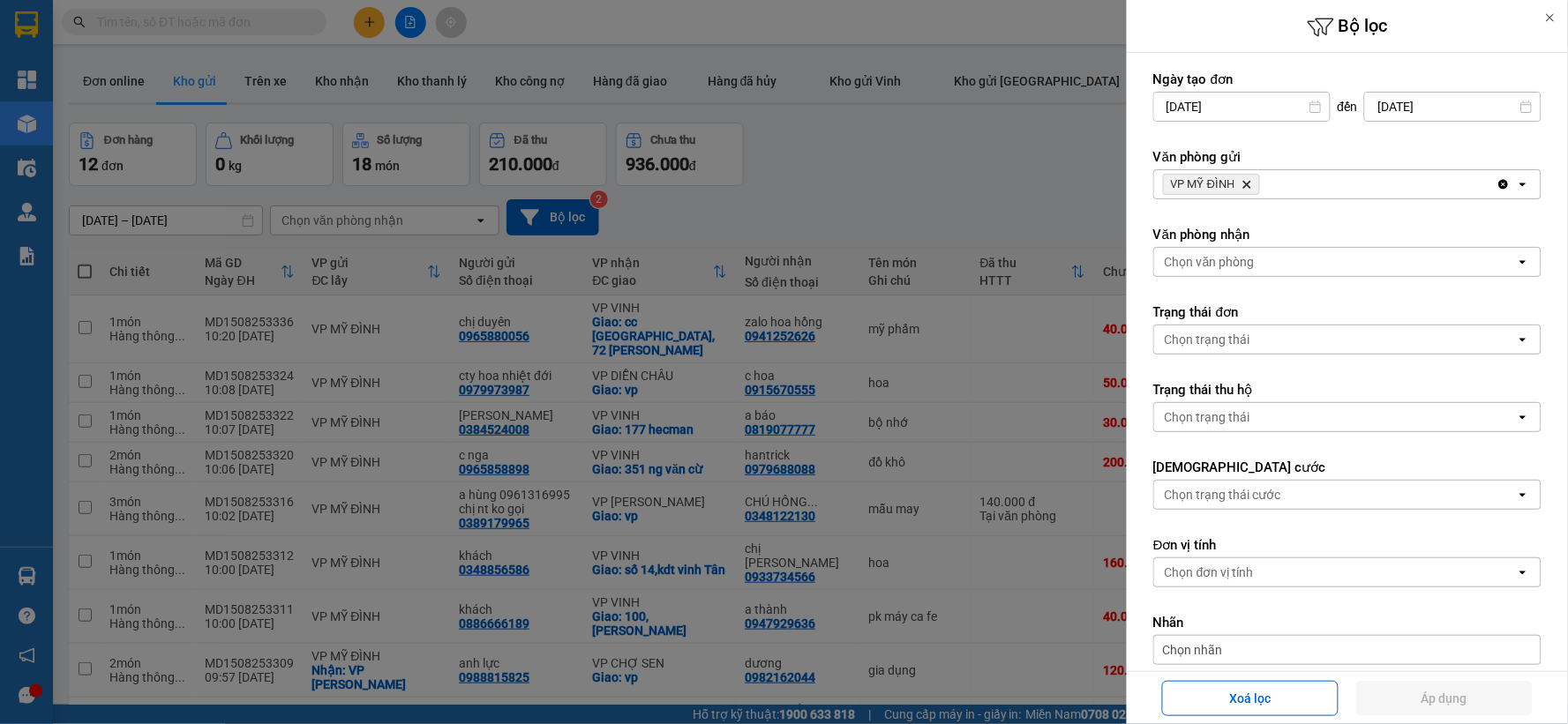
click at [1248, 179] on icon "Delete" at bounding box center [1246, 184] width 10 height 10
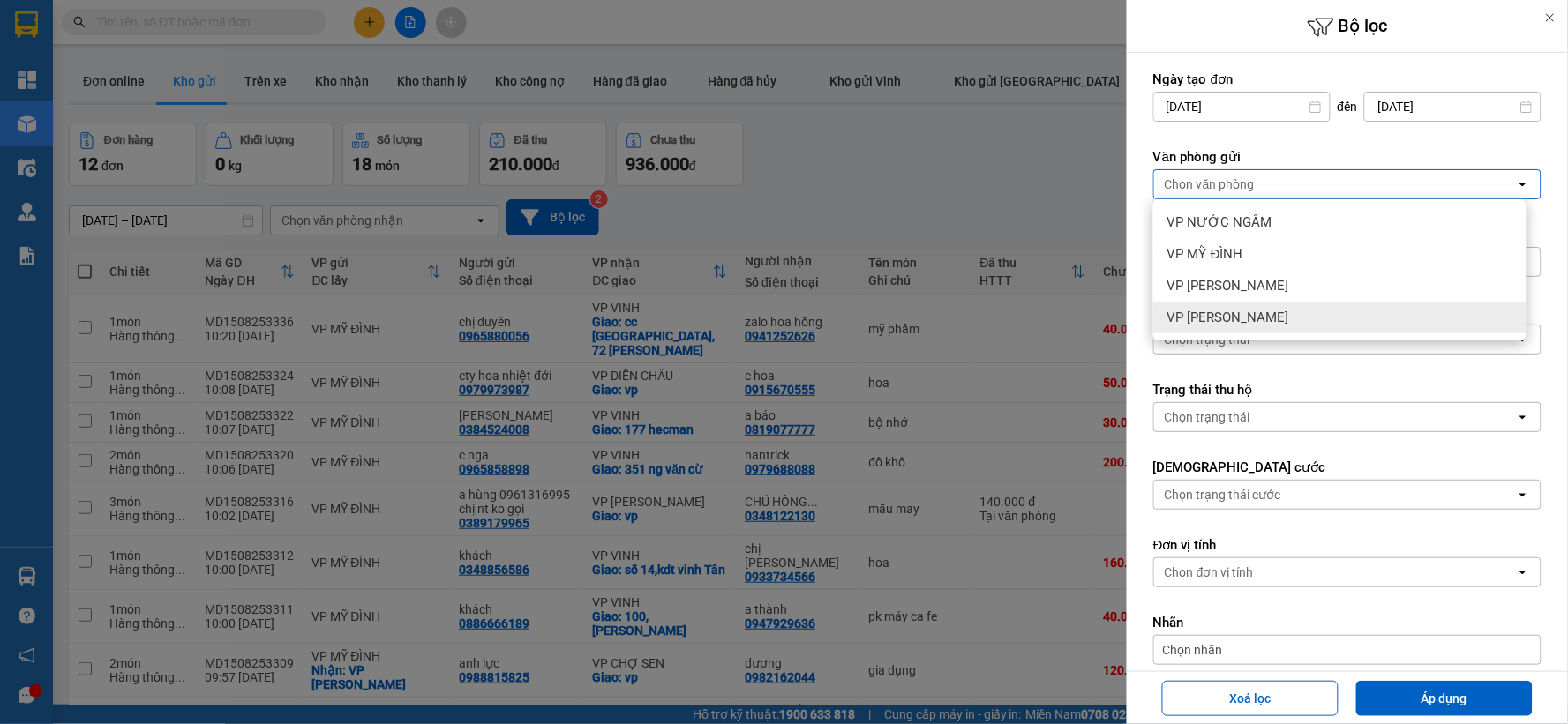
click at [1244, 309] on div "VP [PERSON_NAME]" at bounding box center [1340, 318] width 373 height 32
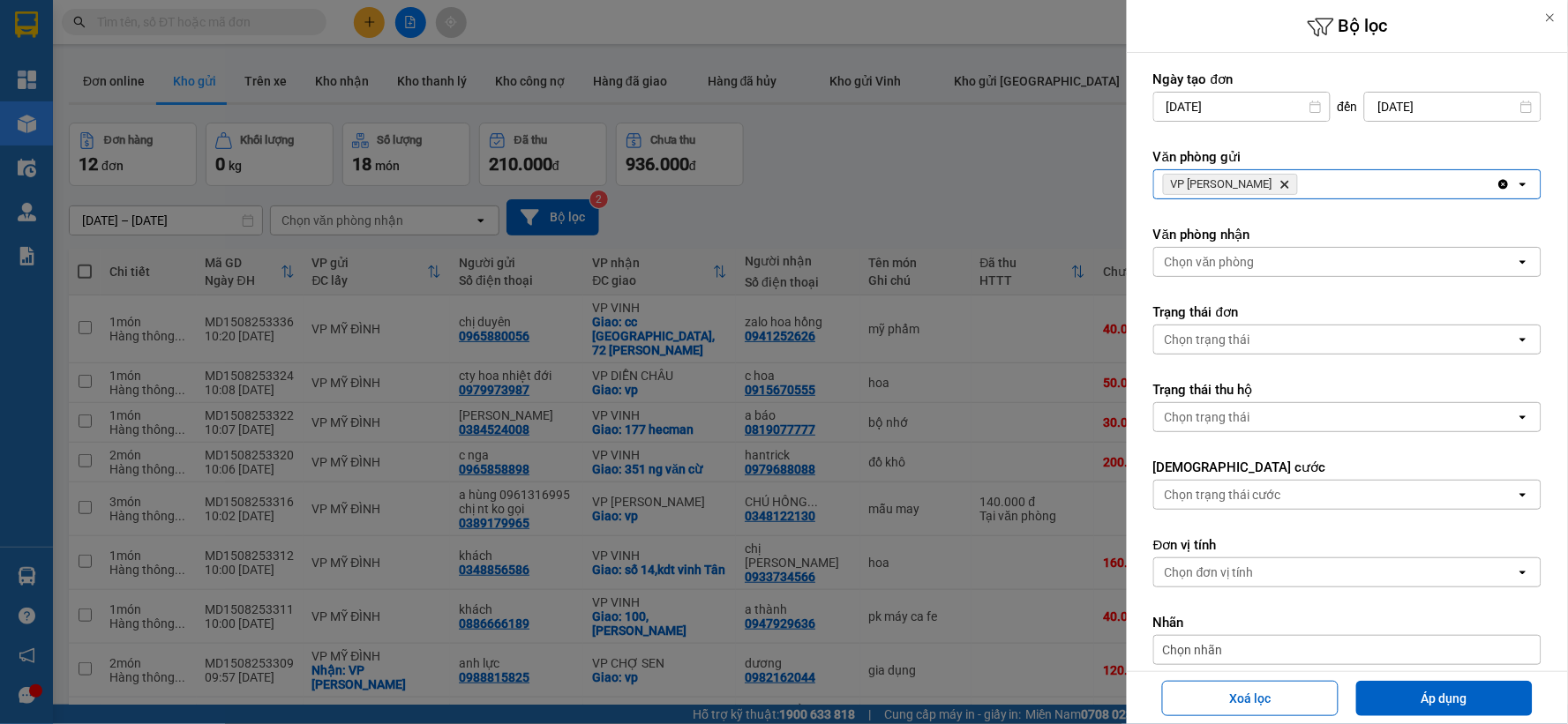
click at [1281, 182] on icon "VP GIA LÂM, close by backspace" at bounding box center [1285, 185] width 8 height 8
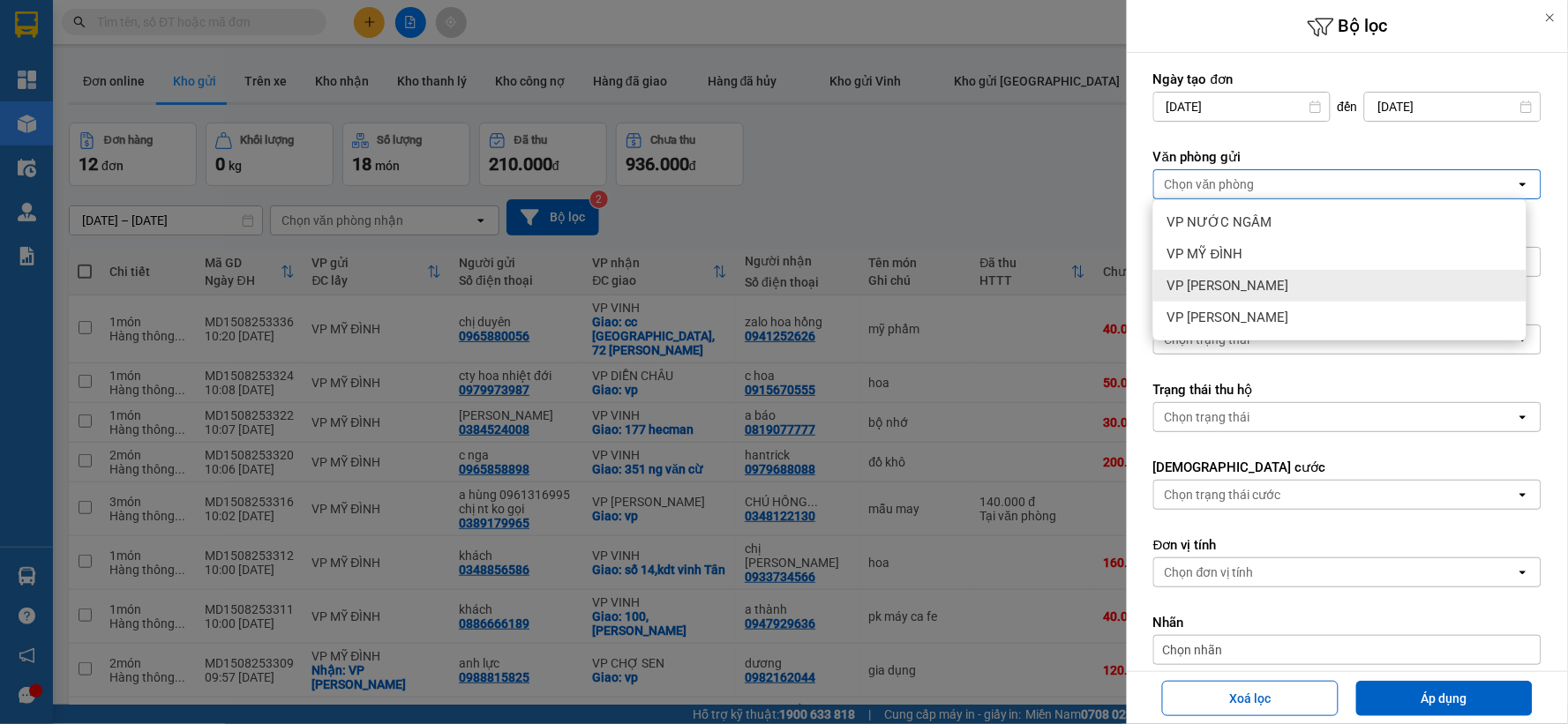
click at [1232, 278] on span "VP [PERSON_NAME]" at bounding box center [1228, 285] width 122 height 18
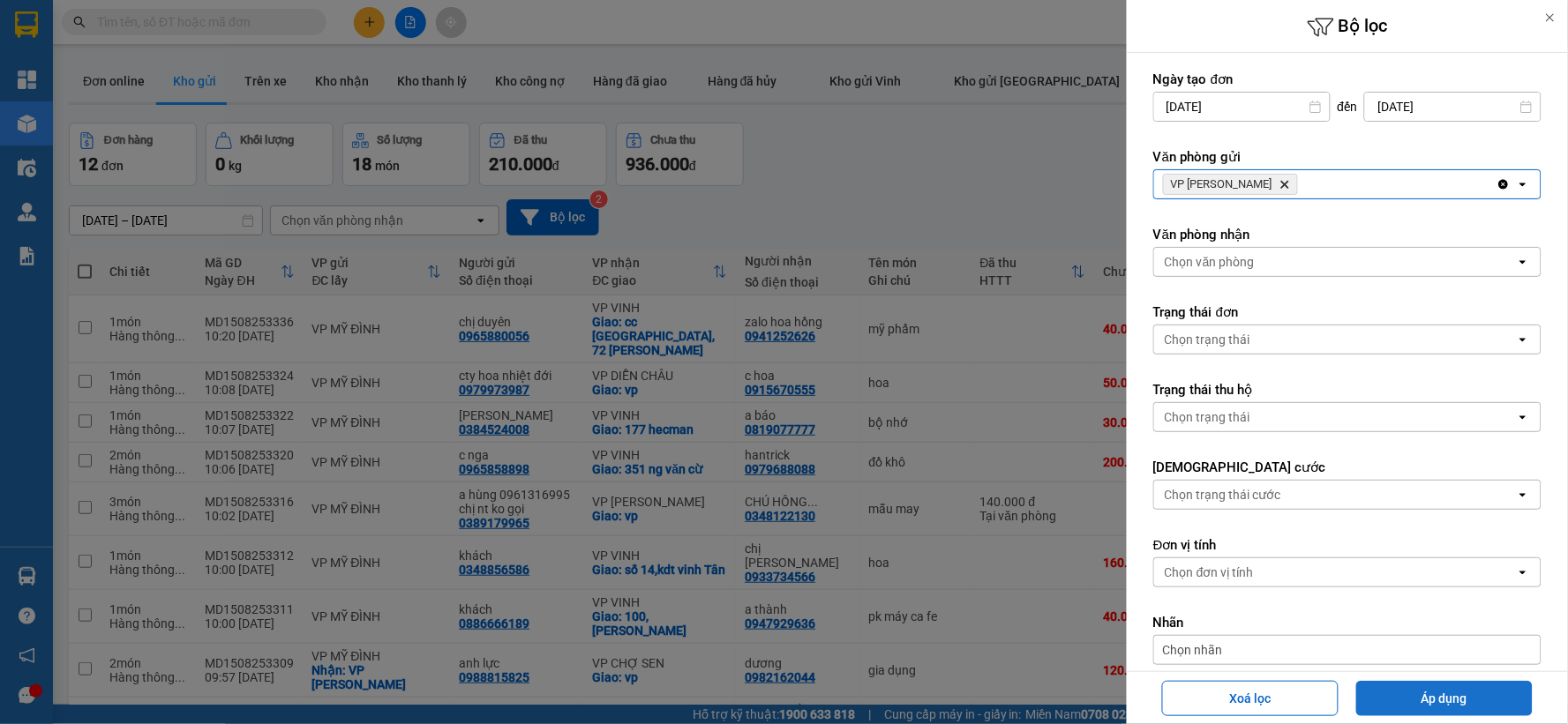
click at [1422, 704] on button "Áp dụng" at bounding box center [1444, 699] width 177 height 35
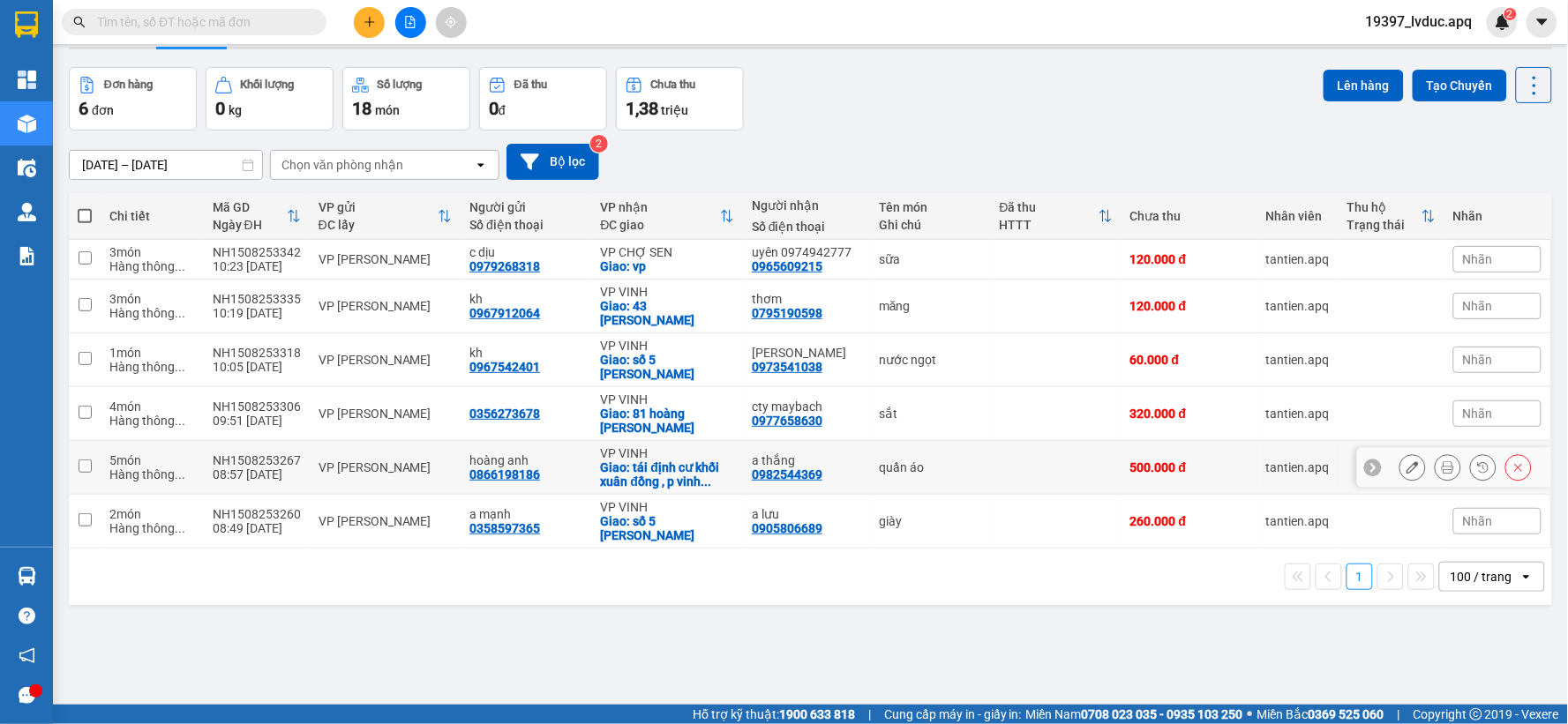
scroll to position [81, 0]
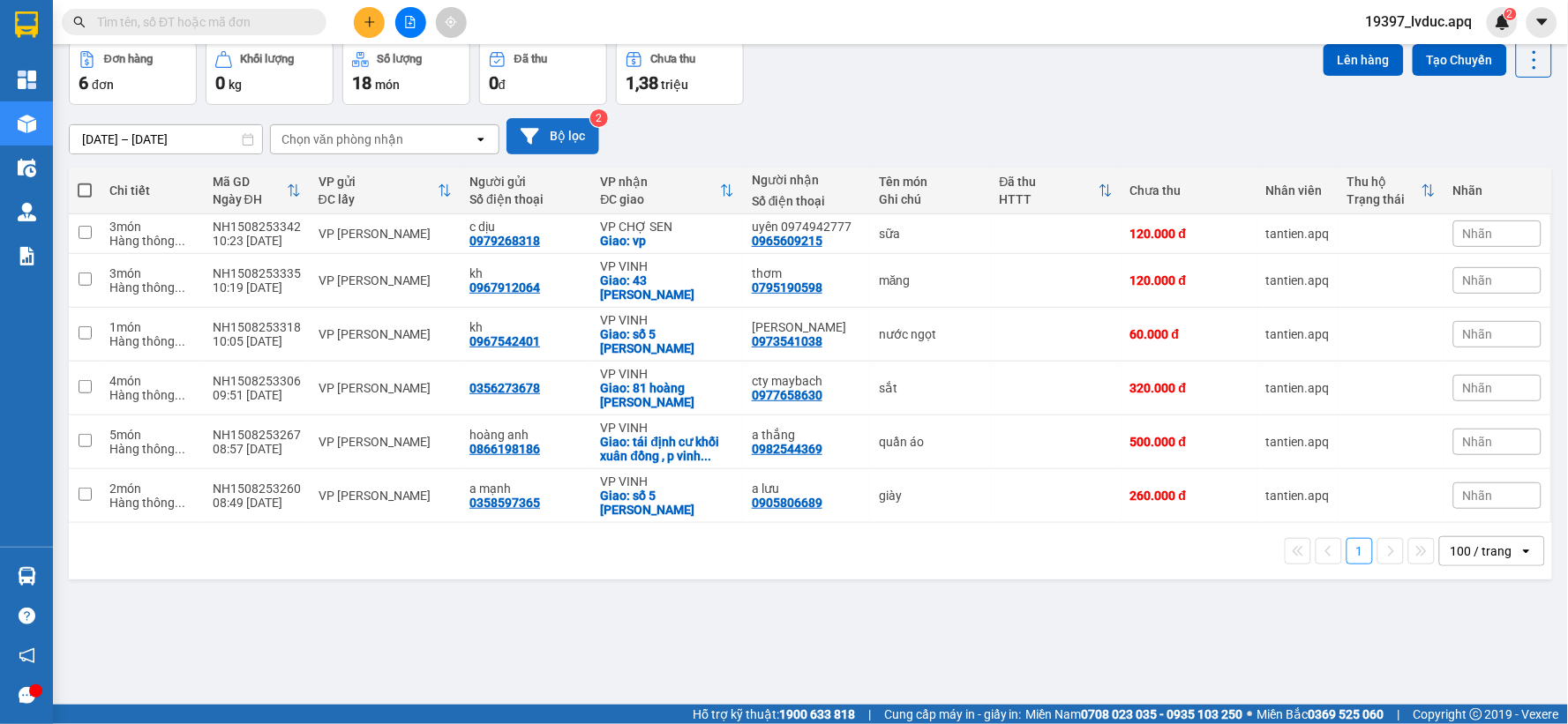
click at [565, 126] on button "Bộ lọc" at bounding box center [553, 136] width 93 height 36
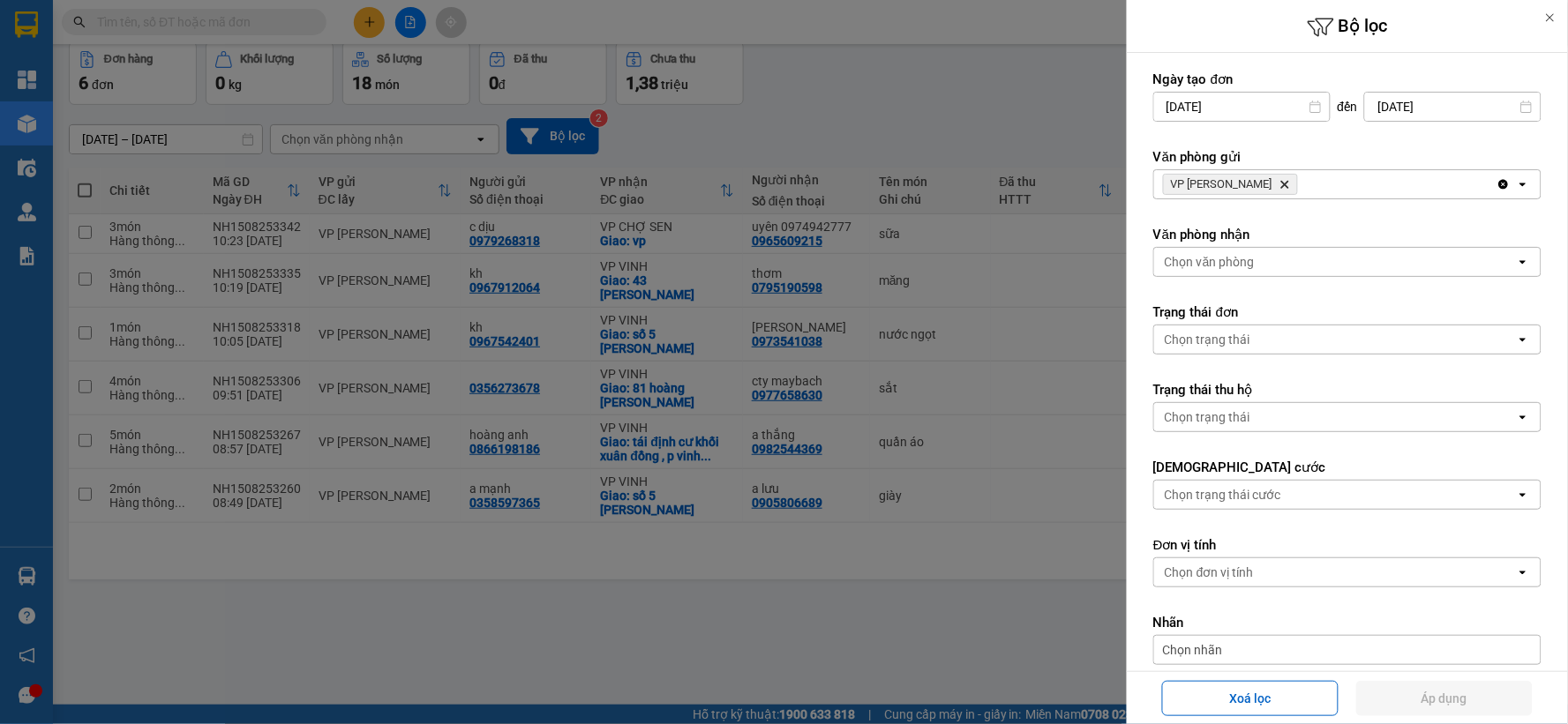
click at [1256, 190] on span "VP NGỌC HỒI Delete" at bounding box center [1230, 184] width 135 height 21
click at [1264, 170] on div "VP NGỌC HỒI Delete" at bounding box center [1325, 184] width 343 height 28
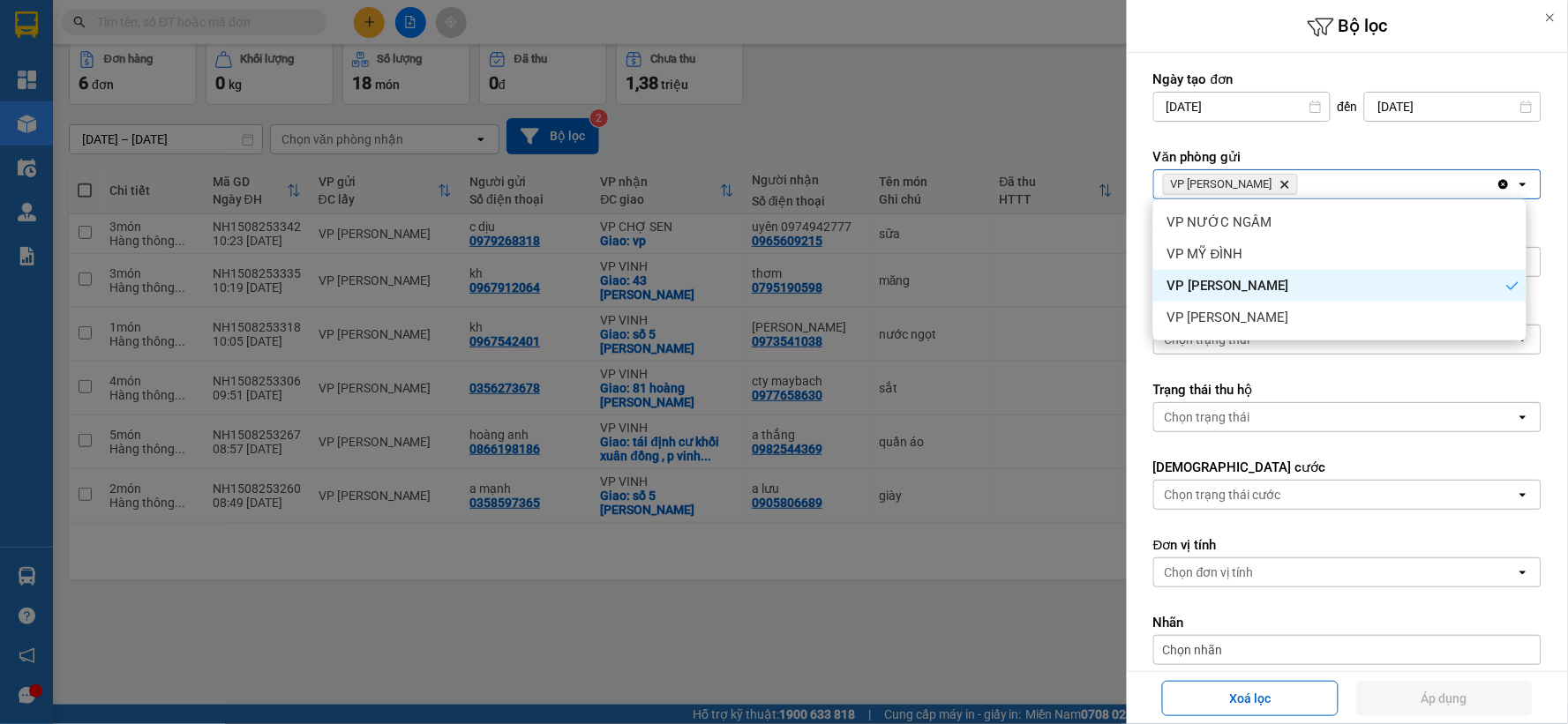
click at [1279, 181] on icon "Delete" at bounding box center [1284, 184] width 10 height 10
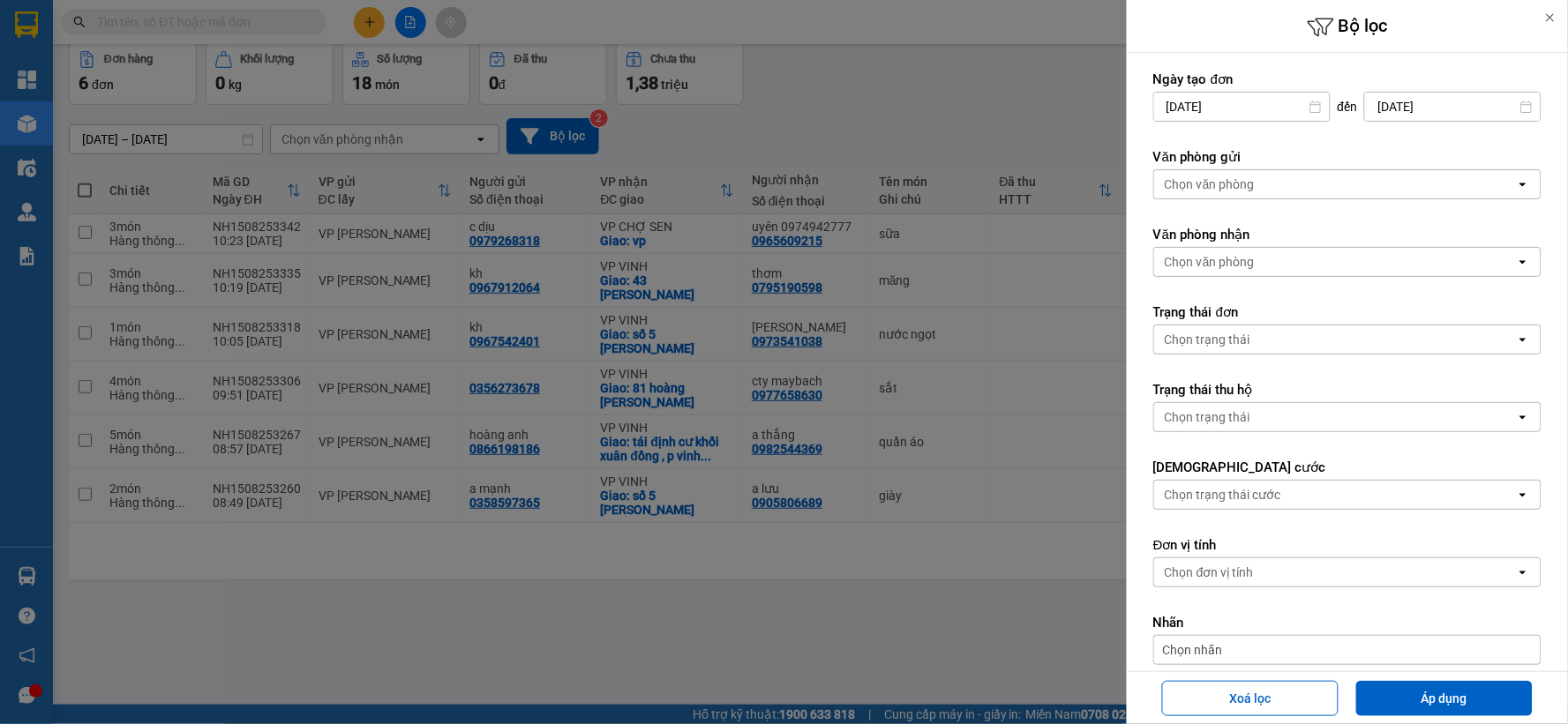
click at [1256, 181] on div "Chọn văn phòng" at bounding box center [1335, 184] width 362 height 28
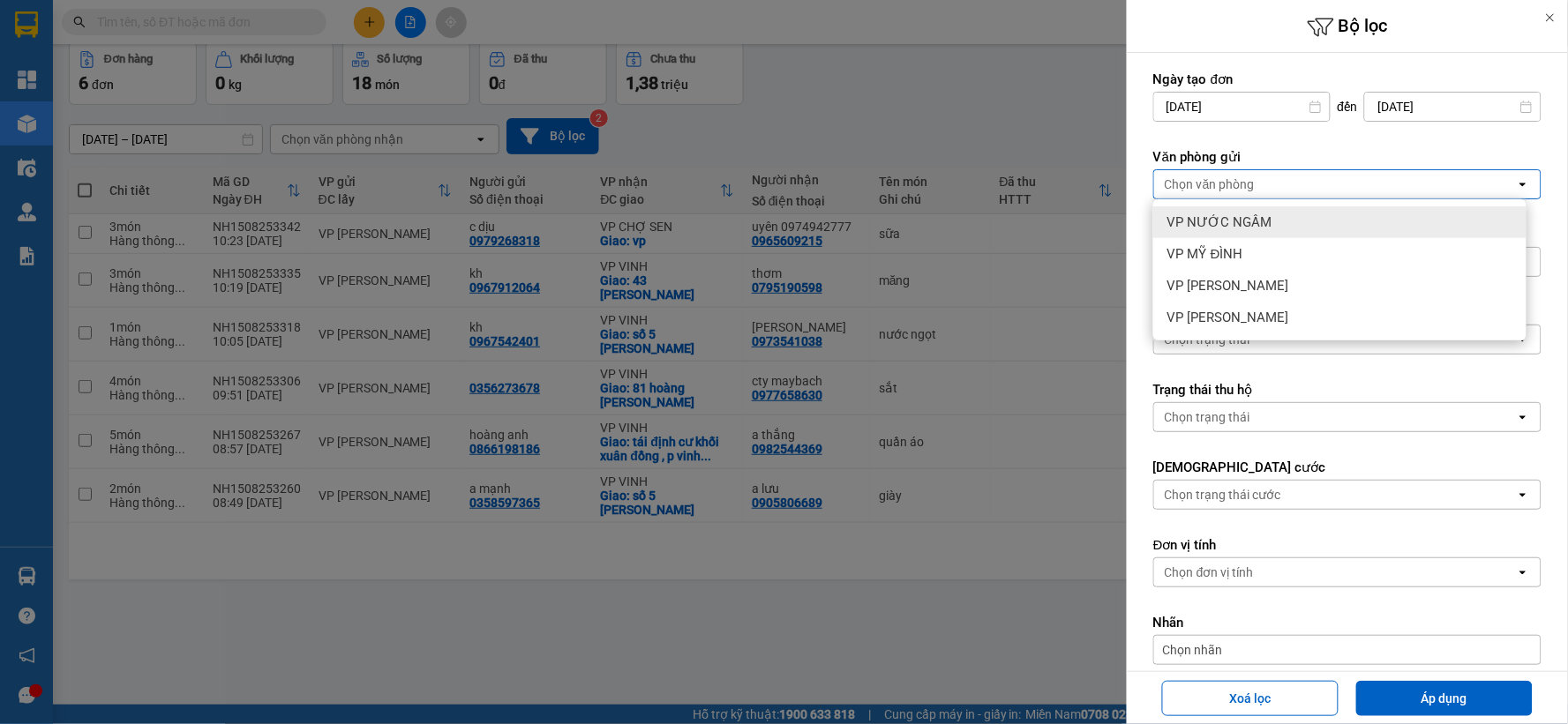
drag, startPoint x: 1253, startPoint y: 224, endPoint x: 1408, endPoint y: 509, distance: 324.4
click at [1254, 227] on span "VP NƯỚC NGẦM" at bounding box center [1220, 222] width 105 height 18
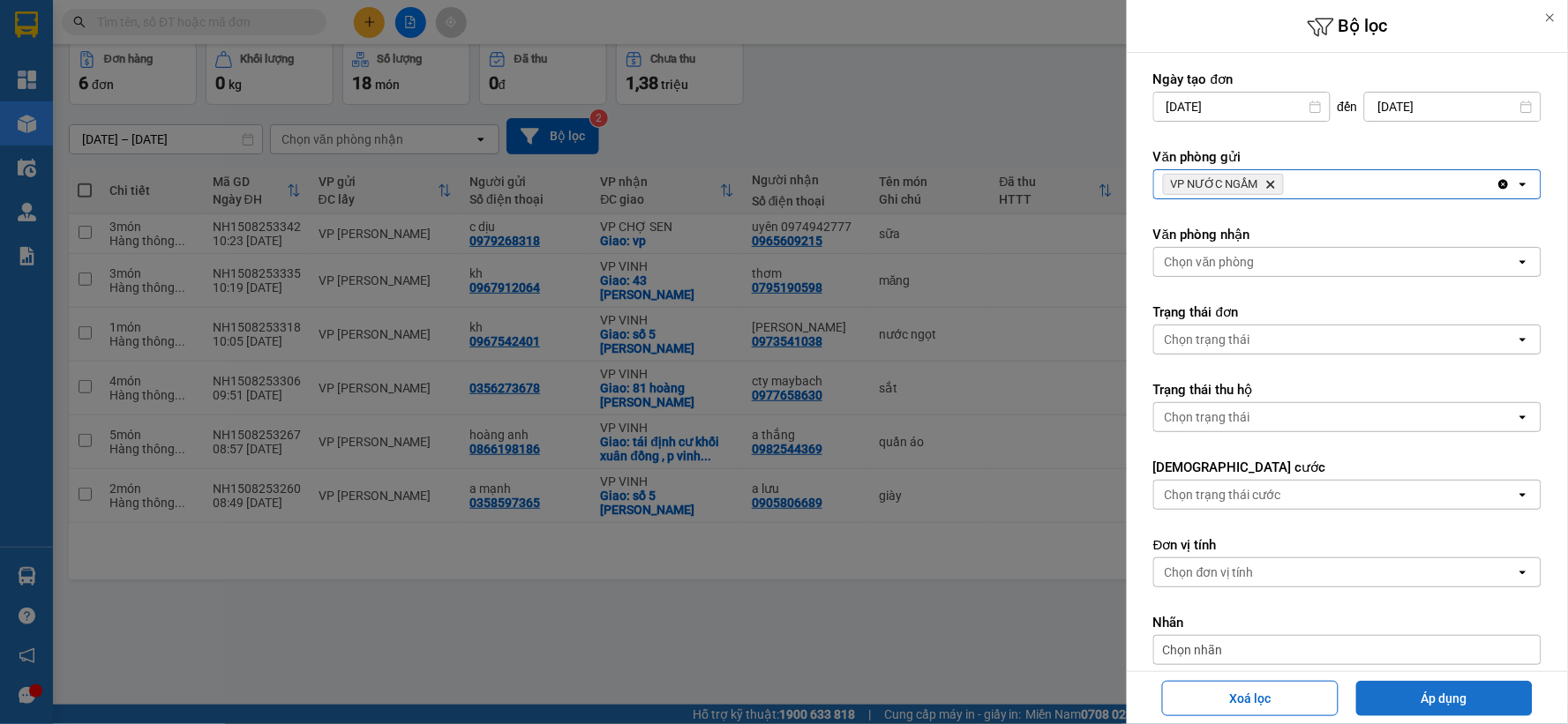
click at [1422, 713] on button "Áp dụng" at bounding box center [1444, 699] width 177 height 35
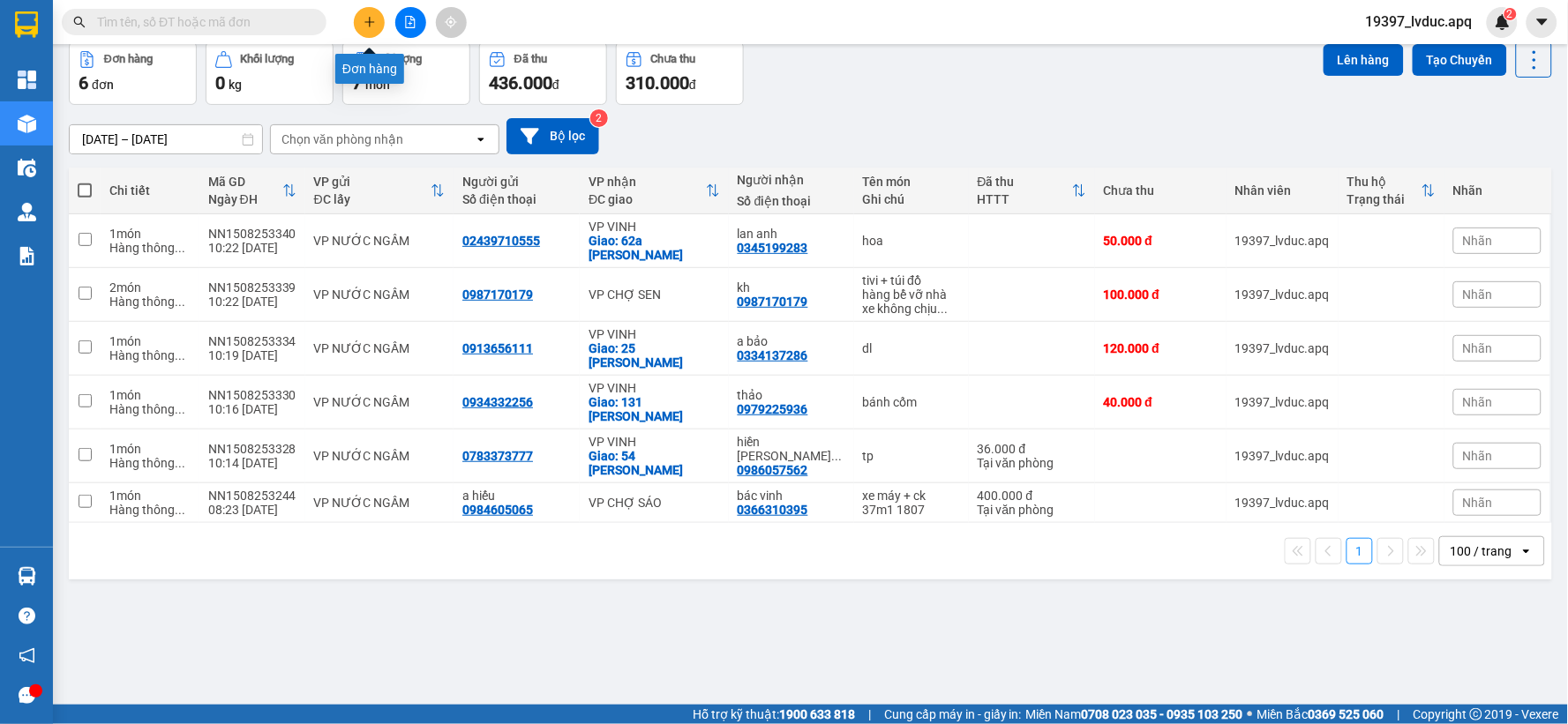
click at [375, 16] on button at bounding box center [369, 22] width 31 height 31
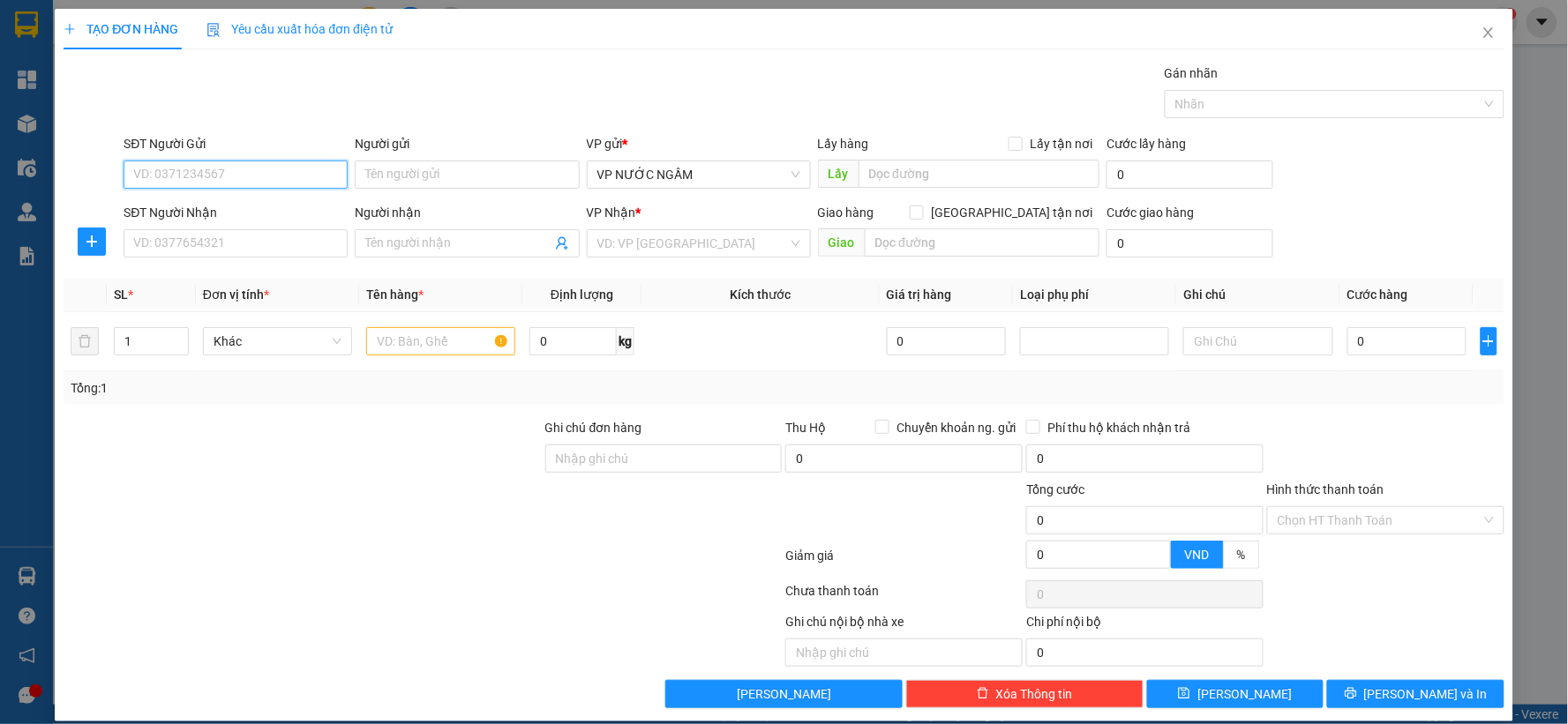
click at [236, 165] on input "SĐT Người Gửi" at bounding box center [235, 175] width 224 height 28
click at [171, 177] on input "037200186" at bounding box center [235, 175] width 224 height 28
type input "0372000186"
click at [194, 205] on div "0372000186 - chị hương" at bounding box center [233, 210] width 201 height 20
type input "chị [PERSON_NAME]"
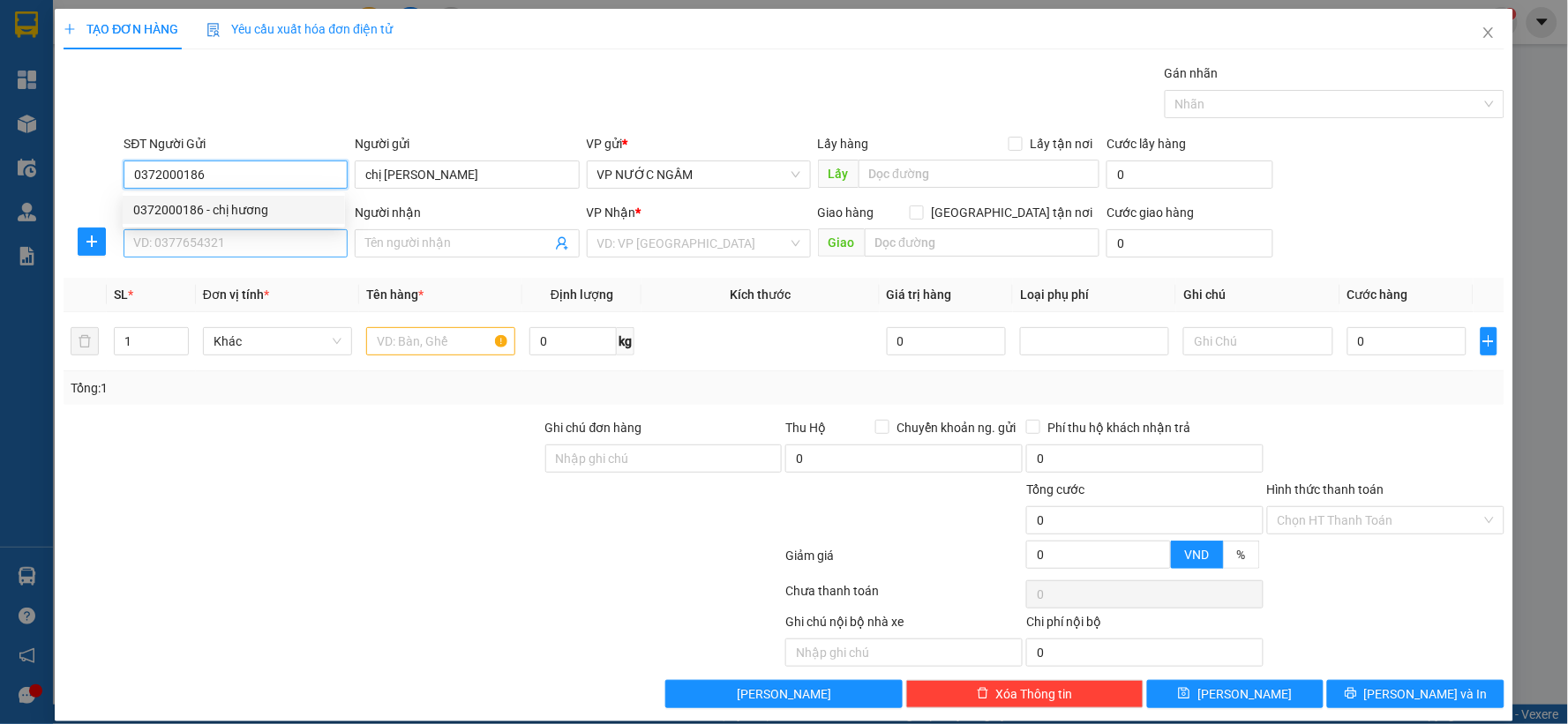
type input "0372000186"
click at [198, 236] on input "SĐT Người Nhận" at bounding box center [235, 244] width 224 height 28
click at [182, 244] on input "091932168" at bounding box center [235, 244] width 224 height 28
click at [188, 244] on input "091932168" at bounding box center [235, 244] width 224 height 28
type input "0919321618"
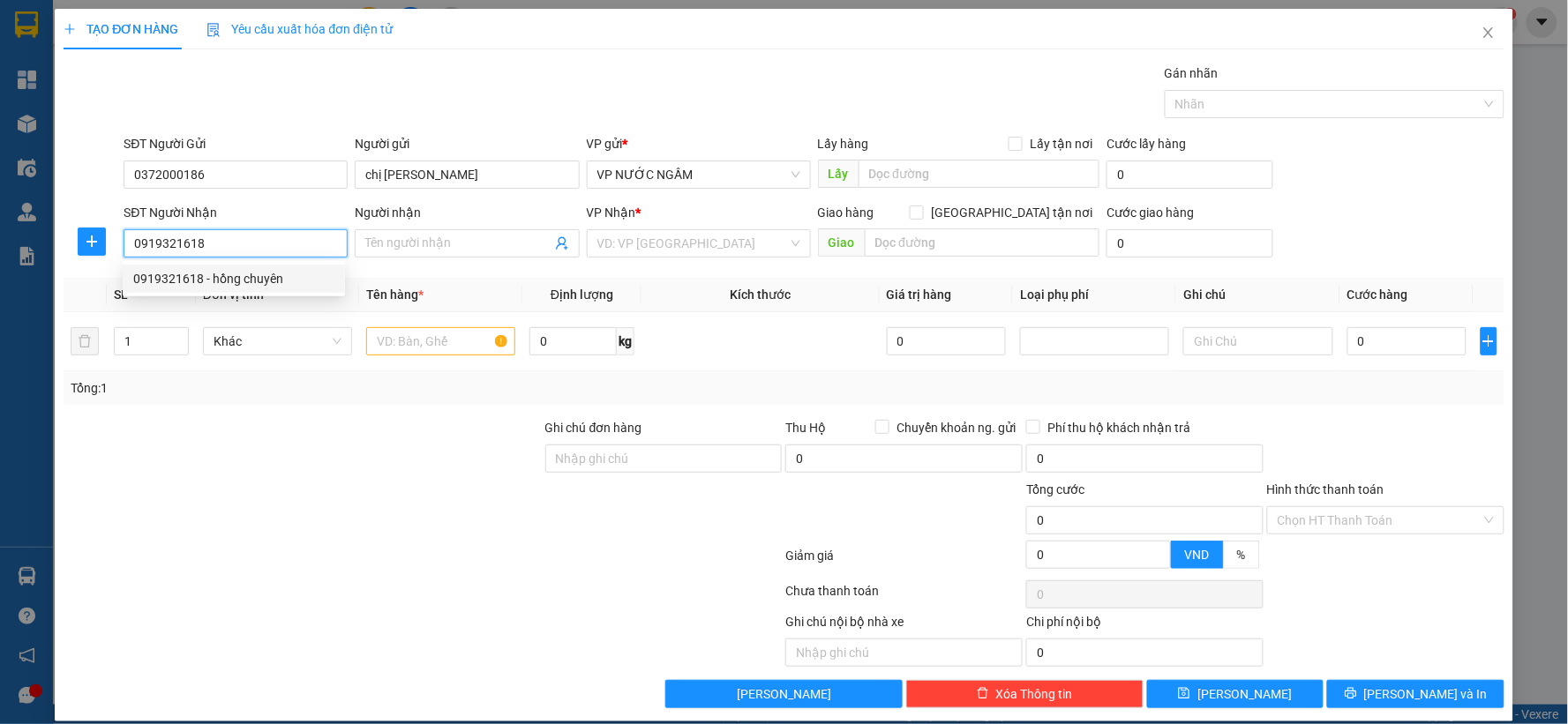
click at [196, 274] on div "0919321618 - hồng chuyên" at bounding box center [233, 278] width 201 height 20
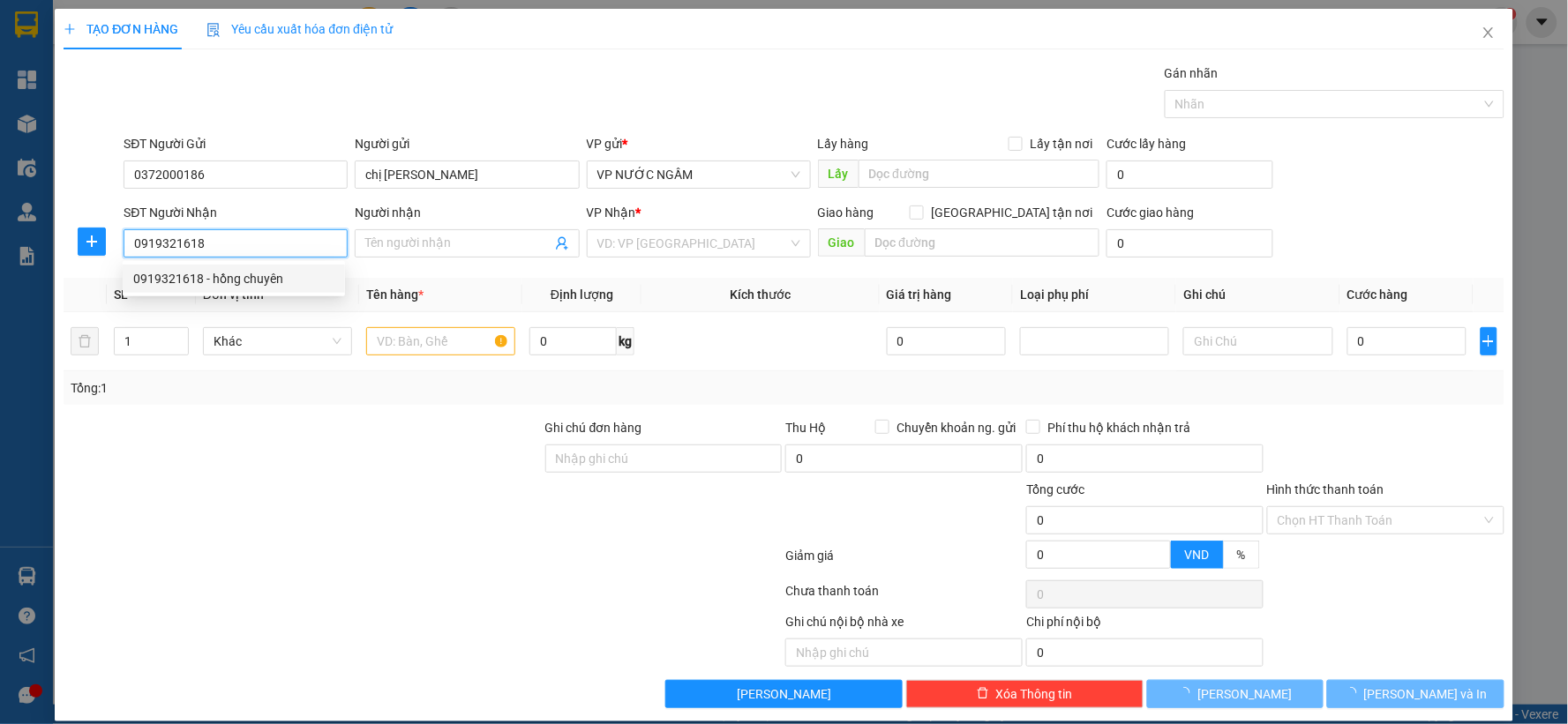
type input "hồng chuyên"
checkbox input "true"
type input "43 nguyễn phong sắc"
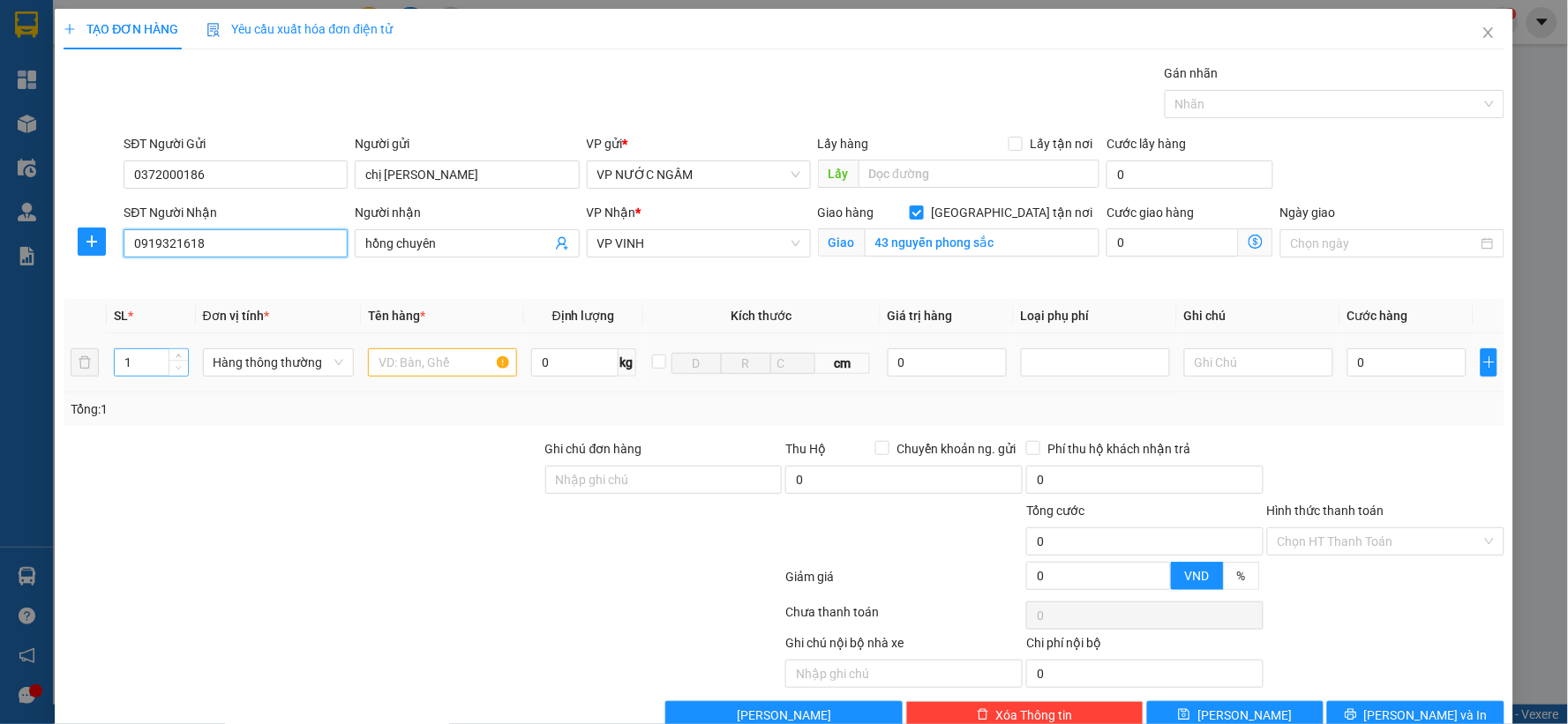
click at [179, 360] on span "Decrease Value" at bounding box center [178, 367] width 20 height 16
type input "0919321618"
type input "2"
click at [176, 356] on icon "up" at bounding box center [178, 359] width 7 height 7
click at [404, 372] on input "text" at bounding box center [443, 362] width 149 height 28
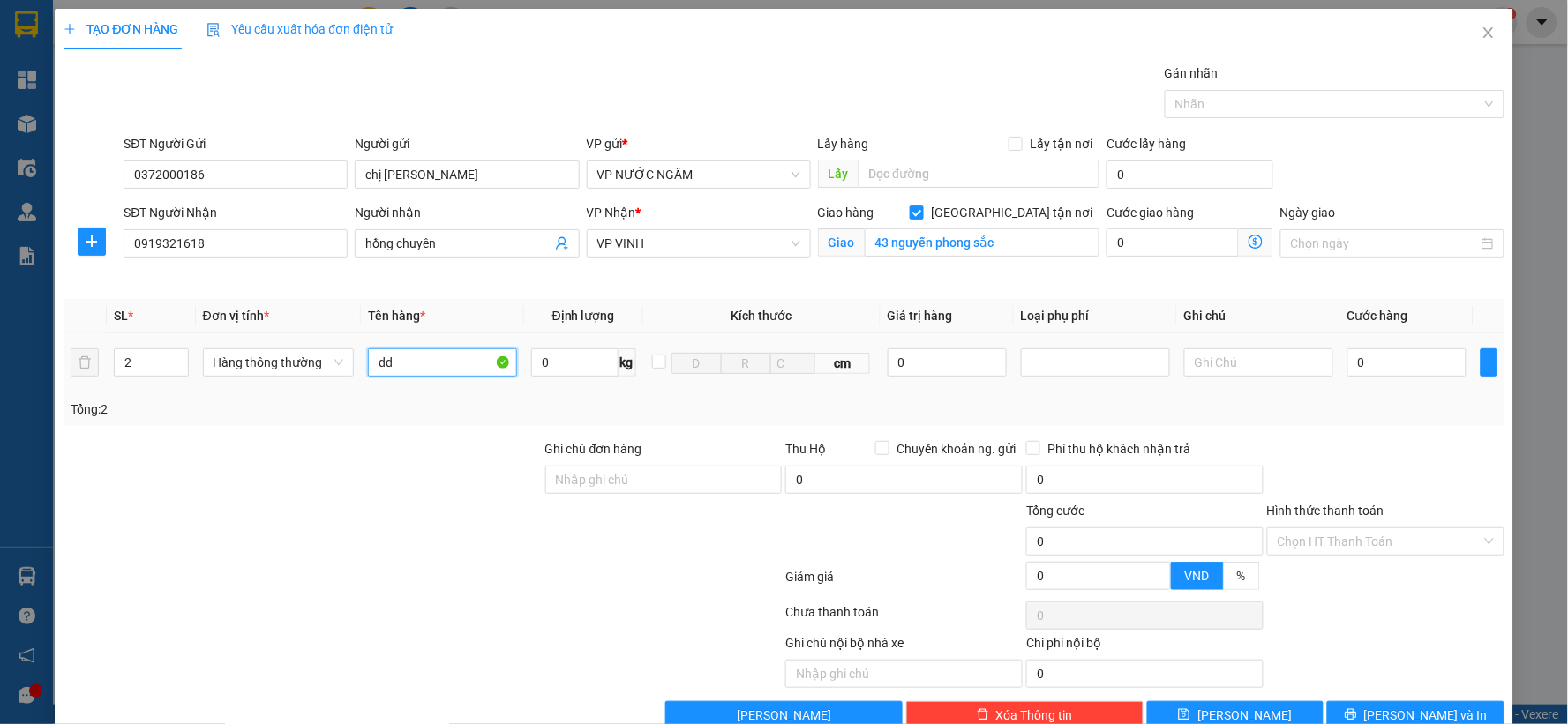
type input "d"
type input "dl"
click at [1377, 341] on td "0" at bounding box center [1407, 362] width 133 height 59
click at [1361, 358] on input "0" at bounding box center [1407, 362] width 119 height 28
type input "1"
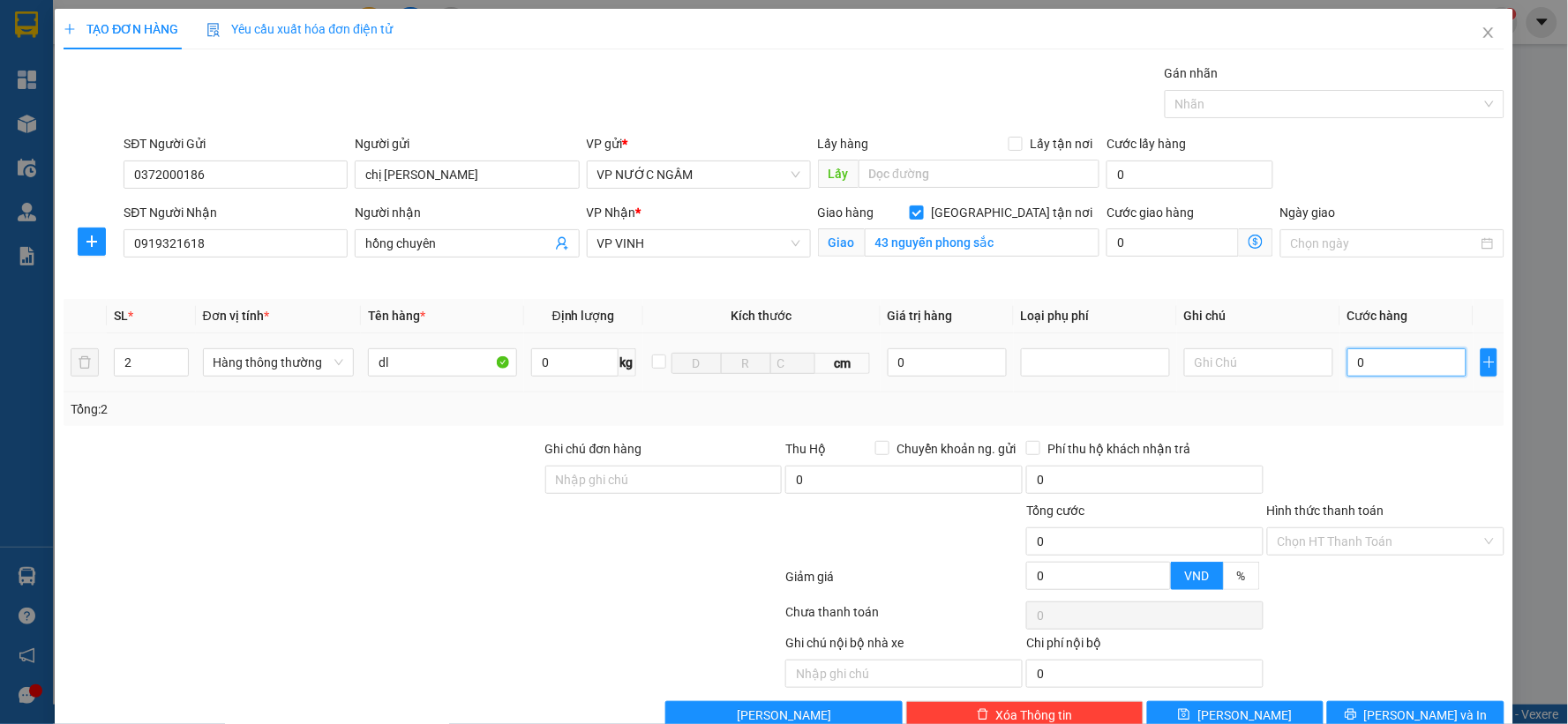
type input "1"
type input "12"
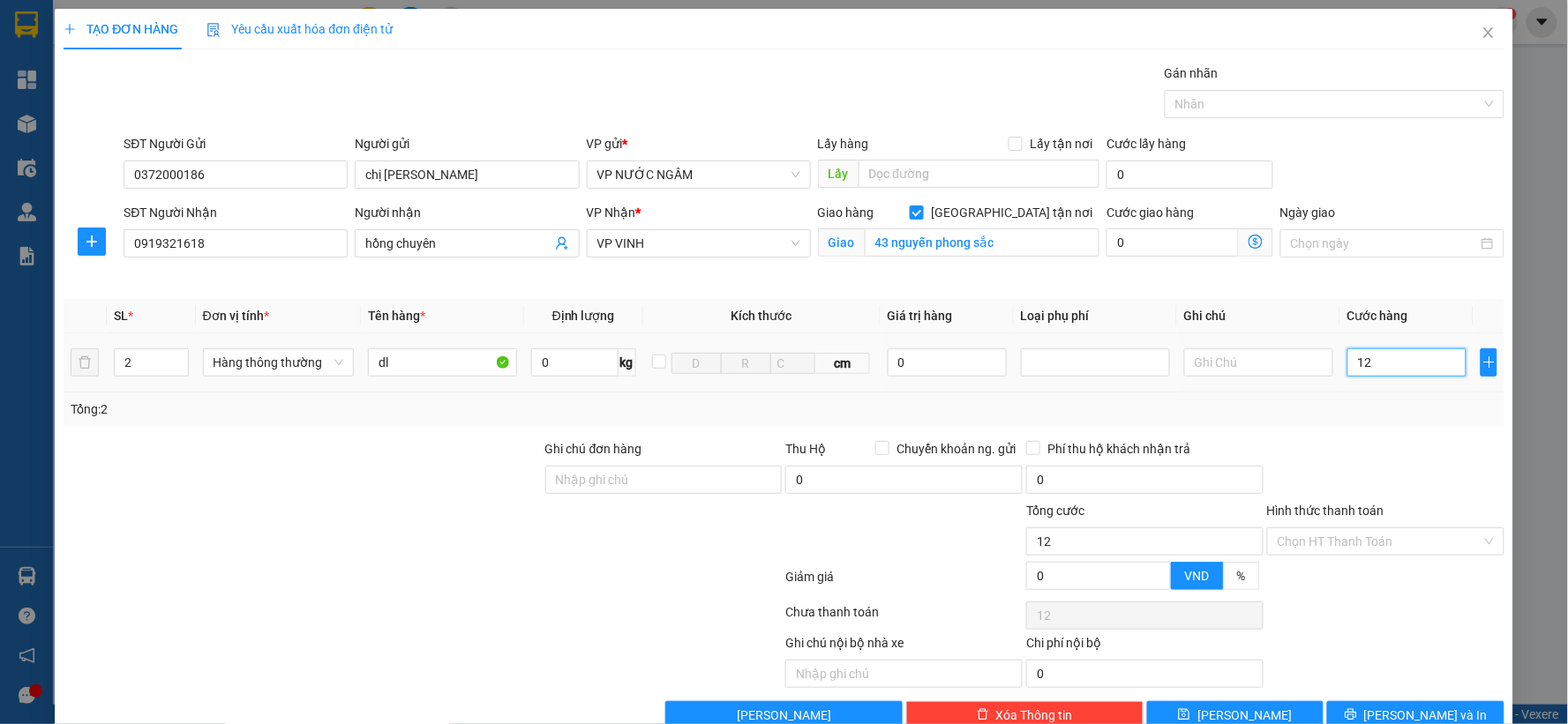
type input "120"
type input "120.000"
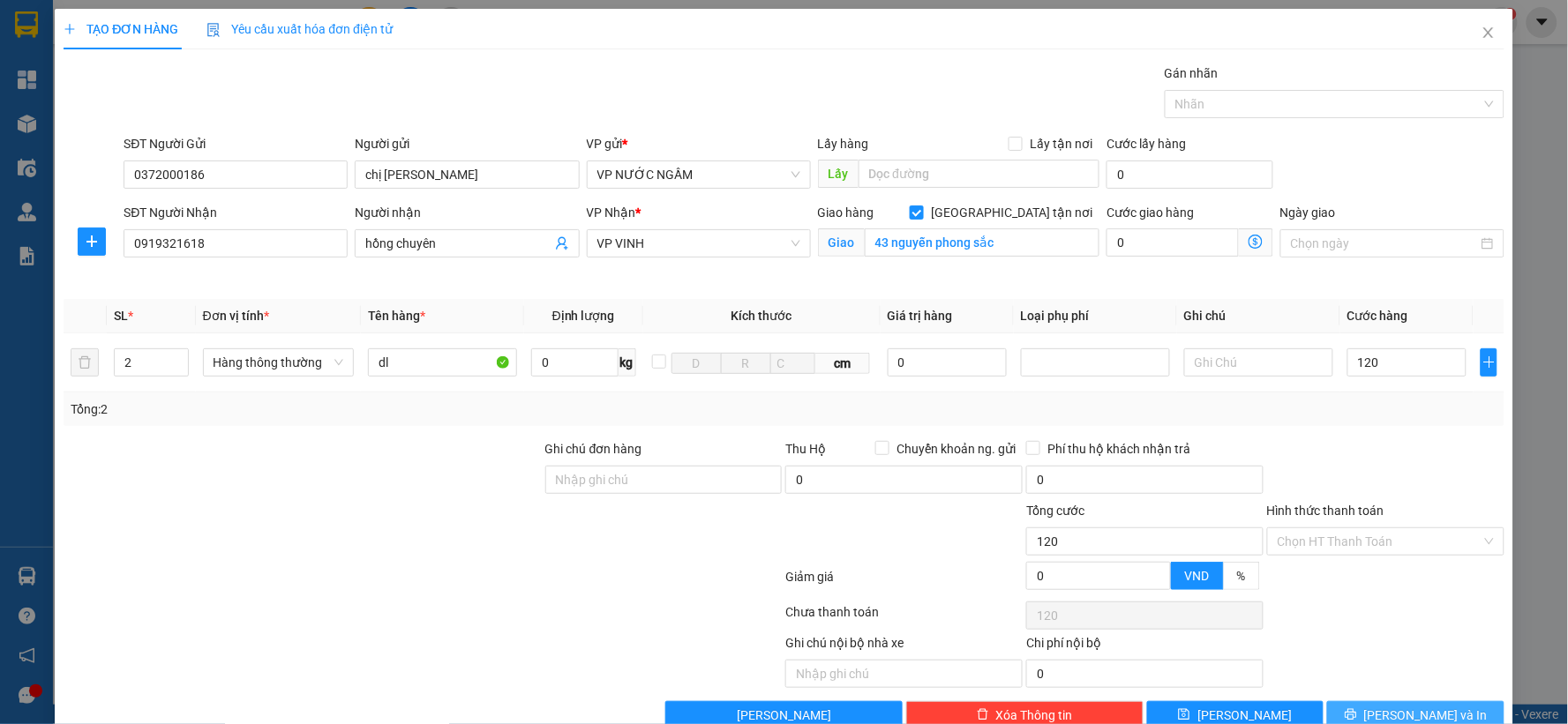
type input "120.000"
click at [1399, 707] on span "[PERSON_NAME] và In" at bounding box center [1425, 716] width 124 height 20
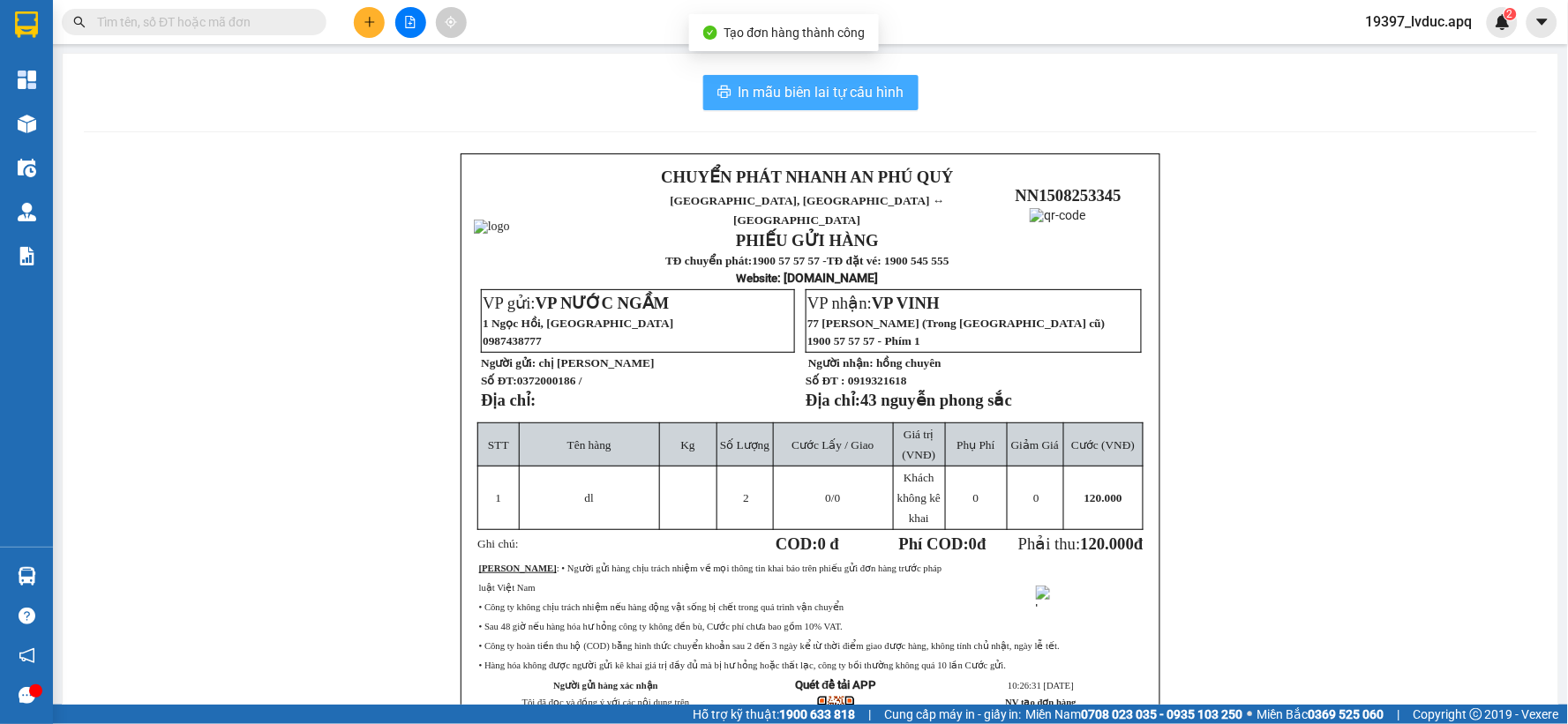
click at [865, 82] on span "In mẫu biên lai tự cấu hình" at bounding box center [821, 92] width 166 height 22
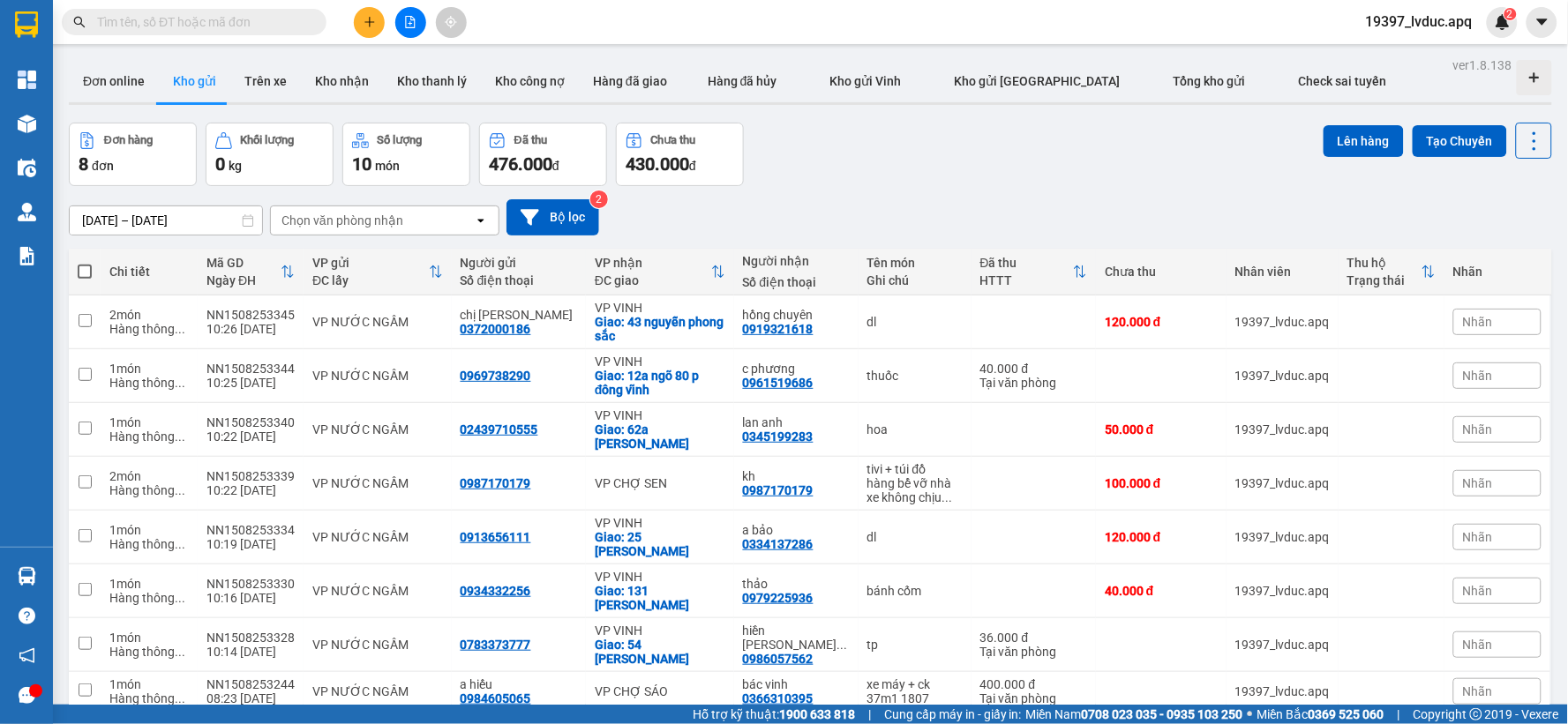
click at [831, 216] on div "[DATE] – [DATE] Press the down arrow key to interact with the calendar and sele…" at bounding box center [810, 217] width 1483 height 36
click at [1442, 320] on icon at bounding box center [1447, 322] width 12 height 12
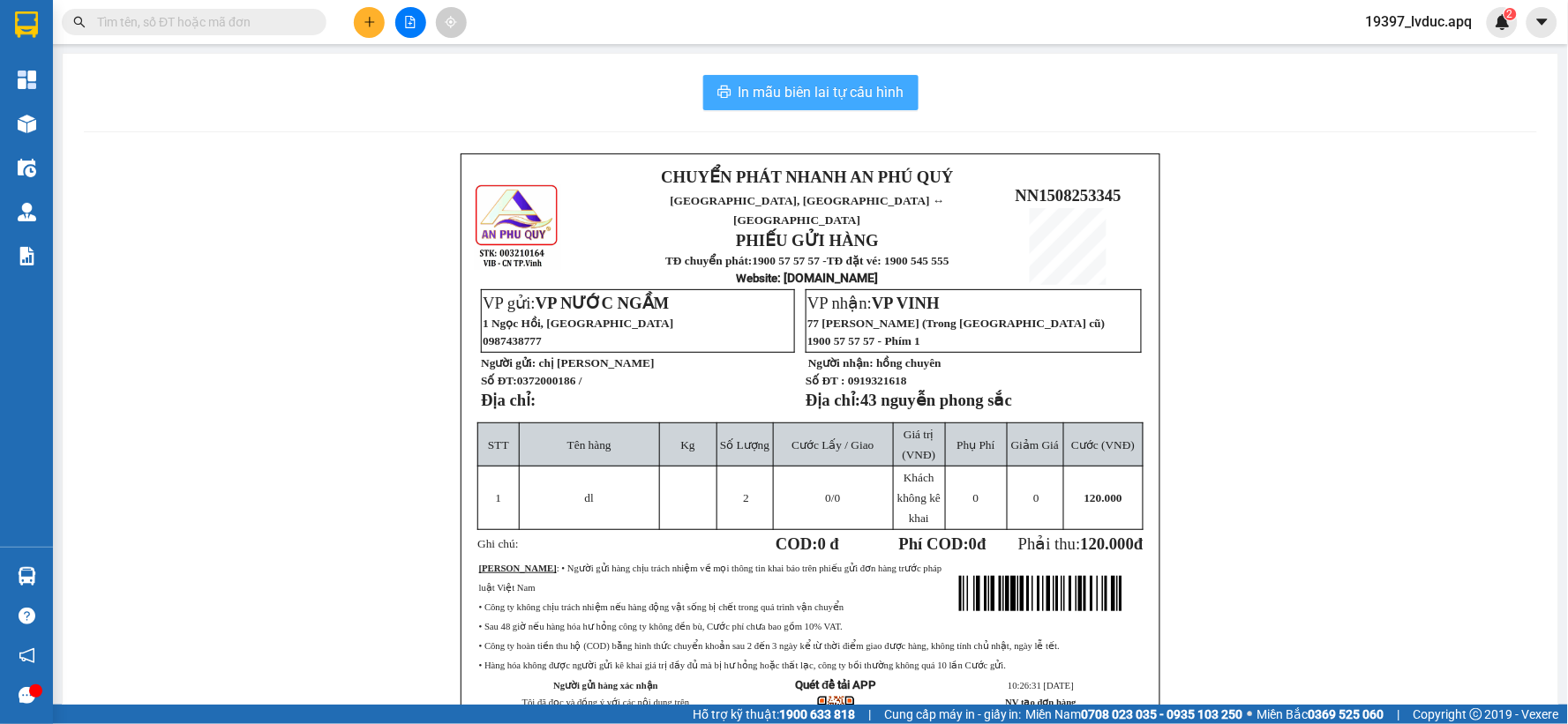
drag, startPoint x: 718, startPoint y: 85, endPoint x: 769, endPoint y: 92, distance: 51.5
click at [736, 89] on button "In mẫu biên lai tự cấu hình" at bounding box center [811, 92] width 215 height 35
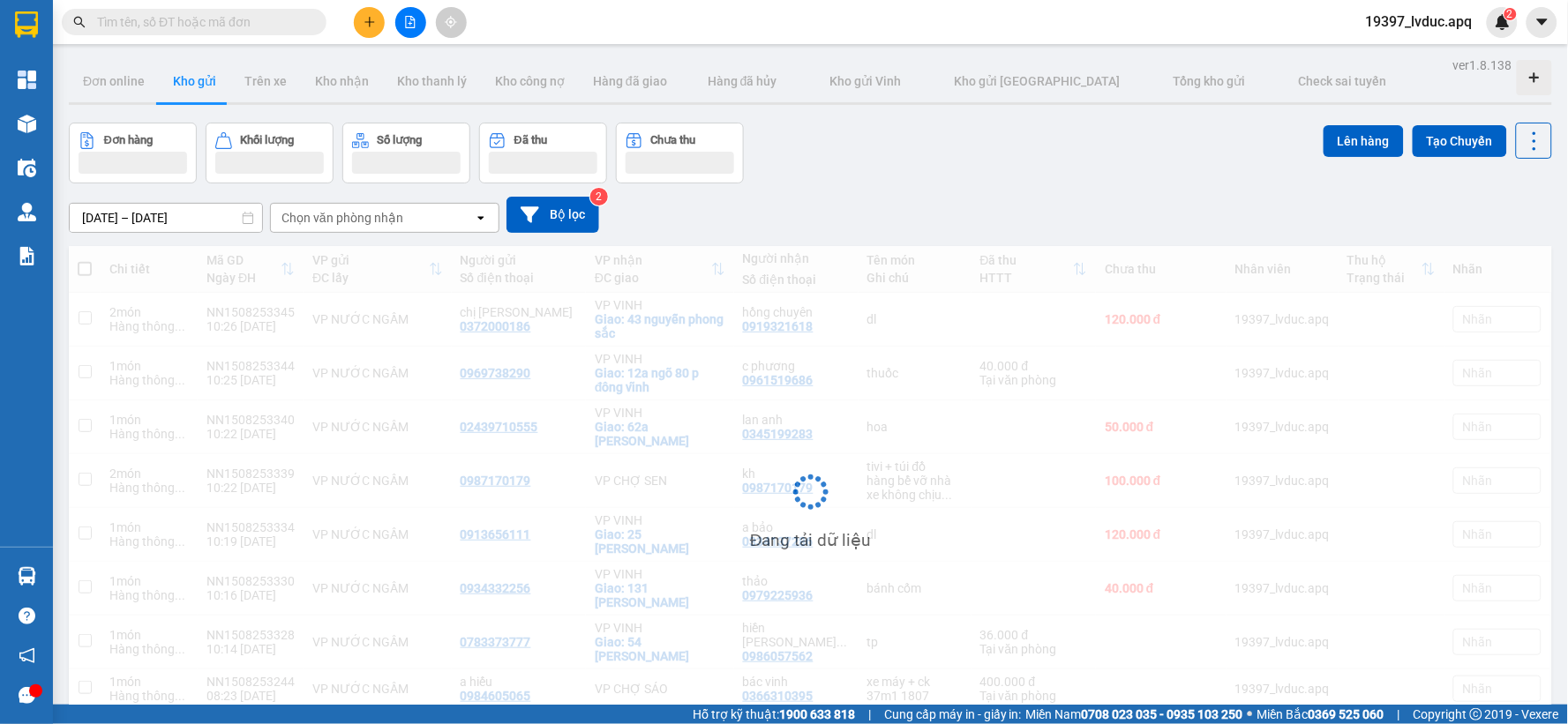
click at [372, 22] on icon "plus" at bounding box center [369, 21] width 9 height 1
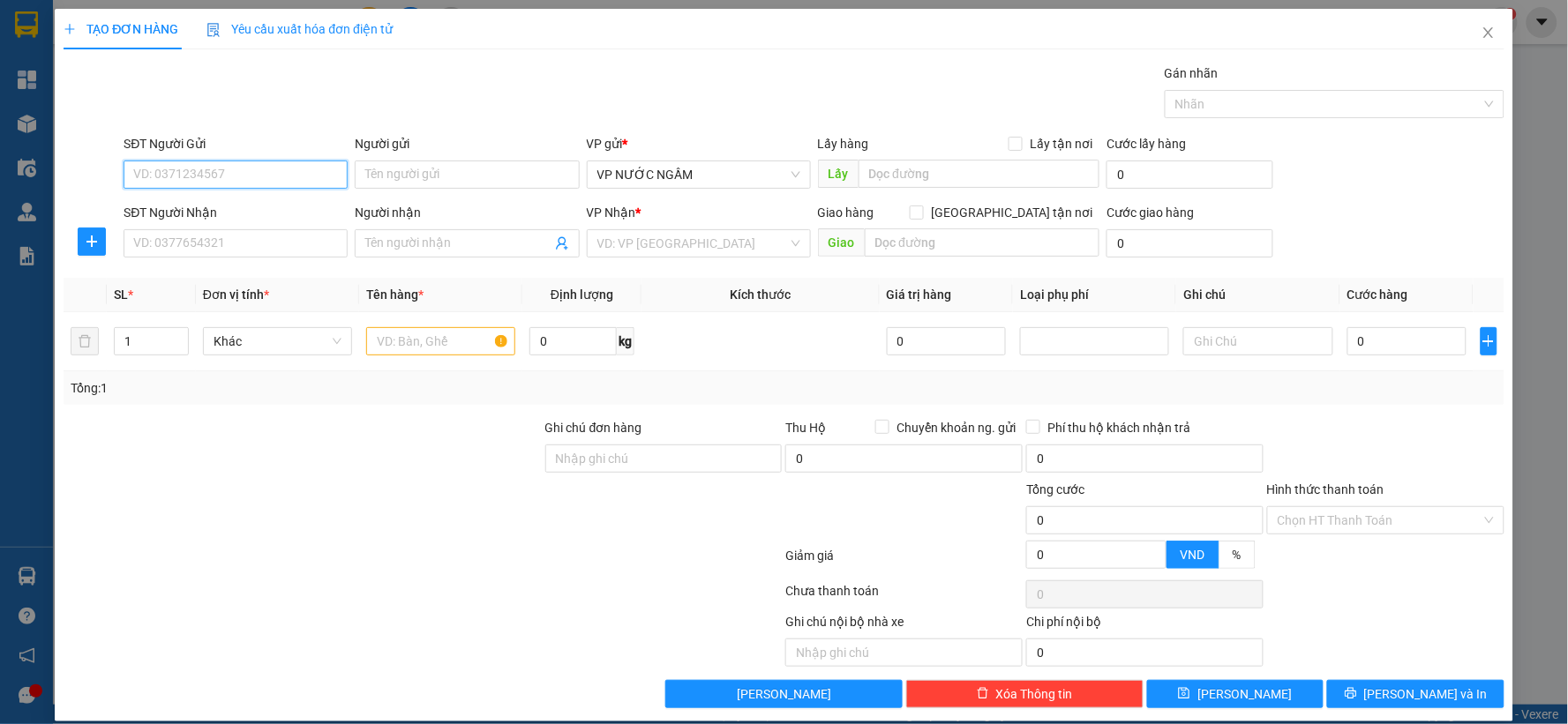
click at [211, 177] on input "SĐT Người Gửi" at bounding box center [235, 175] width 224 height 28
type input "0942910224"
click at [210, 243] on input "SĐT Người Nhận" at bounding box center [235, 244] width 224 height 28
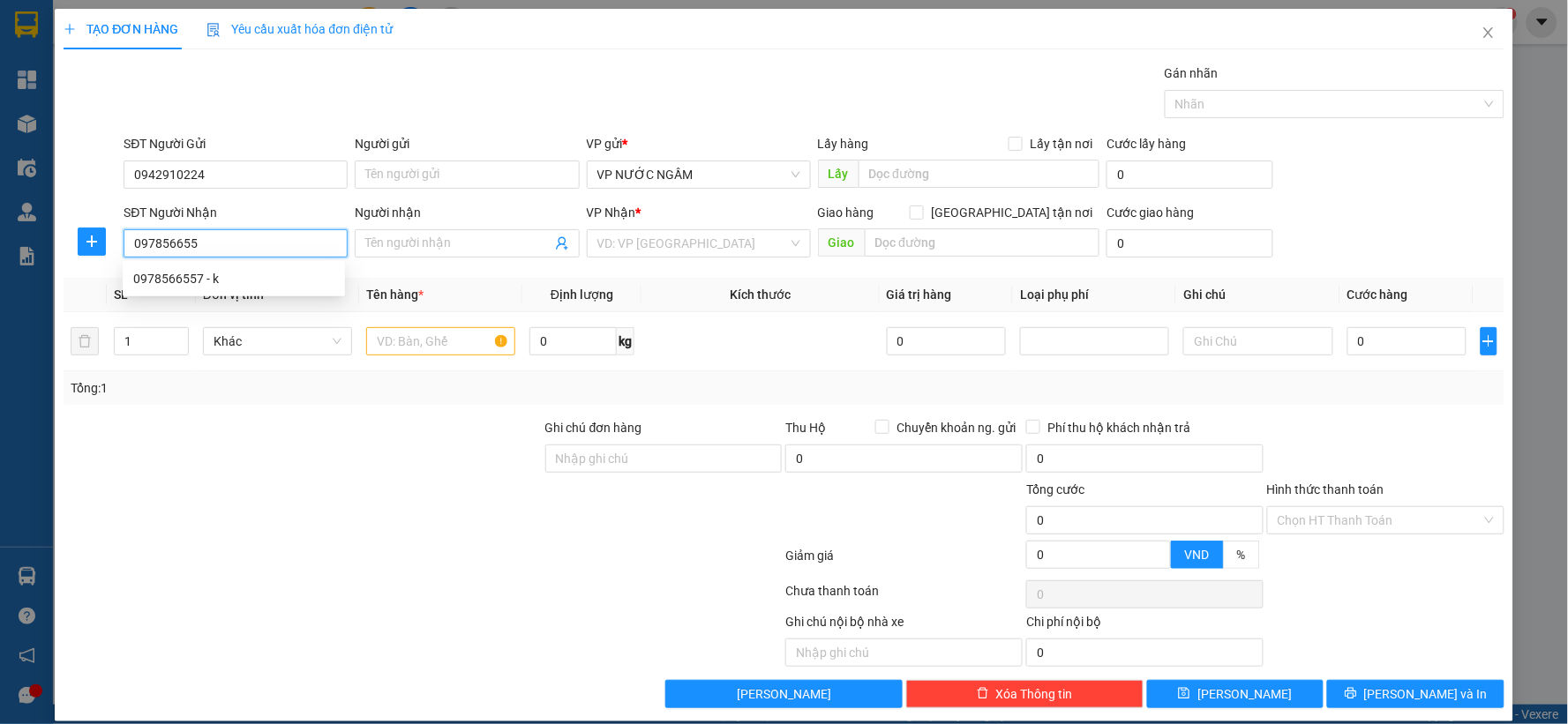
type input "0978566557"
click at [216, 283] on div "0978566557 - k" at bounding box center [233, 278] width 201 height 20
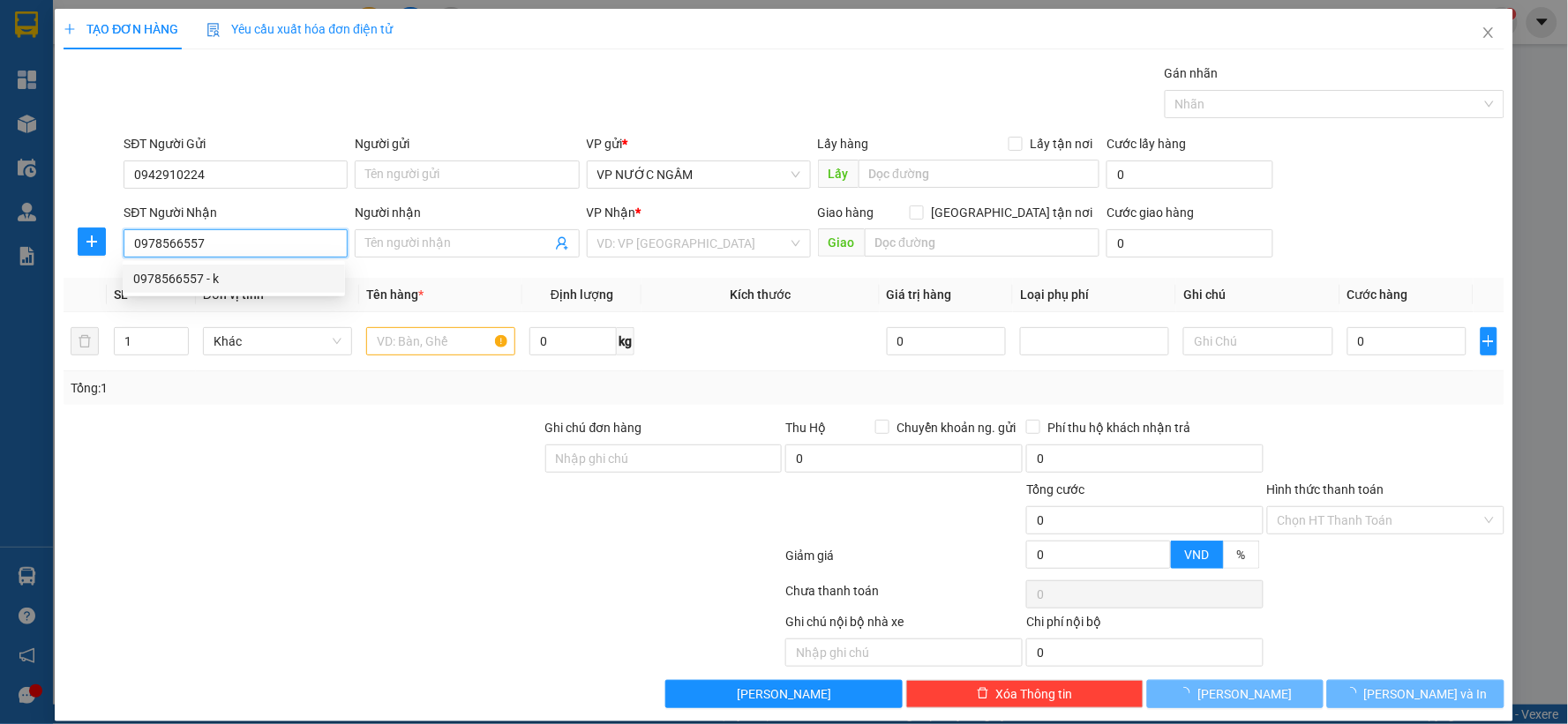
type input "k"
checkbox input "true"
type input "24 an [PERSON_NAME]"
checkbox input "true"
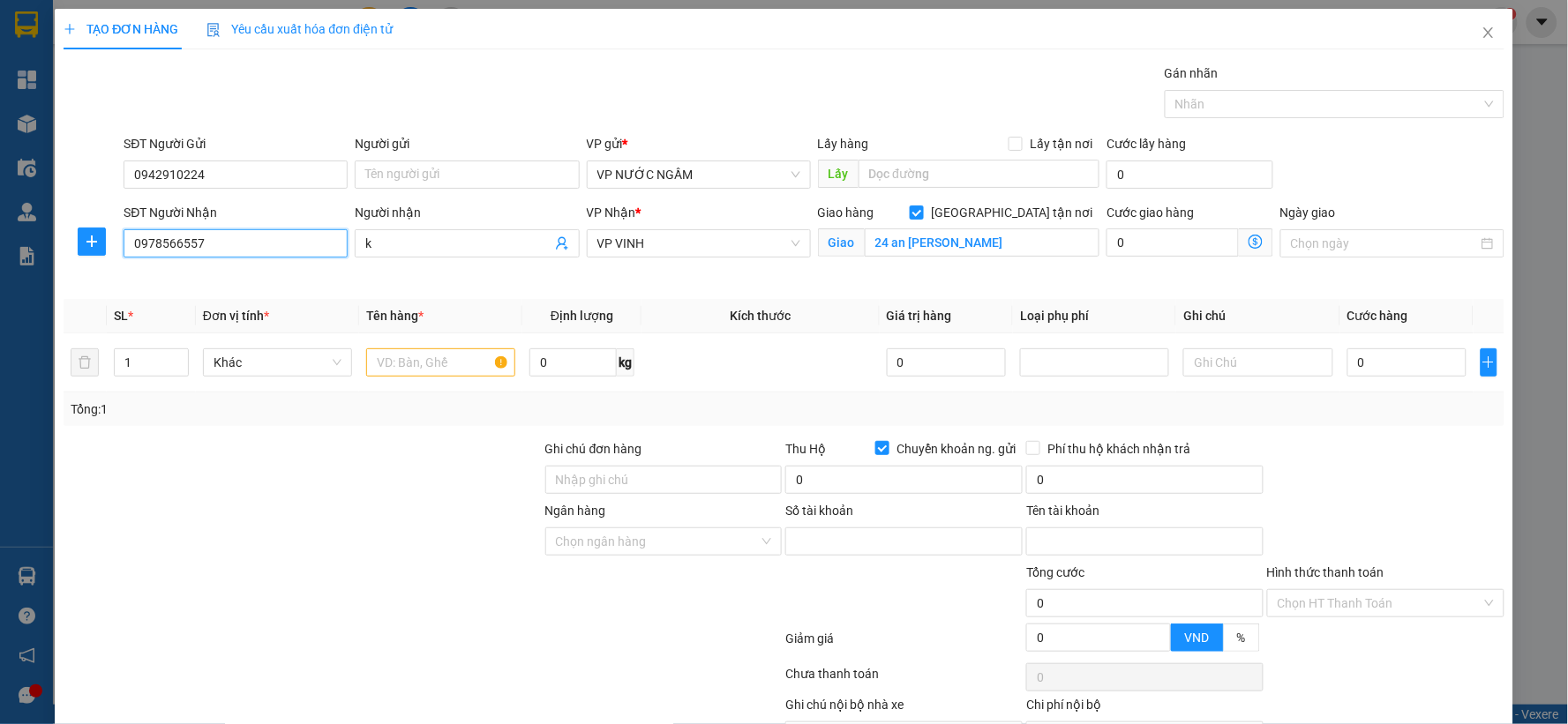
type input "1012426016"
type input "[PERSON_NAME]"
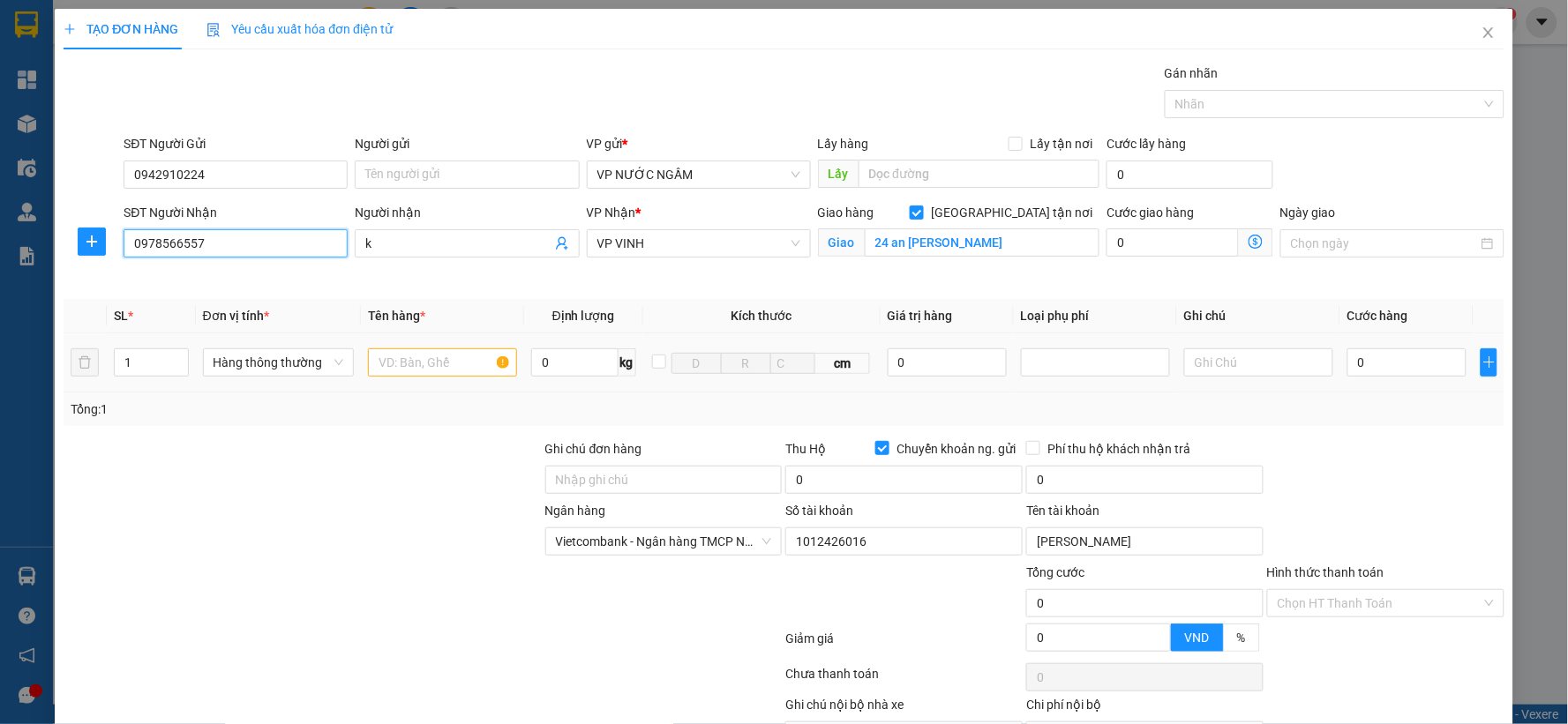
type input "0978566557"
click at [409, 368] on input "text" at bounding box center [443, 362] width 149 height 28
type input "banh bao"
click at [1381, 366] on input "0" at bounding box center [1407, 362] width 119 height 28
type input "4"
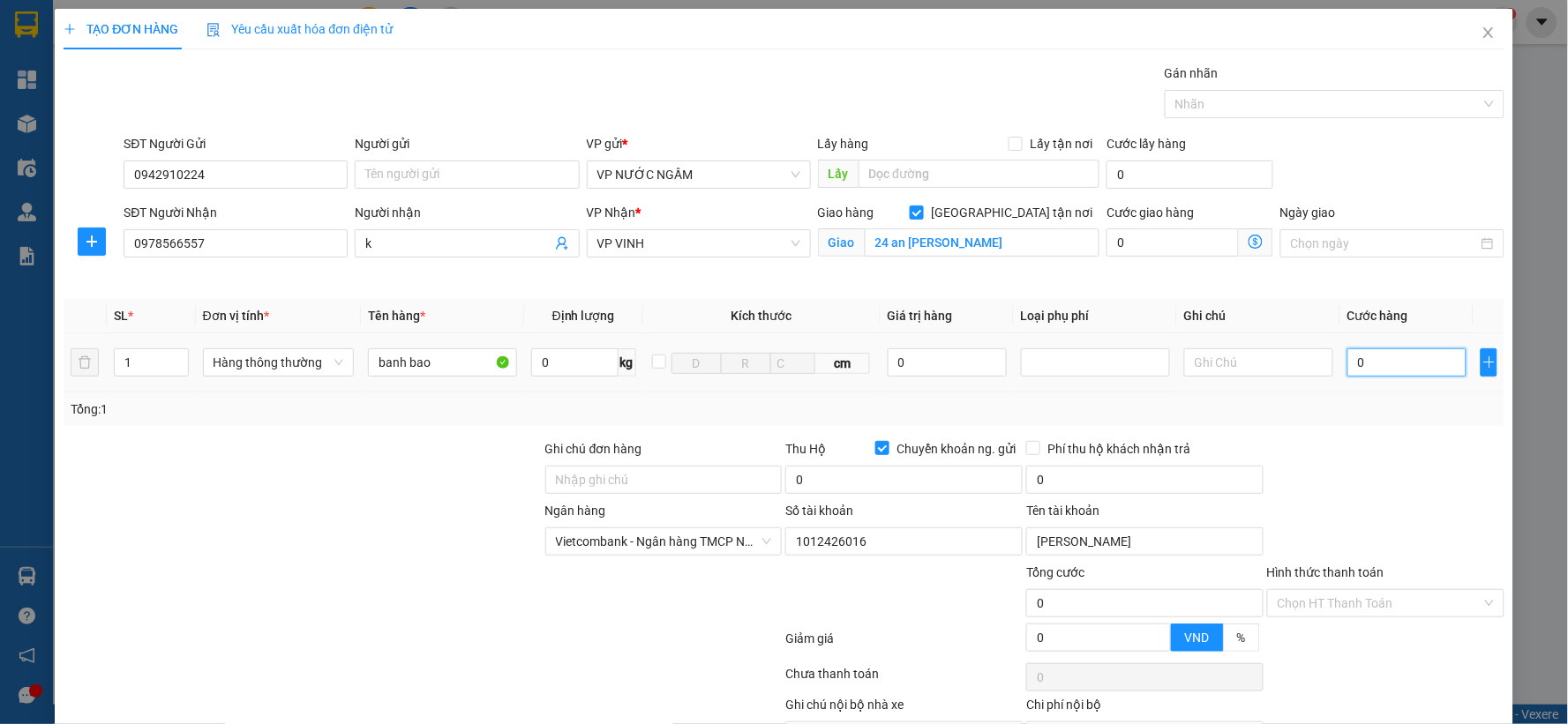
type input "4"
type input "40"
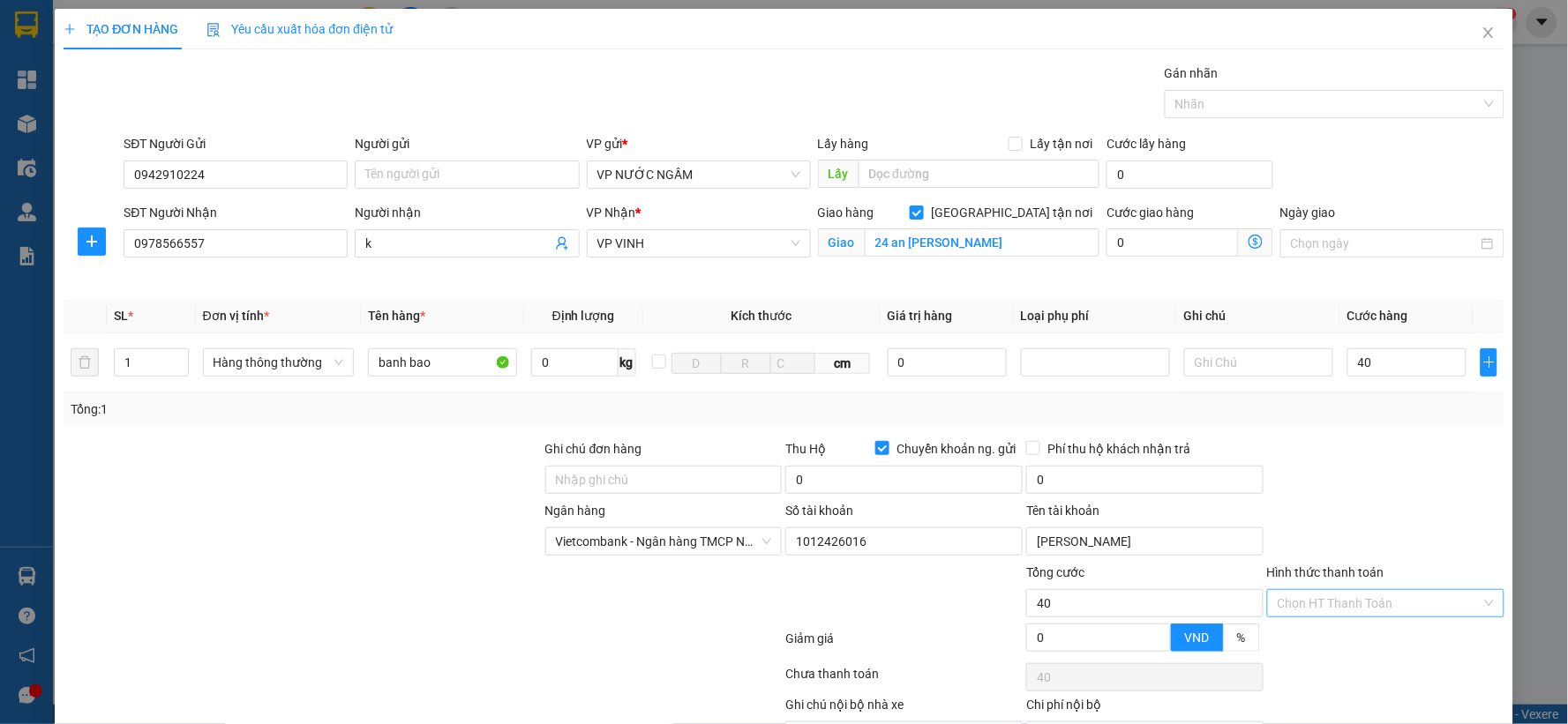
type input "40.000"
click at [1374, 605] on input "Hình thức thanh toán" at bounding box center [1379, 603] width 204 height 26
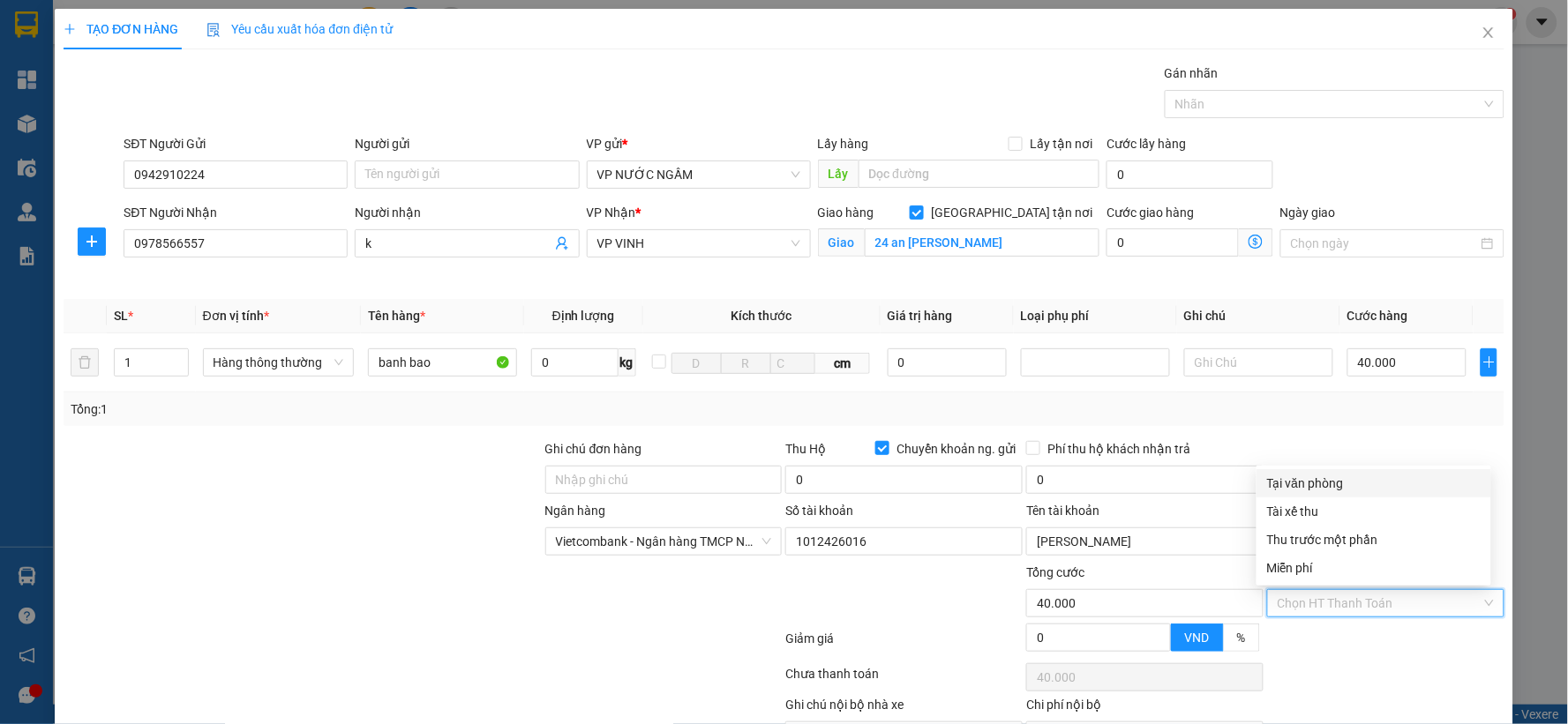
click at [1299, 479] on div "Tại văn phòng" at bounding box center [1374, 483] width 213 height 20
type input "0"
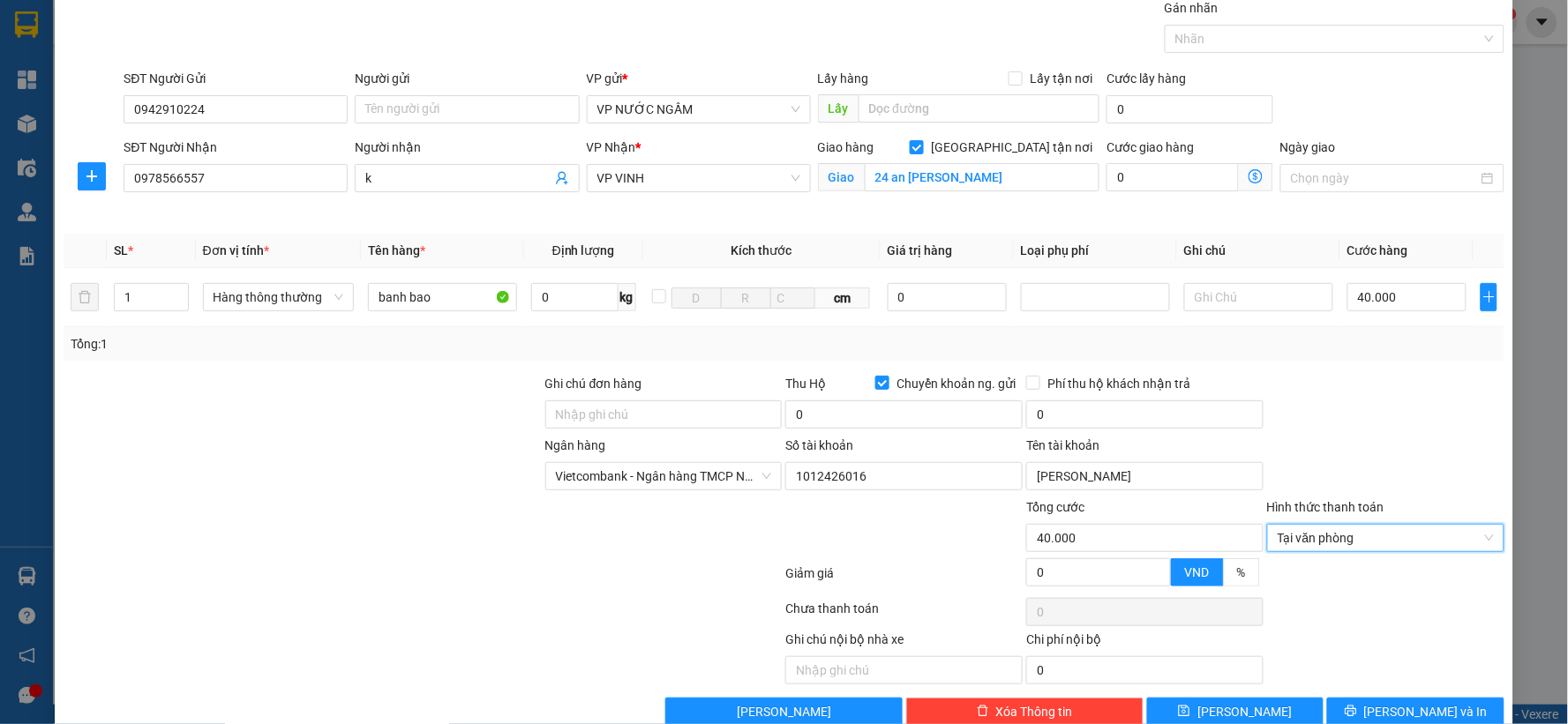
scroll to position [101, 0]
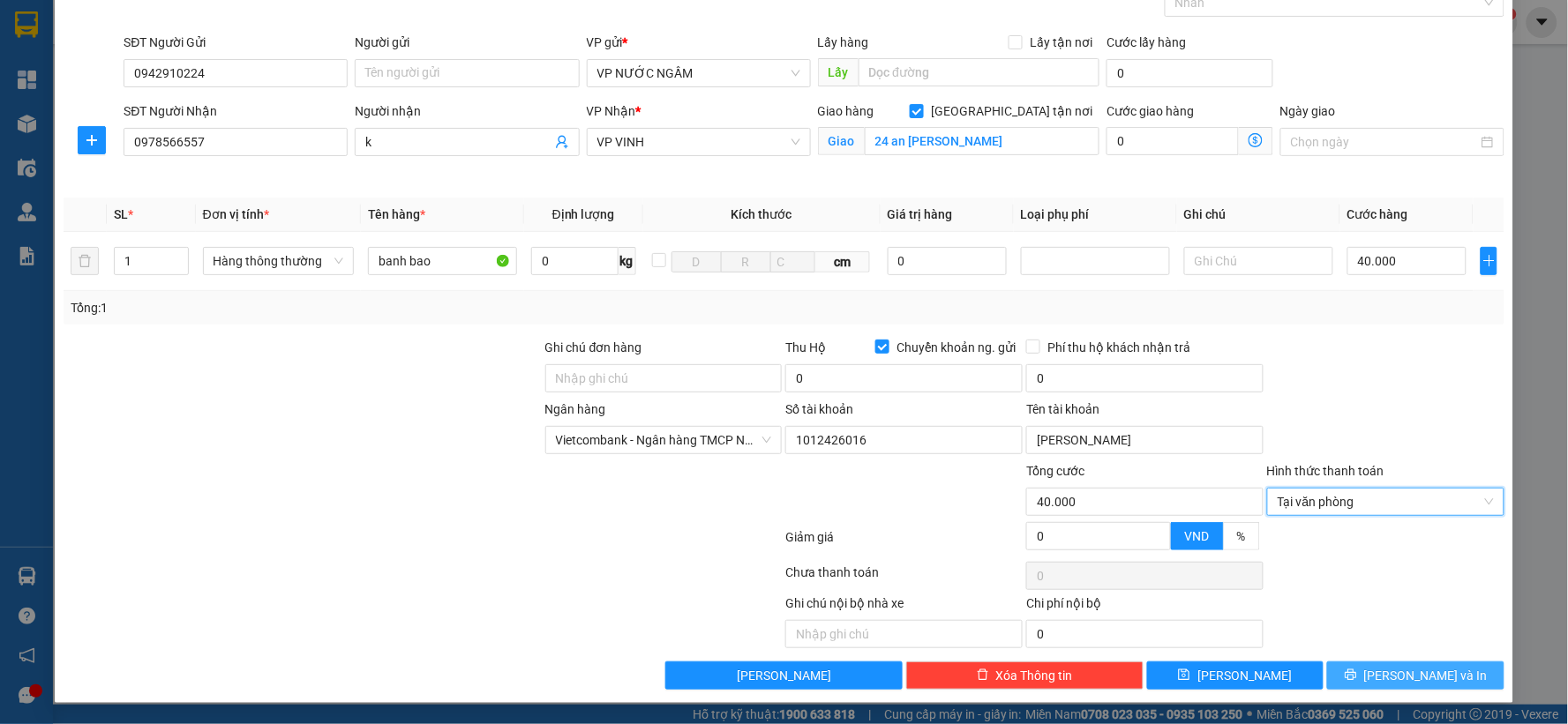
click at [1364, 684] on button "[PERSON_NAME] và In" at bounding box center [1416, 676] width 177 height 28
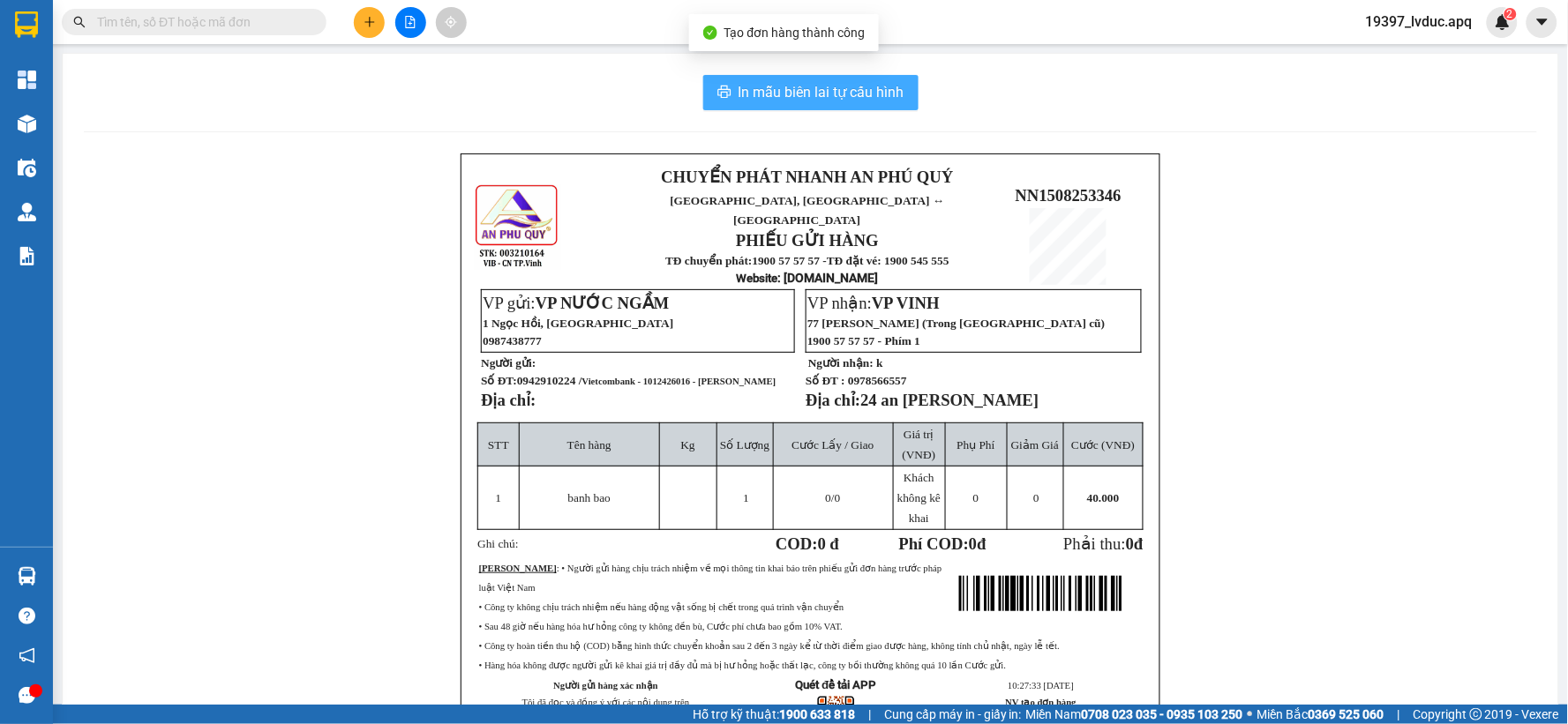
click at [766, 97] on span "In mẫu biên lai tự cấu hình" at bounding box center [821, 92] width 166 height 22
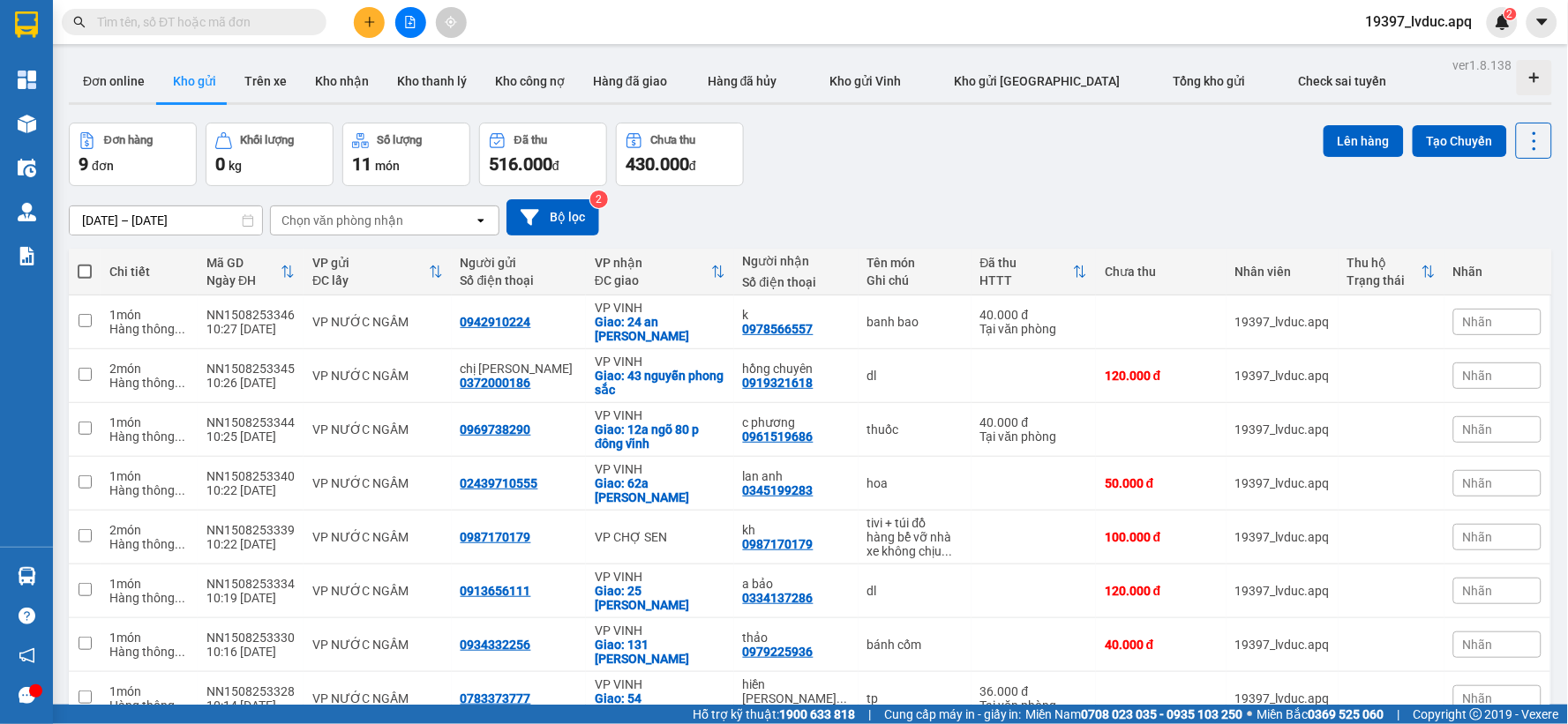
click at [994, 187] on div "[DATE] – [DATE] Press the down arrow key to interact with the calendar and sele…" at bounding box center [810, 217] width 1483 height 62
click at [1442, 380] on icon at bounding box center [1447, 376] width 12 height 12
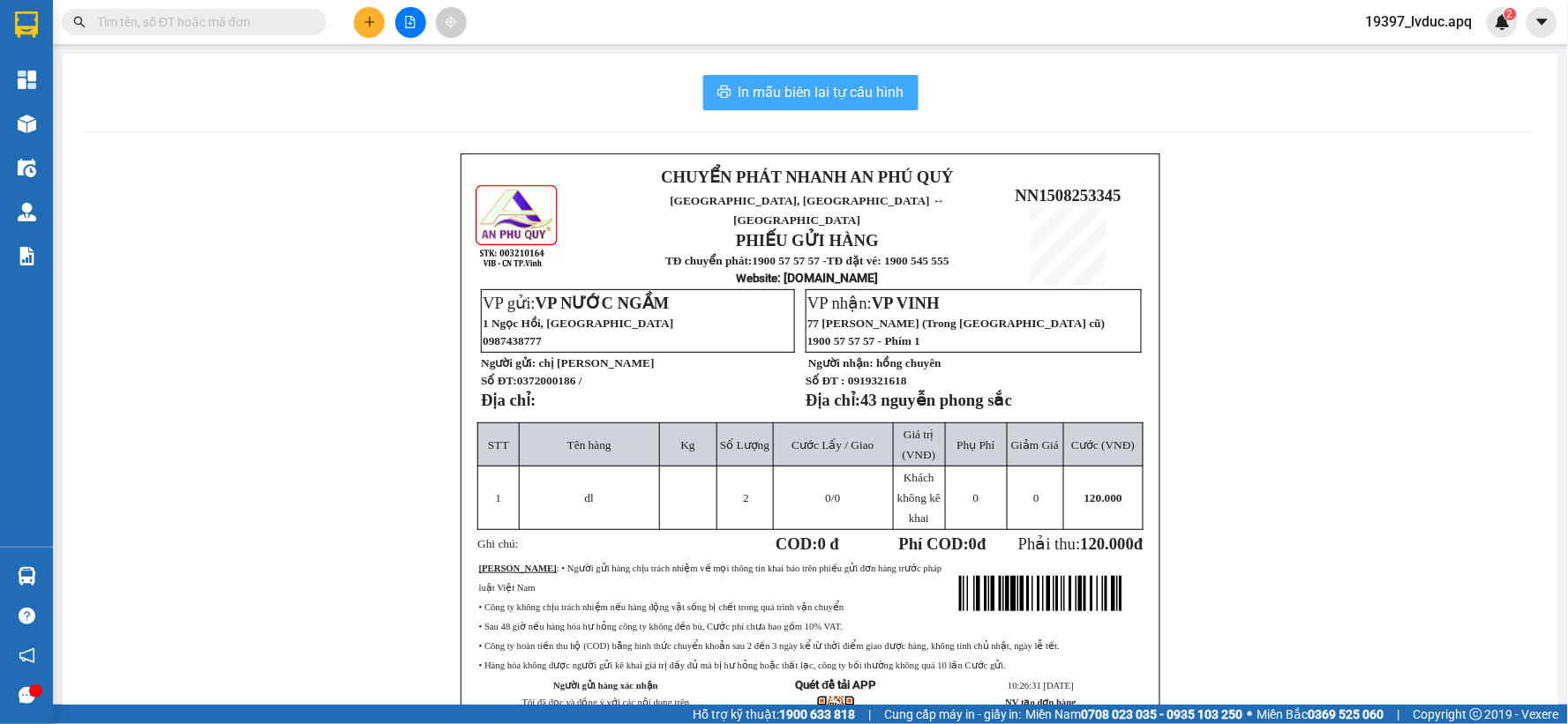
click at [731, 76] on button "In mẫu biên lai tự cấu hình" at bounding box center [811, 92] width 215 height 35
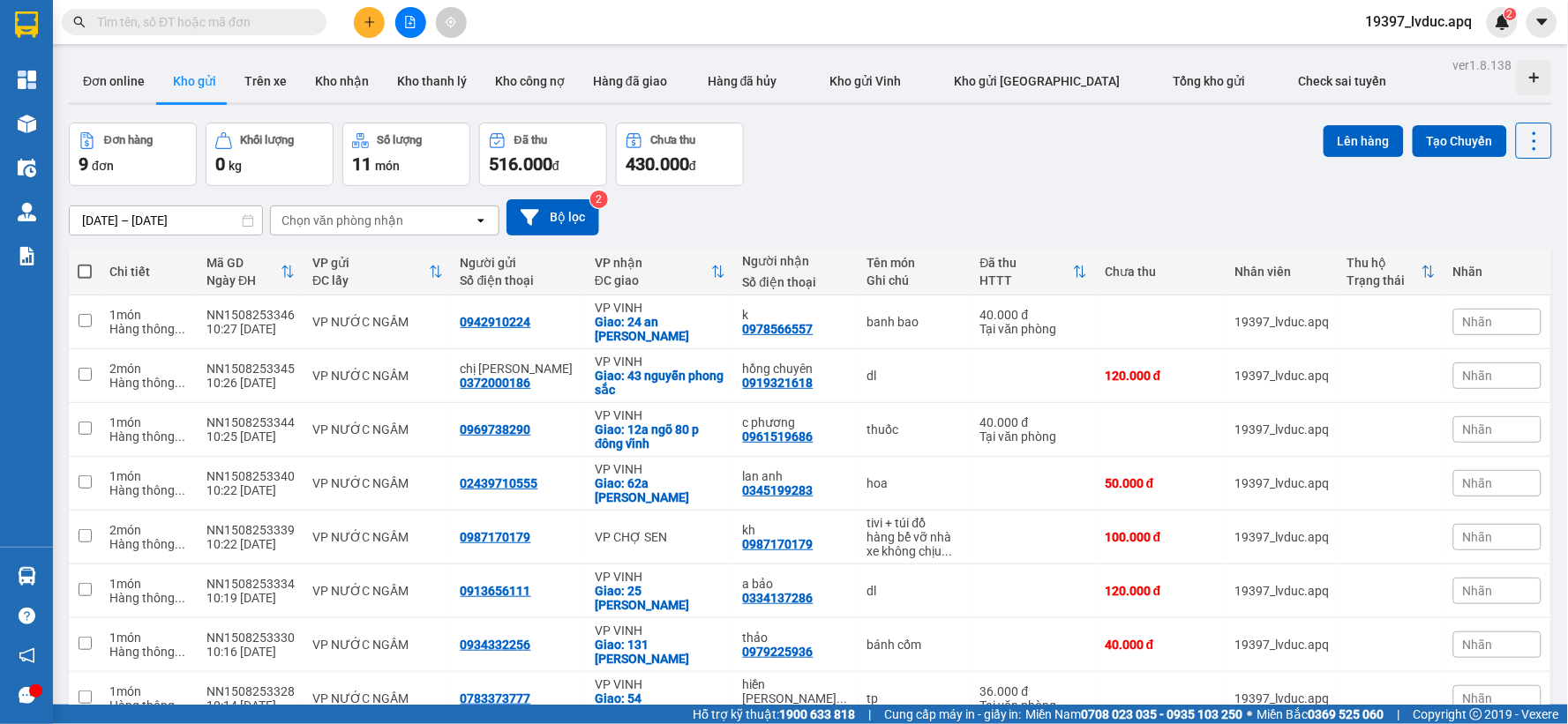
drag, startPoint x: 858, startPoint y: 177, endPoint x: 845, endPoint y: 170, distance: 14.8
click at [850, 171] on div "Đơn hàng 9 đơn Khối lượng 0 kg Số lượng 11 món Đã thu 516.000 đ Chưa thu 430.00…" at bounding box center [810, 154] width 1483 height 63
click at [366, 20] on icon "plus" at bounding box center [369, 22] width 12 height 12
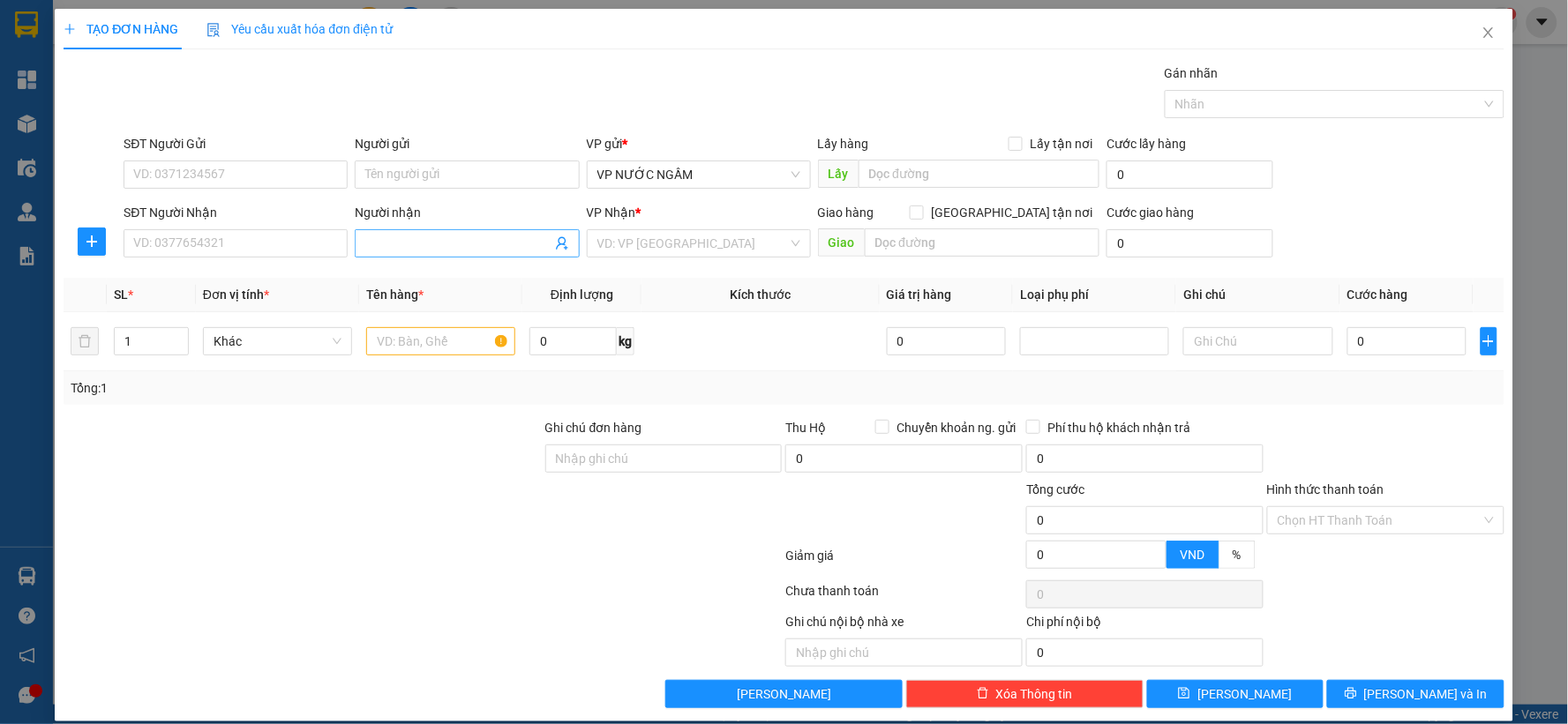
click at [442, 236] on input "Người nhận" at bounding box center [458, 244] width 185 height 20
type input "c"
type input "chiee"
click at [1481, 34] on icon "close" at bounding box center [1488, 32] width 14 height 14
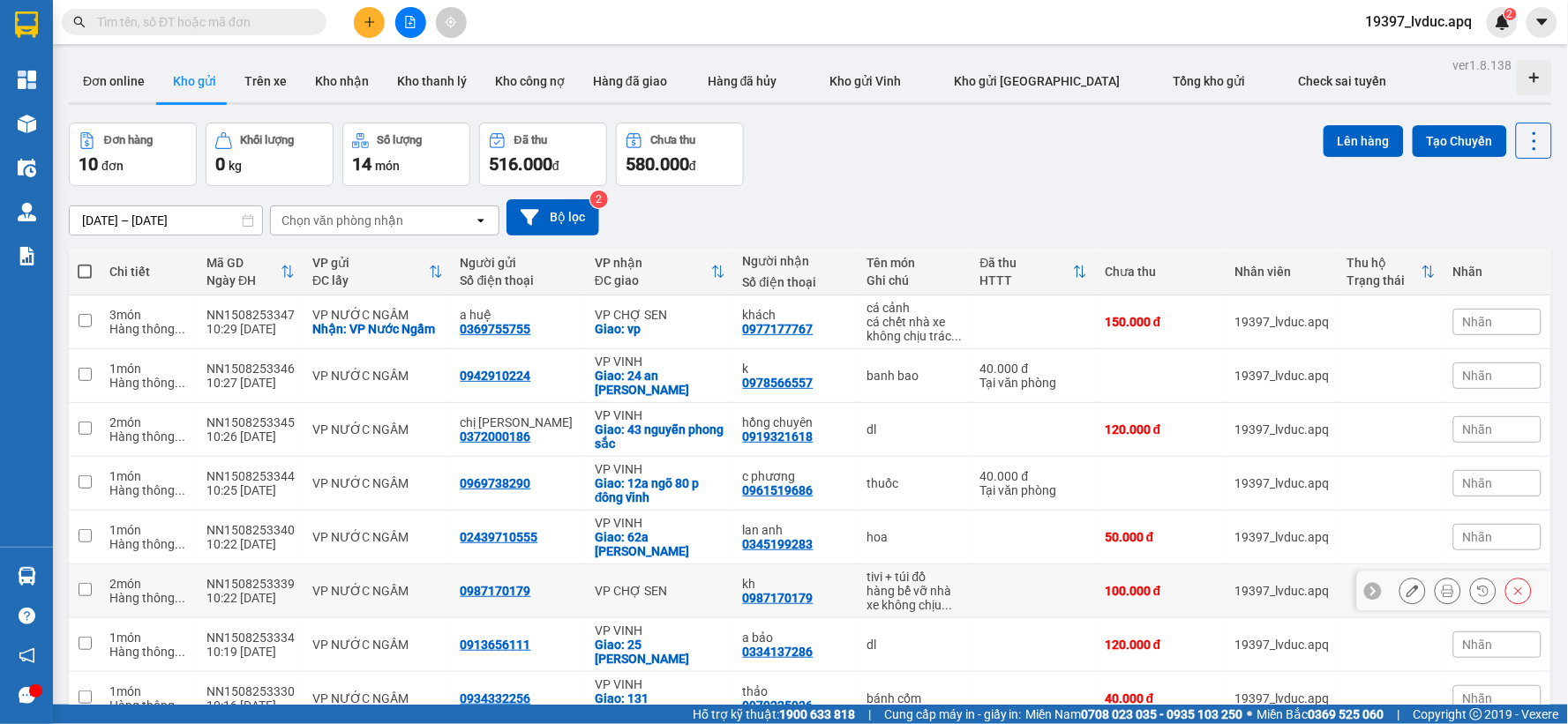
click at [603, 596] on div "VP CHỢ SEN" at bounding box center [660, 591] width 130 height 14
checkbox input "true"
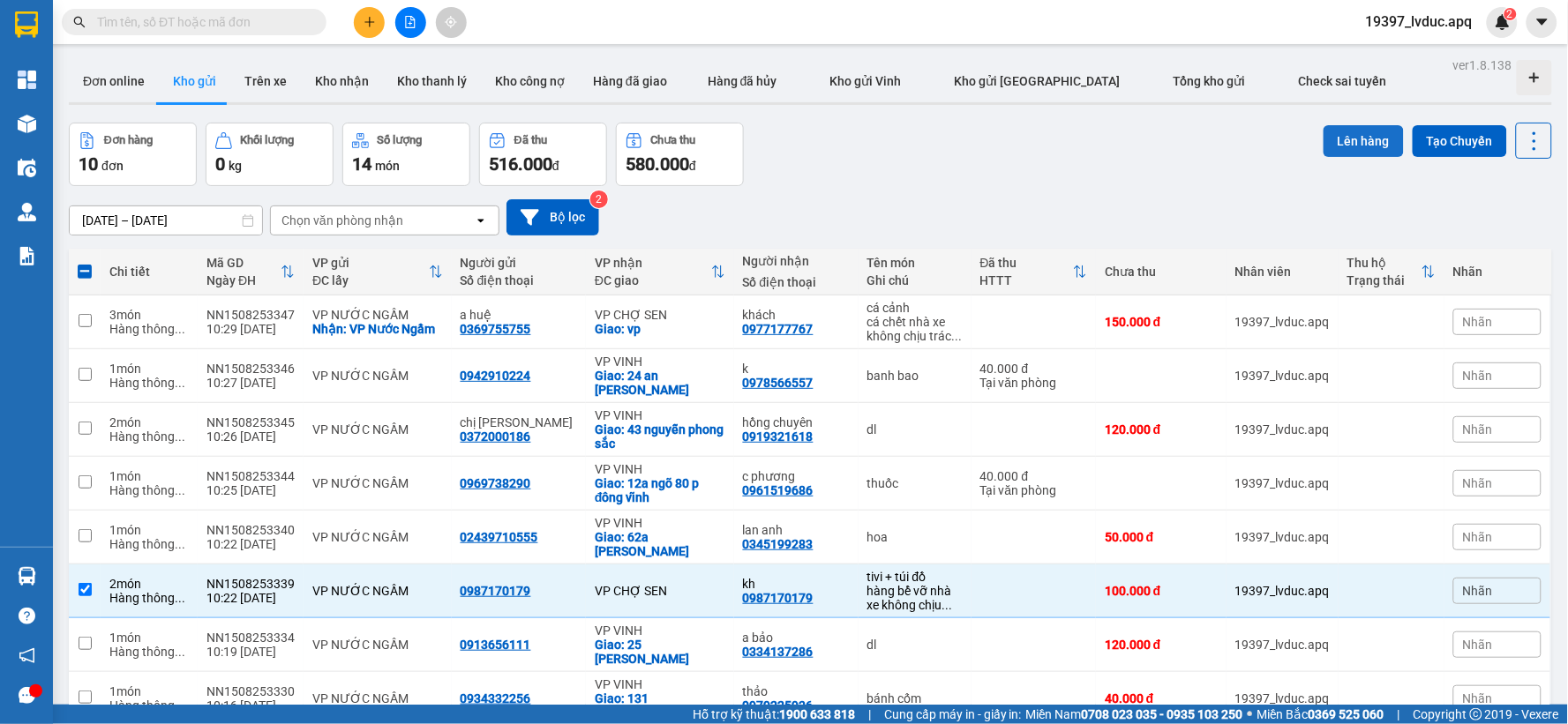
click at [1361, 144] on button "Lên hàng" at bounding box center [1363, 142] width 80 height 32
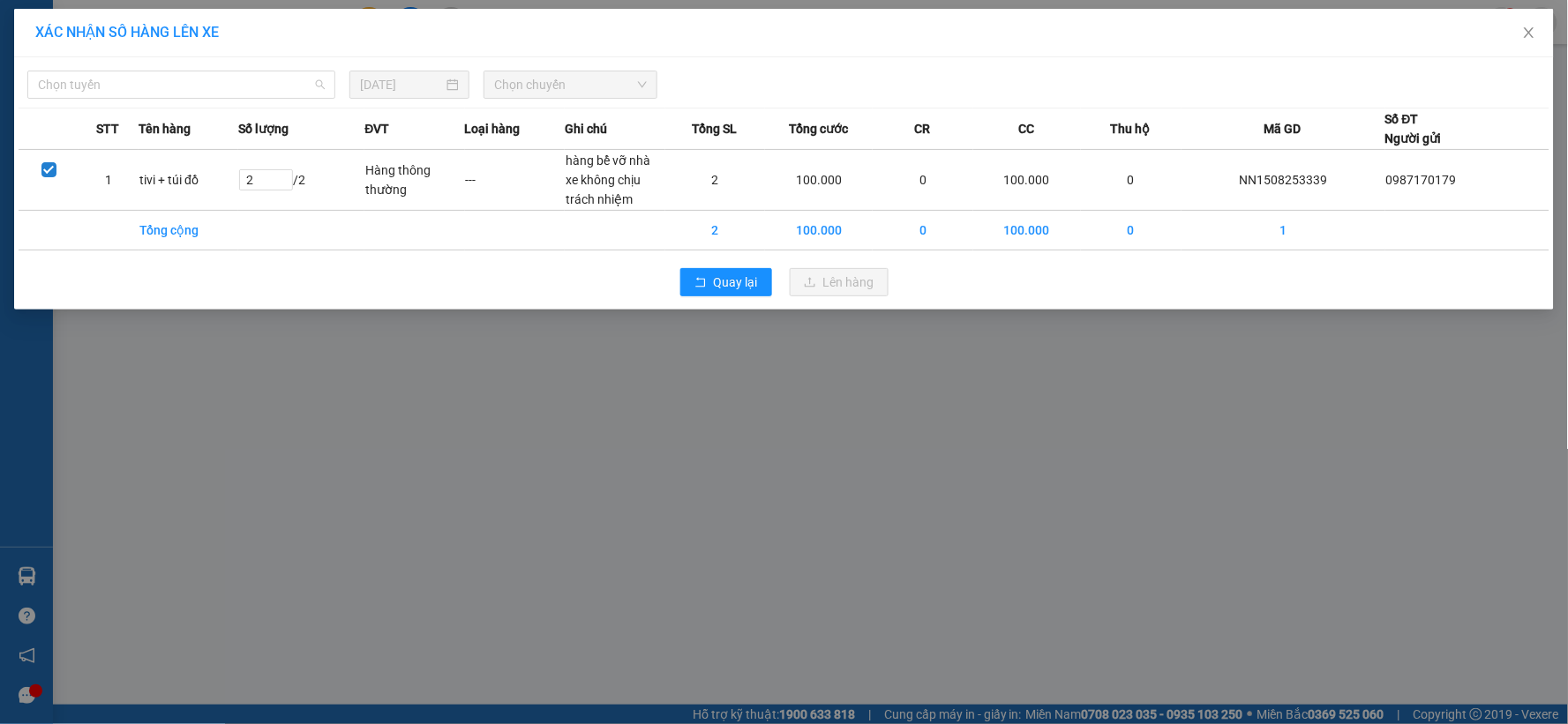
drag, startPoint x: 295, startPoint y: 92, endPoint x: 250, endPoint y: 154, distance: 76.6
click at [289, 97] on span "Chọn tuyến" at bounding box center [181, 85] width 287 height 26
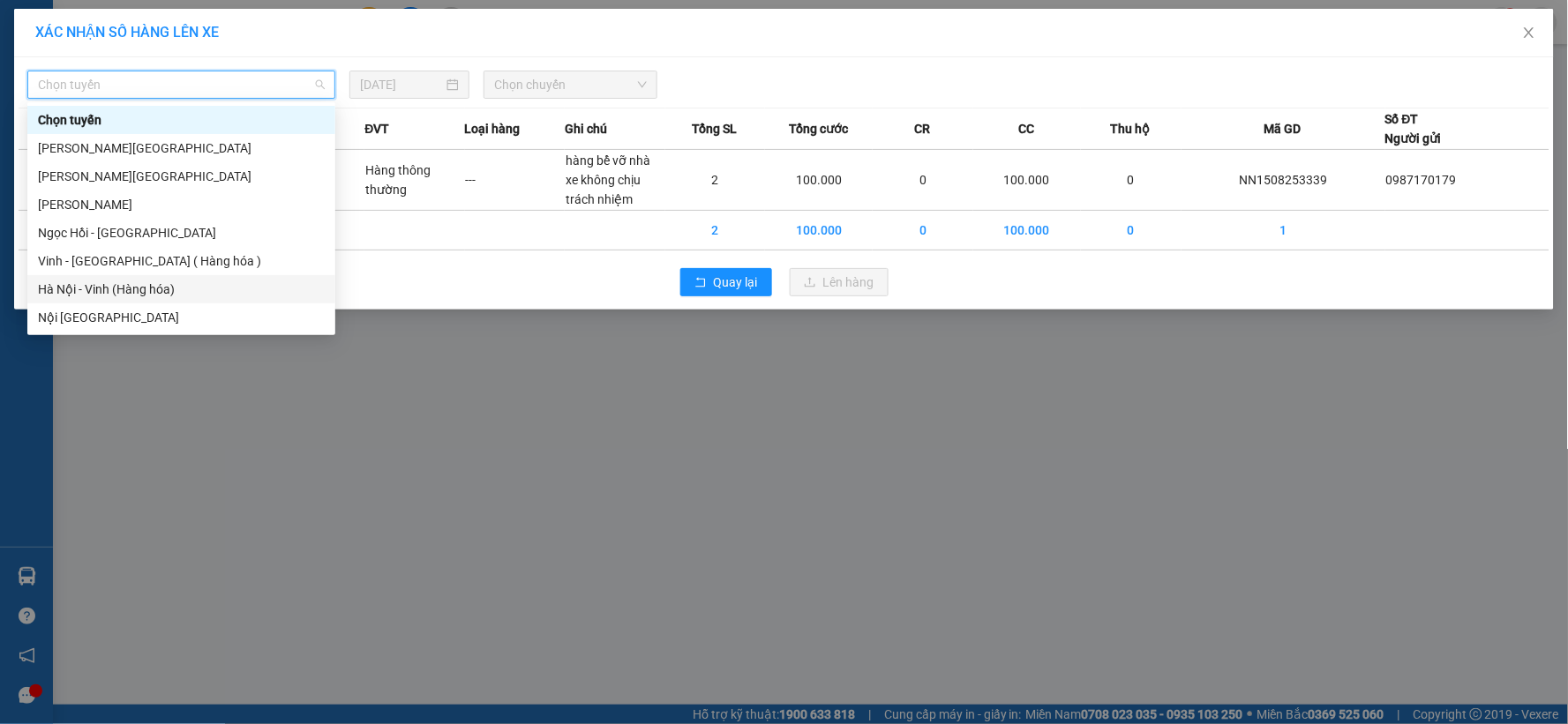
click at [183, 285] on div "Hà Nội - Vinh (Hàng hóa)" at bounding box center [181, 289] width 287 height 20
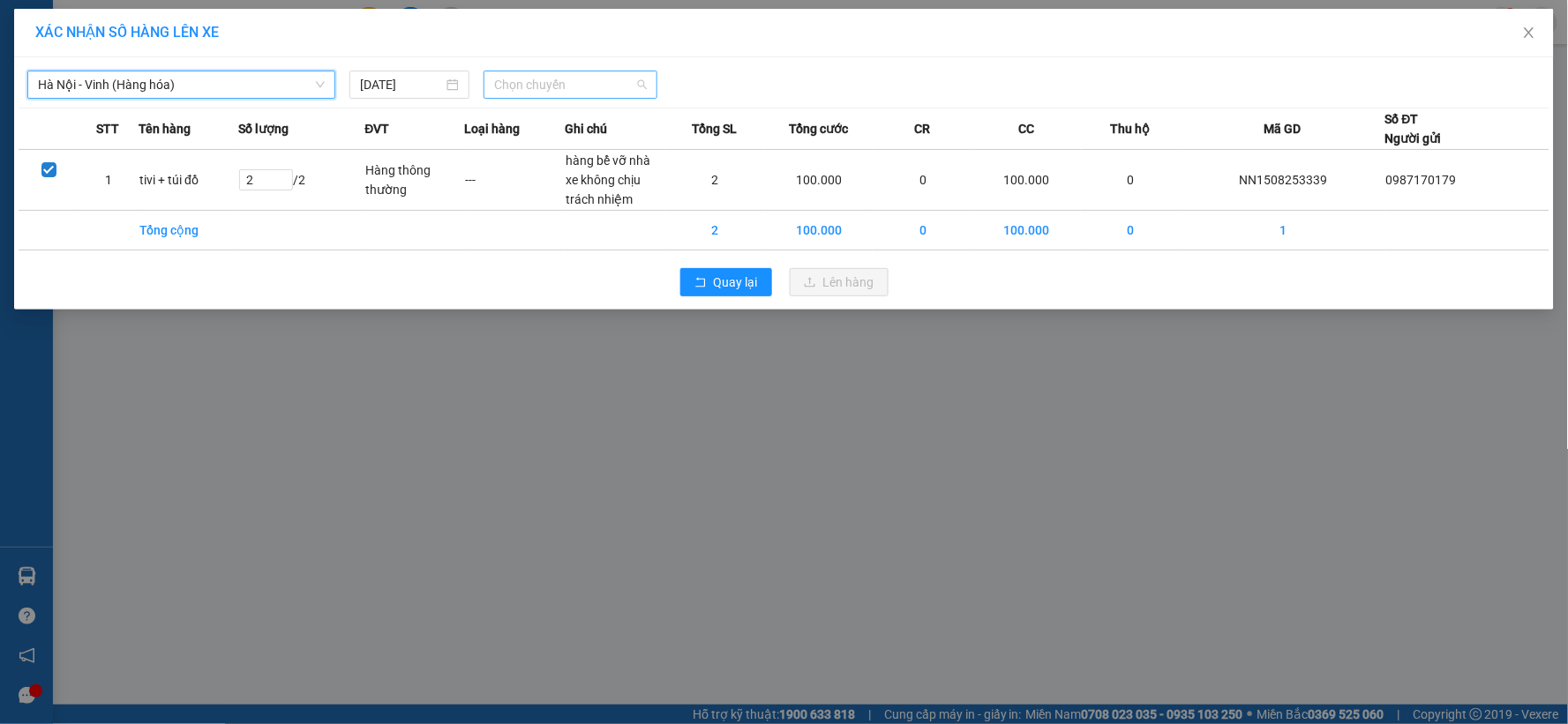
click at [506, 91] on span "Chọn chuyến" at bounding box center [570, 85] width 153 height 26
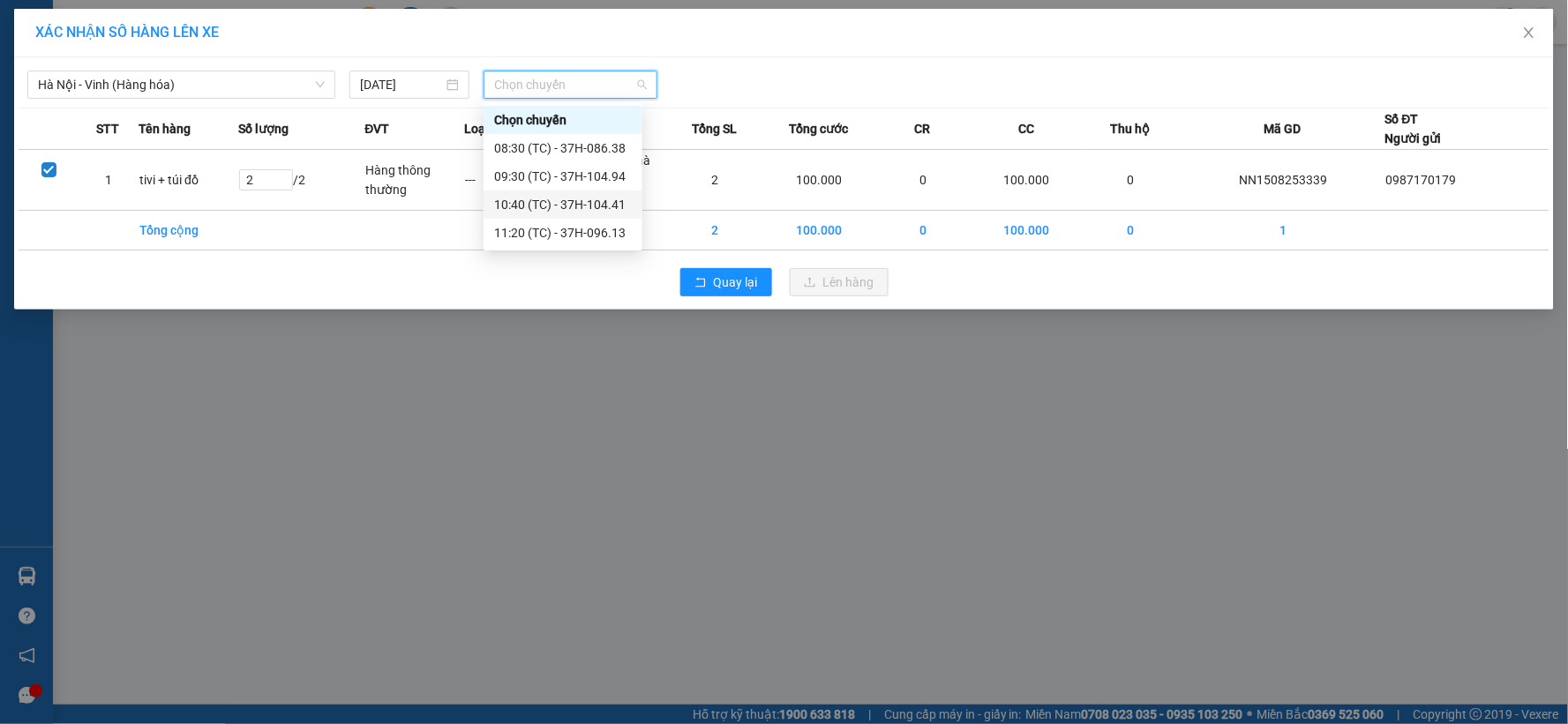
click at [565, 204] on div "10:40 (TC) - 37H-104.41" at bounding box center [563, 205] width 138 height 20
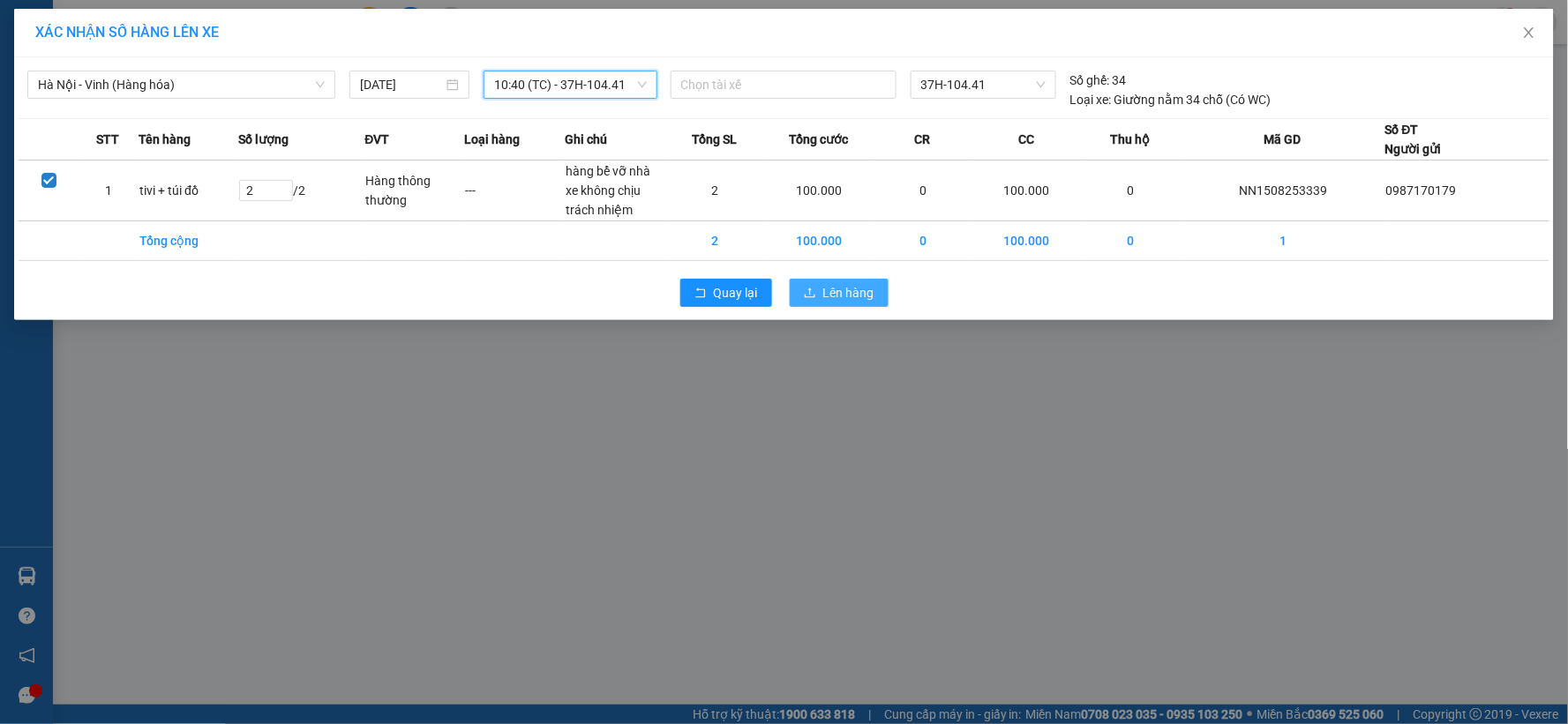
click at [871, 297] on span "Lên hàng" at bounding box center [849, 293] width 51 height 20
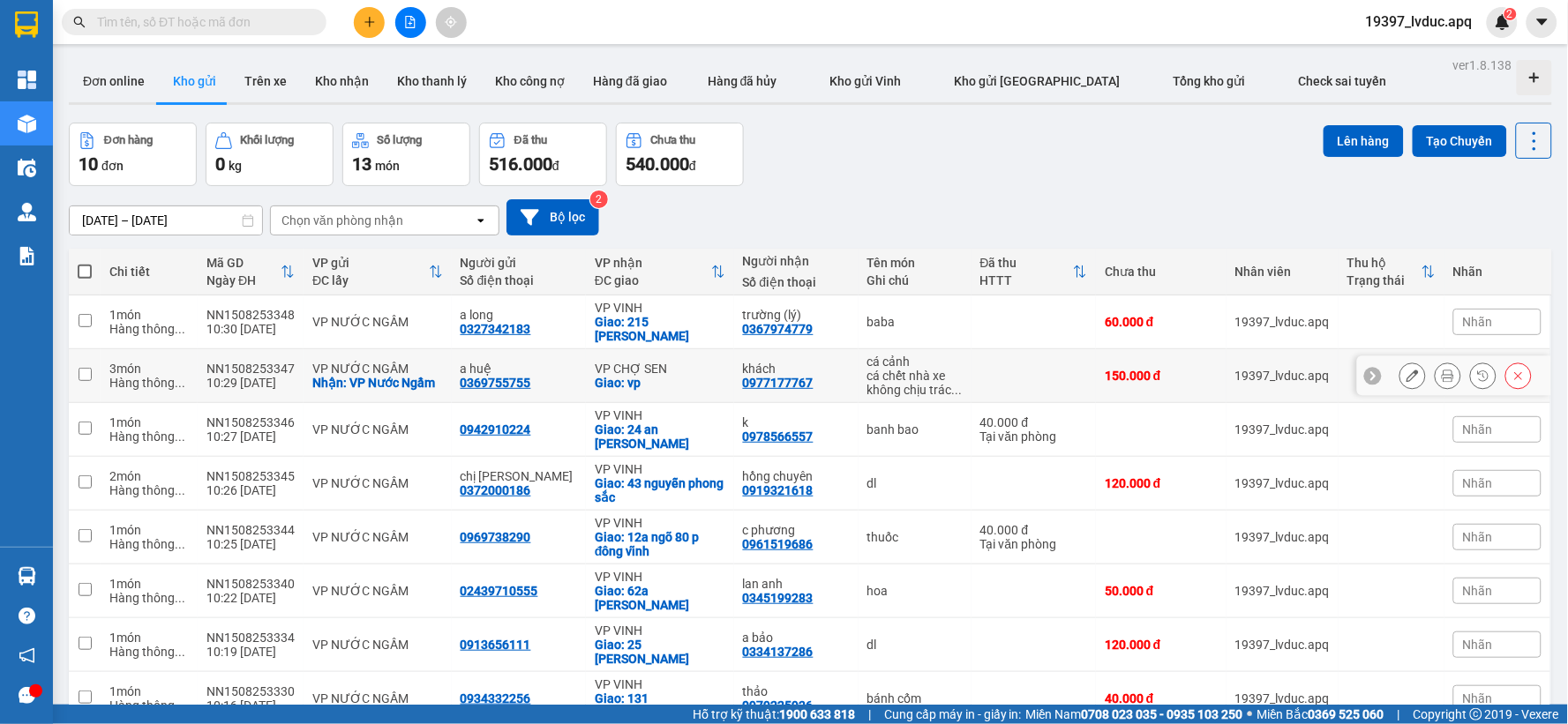
click at [632, 376] on div "Giao: vp" at bounding box center [660, 382] width 130 height 14
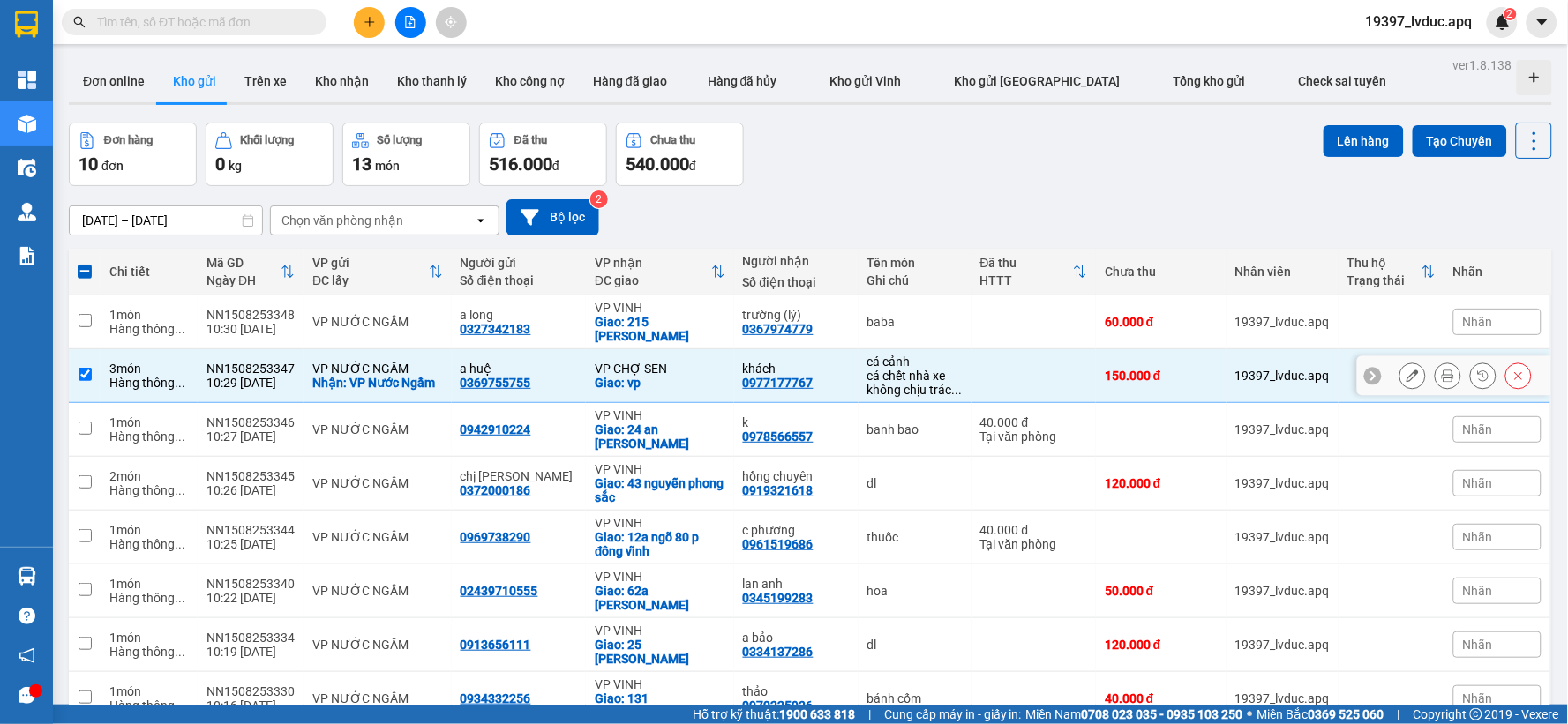
click at [632, 376] on div "Giao: vp" at bounding box center [660, 382] width 130 height 14
checkbox input "false"
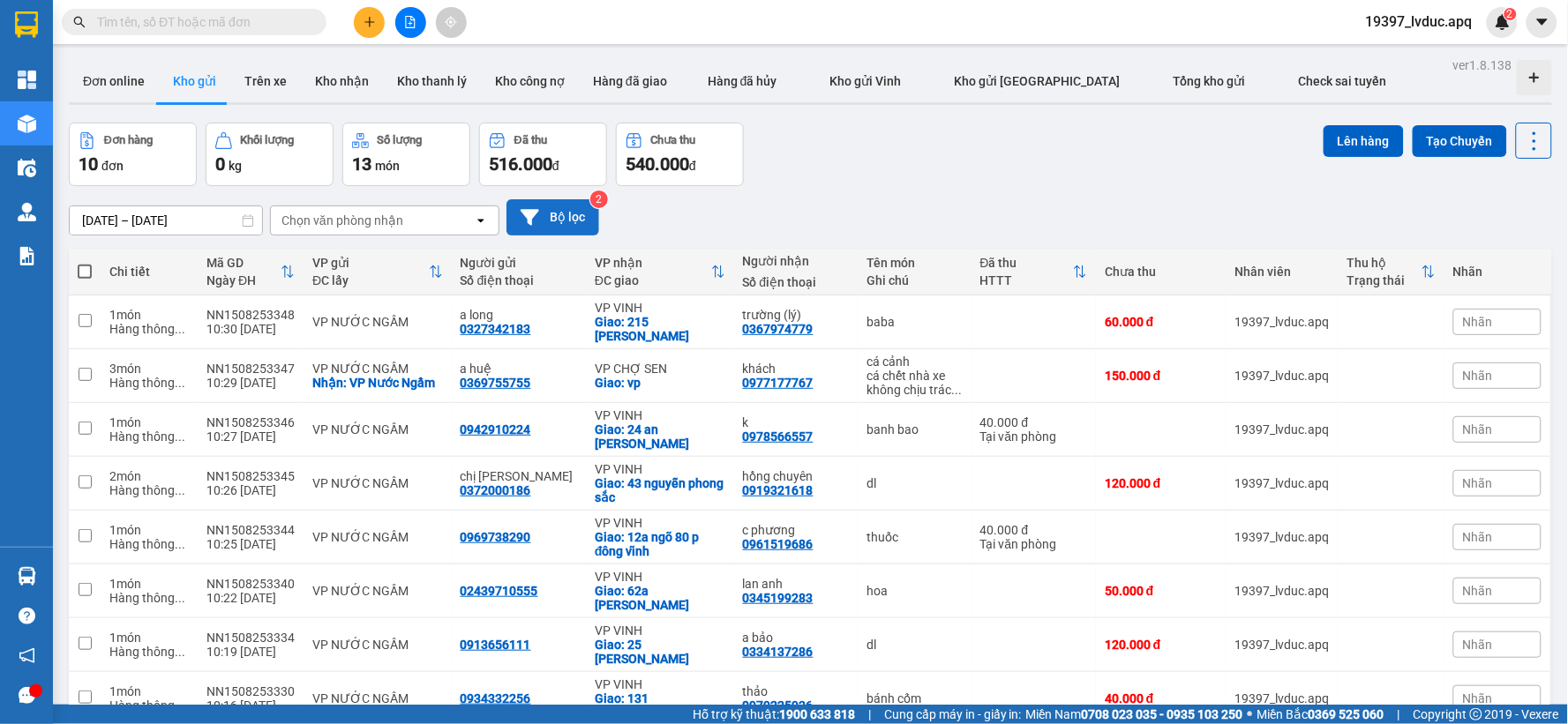
click at [575, 217] on button "Bộ lọc" at bounding box center [553, 217] width 93 height 36
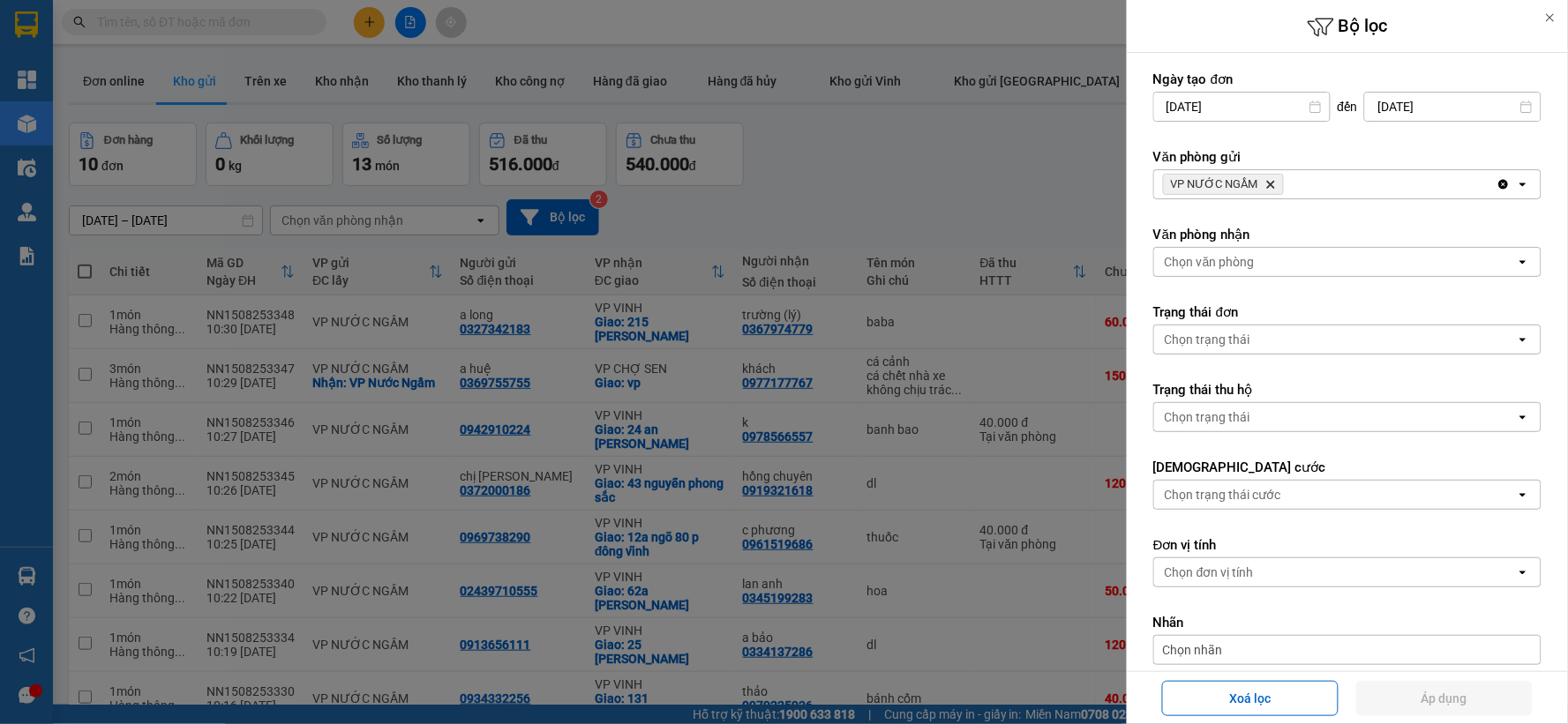
click at [1268, 179] on icon "Delete" at bounding box center [1270, 184] width 10 height 10
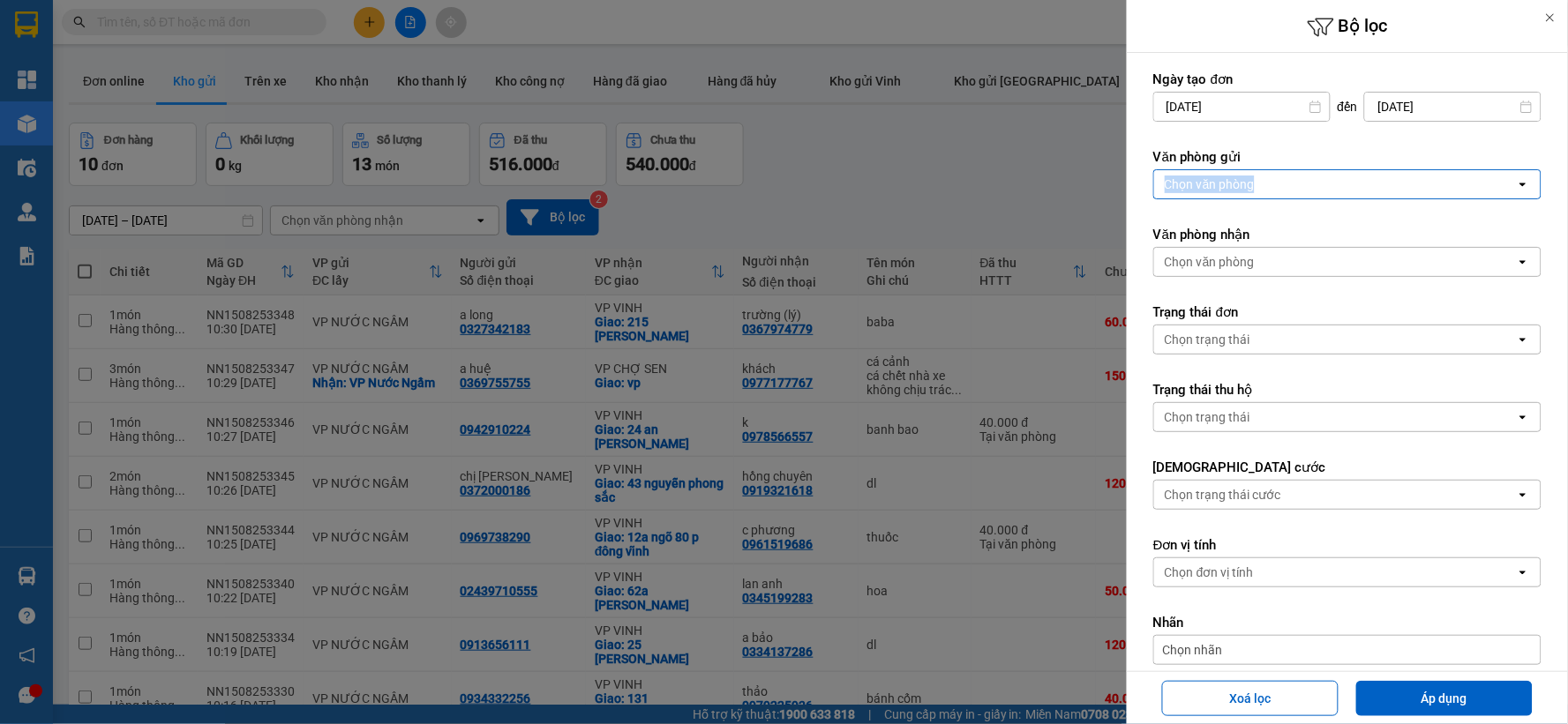
drag, startPoint x: 1268, startPoint y: 179, endPoint x: 1258, endPoint y: 182, distance: 10.4
click at [1265, 179] on div "Chọn văn phòng" at bounding box center [1335, 184] width 362 height 28
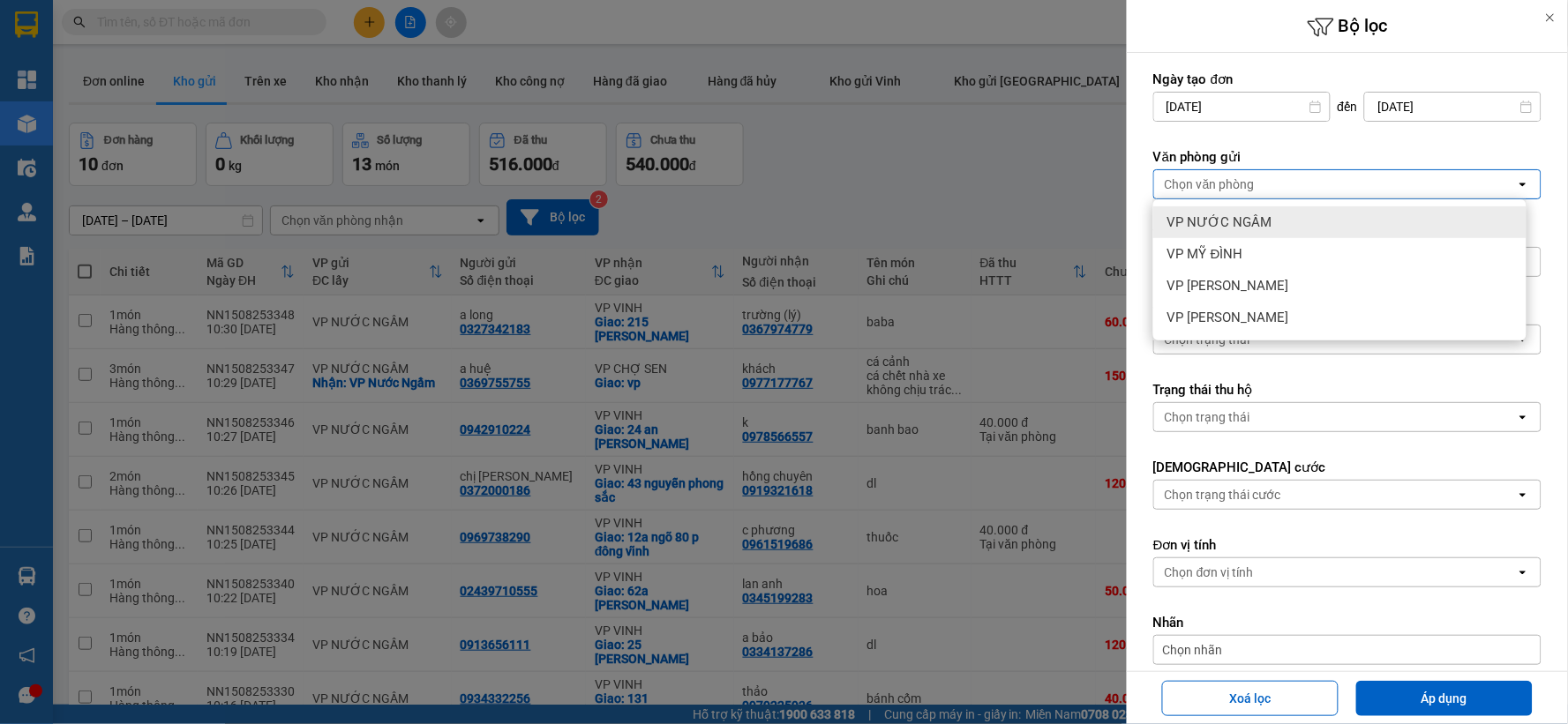
drag, startPoint x: 1244, startPoint y: 221, endPoint x: 1257, endPoint y: 257, distance: 38.3
click at [1244, 223] on span "VP NƯỚC NGẦM" at bounding box center [1220, 222] width 105 height 18
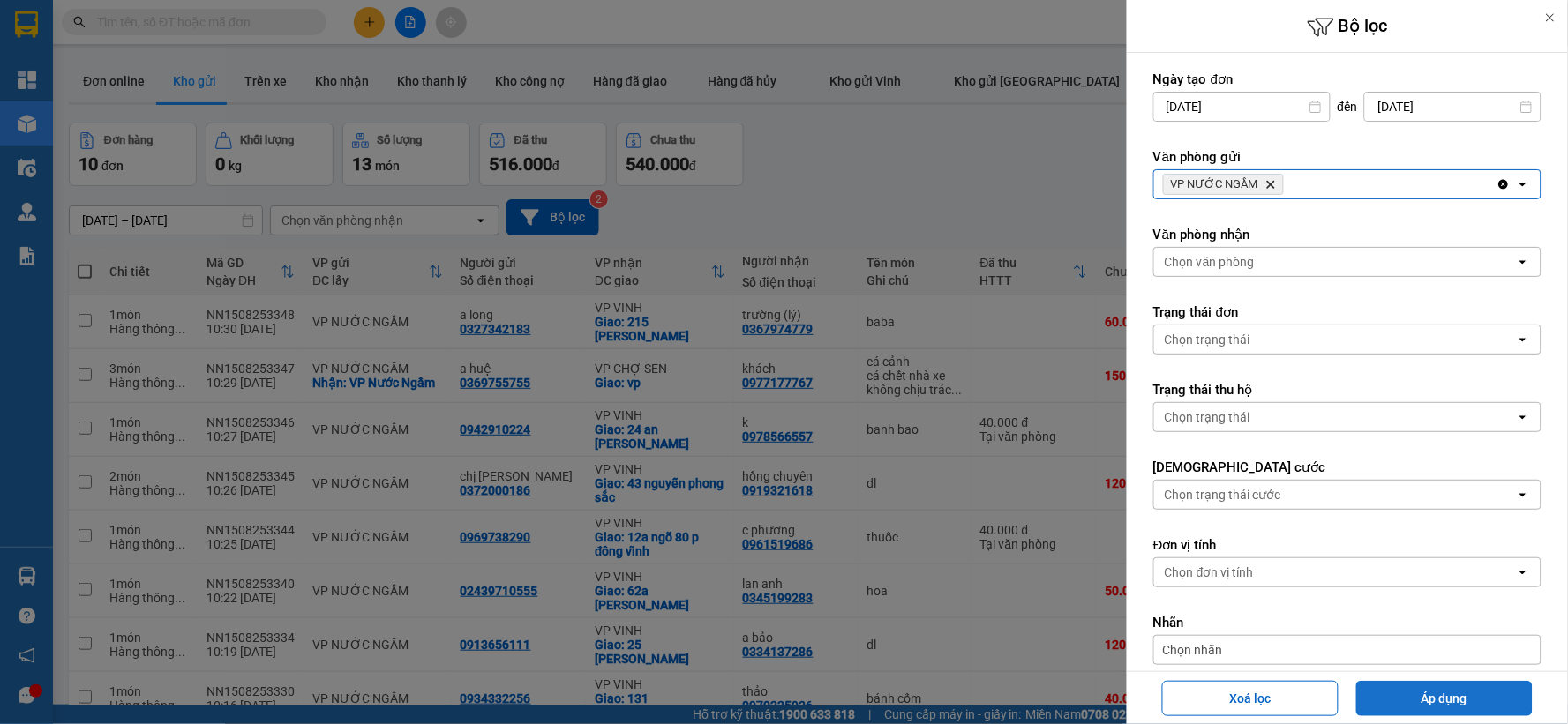
click at [1424, 692] on button "Áp dụng" at bounding box center [1444, 699] width 177 height 35
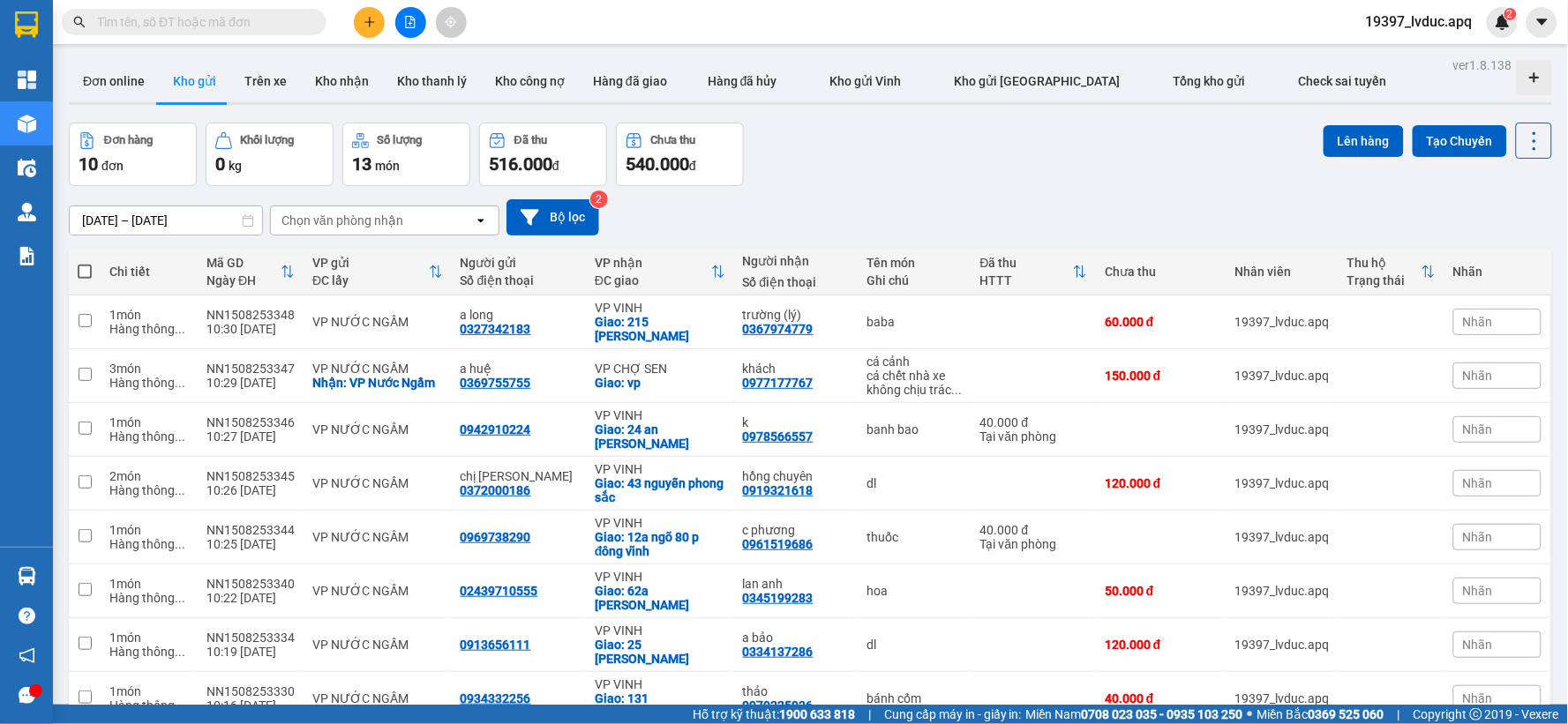
click at [1034, 205] on div "[DATE] – [DATE] Press the down arrow key to interact with the calendar and sele…" at bounding box center [810, 217] width 1483 height 36
click at [549, 211] on button "Bộ lọc" at bounding box center [553, 217] width 93 height 36
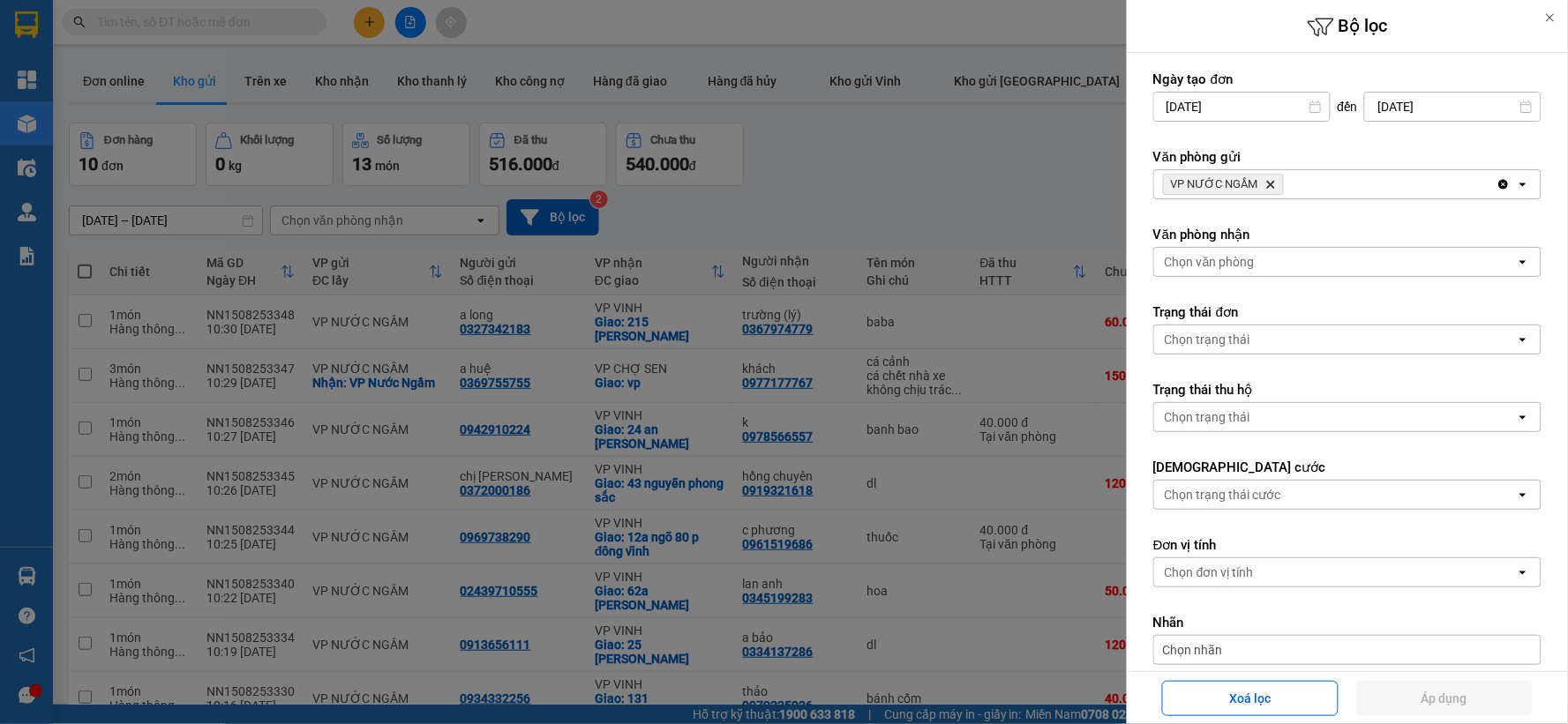
click at [1271, 179] on icon "Delete" at bounding box center [1270, 184] width 10 height 10
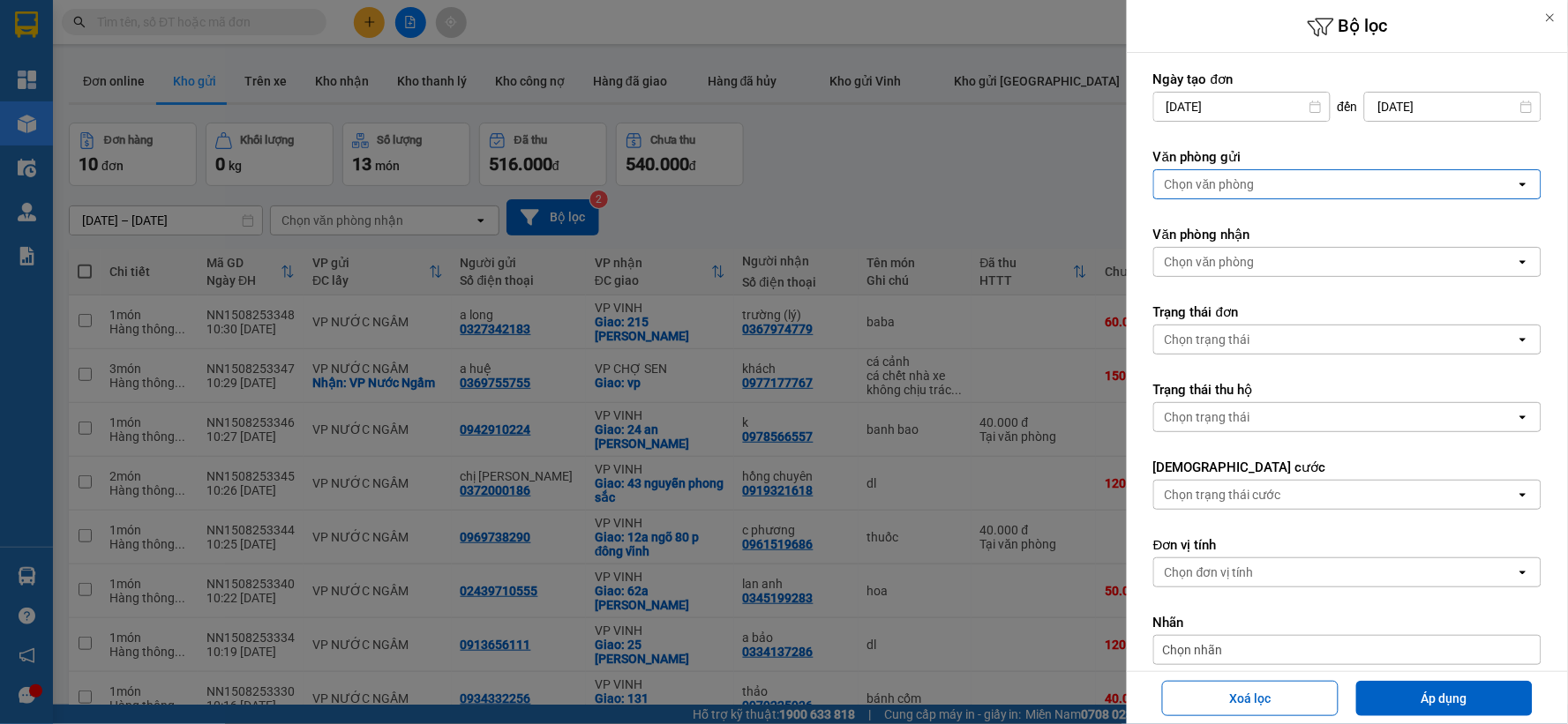
click at [1271, 178] on div "Chọn văn phòng" at bounding box center [1335, 184] width 362 height 28
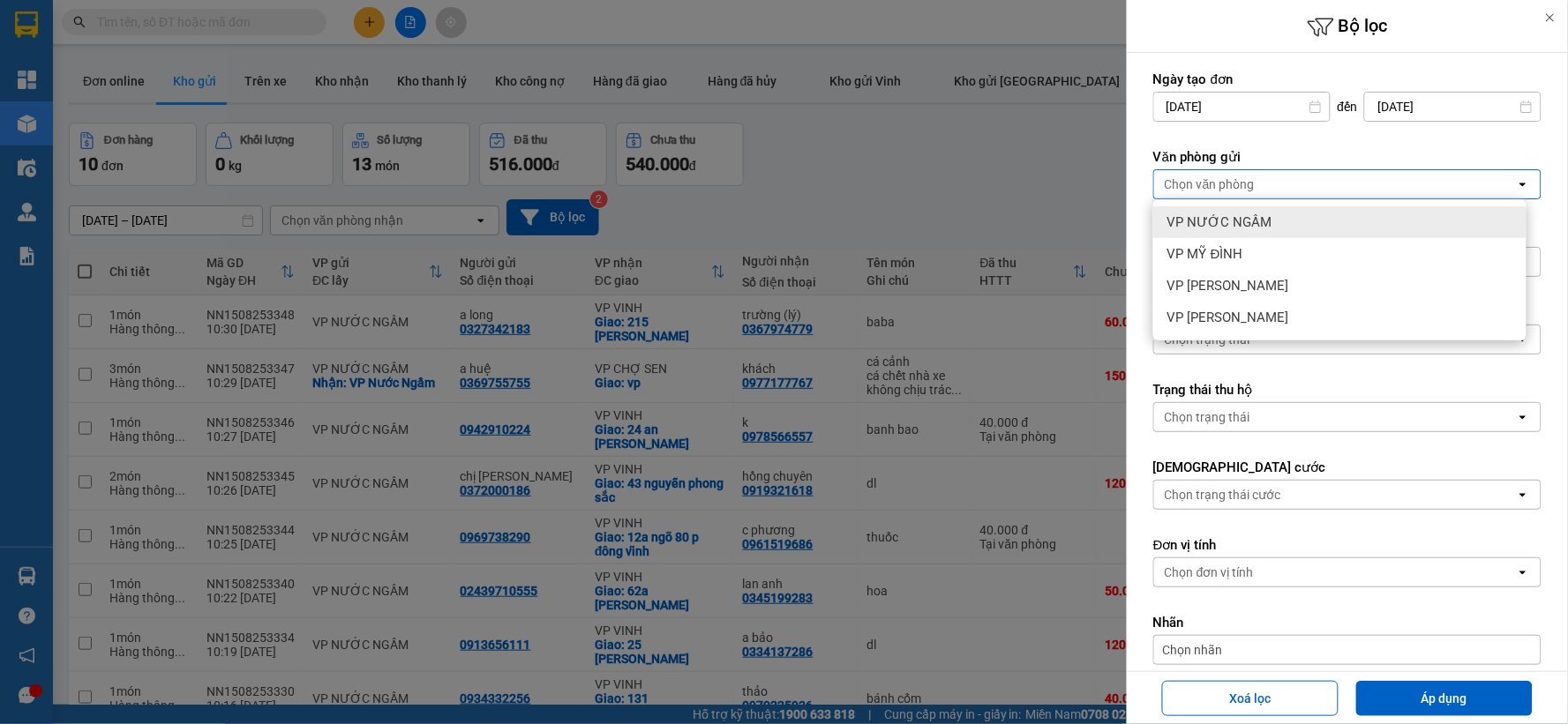
drag, startPoint x: 1263, startPoint y: 222, endPoint x: 1304, endPoint y: 358, distance: 142.0
click at [1263, 225] on span "VP NƯỚC NGẦM" at bounding box center [1220, 222] width 105 height 18
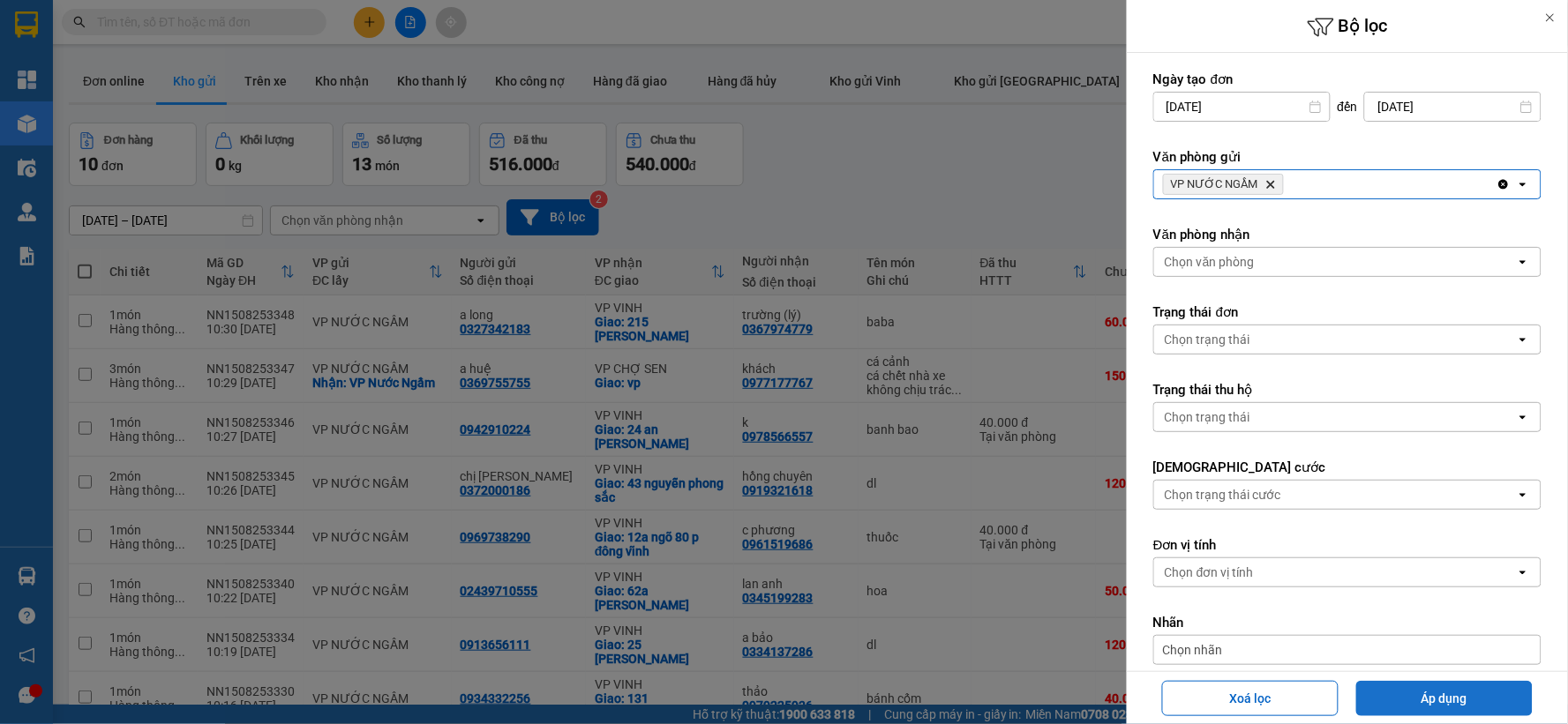
click at [1396, 686] on button "Áp dụng" at bounding box center [1444, 699] width 177 height 35
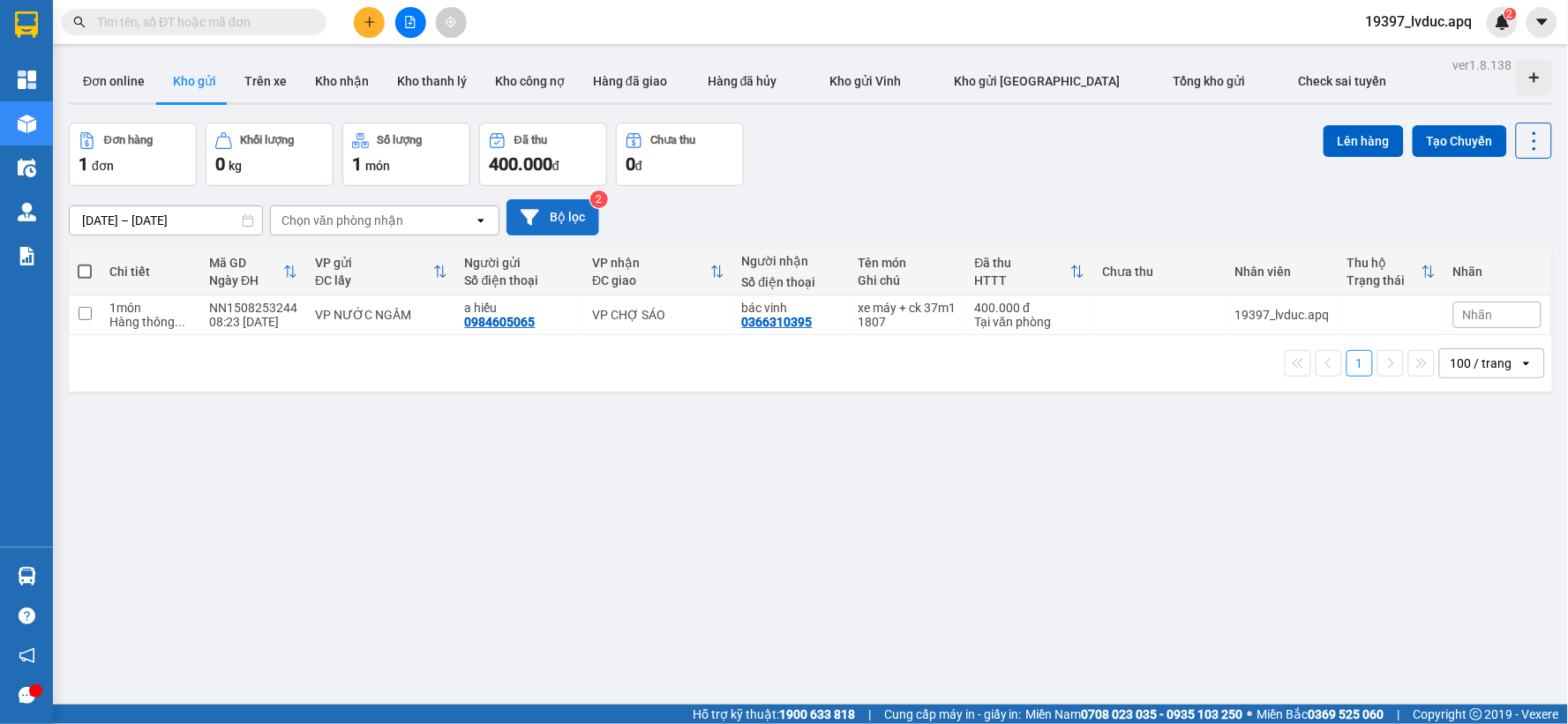
click at [569, 204] on button "Bộ lọc" at bounding box center [553, 217] width 93 height 36
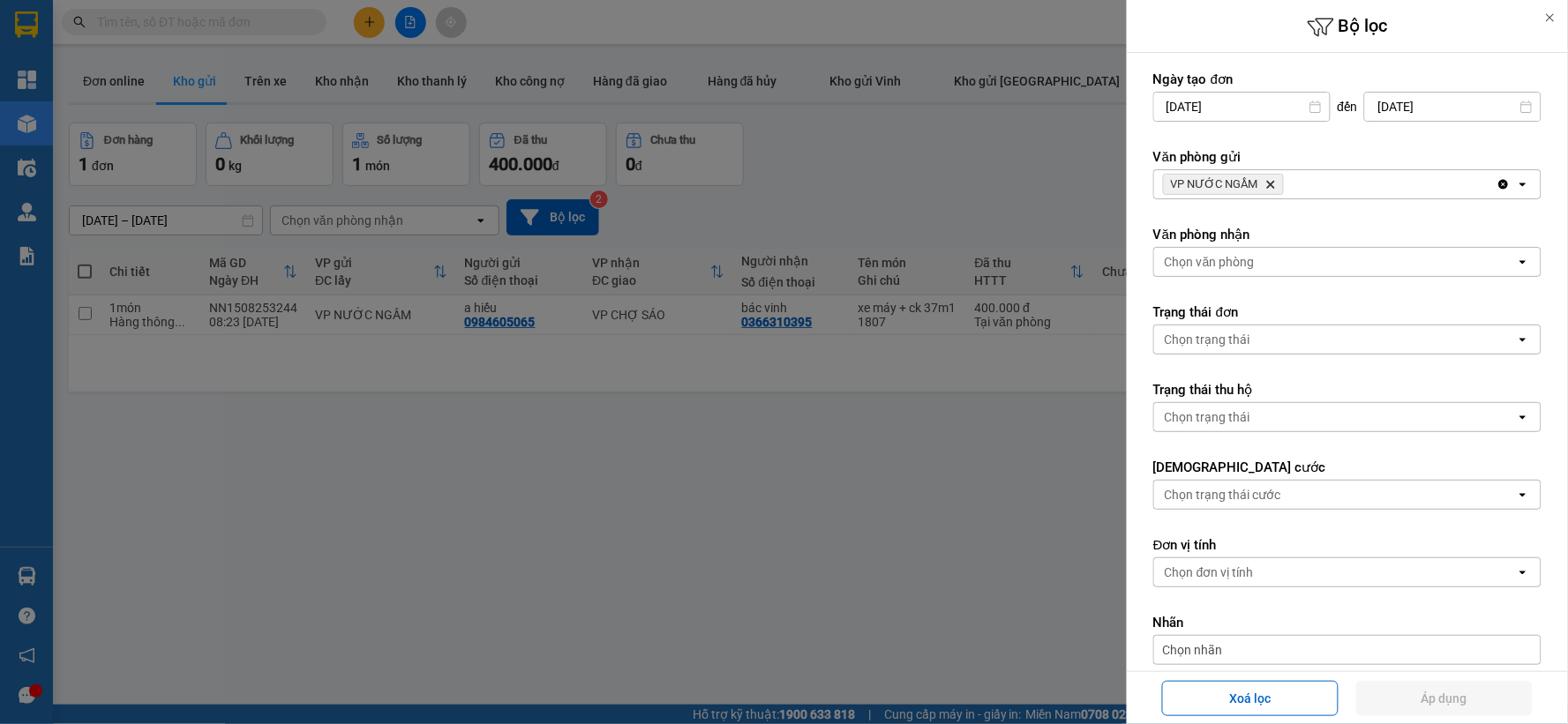
click at [1269, 185] on icon "VP NƯỚC NGẦM, close by backspace" at bounding box center [1271, 185] width 8 height 8
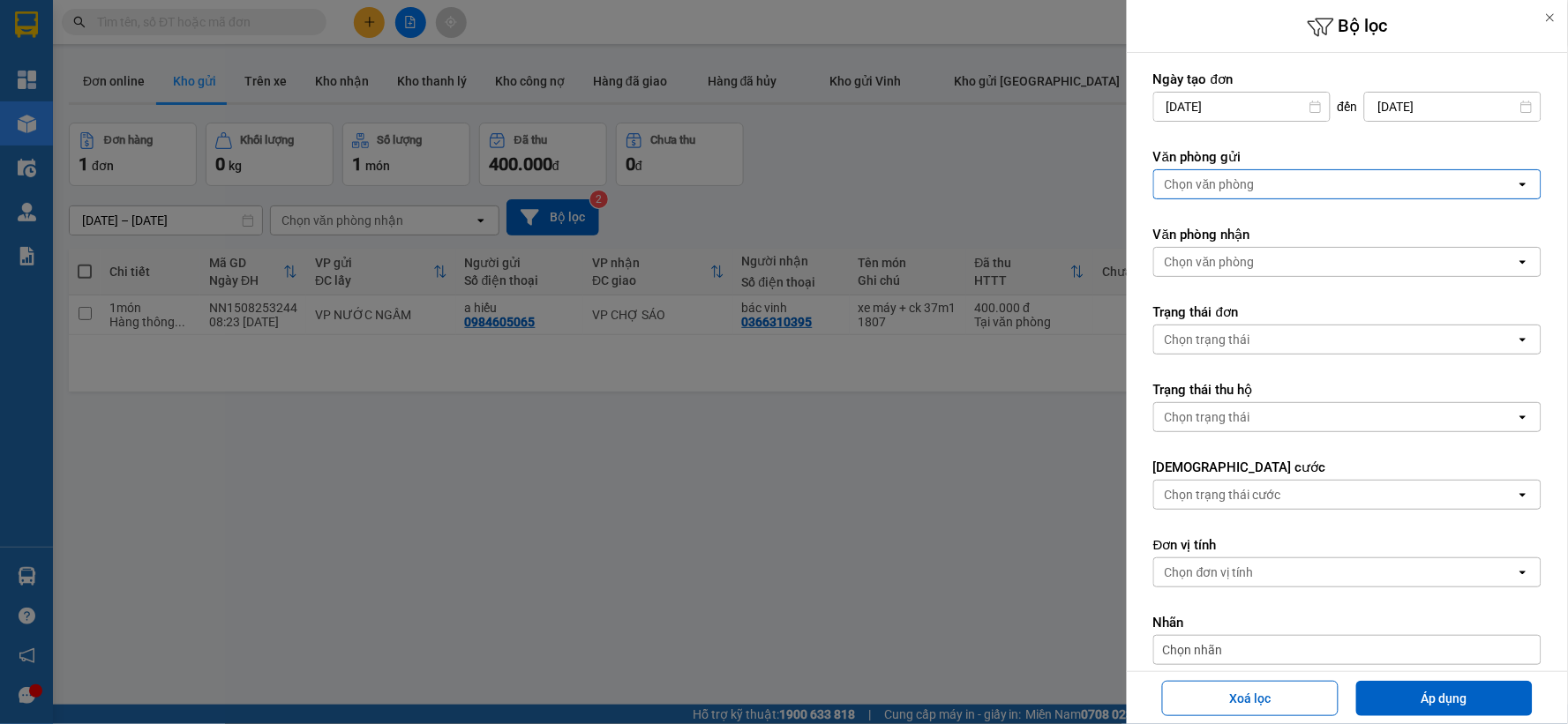
click at [1269, 185] on div "Chọn văn phòng" at bounding box center [1335, 184] width 362 height 28
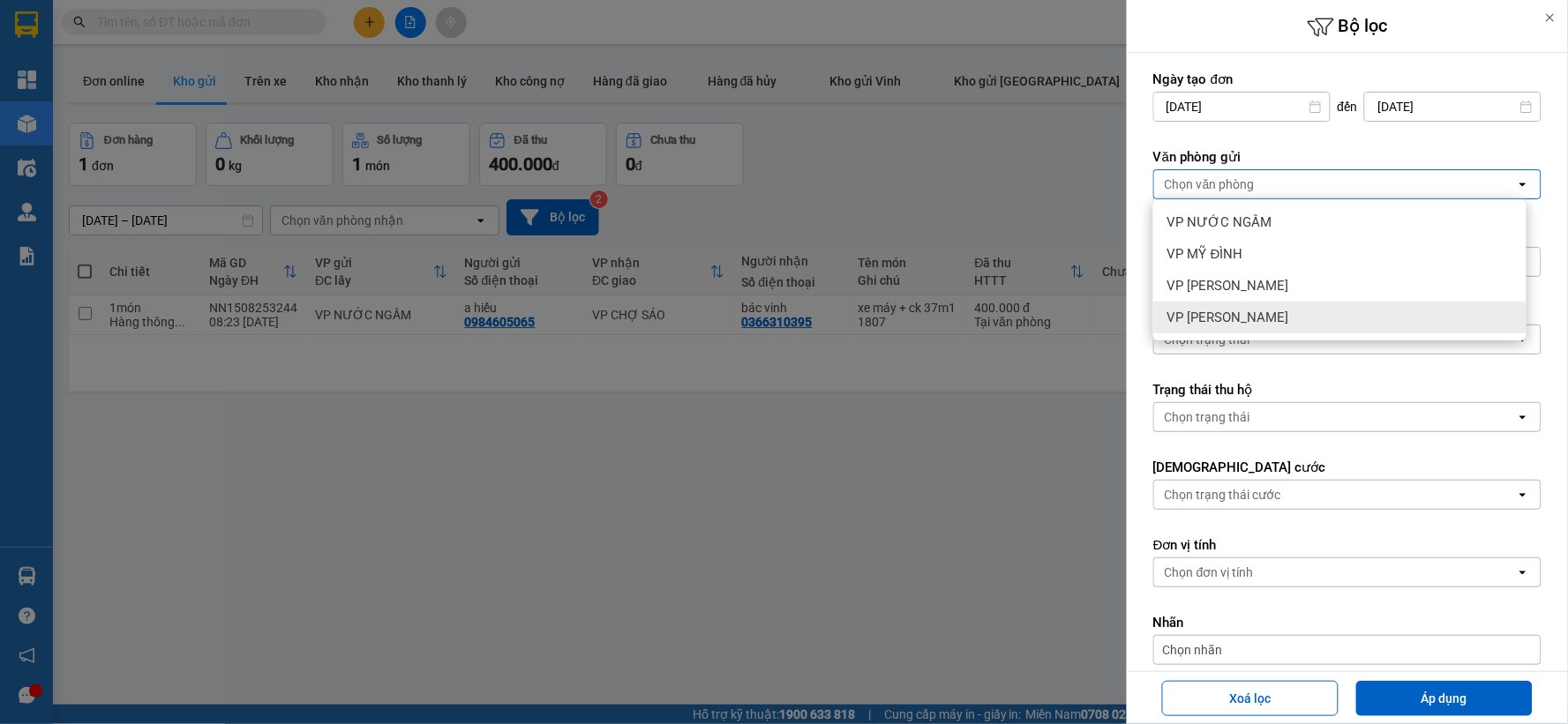
click at [1244, 322] on div "VP [PERSON_NAME]" at bounding box center [1340, 318] width 373 height 32
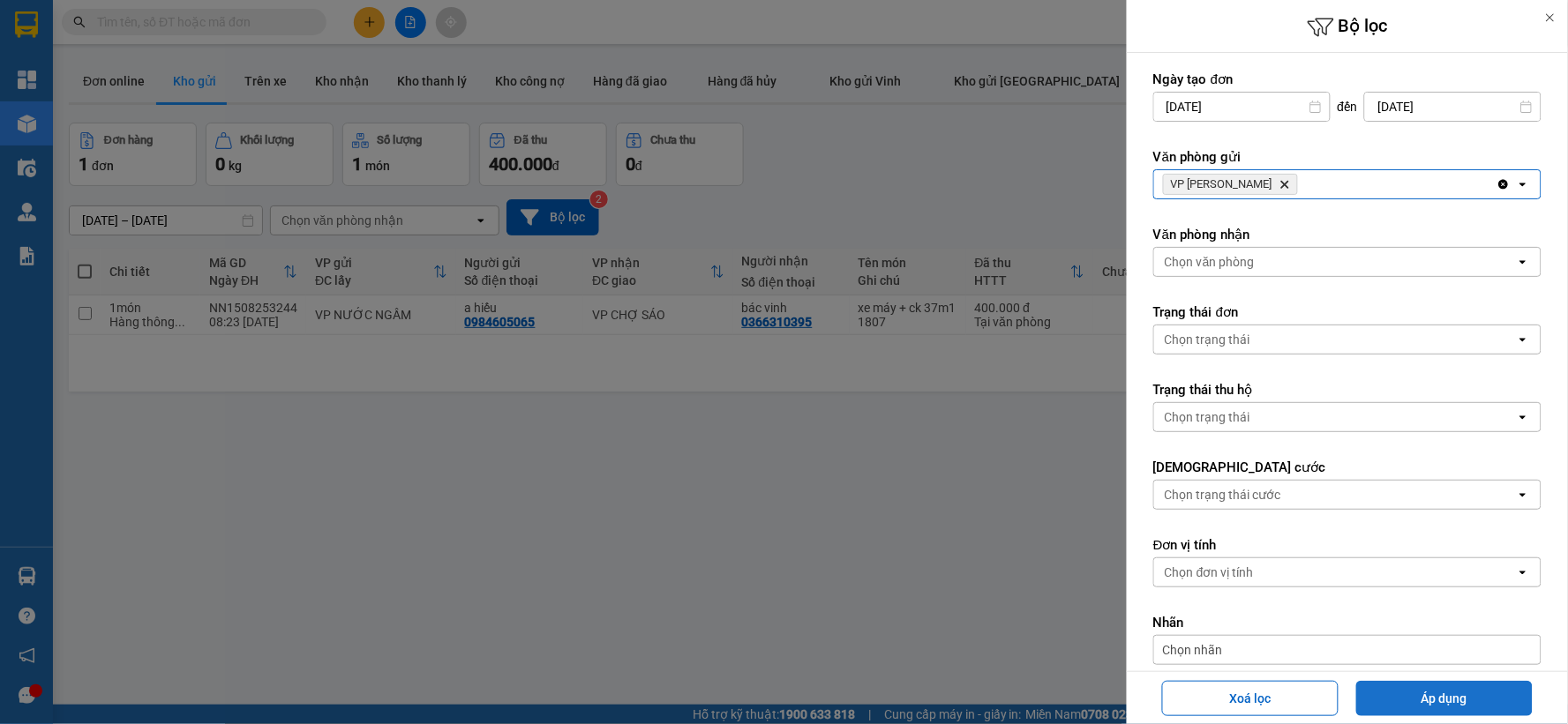
click at [1405, 686] on button "Áp dụng" at bounding box center [1444, 699] width 177 height 35
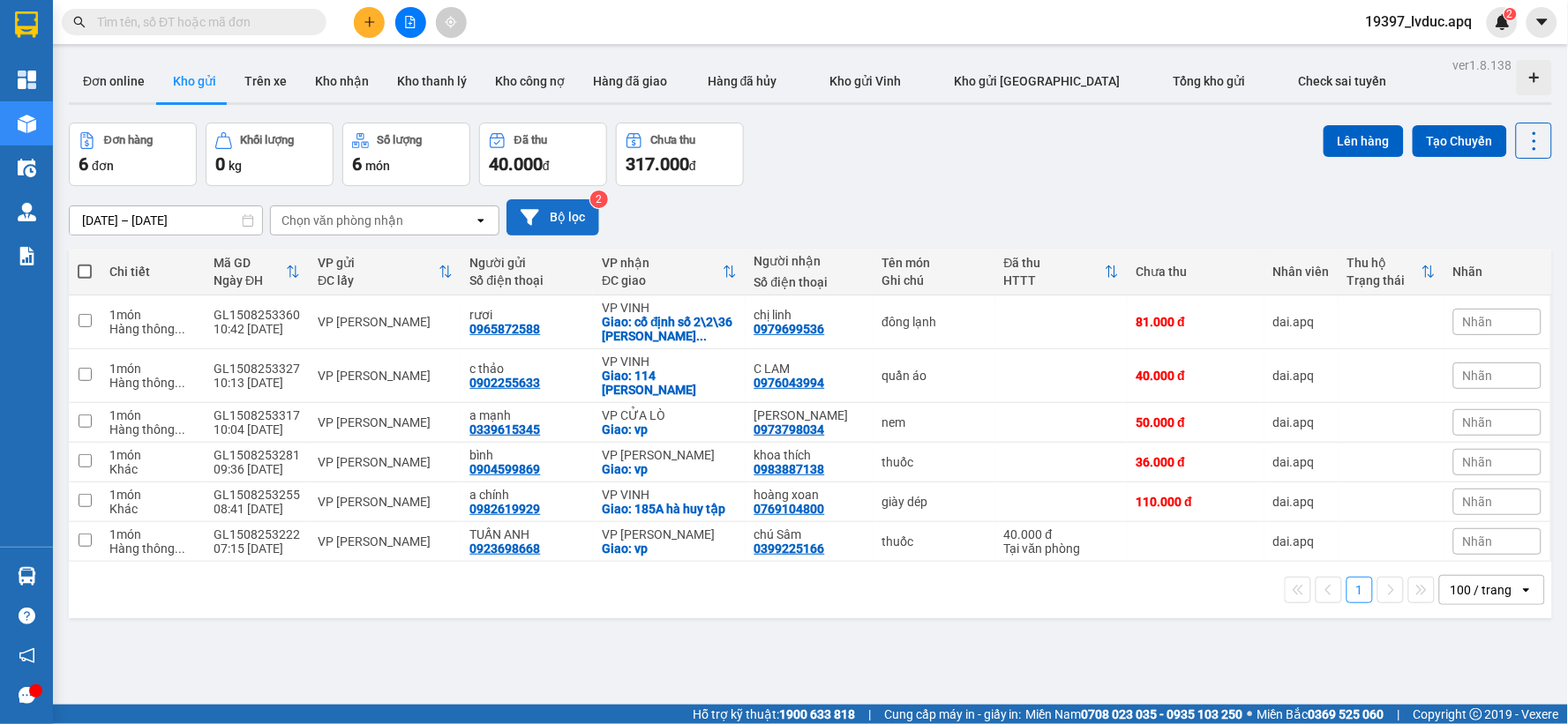
click at [548, 222] on button "Bộ lọc" at bounding box center [553, 217] width 93 height 36
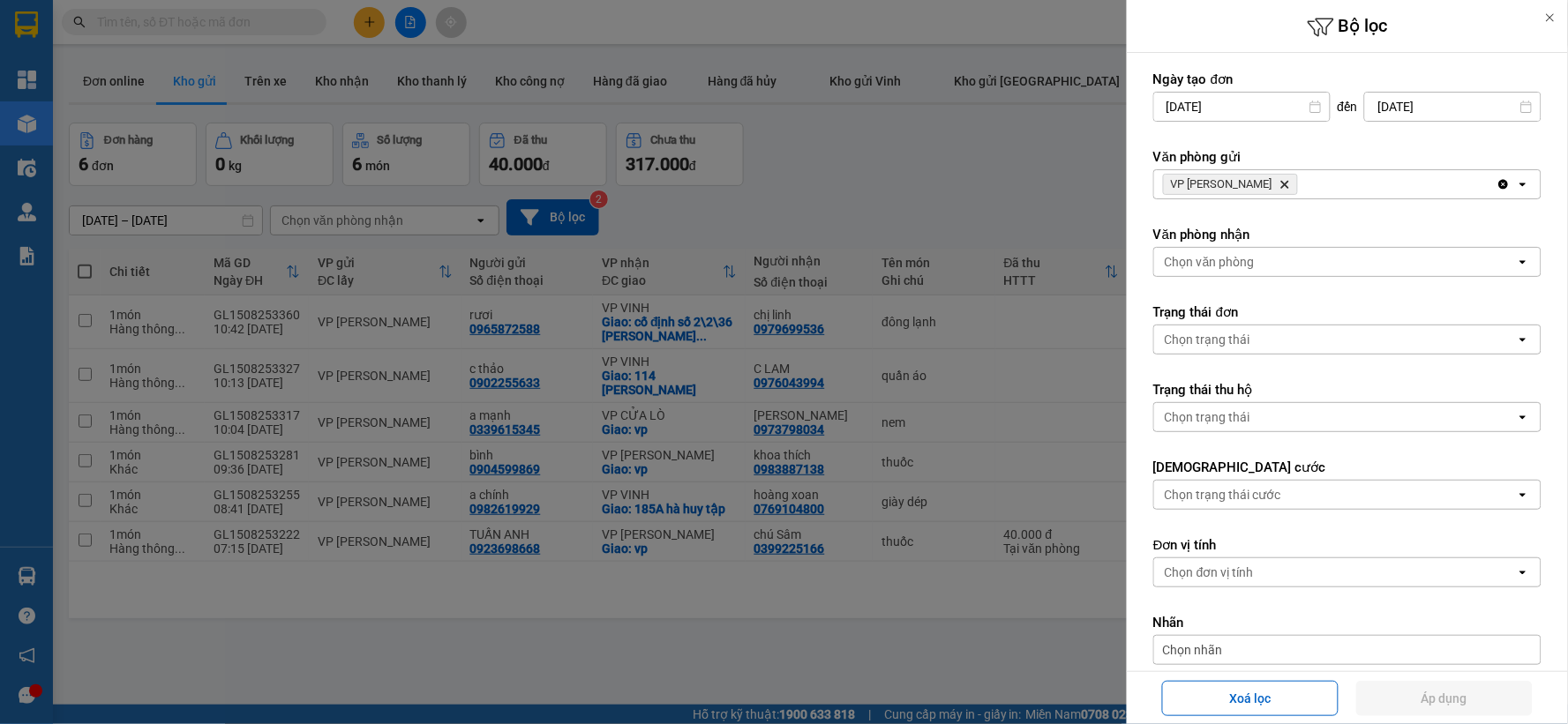
click at [1279, 186] on icon "Delete" at bounding box center [1284, 184] width 10 height 10
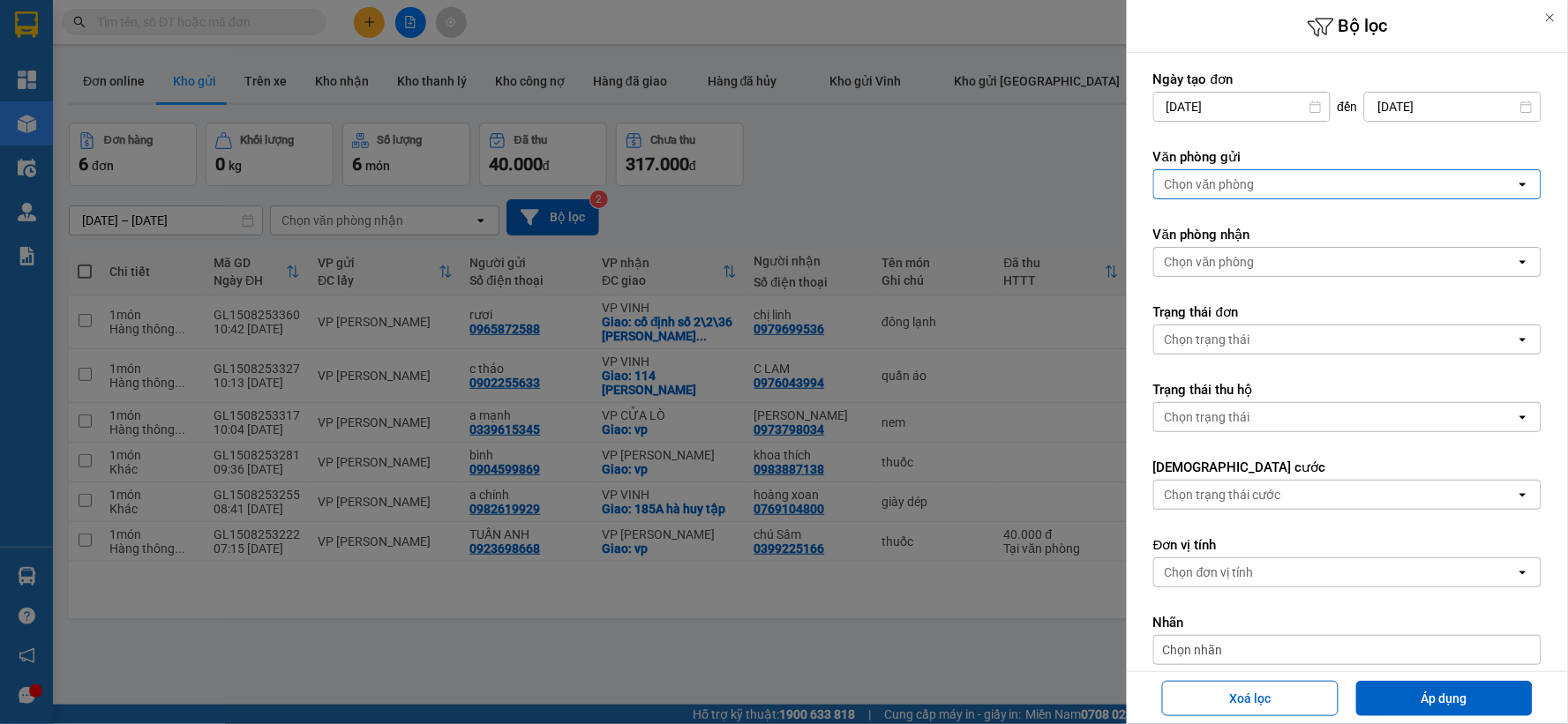
click at [1241, 186] on div "Chọn văn phòng" at bounding box center [1209, 184] width 90 height 18
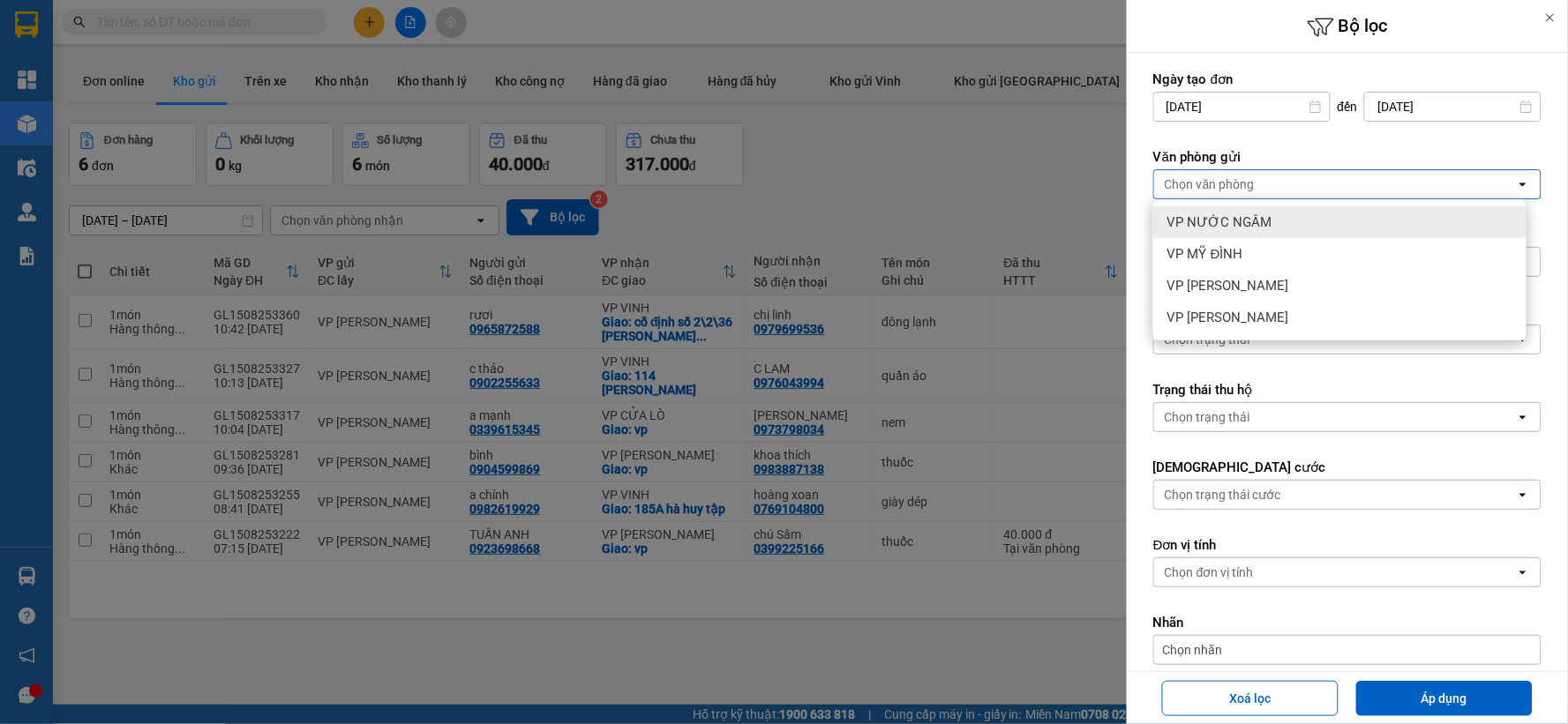
drag, startPoint x: 1241, startPoint y: 223, endPoint x: 1272, endPoint y: 300, distance: 83.0
click at [1241, 225] on span "VP NƯỚC NGẦM" at bounding box center [1220, 222] width 105 height 18
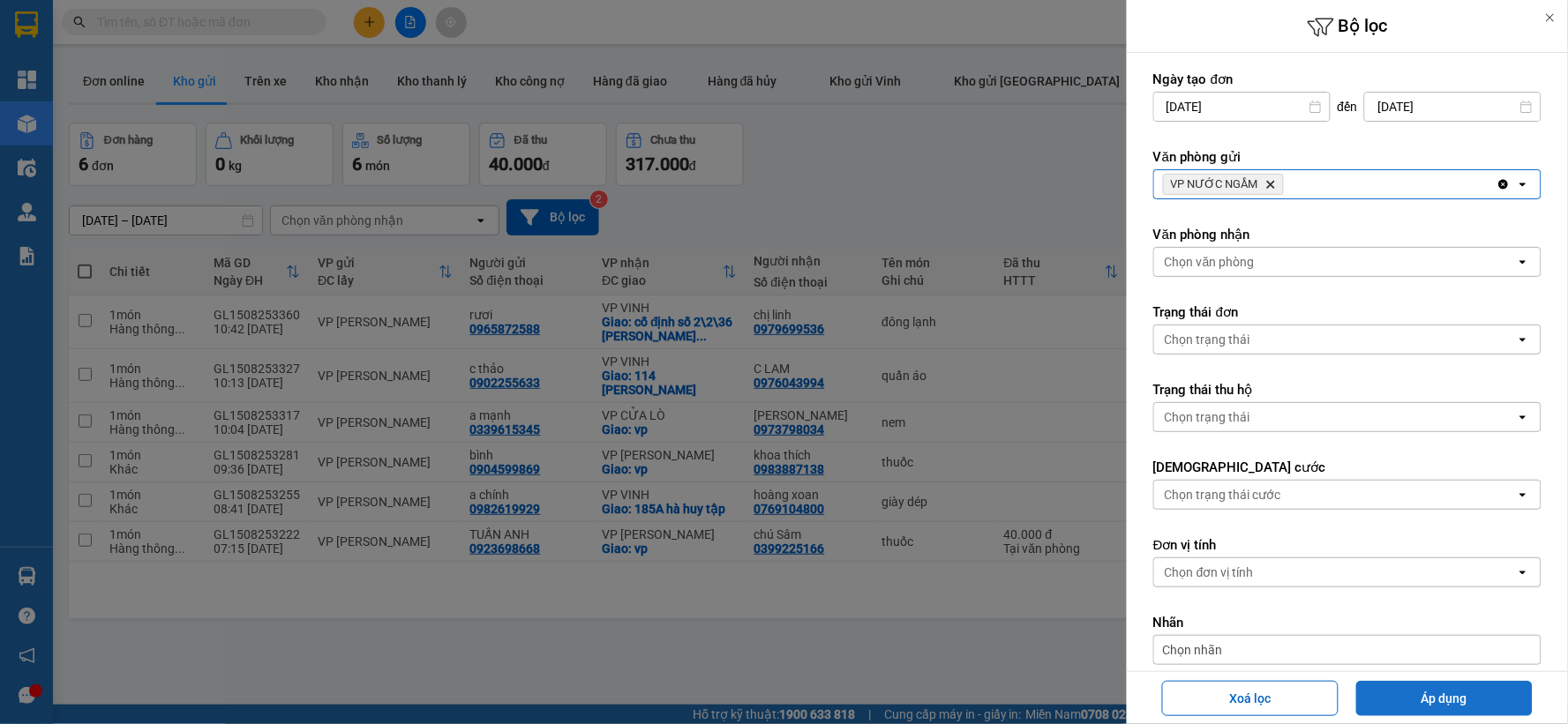
click at [1398, 684] on button "Áp dụng" at bounding box center [1444, 699] width 177 height 35
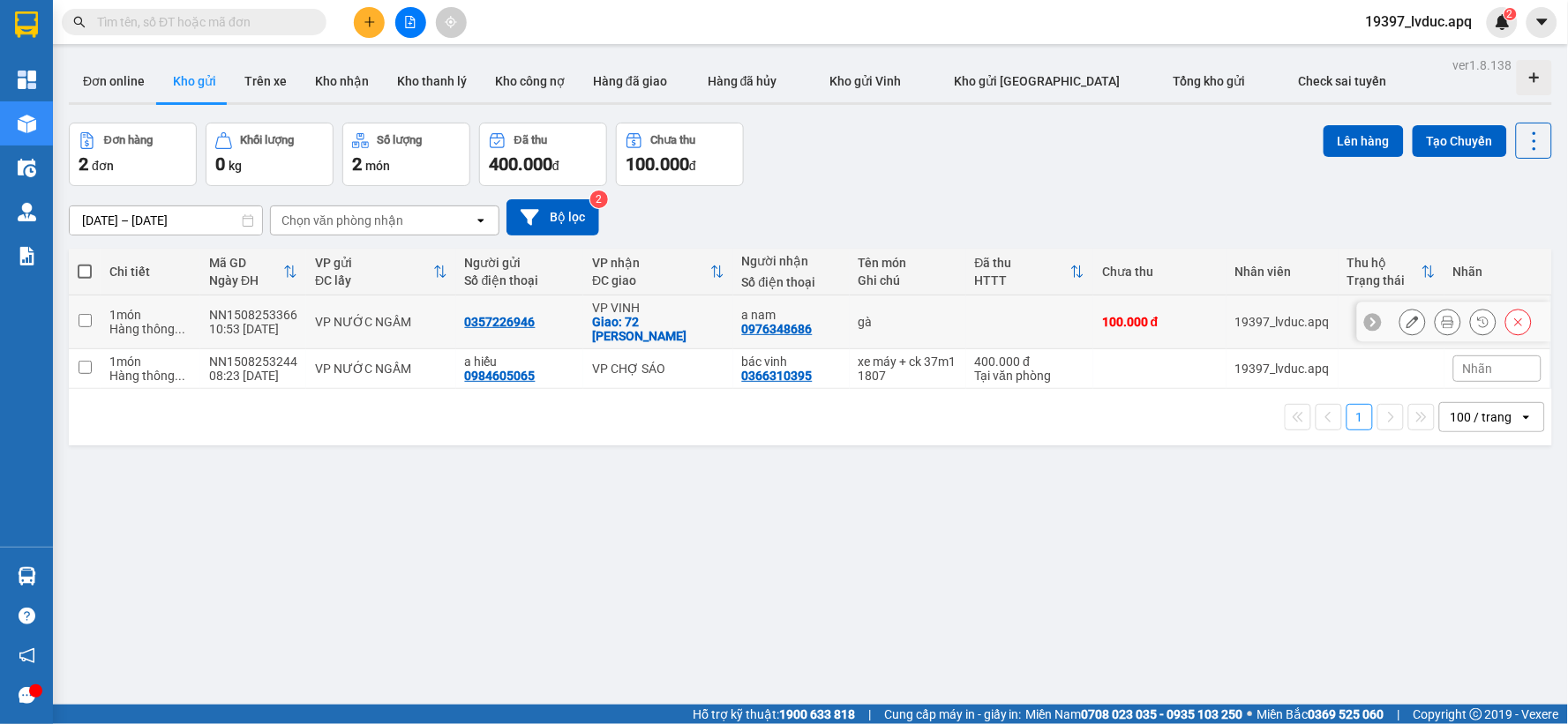
click at [858, 320] on div "gà" at bounding box center [907, 322] width 99 height 14
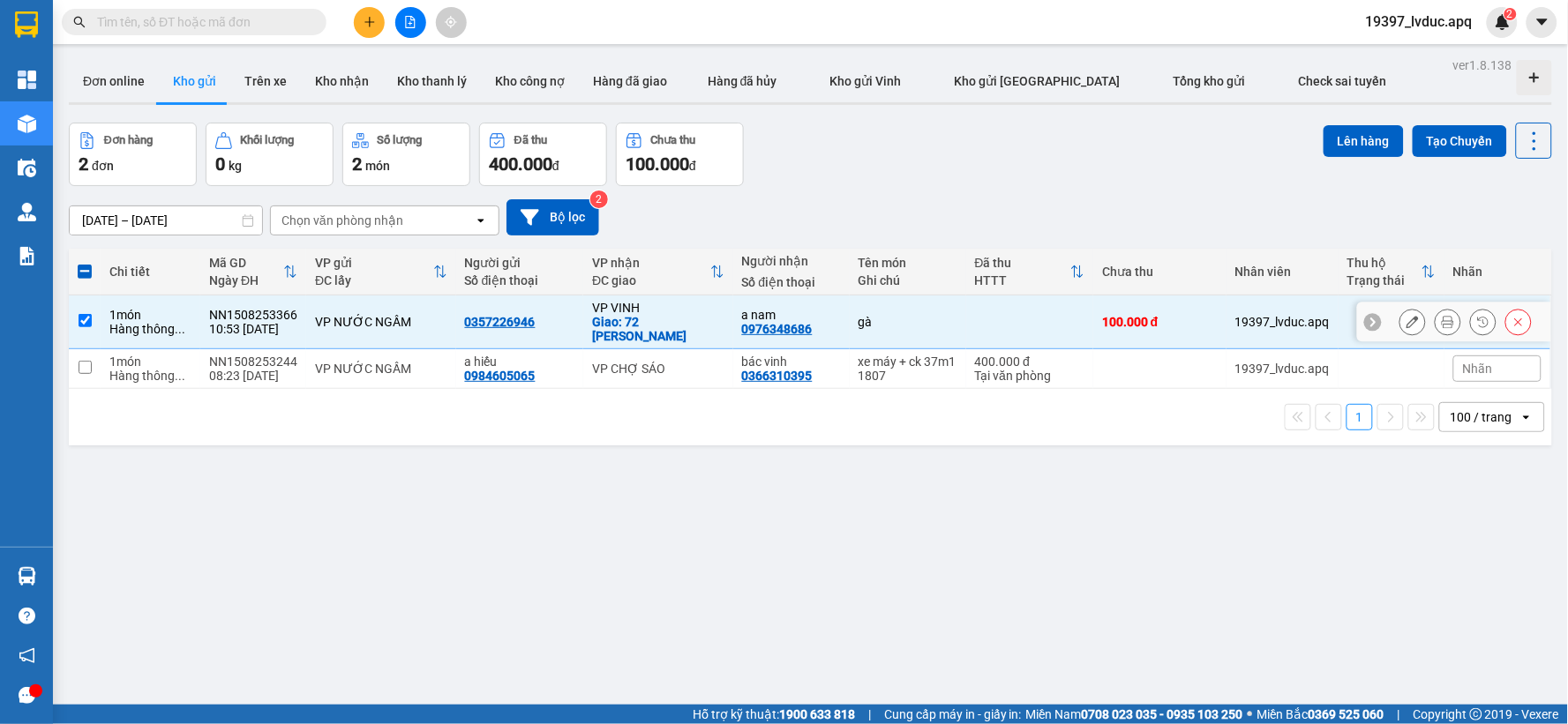
click at [858, 320] on div "gà" at bounding box center [907, 322] width 99 height 14
checkbox input "false"
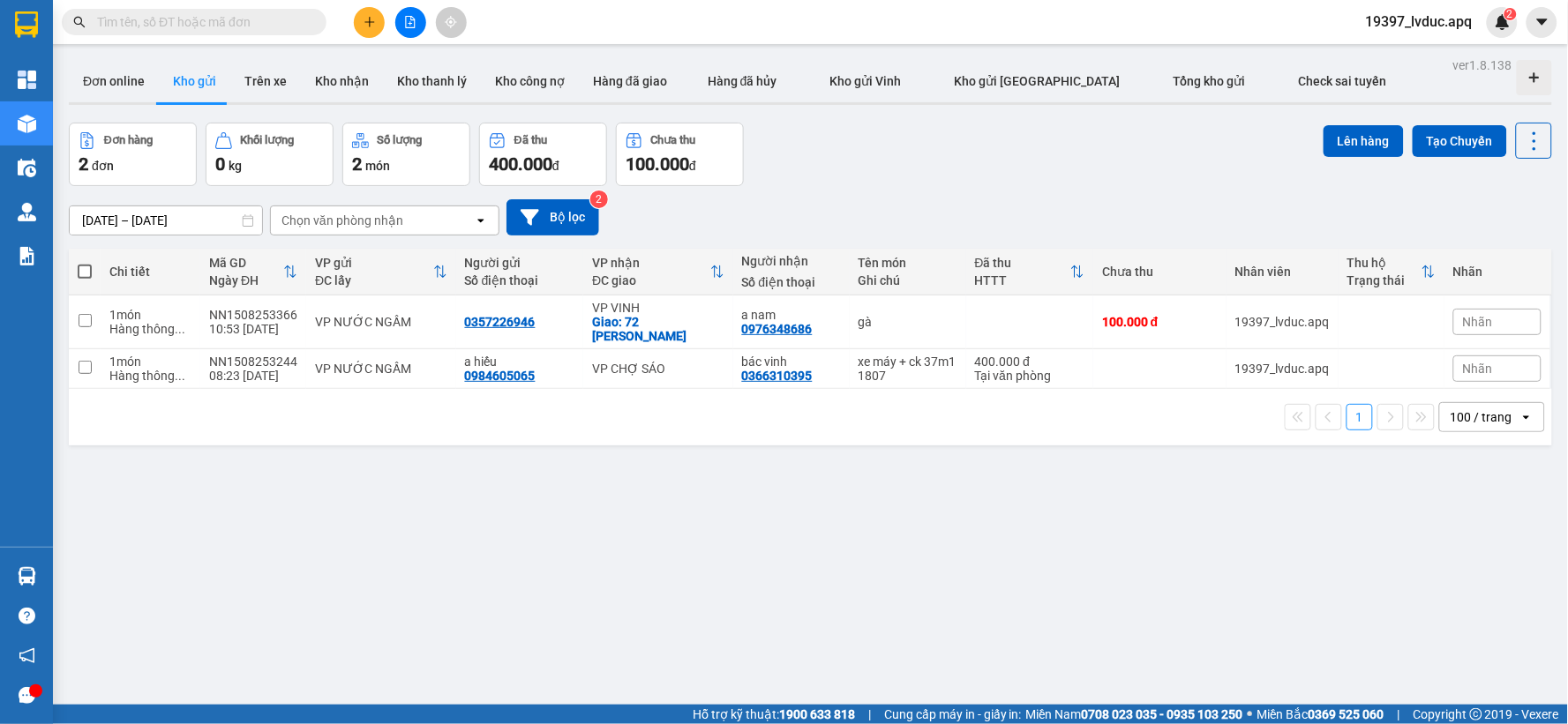
click at [905, 180] on div "Đơn hàng 2 đơn Khối lượng 0 kg Số lượng 2 món Đã thu 400.000 đ Chưa thu 100.000…" at bounding box center [810, 154] width 1483 height 63
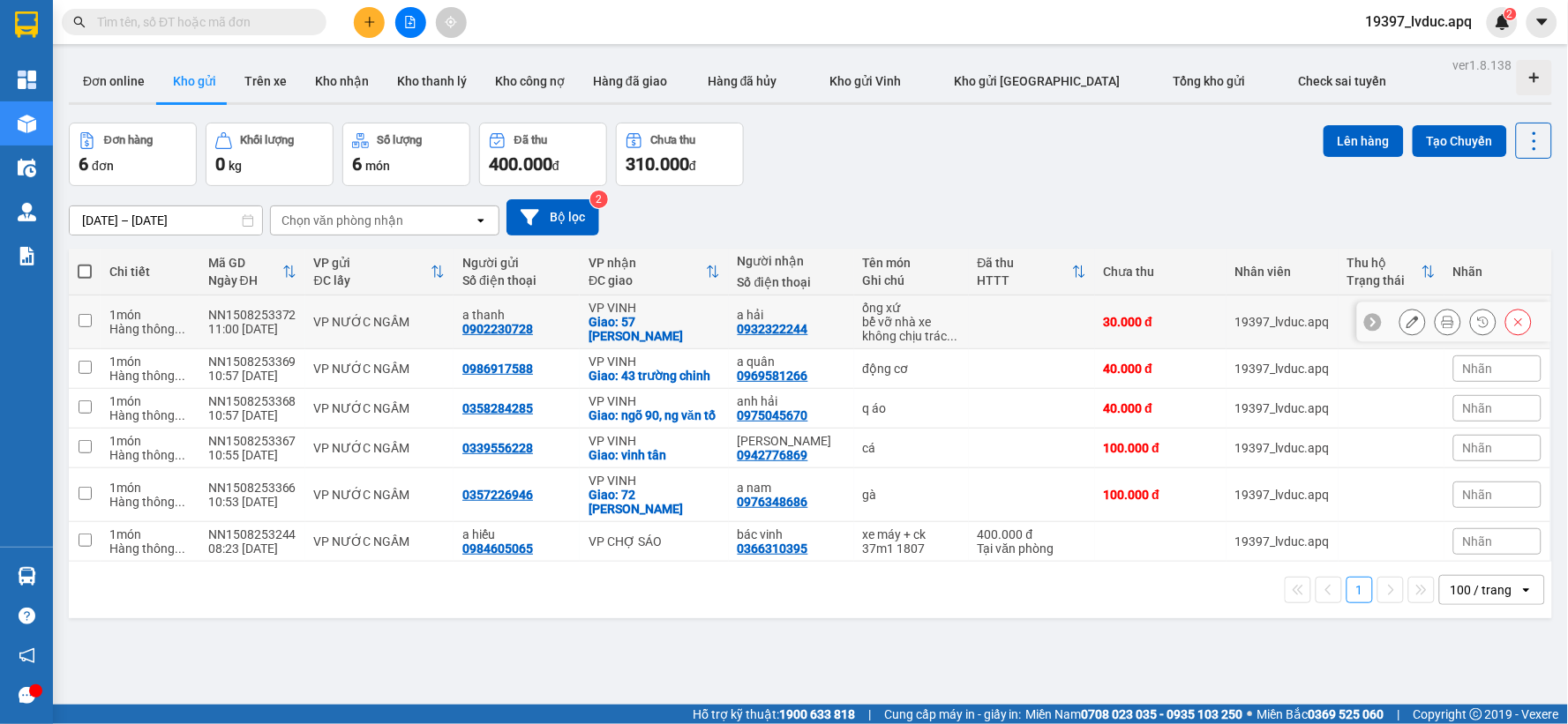
click at [631, 323] on div "Giao: 57 [PERSON_NAME]" at bounding box center [653, 329] width 131 height 28
checkbox input "true"
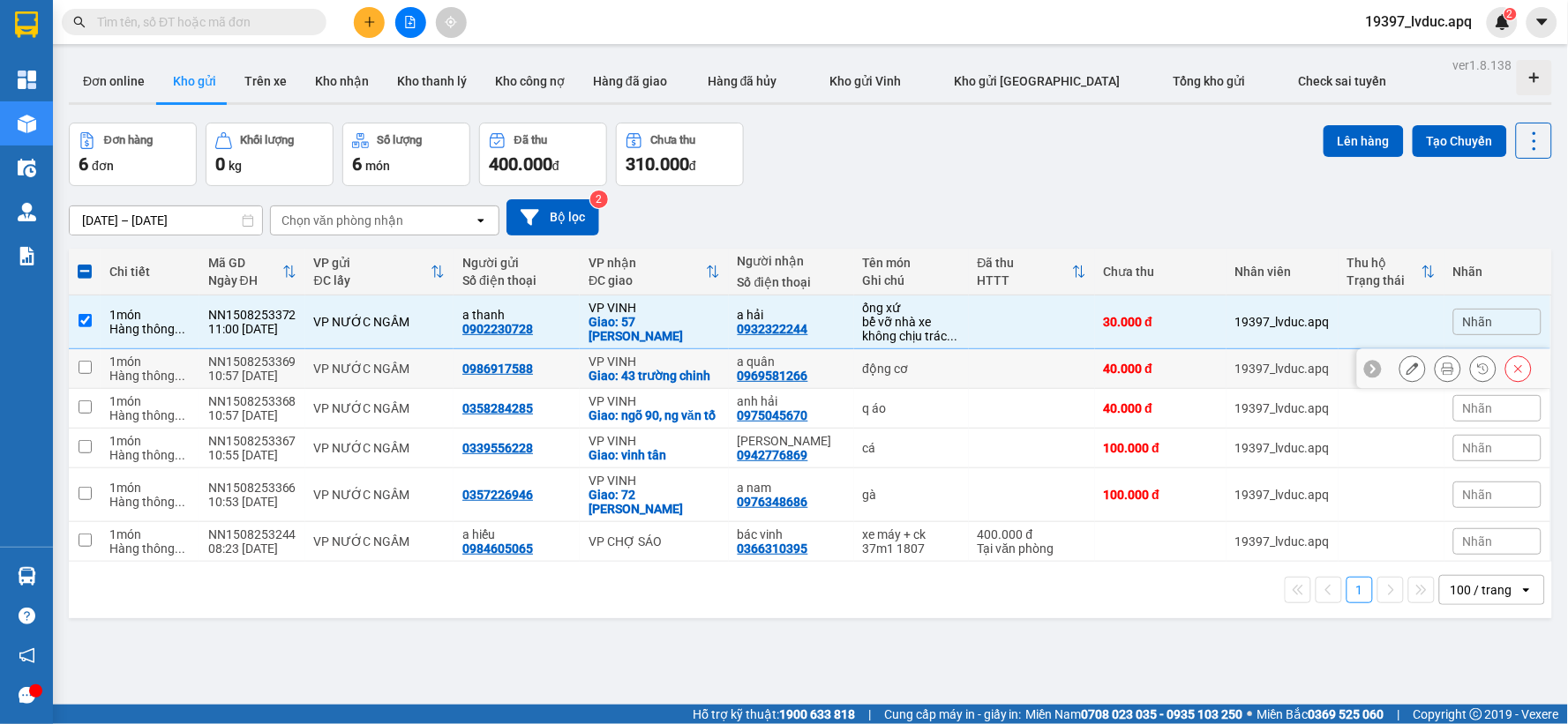
click at [646, 358] on div "VP VINH" at bounding box center [653, 362] width 131 height 14
checkbox input "true"
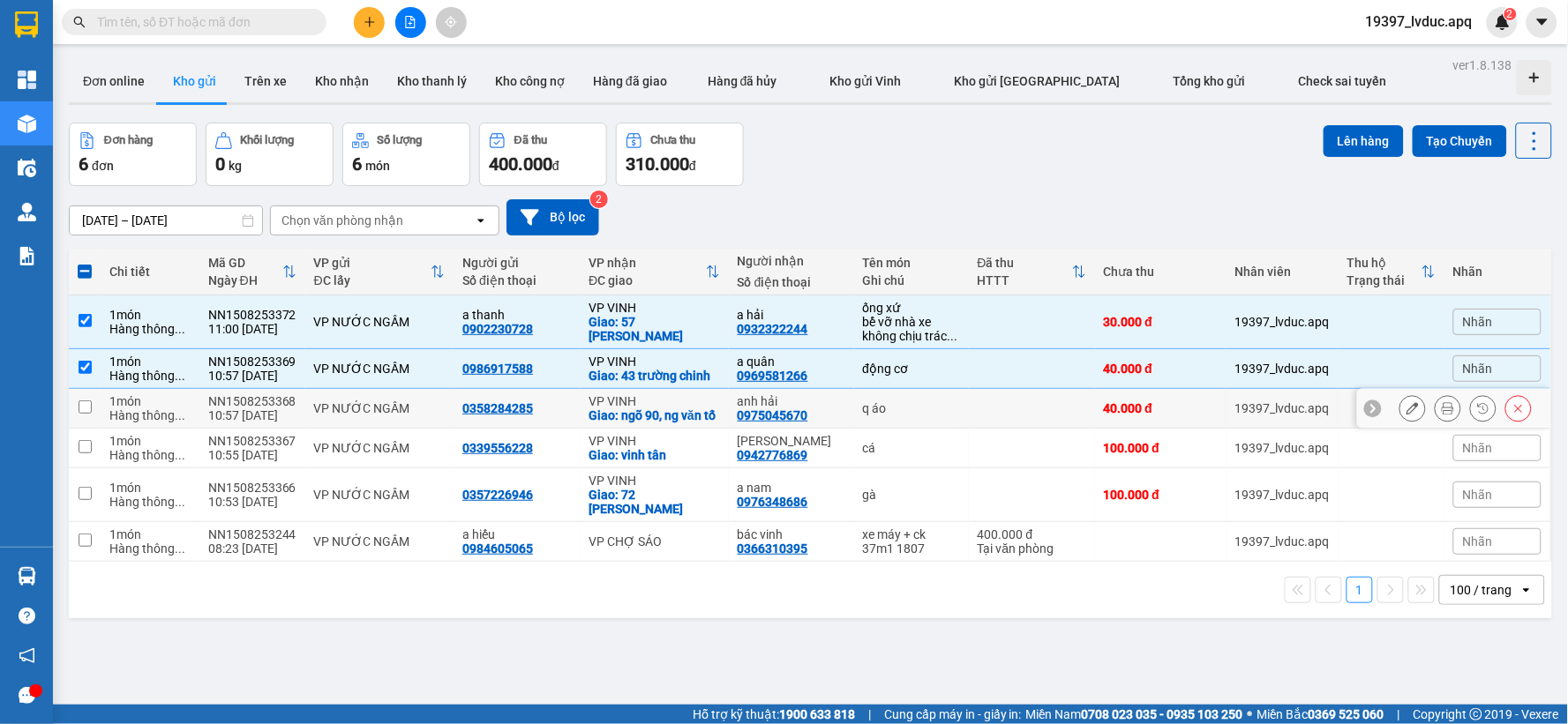
click at [666, 414] on div "Giao: ngõ 90, ng văn tố" at bounding box center [653, 415] width 131 height 14
checkbox input "true"
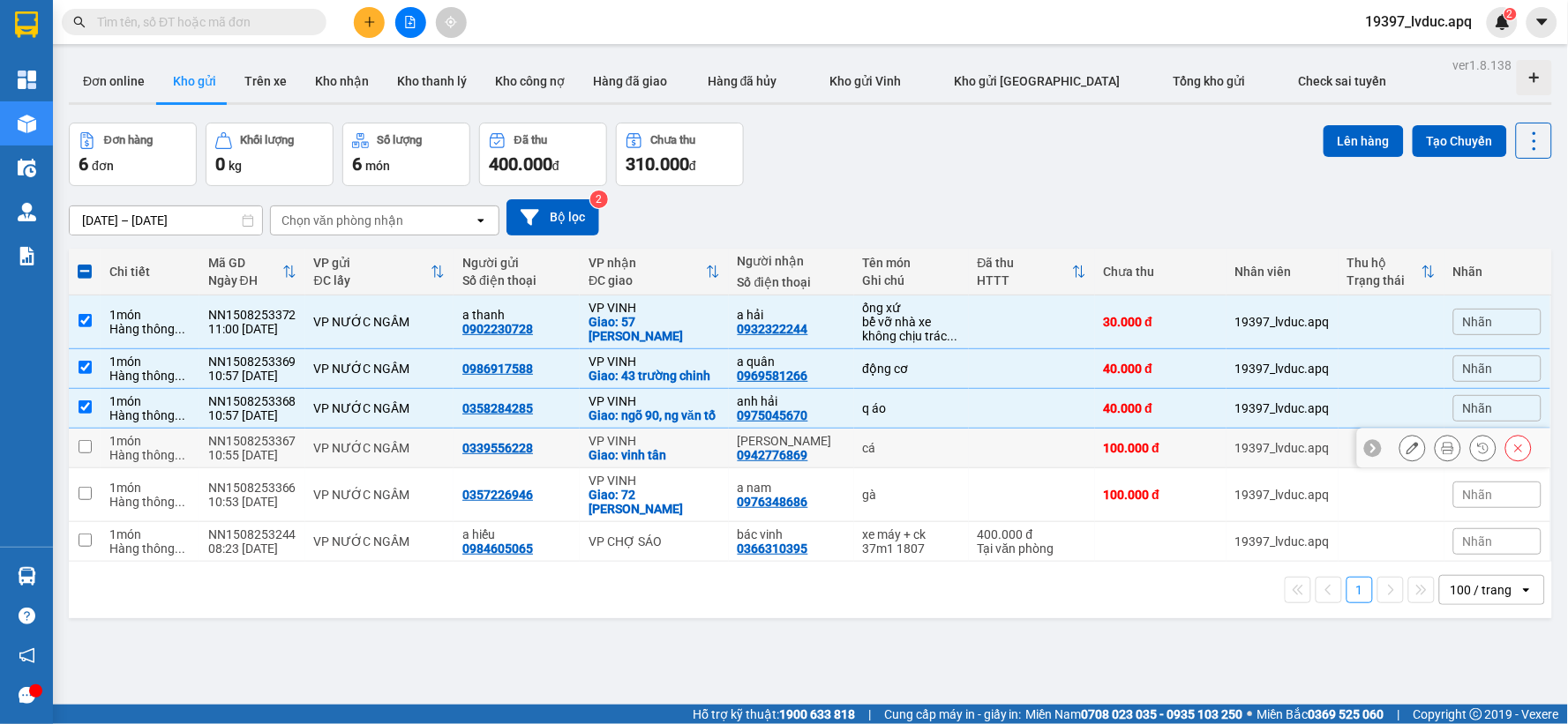
click at [678, 448] on div "VP VINH" at bounding box center [653, 441] width 131 height 14
checkbox input "true"
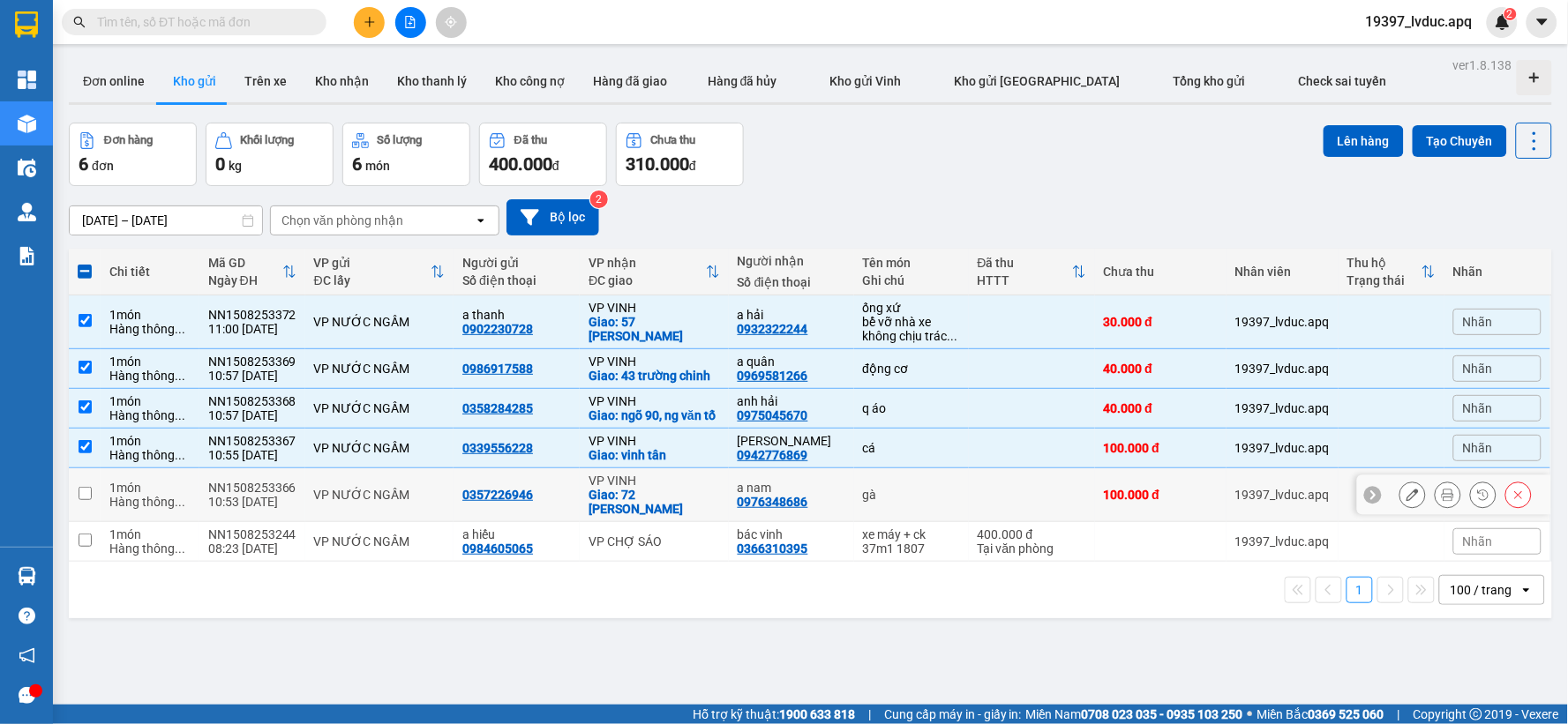
click at [685, 507] on div "Giao: 72 [PERSON_NAME]" at bounding box center [653, 502] width 131 height 28
checkbox input "true"
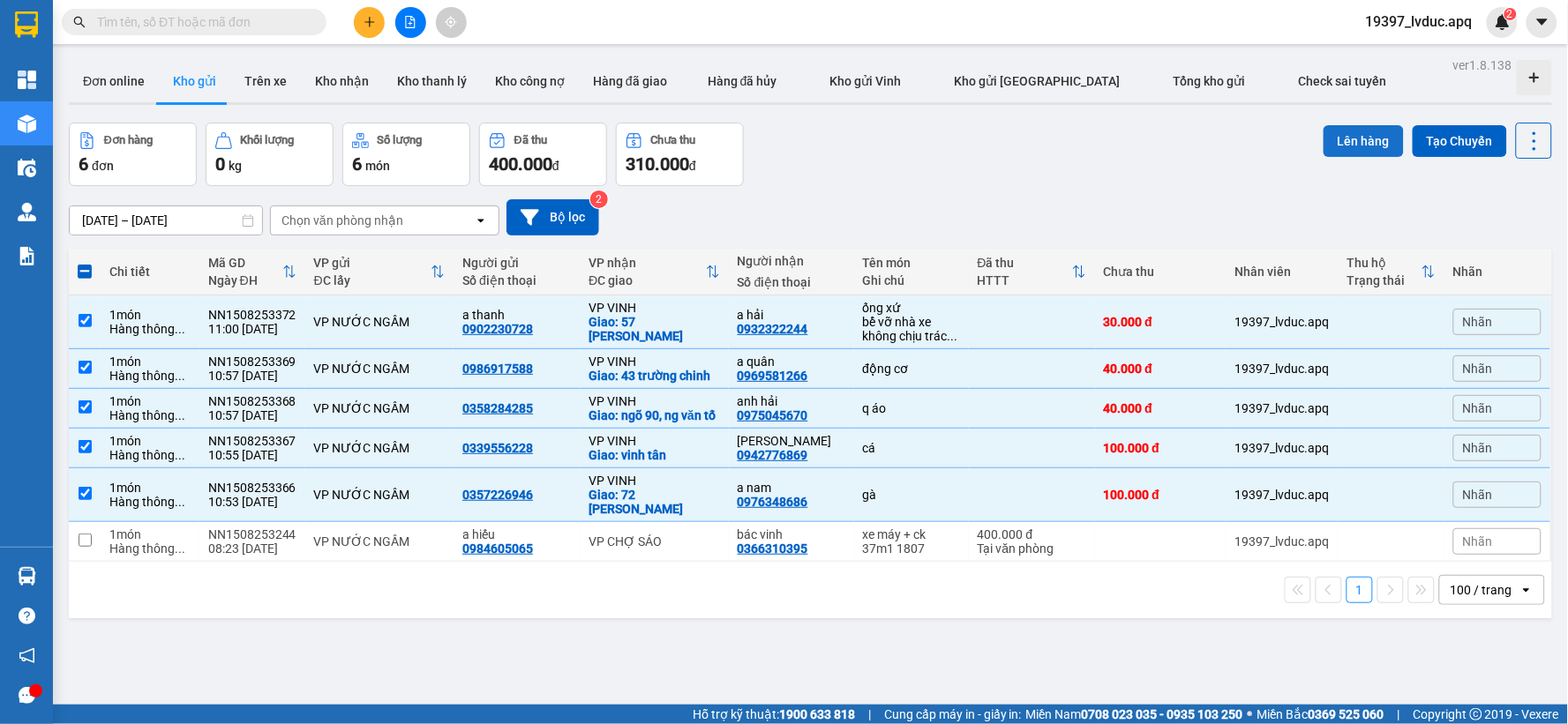
click at [1357, 133] on button "Lên hàng" at bounding box center [1363, 142] width 80 height 32
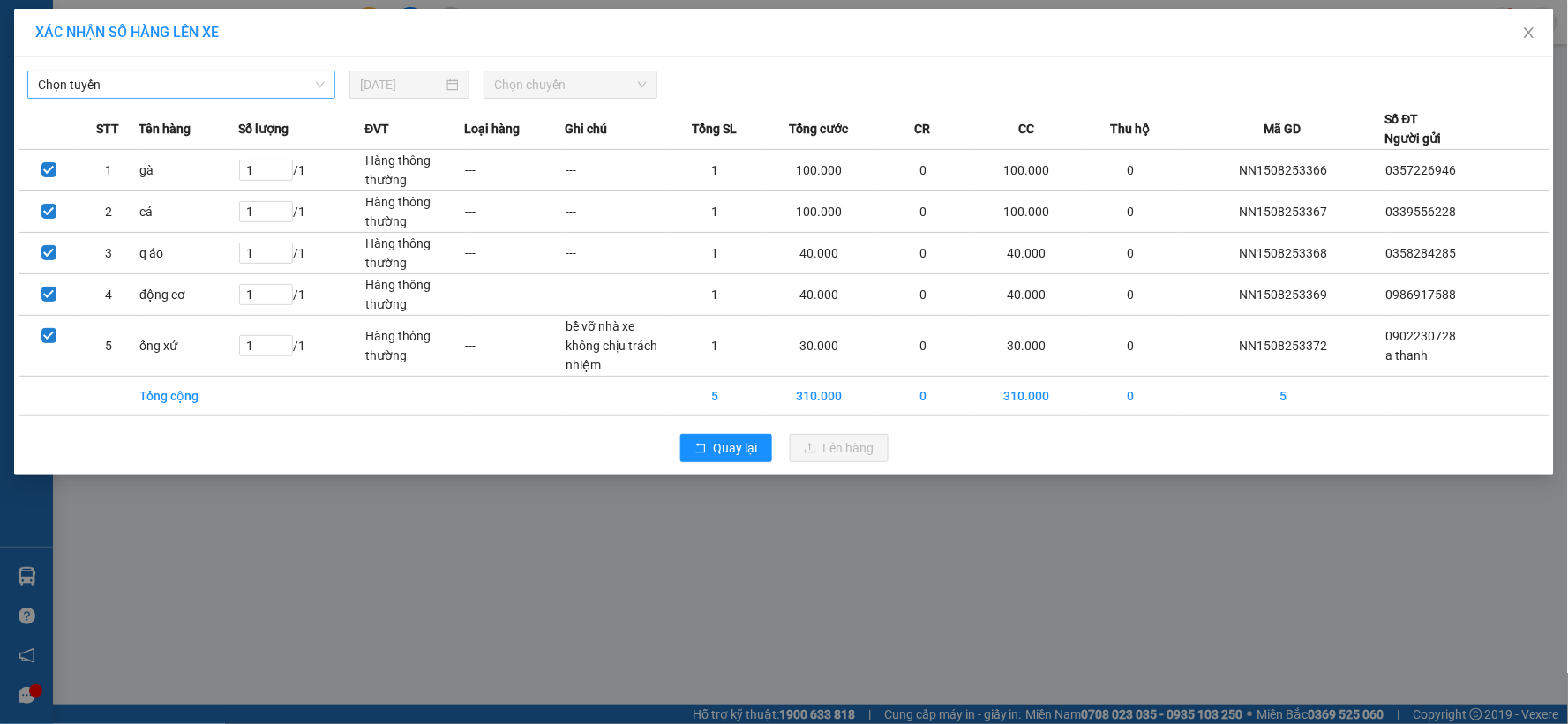
click at [251, 86] on span "Chọn tuyến" at bounding box center [181, 85] width 287 height 26
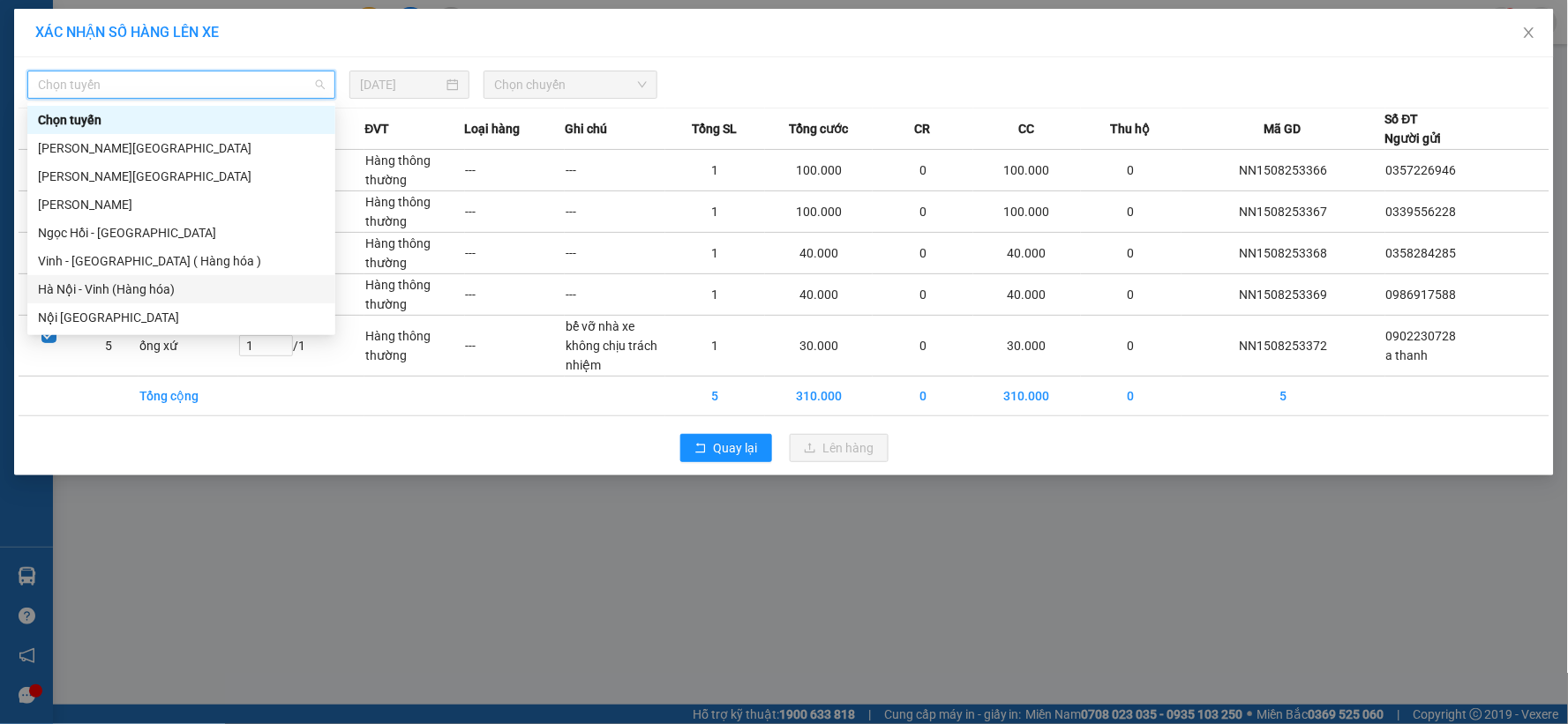
click at [169, 290] on div "Hà Nội - Vinh (Hàng hóa)" at bounding box center [181, 289] width 287 height 20
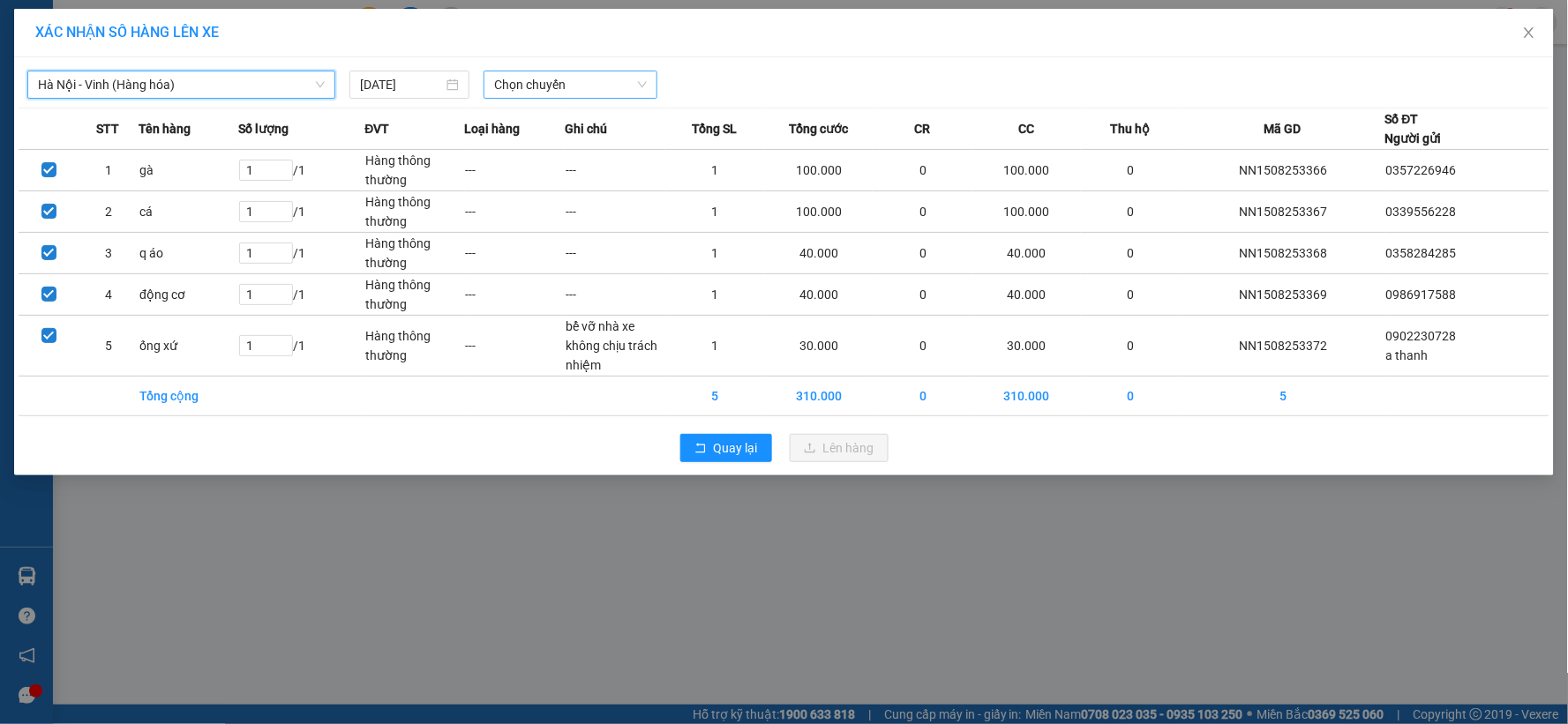
click at [526, 84] on span "Chọn chuyến" at bounding box center [570, 85] width 153 height 26
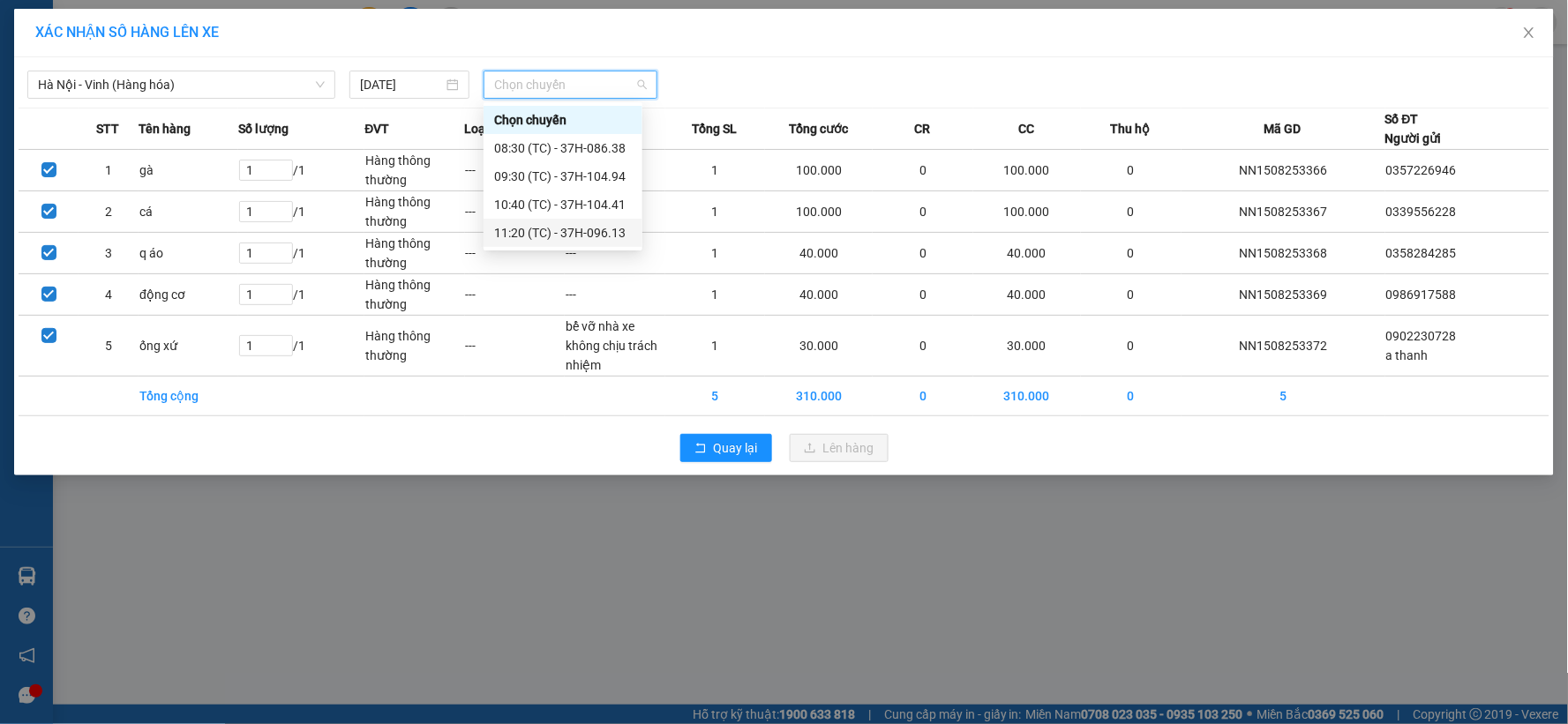
click at [550, 226] on div "11:20 (TC) - 37H-096.13" at bounding box center [563, 232] width 138 height 20
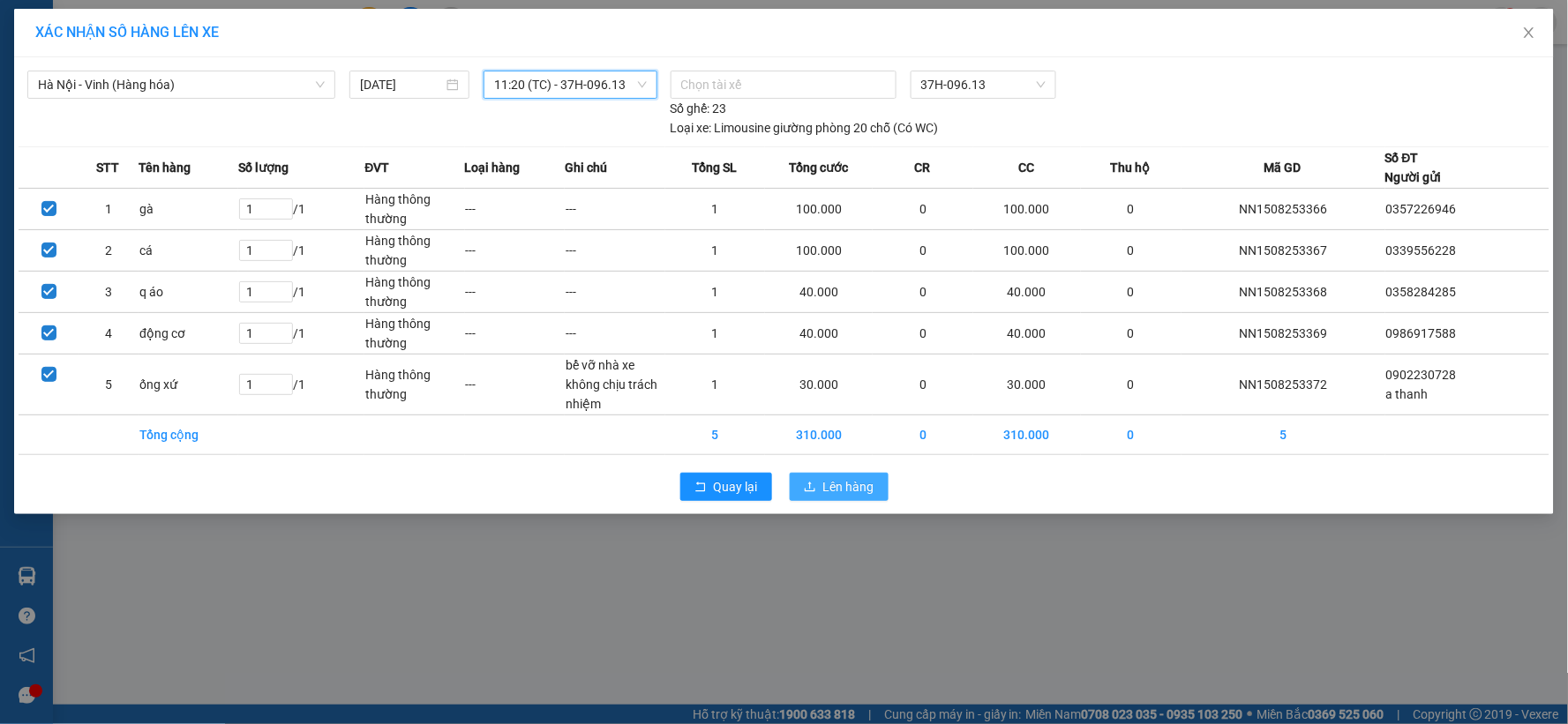
click at [807, 486] on icon "upload" at bounding box center [810, 486] width 12 height 12
